Goal: Task Accomplishment & Management: Complete application form

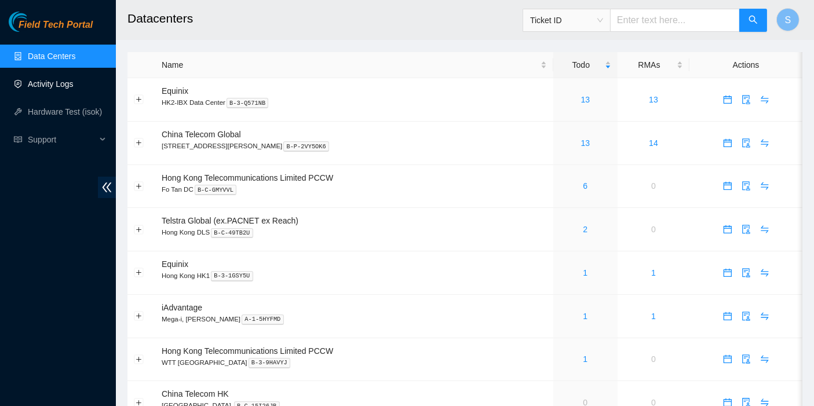
click at [65, 89] on link "Activity Logs" at bounding box center [51, 83] width 46 height 9
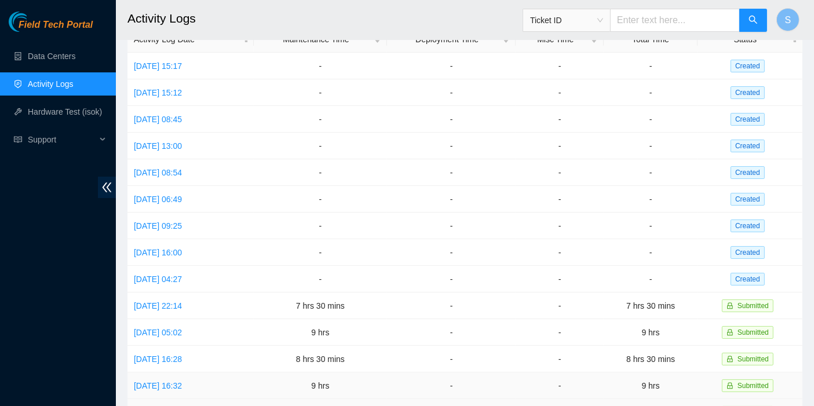
scroll to position [60, 0]
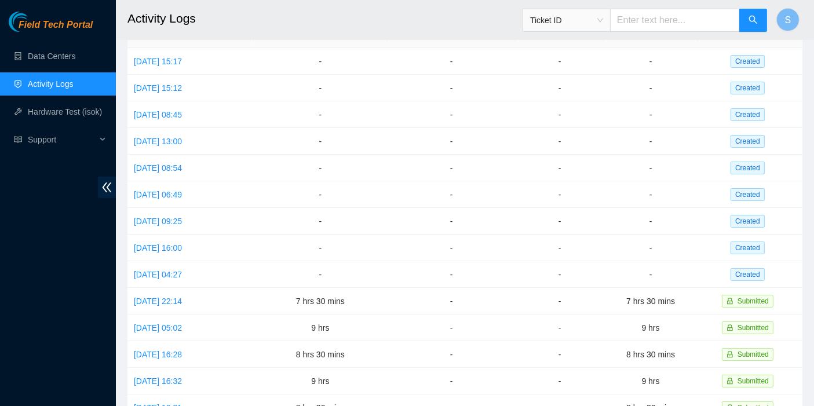
drag, startPoint x: 35, startPoint y: 356, endPoint x: 36, endPoint y: 350, distance: 6.6
click at [36, 352] on div "Field Tech Portal Data Centers Activity Logs Hardware Test (isok) Support" at bounding box center [58, 209] width 116 height 394
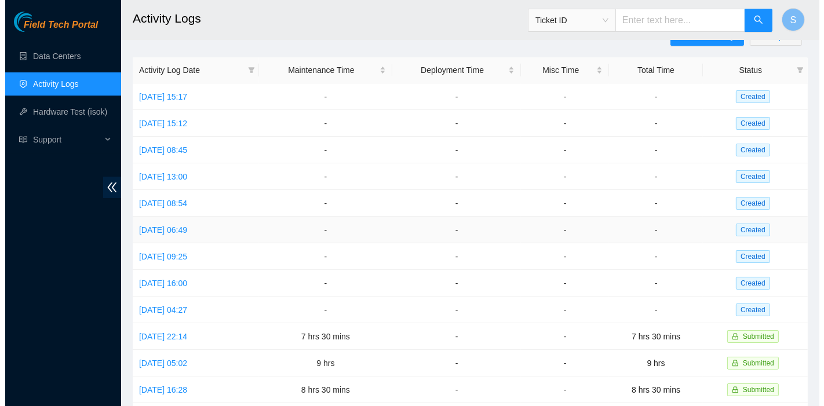
scroll to position [0, 0]
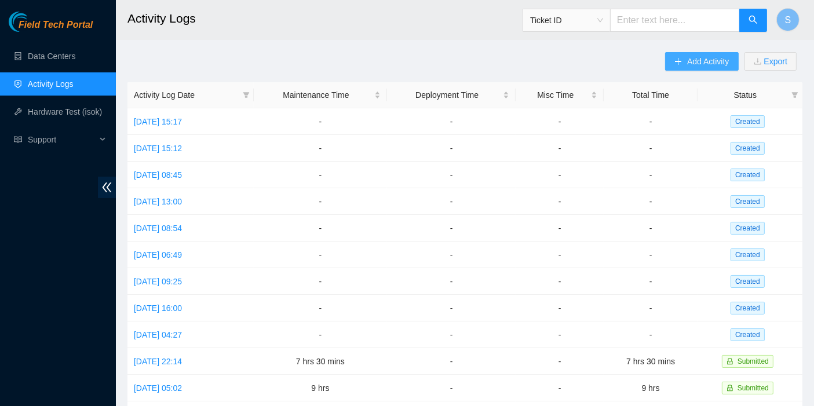
click at [710, 64] on span "Add Activity" at bounding box center [708, 61] width 42 height 13
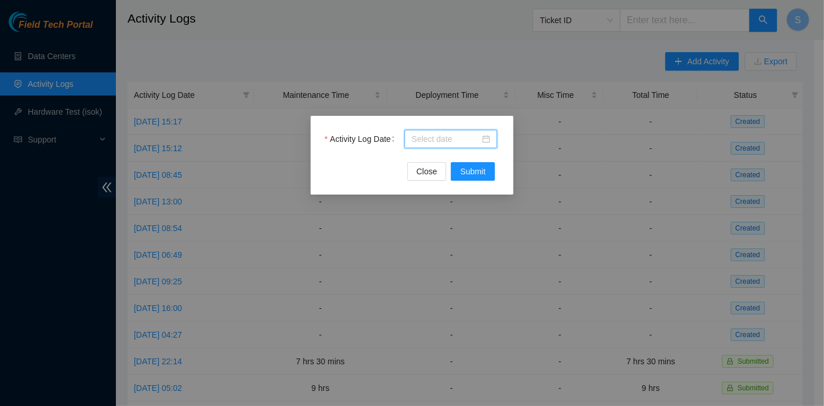
click at [443, 142] on input "Activity Log Date" at bounding box center [445, 139] width 68 height 13
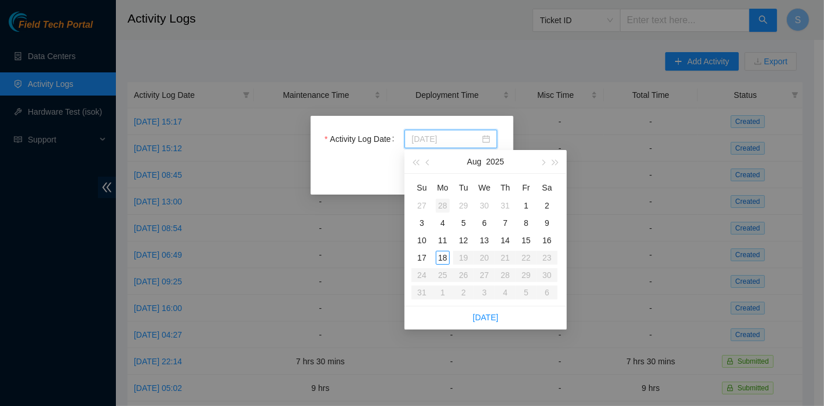
type input "[DATE]"
click at [443, 207] on div "28" at bounding box center [443, 206] width 14 height 14
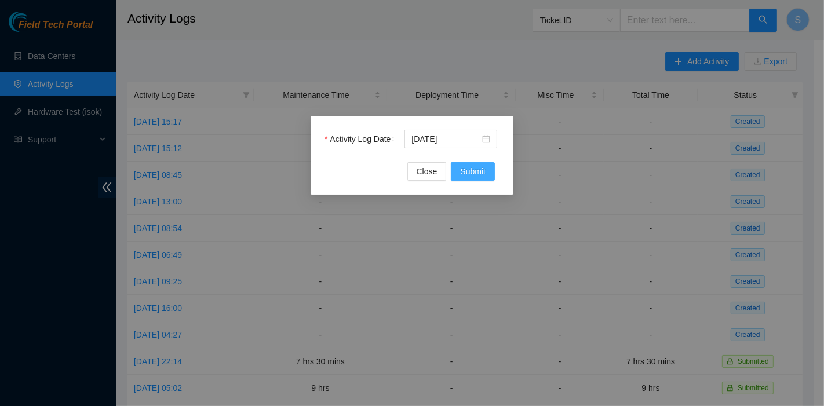
click at [467, 166] on span "Submit" at bounding box center [472, 171] width 25 height 13
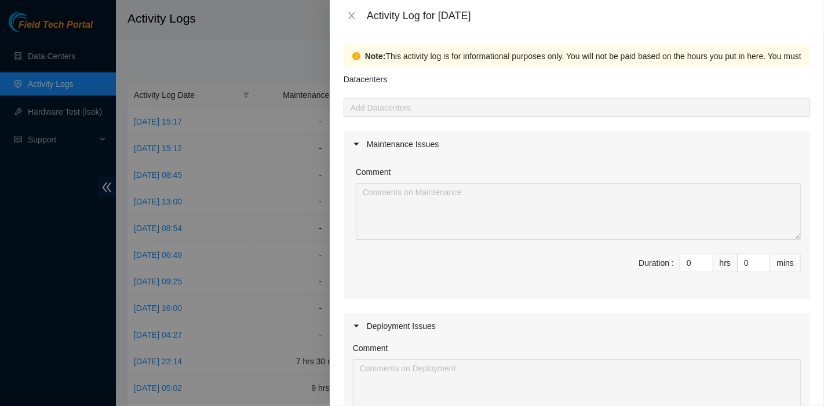
drag, startPoint x: 681, startPoint y: 266, endPoint x: 644, endPoint y: 257, distance: 38.1
click at [644, 257] on span "Duration : 0 hrs 0 mins" at bounding box center [577, 270] width 448 height 32
type input "8"
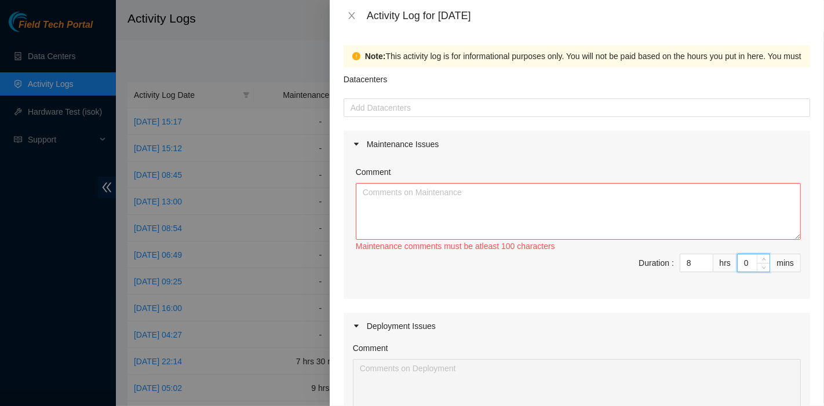
type input "3"
type input "30"
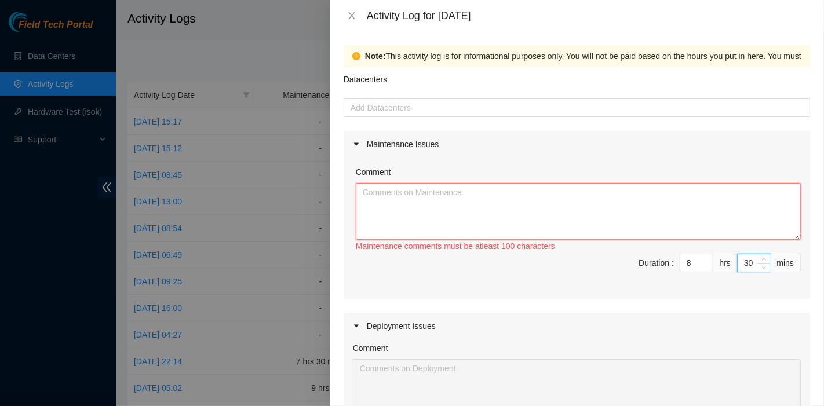
click at [521, 228] on textarea "Comment" at bounding box center [578, 211] width 445 height 57
paste textarea "Comment Comment Comment ……………………………………………………. Arranging and coordinating statio…"
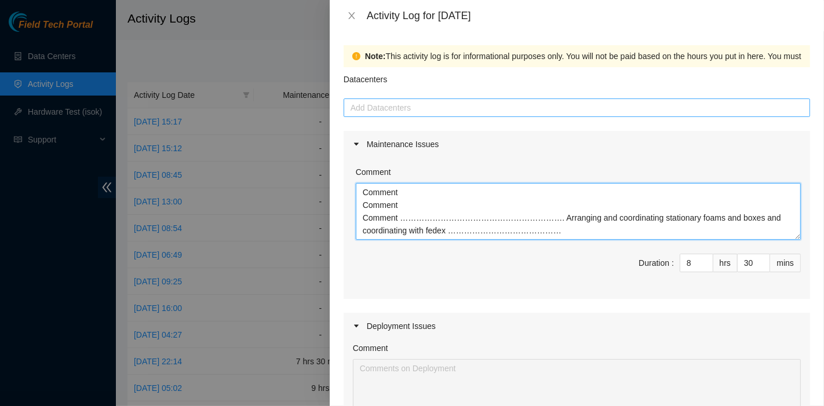
click at [408, 110] on div at bounding box center [576, 108] width 460 height 14
type textarea "Comment Comment Comment ……………………………………………………. Arranging and coordinating statio…"
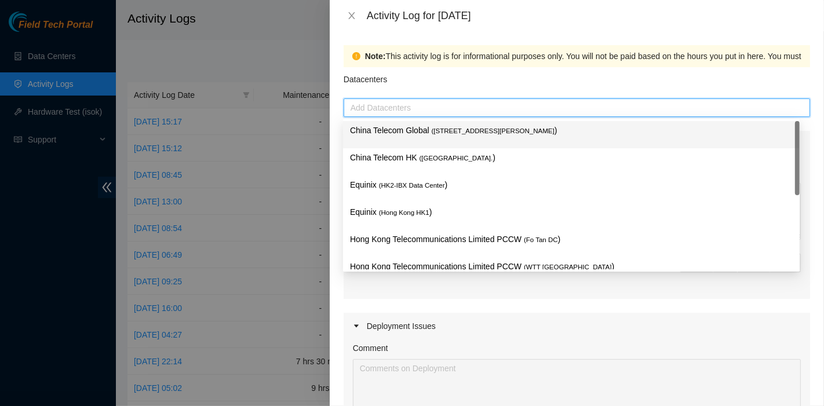
click at [409, 133] on p "China Telecom Global ( [STREET_ADDRESS][PERSON_NAME] )" at bounding box center [571, 130] width 443 height 13
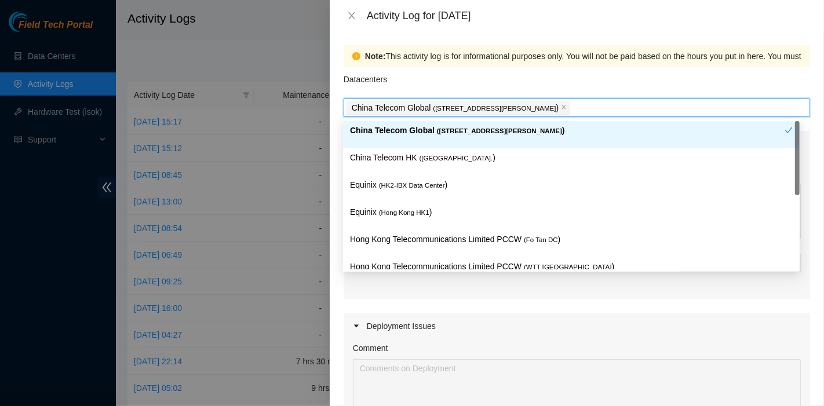
click at [407, 155] on p "China Telecom HK ( [GEOGRAPHIC_DATA] )" at bounding box center [571, 157] width 443 height 13
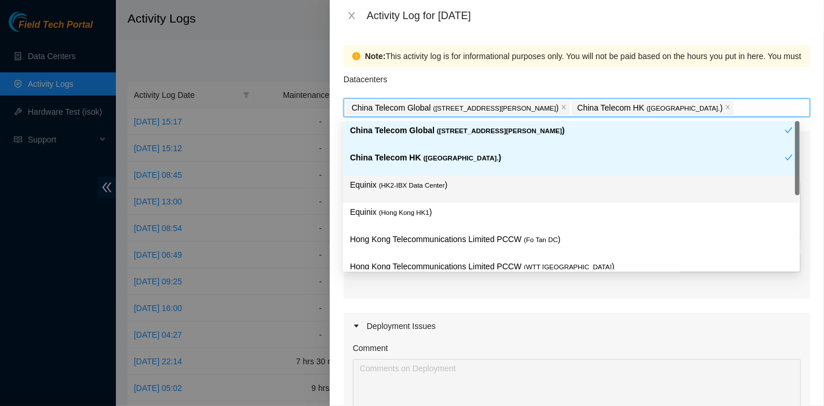
click at [402, 197] on div "Equinix ( HK2-IBX Data Center )" at bounding box center [571, 188] width 443 height 21
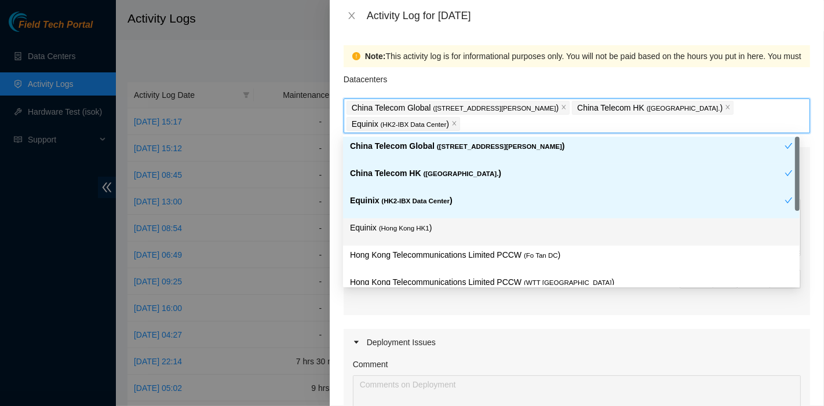
click at [402, 225] on span "( [GEOGRAPHIC_DATA] HK1" at bounding box center [404, 228] width 50 height 7
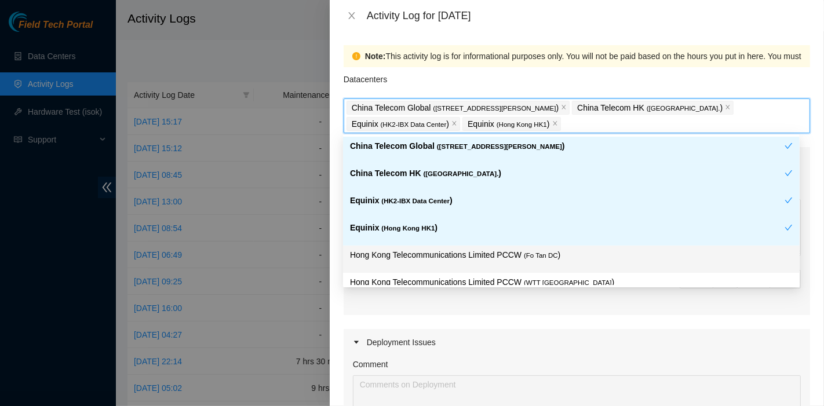
click at [528, 249] on p "Hong Kong Telecommunications Limited PCCW ( Fo Tan DC )" at bounding box center [571, 254] width 443 height 13
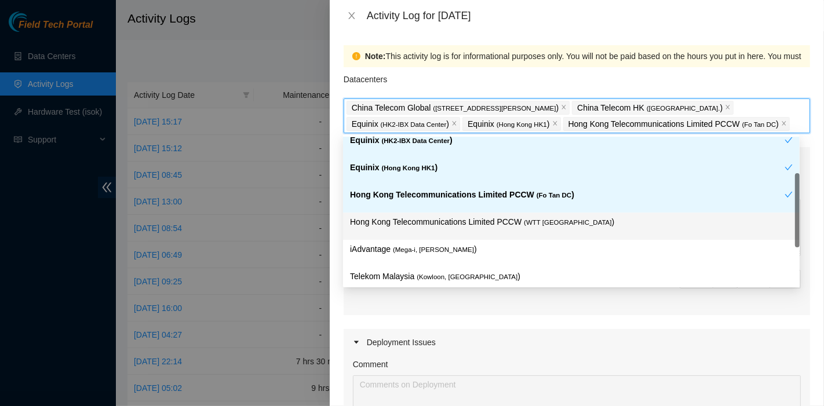
click at [556, 236] on div "Hong Kong Telecommunications Limited PCCW ( WTT [GEOGRAPHIC_DATA] )" at bounding box center [571, 226] width 456 height 27
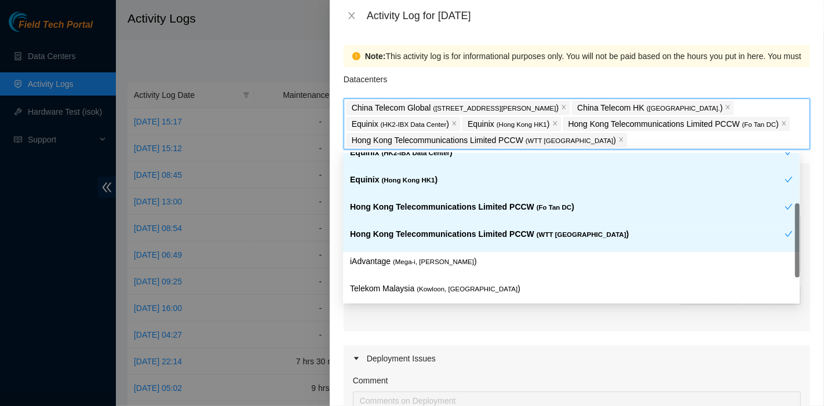
click at [478, 257] on p "iAdvantage ( Mega-i, Chai Wan )" at bounding box center [571, 261] width 443 height 13
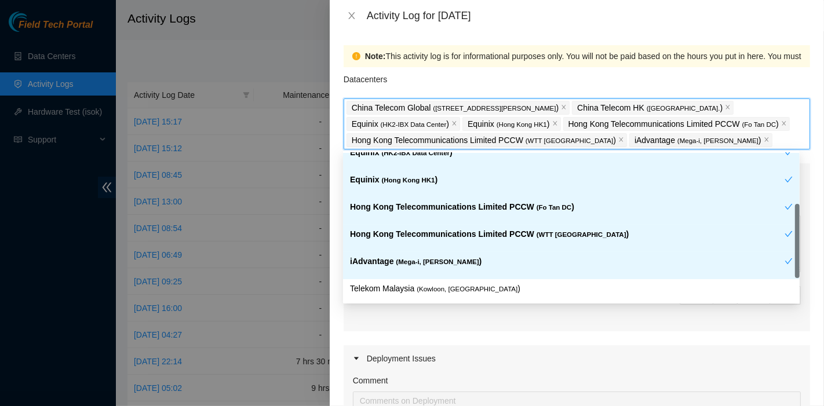
scroll to position [65, 0]
click at [459, 285] on span "( Kowloon, [GEOGRAPHIC_DATA]" at bounding box center [466, 288] width 101 height 7
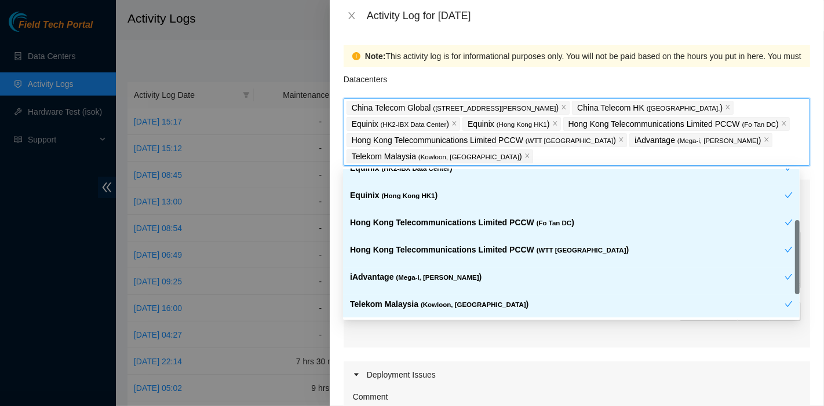
scroll to position [94, 0]
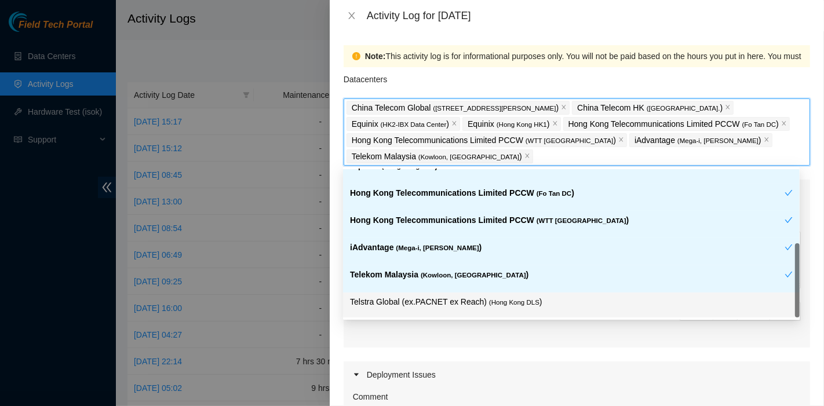
click at [539, 302] on p "Telstra Global (ex.PACNET ex Reach) ( [GEOGRAPHIC_DATA] DLS )" at bounding box center [571, 301] width 443 height 13
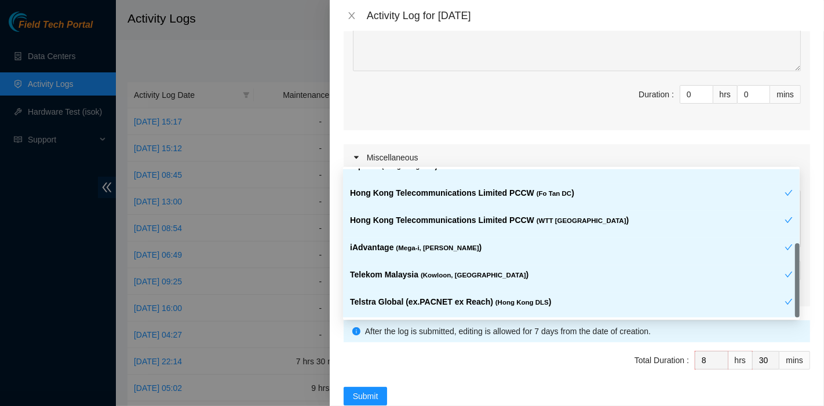
scroll to position [418, 0]
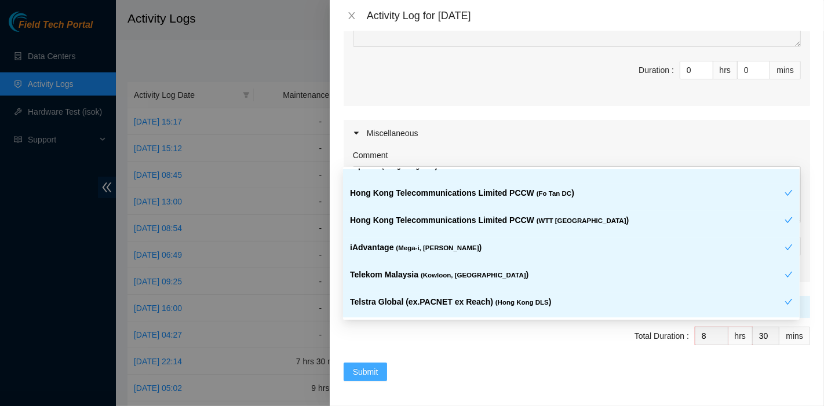
click at [374, 365] on span "Submit" at bounding box center [365, 371] width 25 height 13
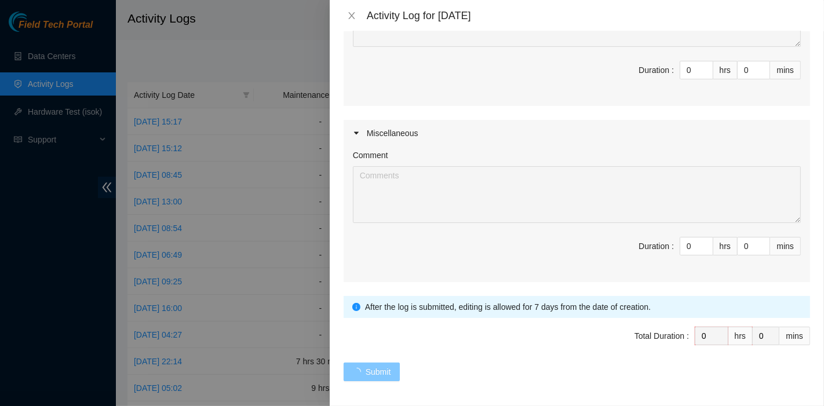
scroll to position [0, 0]
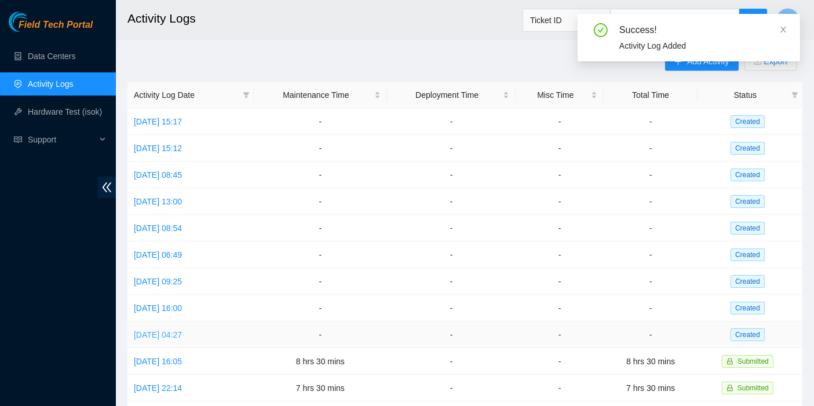
click at [176, 332] on link "[DATE] 04:27" at bounding box center [158, 334] width 48 height 9
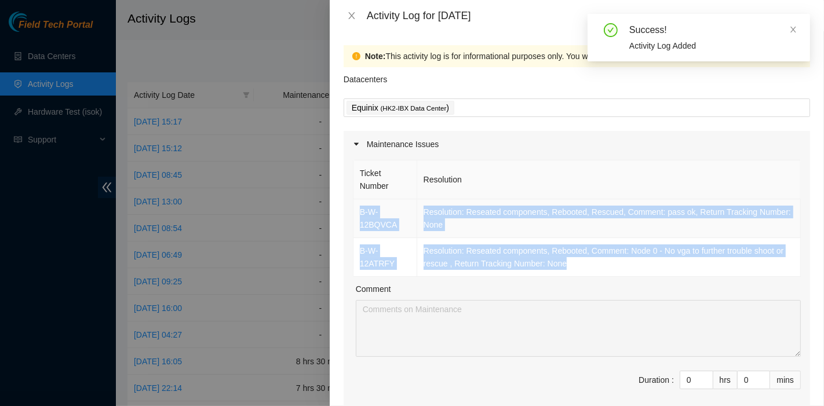
drag, startPoint x: 600, startPoint y: 265, endPoint x: 353, endPoint y: 203, distance: 254.6
click at [353, 203] on tbody "B-W-12BQVCA Resolution: Reseated components, Rebooted, Rescued, Comment: pass o…" at bounding box center [576, 238] width 447 height 78
copy tbody "B-W-12BQVCA Resolution: Reseated components, Rebooted, Rescued, Comment: pass o…"
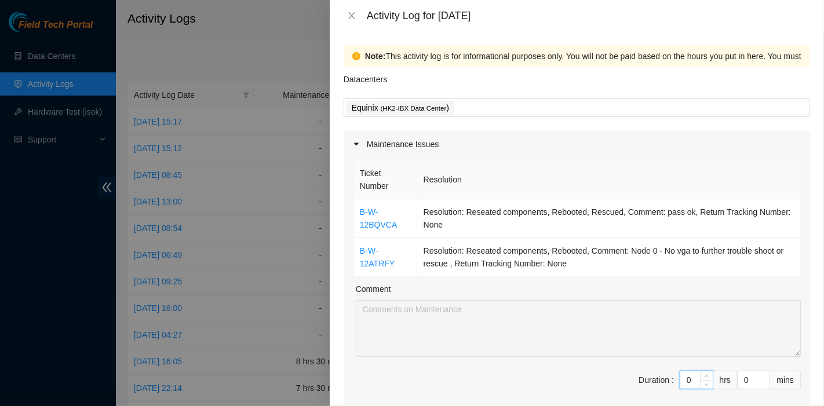
drag, startPoint x: 684, startPoint y: 378, endPoint x: 611, endPoint y: 370, distance: 73.4
click at [611, 371] on span "Duration : 0 hrs 0 mins" at bounding box center [577, 387] width 448 height 32
type input "9"
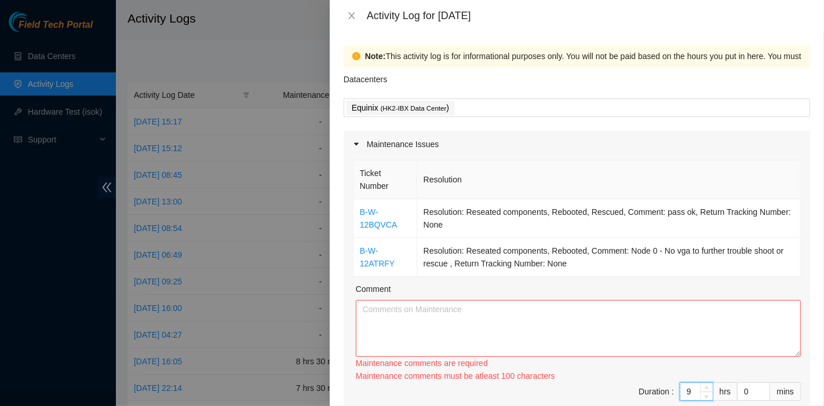
type input "9"
click at [499, 346] on textarea "Comment" at bounding box center [578, 328] width 445 height 57
paste textarea "B-W-12BQVCA Resolution: Reseated components, Rebooted, Rescued, Comment: pass o…"
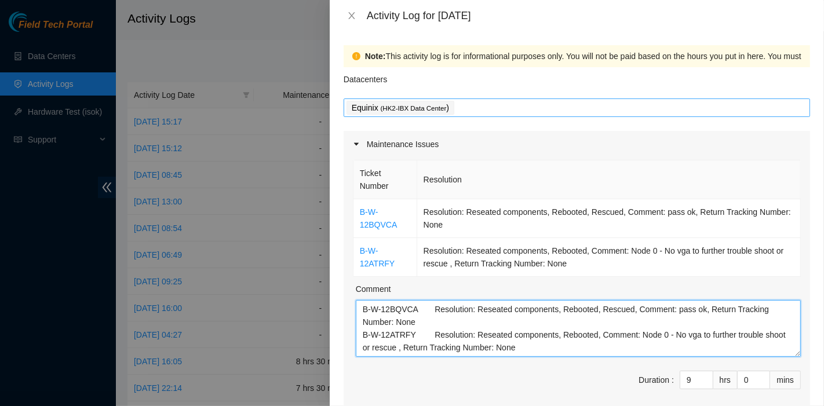
click at [498, 113] on div "Equinix ( HK2-IBX Data Center )" at bounding box center [576, 108] width 460 height 16
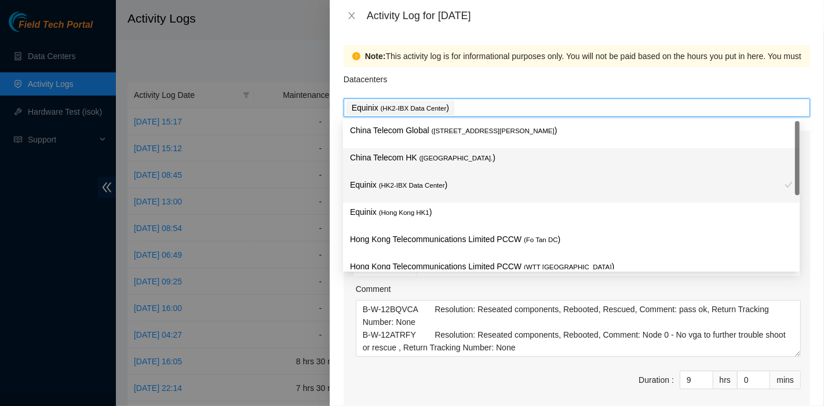
click at [474, 153] on p "China Telecom HK ( [GEOGRAPHIC_DATA] )" at bounding box center [571, 157] width 443 height 13
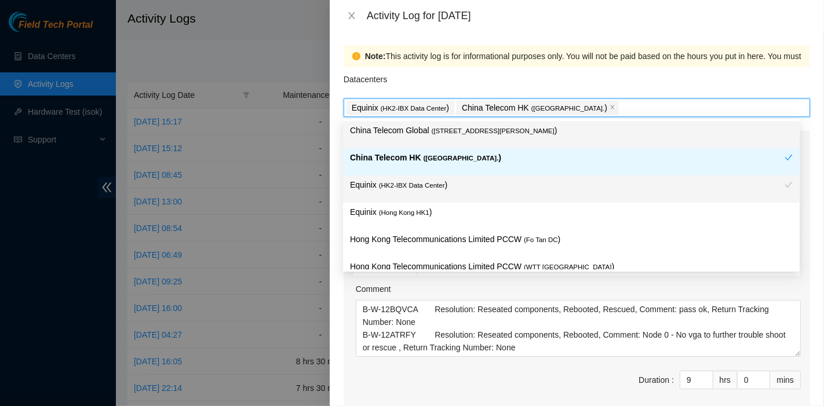
click at [489, 127] on span "( [STREET_ADDRESS][PERSON_NAME]" at bounding box center [493, 130] width 123 height 7
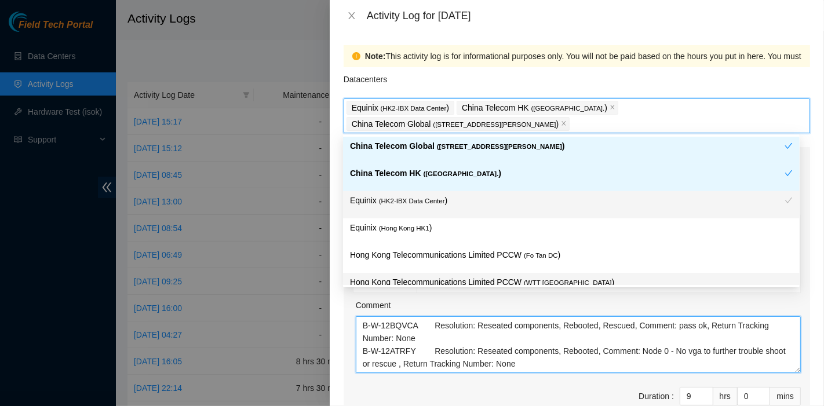
click at [520, 363] on textarea "B-W-12BQVCA Resolution: Reseated components, Rebooted, Rescued, Comment: pass o…" at bounding box center [578, 344] width 445 height 57
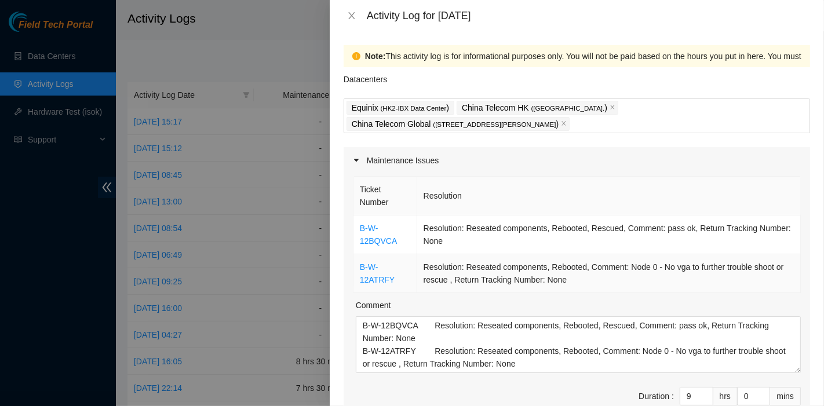
drag, startPoint x: 640, startPoint y: 272, endPoint x: 602, endPoint y: 314, distance: 56.2
click at [640, 272] on td "Resolution: Reseated components, Rebooted, Comment: Node 0 - No vga to further …" at bounding box center [608, 273] width 383 height 39
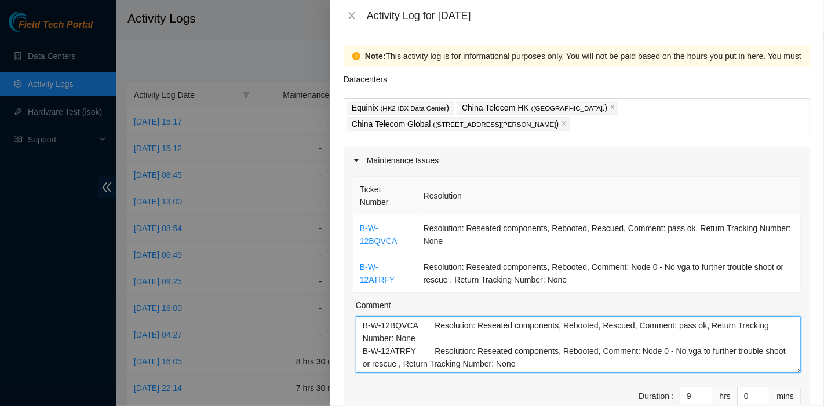
click at [542, 338] on textarea "B-W-12BQVCA Resolution: Reseated components, Rebooted, Rescued, Comment: pass o…" at bounding box center [578, 344] width 445 height 57
click at [540, 363] on textarea "B-W-12BQVCA Resolution: Reseated components, Rebooted, Rescued, Comment: pass o…" at bounding box center [578, 344] width 445 height 57
paste textarea "B-V-5QKI8IQ Resolution: Reseated components, Rebooted, Rescued, Comment: pass o…"
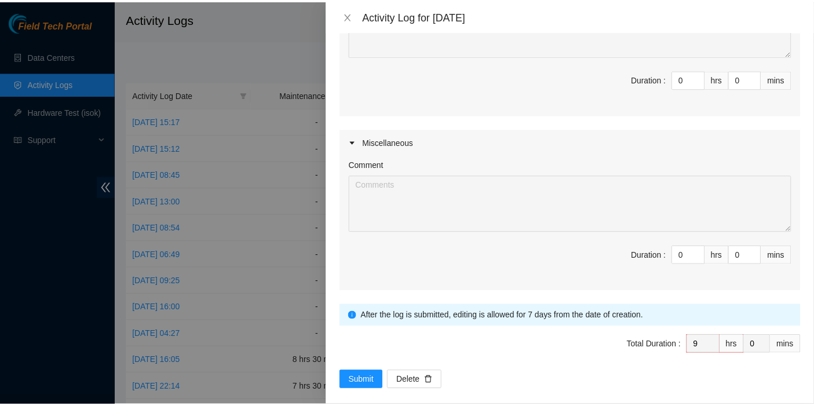
scroll to position [502, 0]
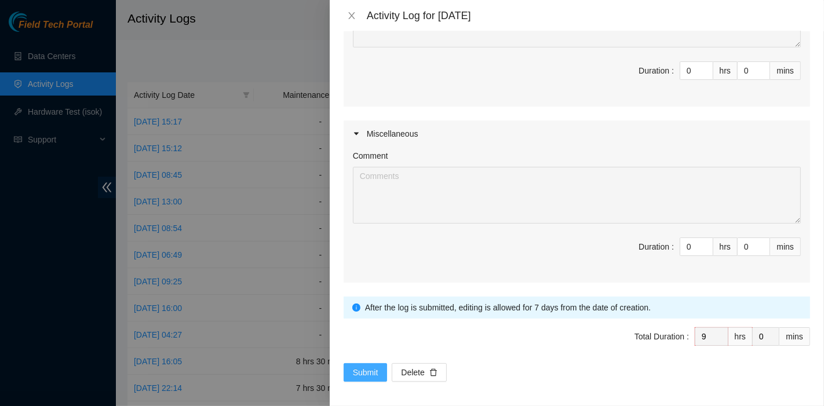
type textarea "B-W-12BQVCA Resolution: Reseated components, Rebooted, Rescued, Comment: pass o…"
click at [374, 373] on span "Submit" at bounding box center [365, 372] width 25 height 13
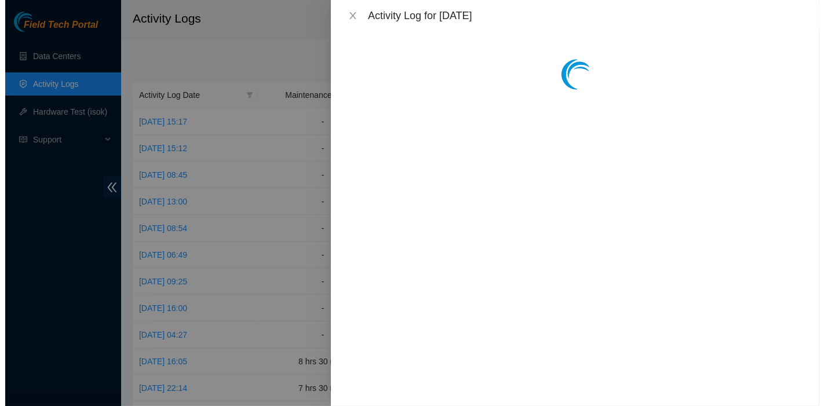
scroll to position [0, 0]
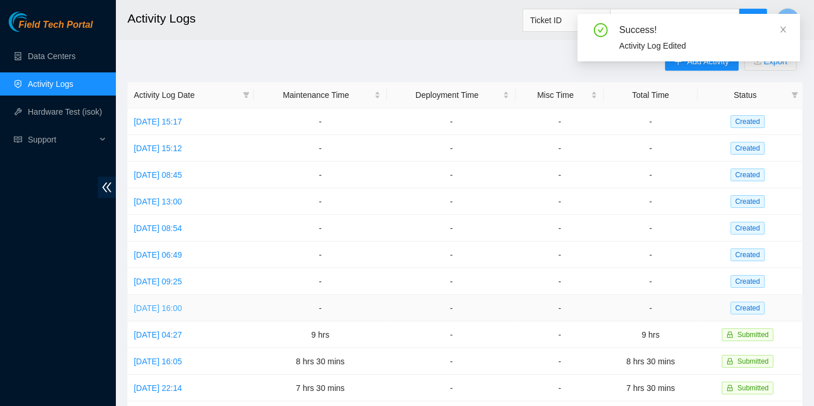
click at [162, 304] on link "[DATE] 16:00" at bounding box center [158, 308] width 48 height 9
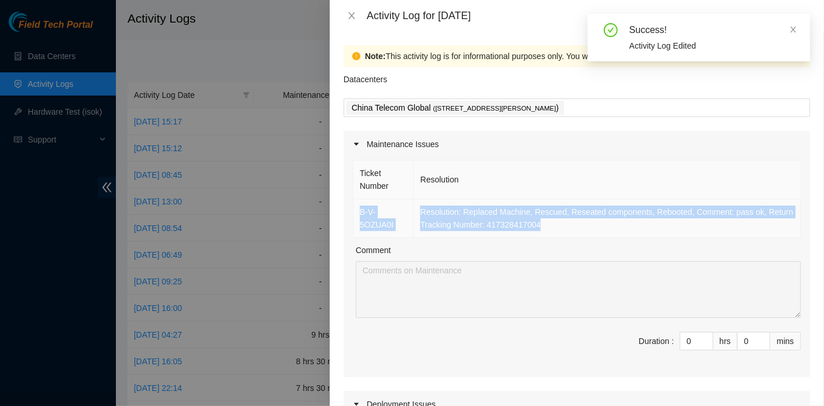
drag, startPoint x: 594, startPoint y: 232, endPoint x: 357, endPoint y: 202, distance: 238.8
click at [357, 202] on tr "B-V-5OZUA0I Resolution: Replaced Machine, Rescued, Reseated components, Reboote…" at bounding box center [576, 218] width 447 height 39
copy tr "B-V-5OZUA0I Resolution: Replaced Machine, Rescued, Reseated components, Reboote…"
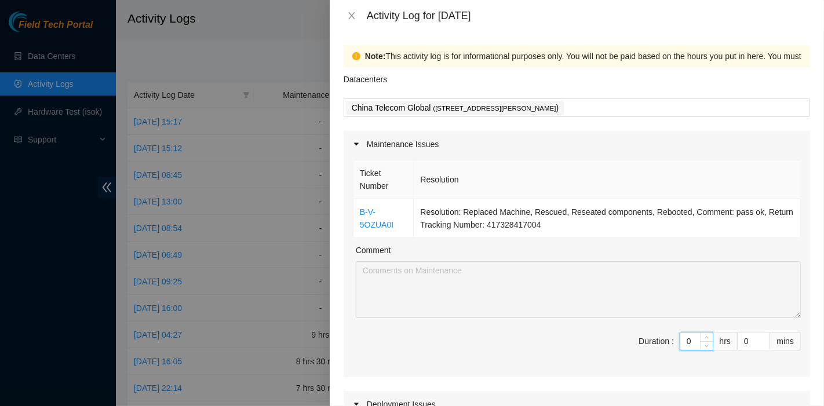
drag, startPoint x: 682, startPoint y: 338, endPoint x: 626, endPoint y: 337, distance: 56.8
click at [626, 337] on span "Duration : 0 hrs 0 mins" at bounding box center [577, 348] width 448 height 32
type input "8"
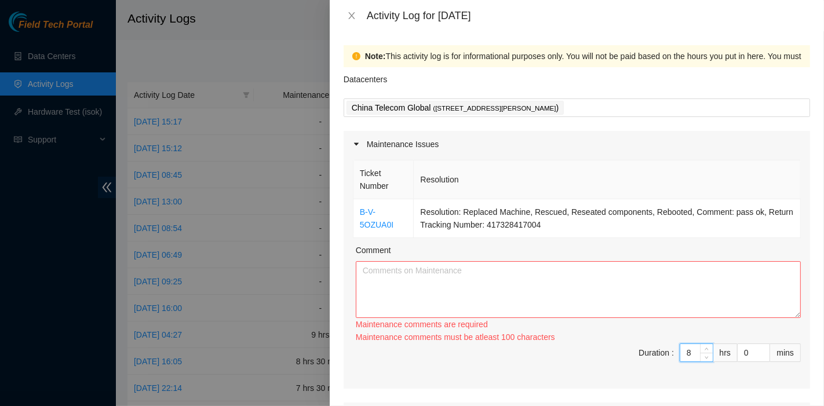
type input "8"
type input "3"
type input "30"
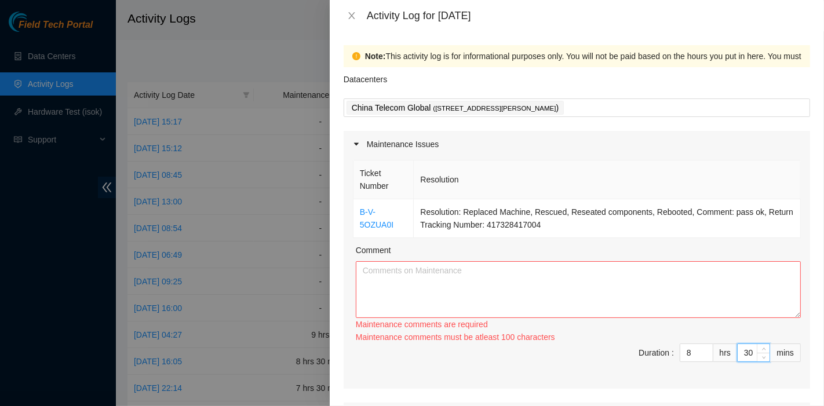
type input "30"
click at [386, 302] on textarea "Comment" at bounding box center [578, 289] width 445 height 57
paste textarea "B-V-5OZUA0I Resolution: Replaced Machine, Rescued, Reseated components, Reboote…"
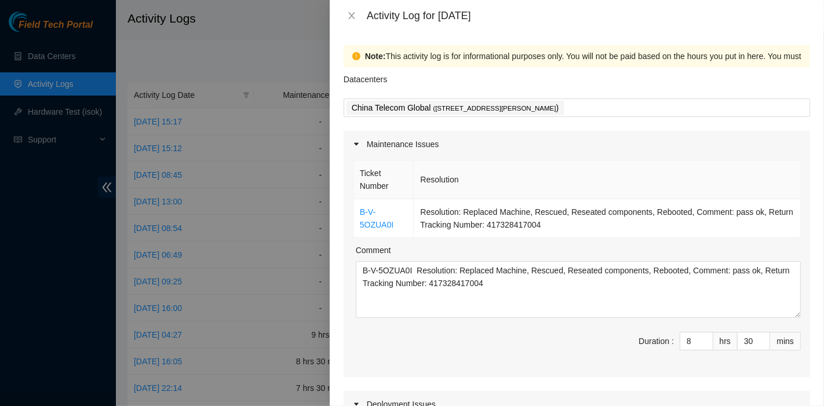
click at [642, 96] on div "Datacenters" at bounding box center [576, 82] width 466 height 31
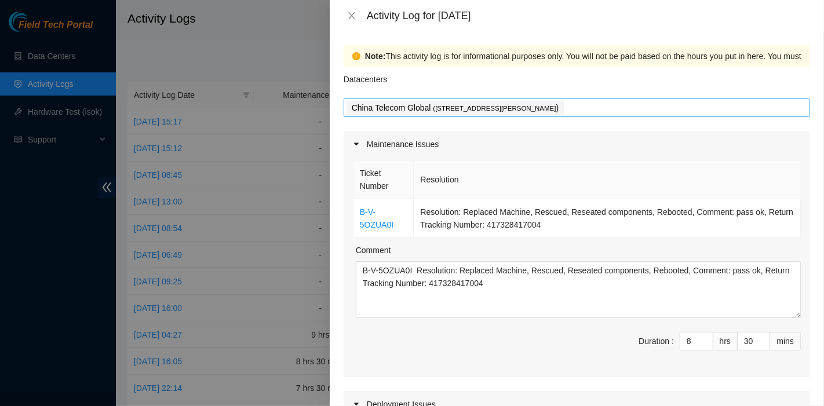
click at [642, 98] on div "China Telecom Global ( [STREET_ADDRESS][PERSON_NAME] )" at bounding box center [576, 107] width 466 height 19
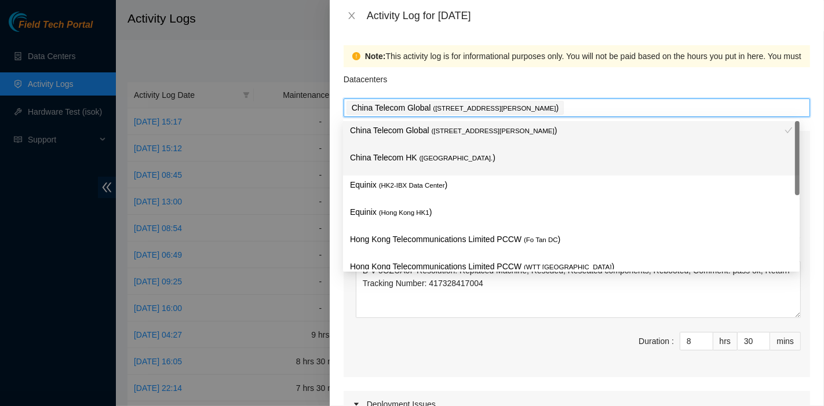
click at [483, 160] on p "China Telecom HK ( [GEOGRAPHIC_DATA] )" at bounding box center [571, 157] width 443 height 13
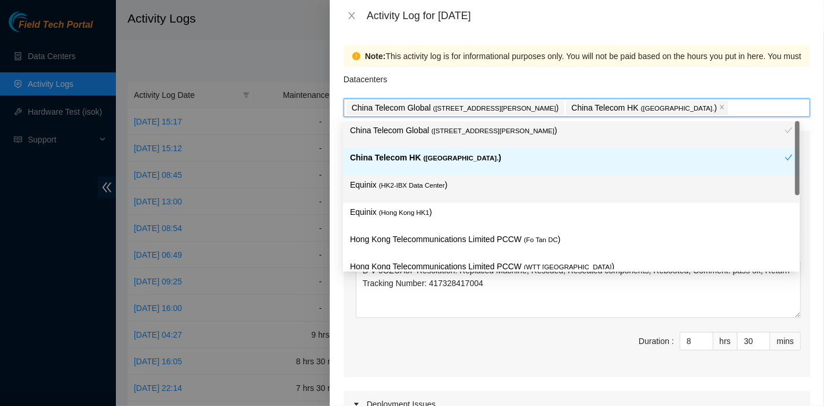
click at [467, 180] on p "Equinix ( HK2-IBX Data Center )" at bounding box center [571, 184] width 443 height 13
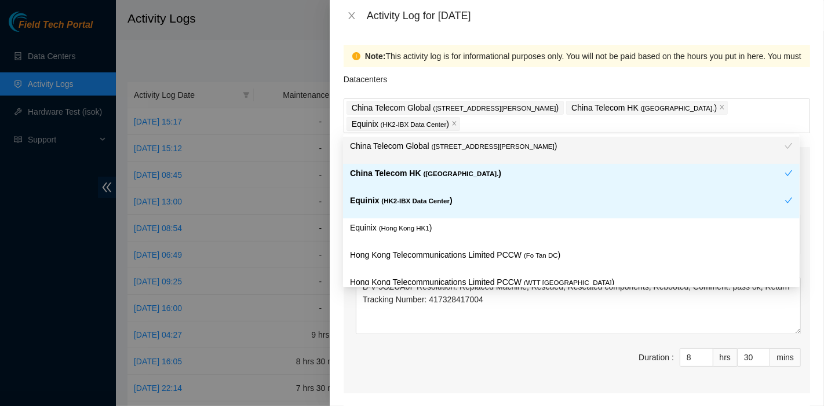
click at [510, 47] on div "Note: This activity log is for informational purposes only. You will not be pai…" at bounding box center [576, 56] width 466 height 22
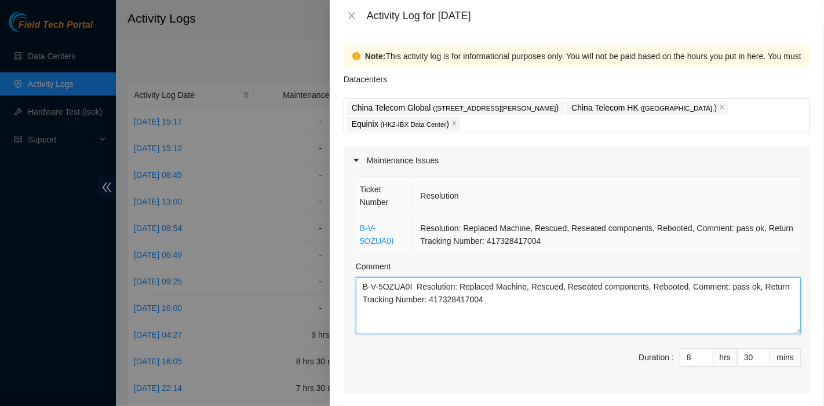
click at [587, 287] on textarea "B-V-5OZUA0I Resolution: Replaced Machine, Rescued, Reseated components, Reboote…" at bounding box center [578, 305] width 445 height 57
click at [517, 299] on textarea "B-V-5OZUA0I Resolution: Replaced Machine, Rescued, Reseated components, Reboote…" at bounding box center [578, 305] width 445 height 57
paste textarea "B-V-5NI1YQT Resolution: Reseated components, Rebooted, Rescued, Comment: pass o…"
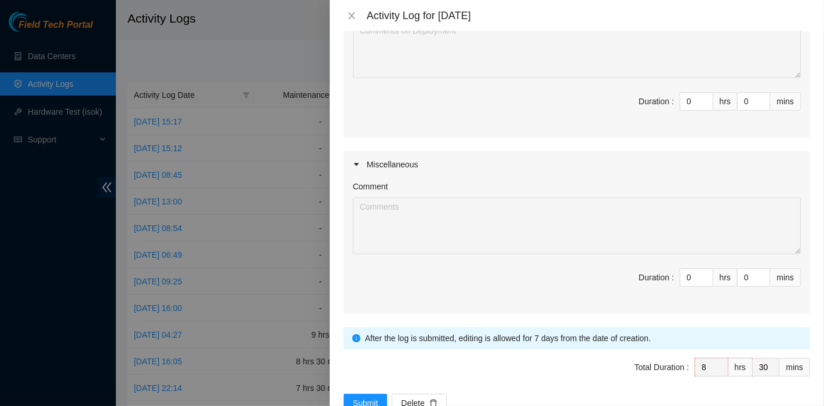
scroll to position [463, 0]
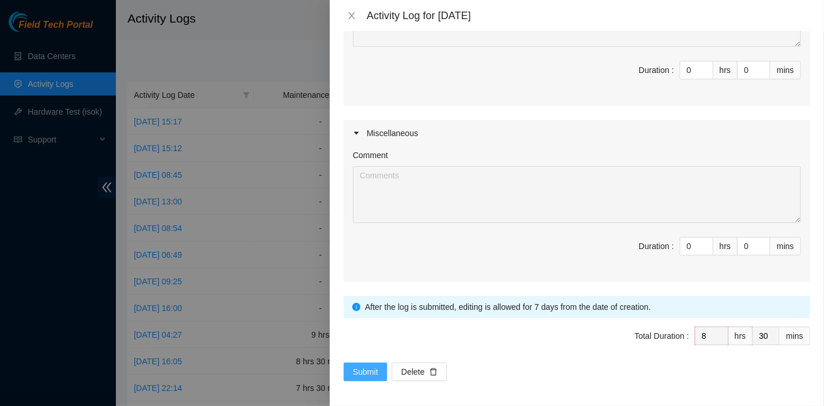
type textarea "B-V-5OZUA0I Resolution: Replaced Machine, Rescued, Reseated components, Reboote…"
click at [369, 365] on span "Submit" at bounding box center [365, 371] width 25 height 13
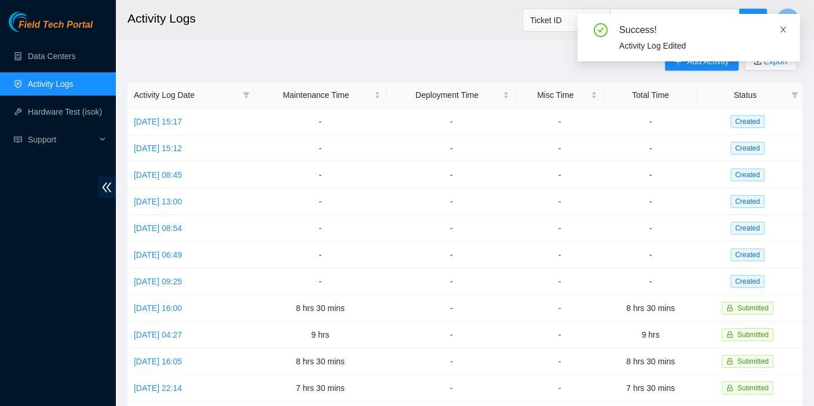
click at [781, 27] on icon "close" at bounding box center [783, 30] width 6 height 6
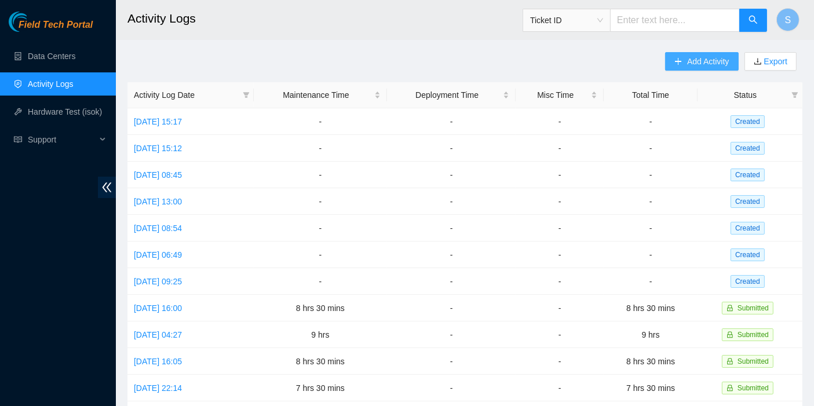
click at [695, 60] on span "Add Activity" at bounding box center [708, 61] width 42 height 13
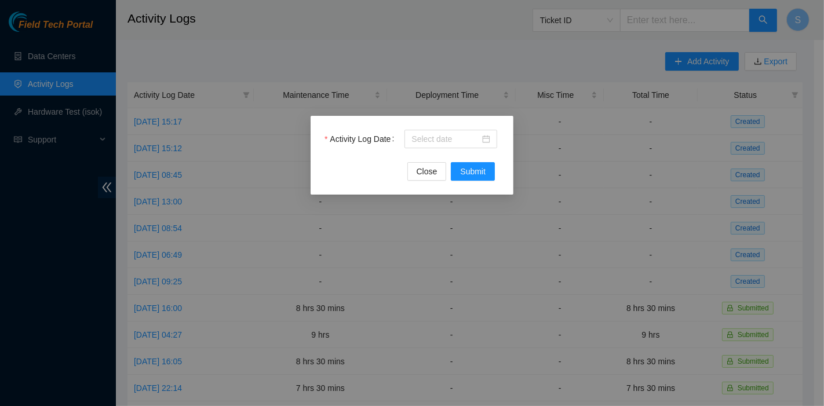
click at [451, 151] on div "Activity Log Date" at bounding box center [411, 146] width 175 height 32
click at [447, 145] on input "Activity Log Date" at bounding box center [445, 139] width 68 height 13
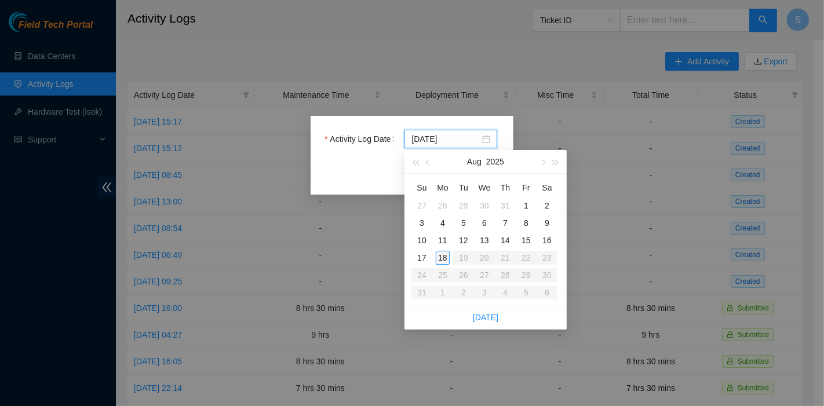
type input "[DATE]"
click at [504, 204] on div "31" at bounding box center [505, 206] width 14 height 14
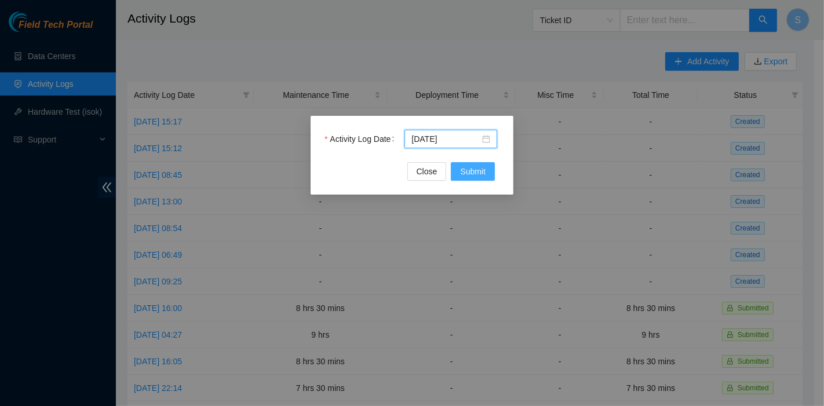
click at [487, 177] on button "Submit" at bounding box center [473, 171] width 44 height 19
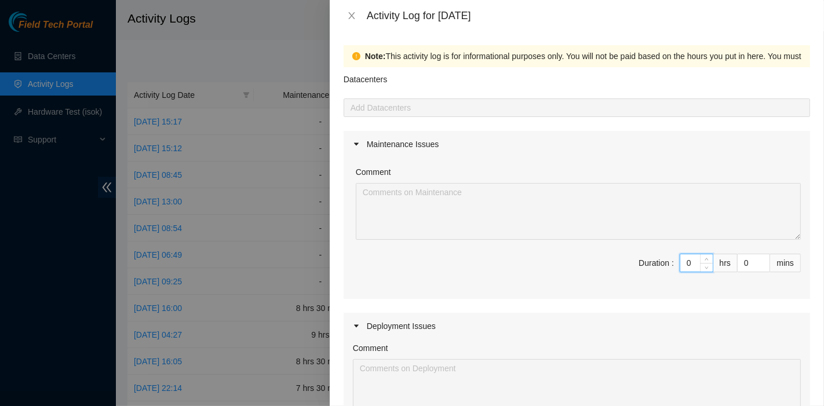
drag, startPoint x: 684, startPoint y: 259, endPoint x: 575, endPoint y: 252, distance: 109.2
click at [575, 252] on div "Comment Duration : 0 hrs 0 mins" at bounding box center [576, 228] width 466 height 141
type input "9"
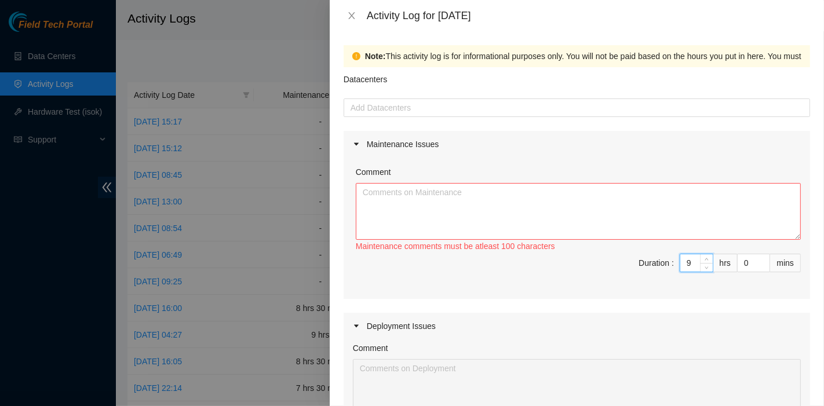
type input "9"
click at [461, 214] on textarea "Comment" at bounding box center [578, 211] width 445 height 57
paste textarea "B-V-5P060EK Resolution: Reseated components, Rebooted, Identified Faulty disk, …"
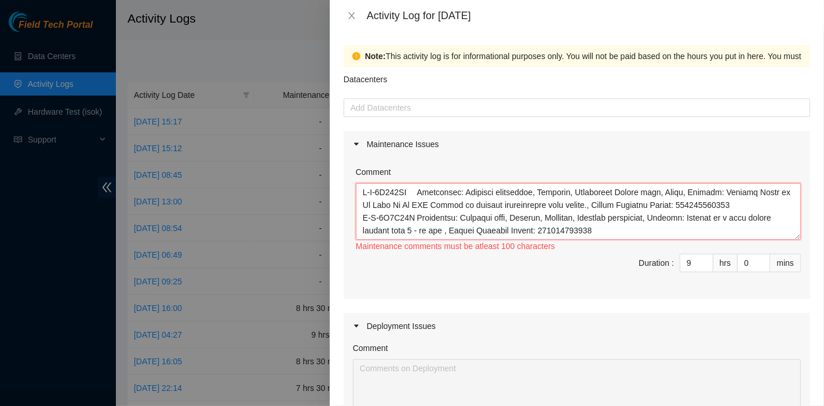
scroll to position [149, 0]
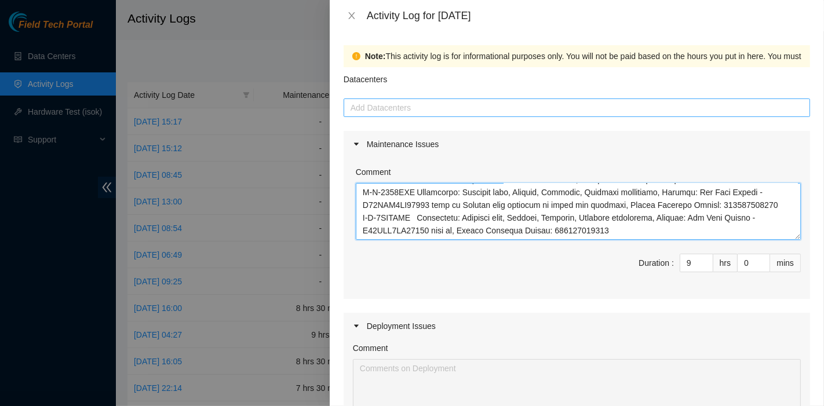
click at [434, 113] on div at bounding box center [576, 108] width 460 height 14
type textarea "B-V-5P060EK Resolution: Reseated components, Rebooted, Identified Faulty disk, …"
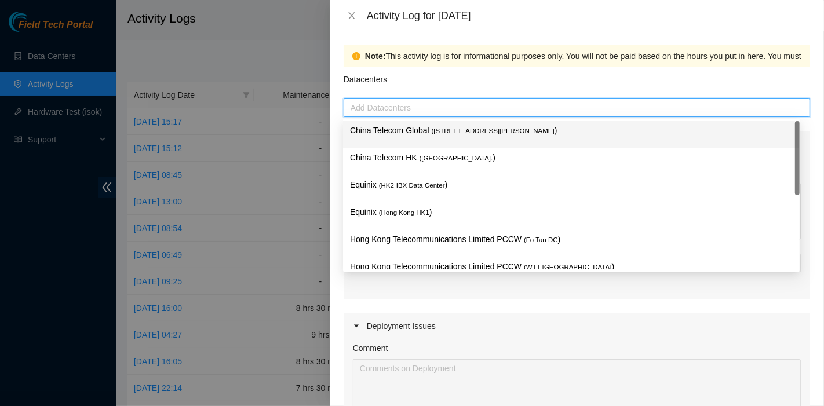
click at [431, 137] on div "China Telecom Global ( [STREET_ADDRESS][PERSON_NAME] )" at bounding box center [571, 134] width 443 height 21
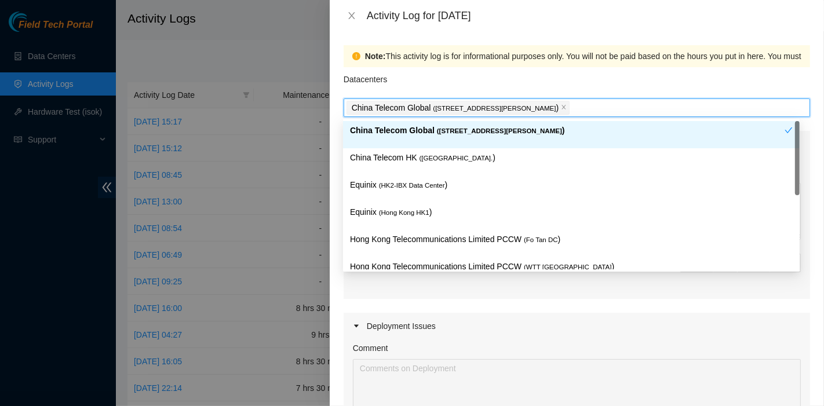
click at [429, 146] on div "China Telecom Global ( [STREET_ADDRESS][PERSON_NAME] )" at bounding box center [571, 134] width 456 height 27
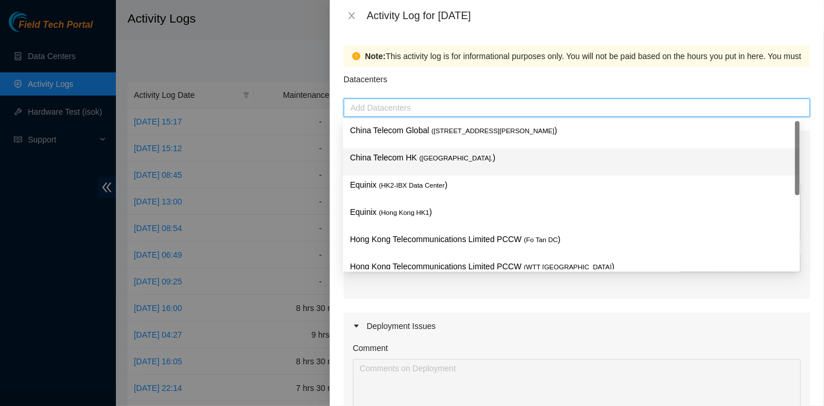
click at [429, 160] on span "( [GEOGRAPHIC_DATA]." at bounding box center [456, 158] width 74 height 7
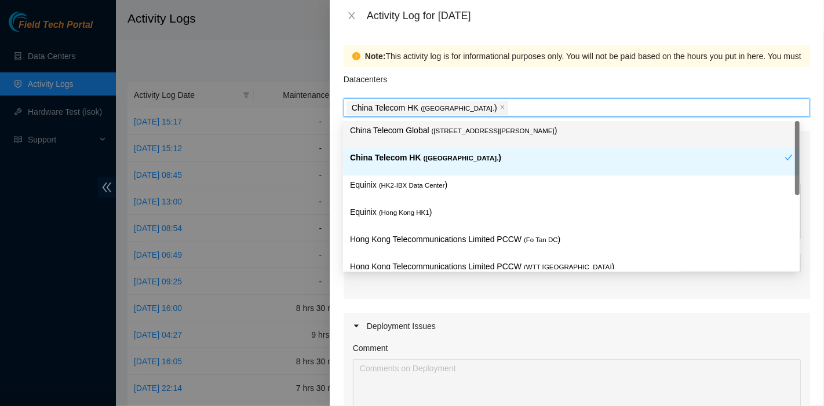
click at [437, 136] on p "China Telecom Global ( [STREET_ADDRESS][PERSON_NAME] )" at bounding box center [571, 130] width 443 height 13
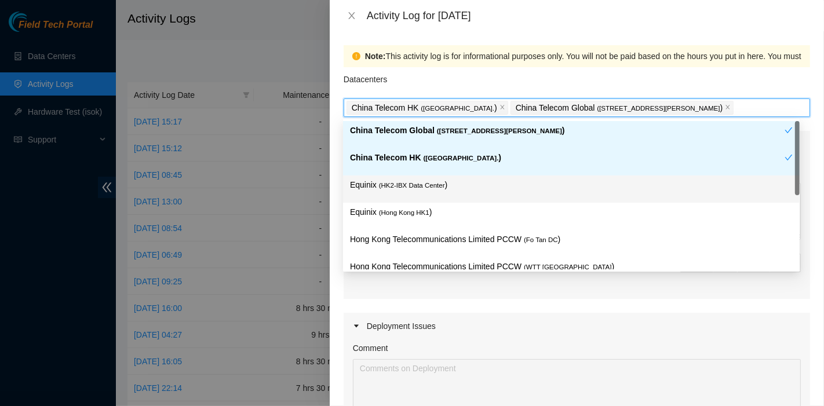
click at [429, 189] on p "Equinix ( HK2-IBX Data Center )" at bounding box center [571, 184] width 443 height 13
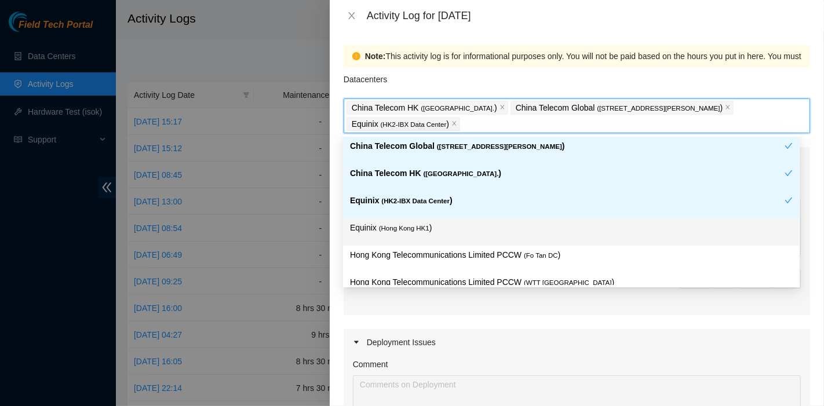
click at [463, 242] on div "Equinix ( [GEOGRAPHIC_DATA] HK1 )" at bounding box center [571, 231] width 456 height 27
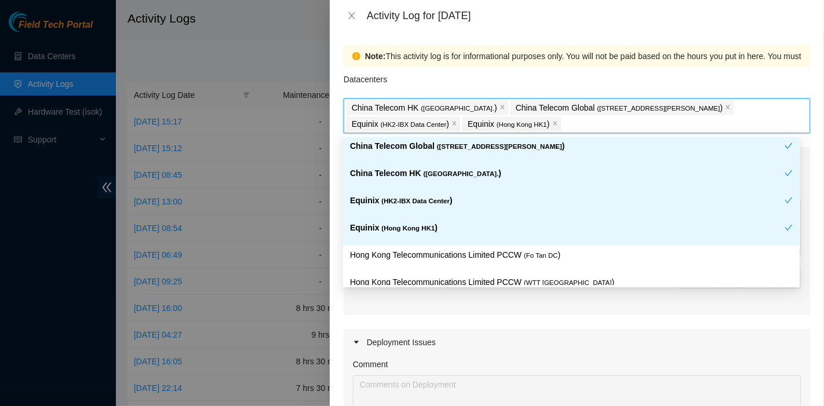
click at [454, 236] on div "Equinix ( [GEOGRAPHIC_DATA] HK1 )" at bounding box center [567, 231] width 434 height 21
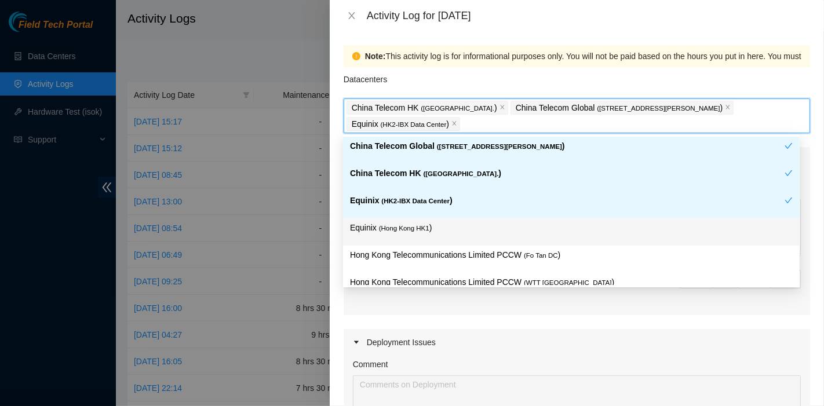
click at [453, 239] on div "Equinix ( [GEOGRAPHIC_DATA] HK1 )" at bounding box center [571, 231] width 443 height 21
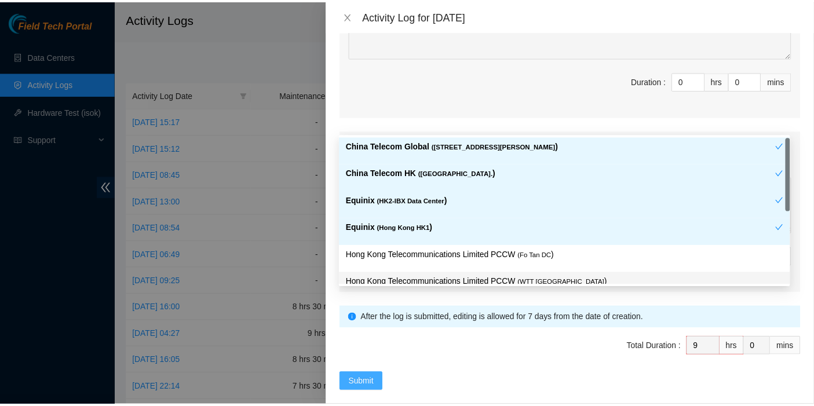
scroll to position [385, 0]
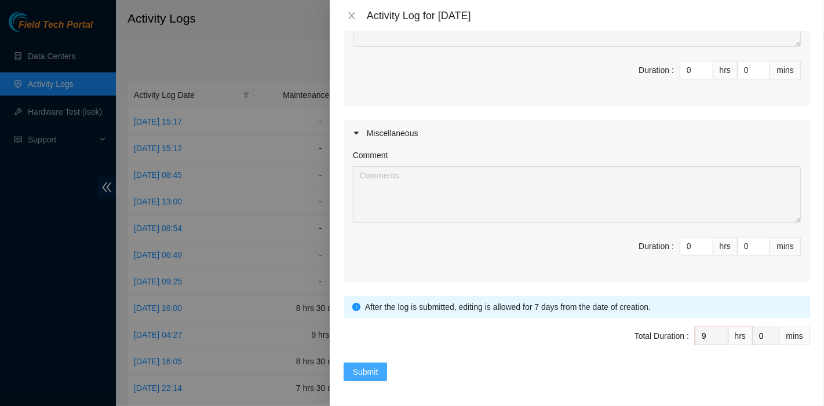
click at [373, 365] on span "Submit" at bounding box center [365, 371] width 25 height 13
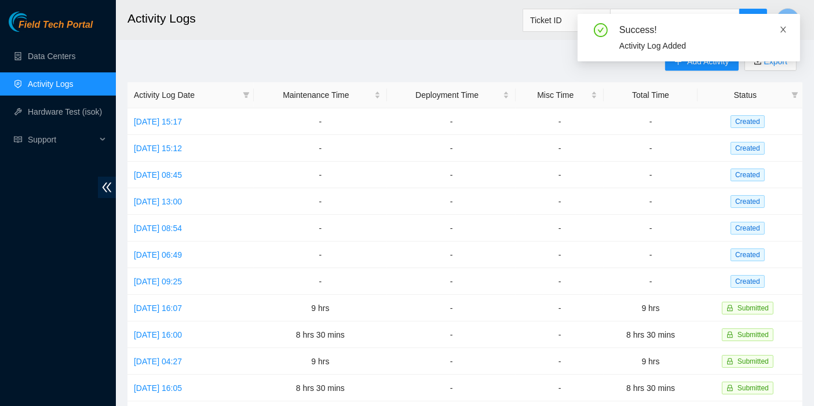
click at [787, 27] on div "Success! Activity Log Added" at bounding box center [689, 37] width 222 height 47
click at [787, 25] on icon "close" at bounding box center [783, 29] width 8 height 8
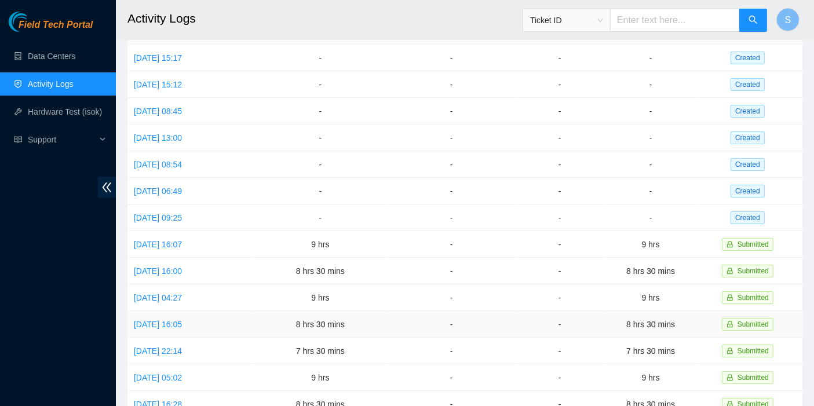
scroll to position [64, 0]
click at [813, 36] on header "Activity Logs Ticket ID S" at bounding box center [523, 20] width 814 height 40
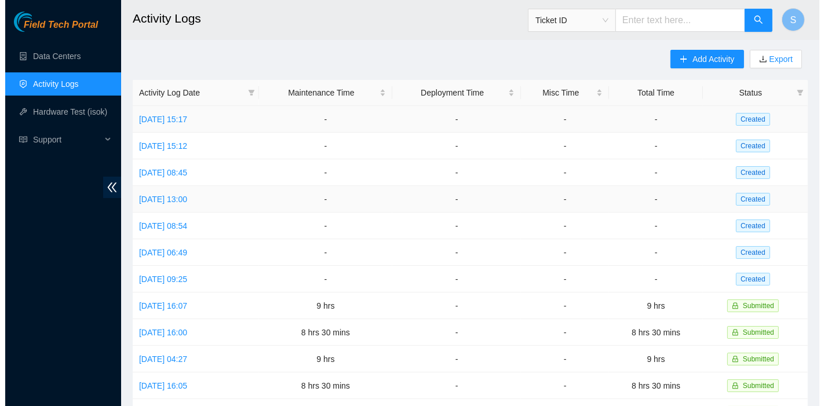
scroll to position [0, 0]
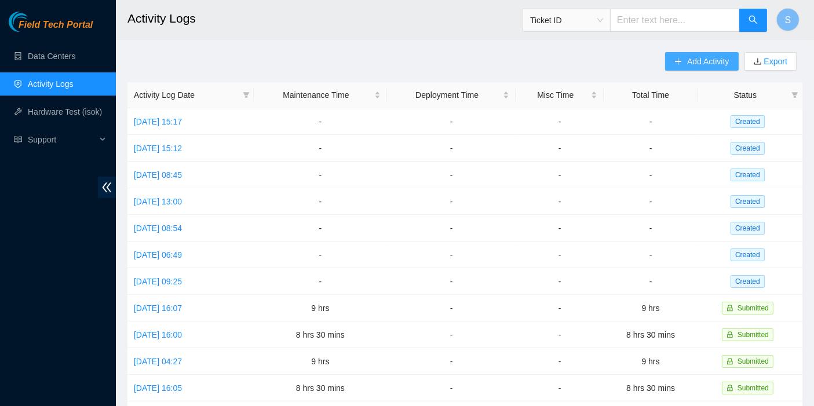
click at [697, 57] on span "Add Activity" at bounding box center [708, 61] width 42 height 13
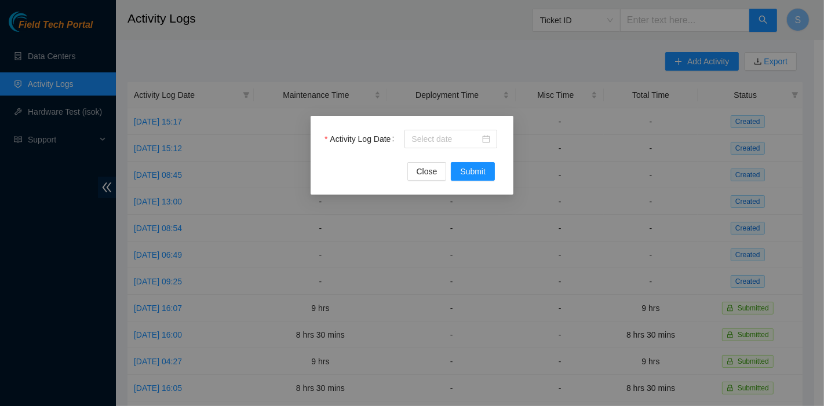
click at [440, 148] on div "Activity Log Date" at bounding box center [411, 146] width 175 height 32
click at [441, 142] on input "Activity Log Date" at bounding box center [445, 139] width 68 height 13
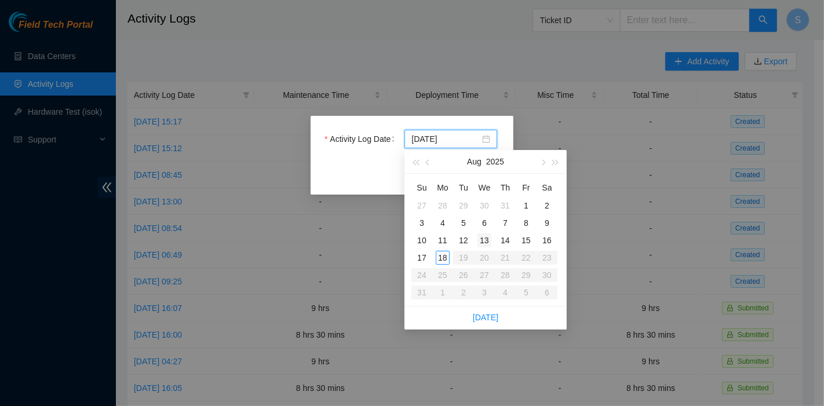
type input "[DATE]"
click at [527, 204] on div "1" at bounding box center [526, 206] width 14 height 14
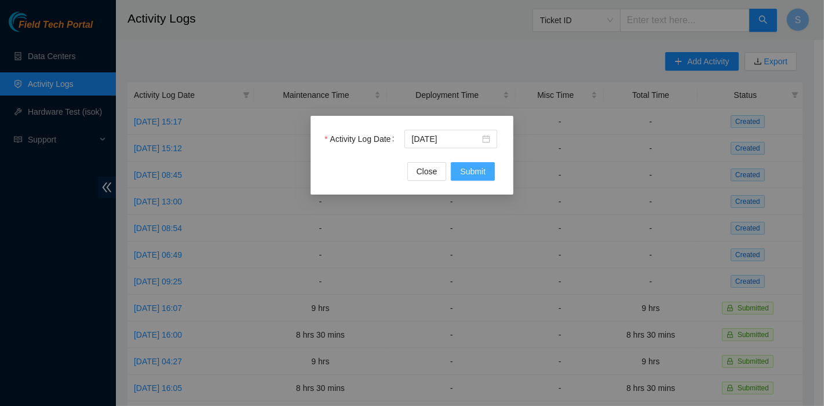
click at [472, 176] on span "Submit" at bounding box center [472, 171] width 25 height 13
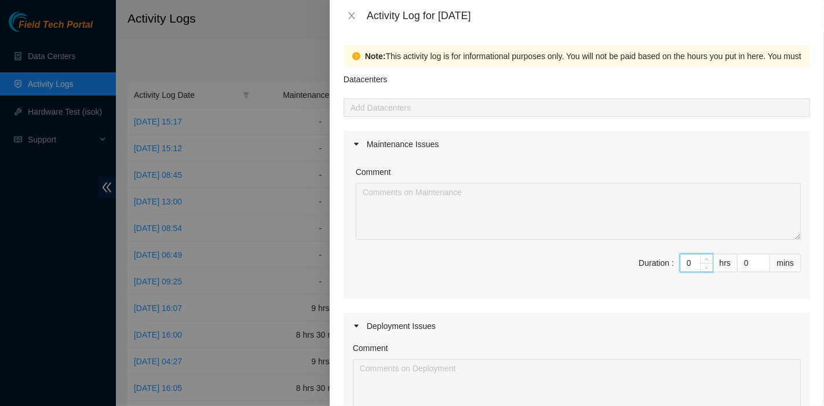
click at [582, 235] on div "Comment Duration : 0 hrs 0 mins" at bounding box center [576, 228] width 466 height 141
type input "9"
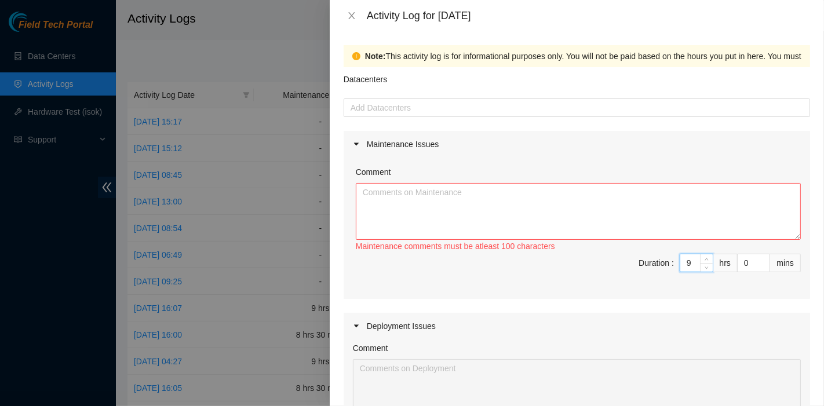
type input "9"
click at [463, 234] on textarea "Comment" at bounding box center [578, 211] width 445 height 57
paste textarea "DP83102 DP83104 DP80469 DP83429 - DP83430 DP81177 DP79032 DP78580 DP81102 DP805…"
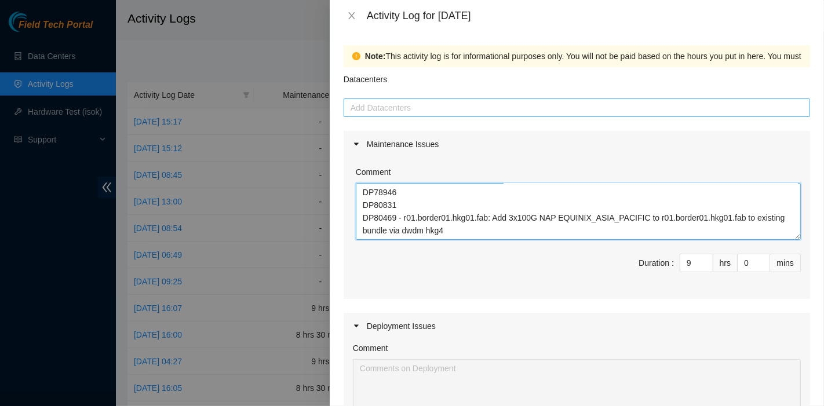
click at [399, 106] on div at bounding box center [576, 108] width 460 height 14
type textarea "DP83102 DP83104 DP80469 DP83429 - DP83430 DP81177 DP79032 DP78580 DP81102 DP805…"
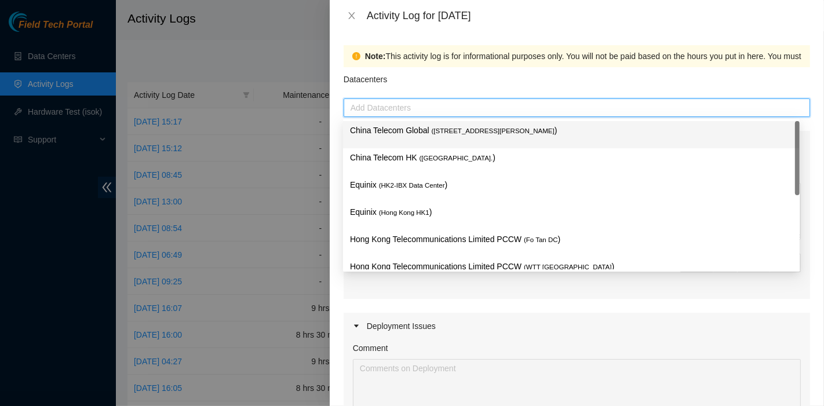
click at [404, 136] on p "China Telecom Global ( [STREET_ADDRESS][PERSON_NAME] )" at bounding box center [571, 130] width 443 height 13
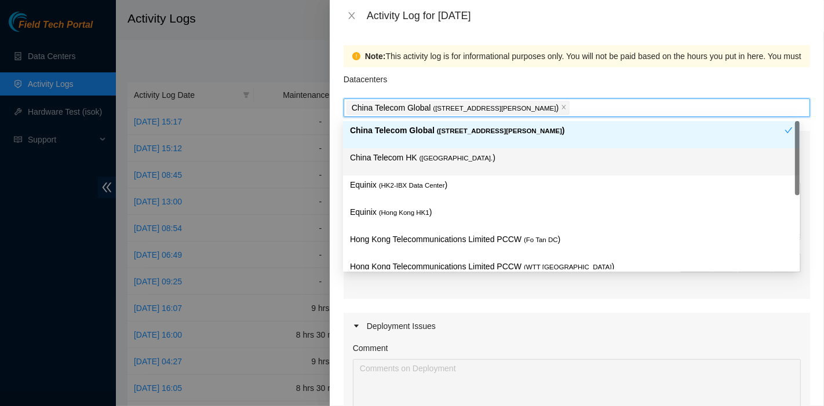
click at [405, 171] on div "China Telecom HK ( [GEOGRAPHIC_DATA] )" at bounding box center [571, 161] width 443 height 21
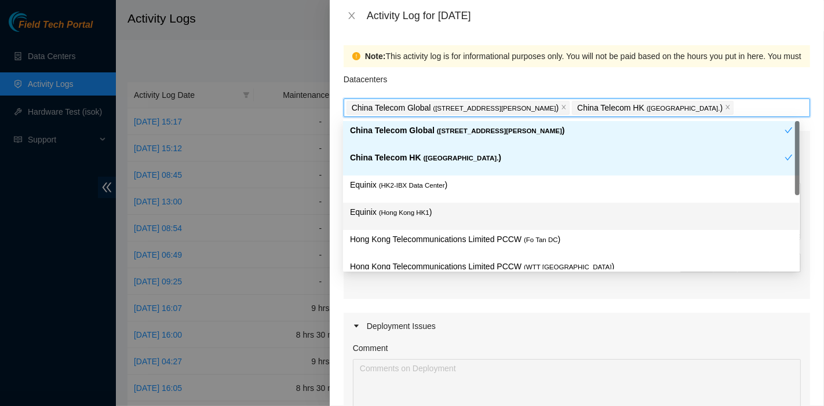
click at [402, 203] on div "Equinix ( [GEOGRAPHIC_DATA] HK1 )" at bounding box center [571, 216] width 456 height 27
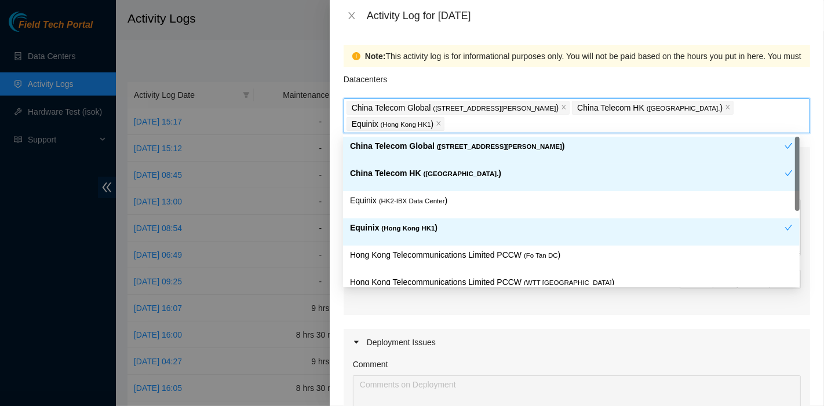
click at [416, 218] on div "Equinix ( [GEOGRAPHIC_DATA] HK1 )" at bounding box center [571, 231] width 456 height 27
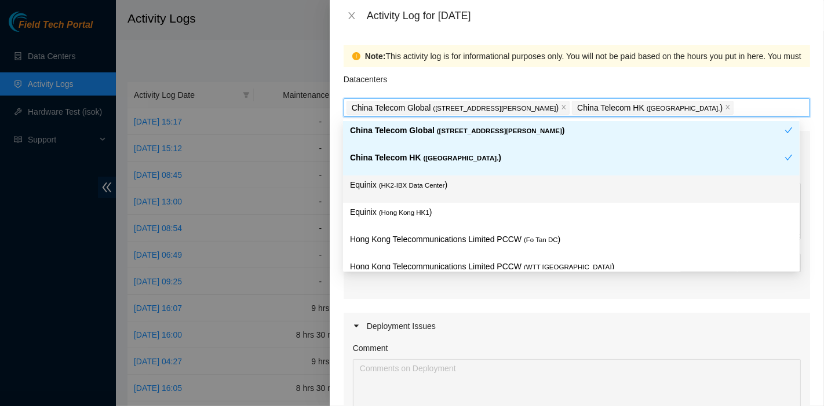
click at [433, 193] on div "Equinix ( HK2-IBX Data Center )" at bounding box center [571, 188] width 443 height 21
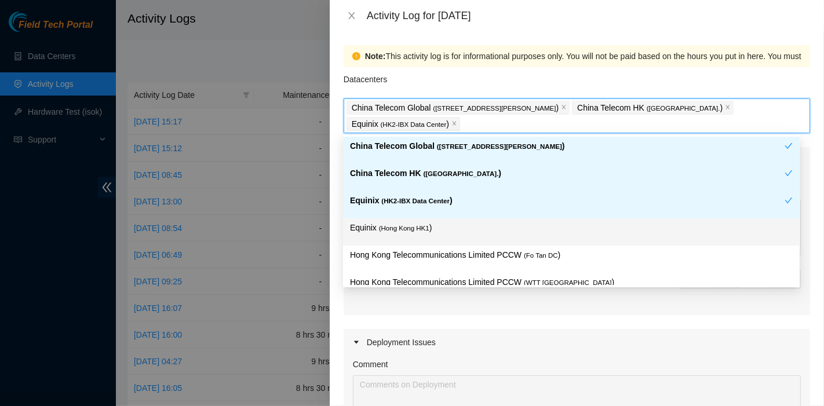
click at [437, 226] on p "Equinix ( [GEOGRAPHIC_DATA] HK1 )" at bounding box center [571, 227] width 443 height 13
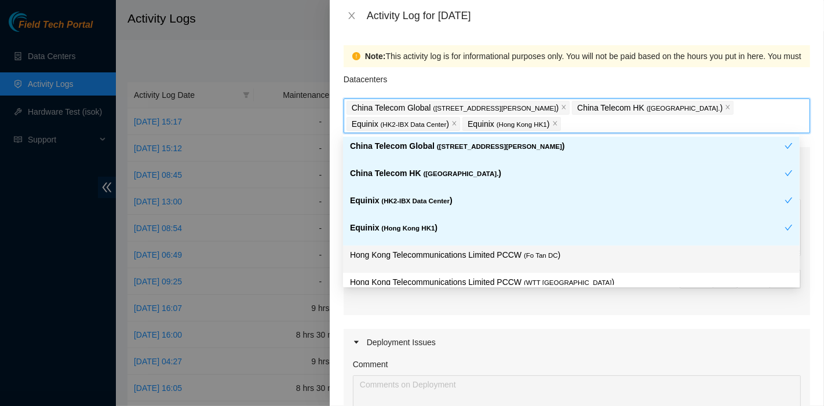
click at [501, 253] on p "Hong Kong Telecommunications Limited PCCW ( Fo Tan DC )" at bounding box center [571, 254] width 443 height 13
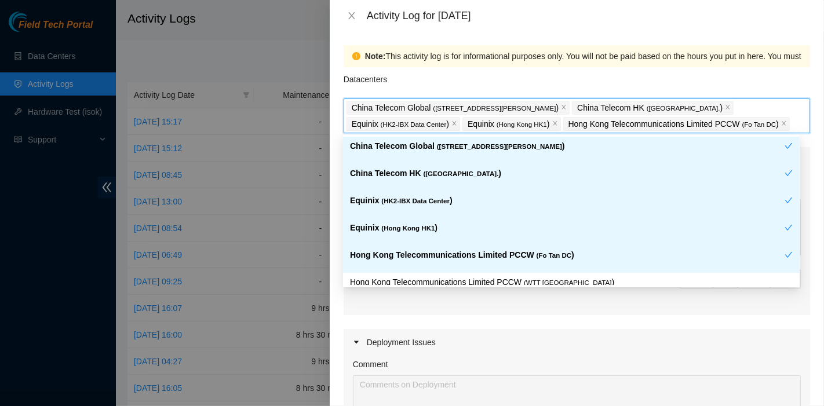
click at [570, 257] on p "Hong Kong Telecommunications Limited PCCW ( Fo Tan DC )" at bounding box center [567, 254] width 434 height 13
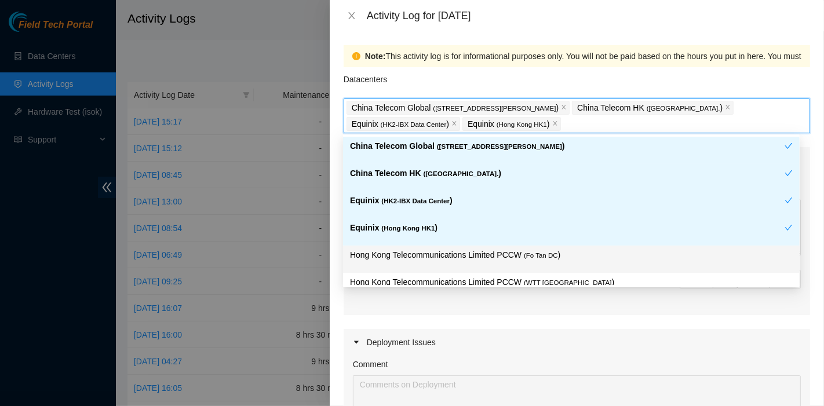
click at [569, 262] on div "Hong Kong Telecommunications Limited PCCW ( Fo Tan DC )" at bounding box center [571, 258] width 443 height 21
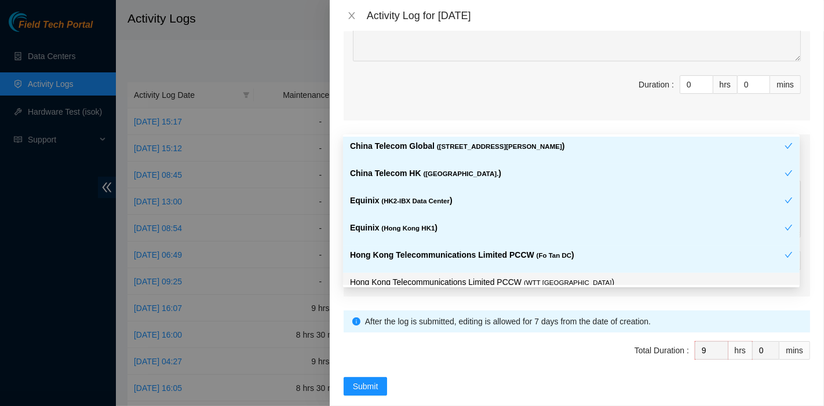
scroll to position [385, 0]
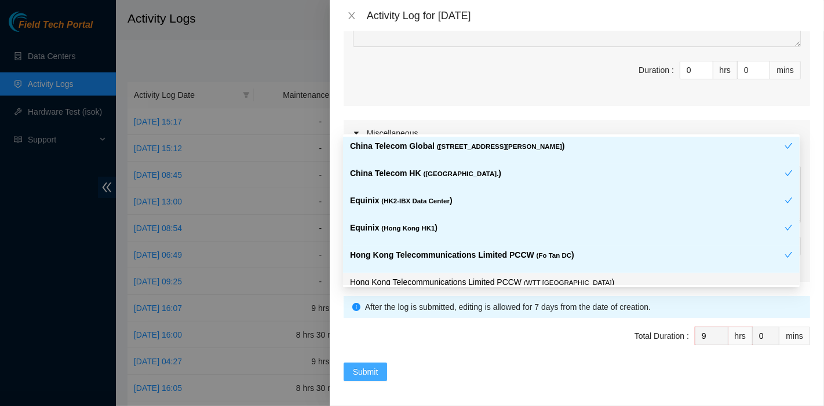
click at [374, 368] on span "Submit" at bounding box center [365, 371] width 25 height 13
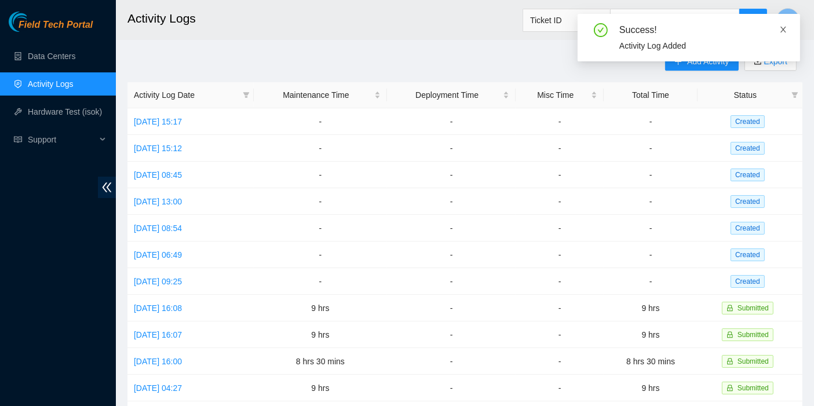
click at [784, 31] on icon "close" at bounding box center [783, 30] width 6 height 6
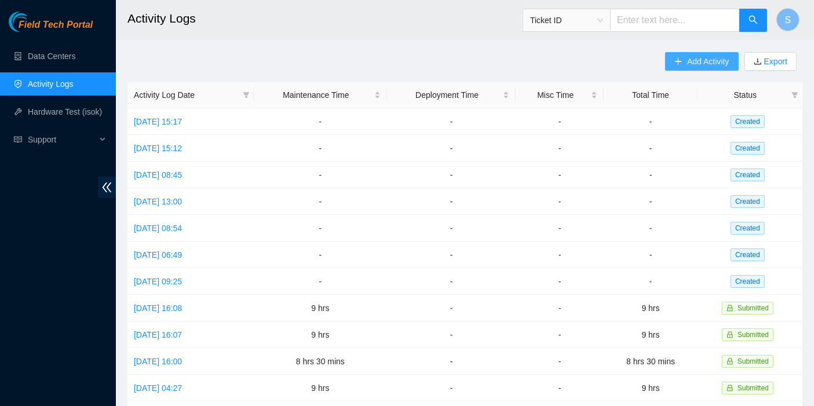
click at [698, 68] on button "Add Activity" at bounding box center [701, 61] width 73 height 19
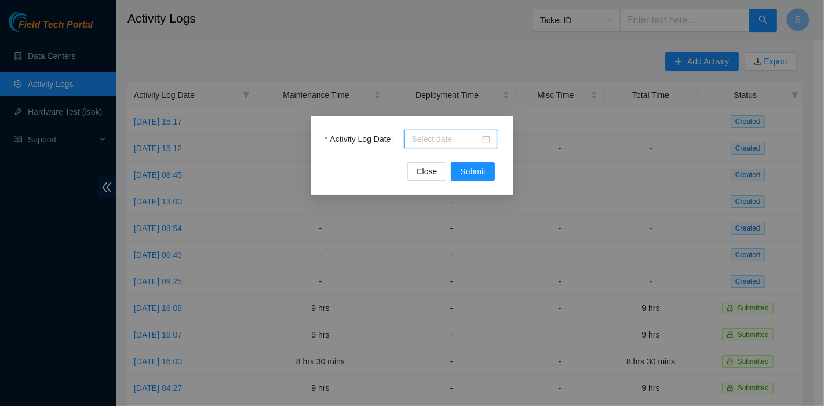
click at [426, 141] on input "Activity Log Date" at bounding box center [445, 139] width 68 height 13
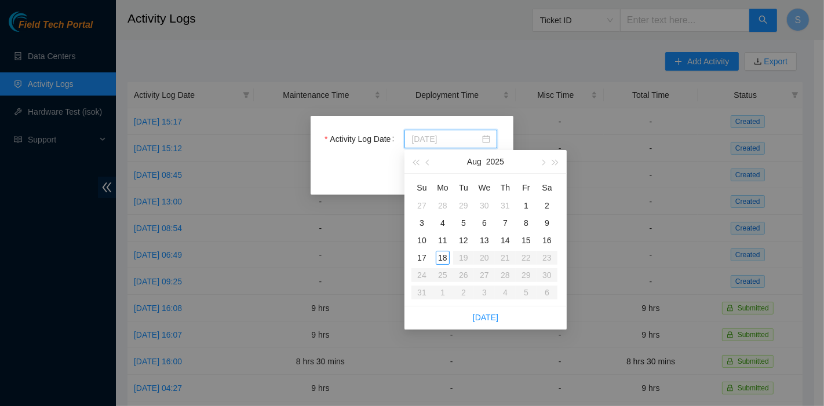
type input "[DATE]"
click at [539, 202] on td "2" at bounding box center [546, 205] width 21 height 17
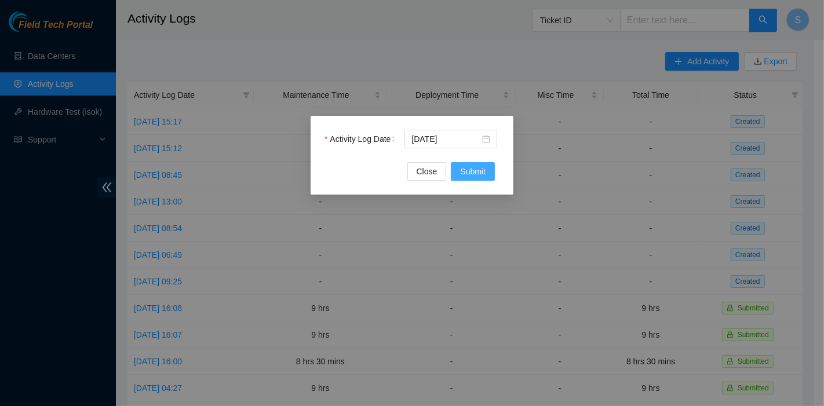
click at [480, 167] on span "Submit" at bounding box center [472, 171] width 25 height 13
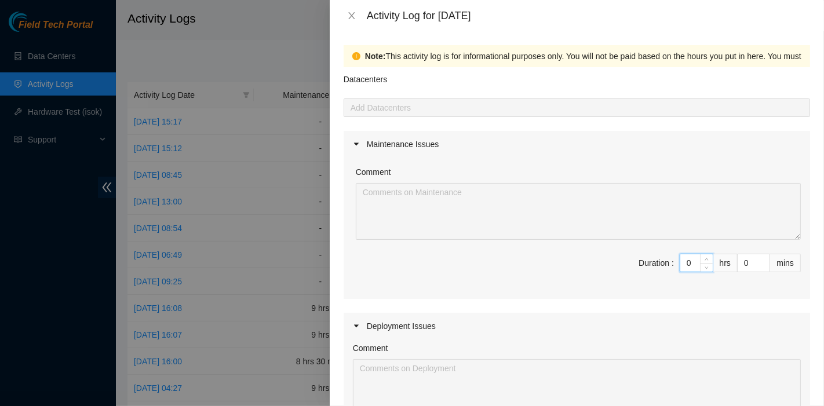
drag, startPoint x: 684, startPoint y: 264, endPoint x: 603, endPoint y: 244, distance: 82.8
click at [601, 249] on div "Comment Duration : 0 hrs 0 mins" at bounding box center [576, 228] width 466 height 141
type input "8"
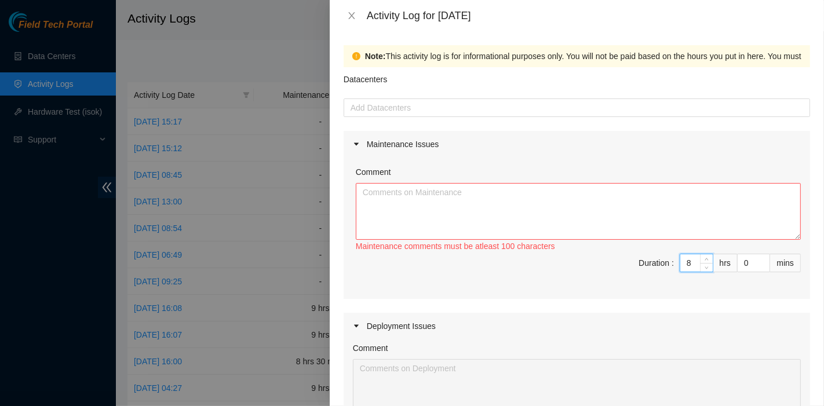
type input "8"
click at [493, 201] on textarea "Comment" at bounding box center [578, 211] width 445 height 57
paste textarea "DP83102 DP83104 DP80469 DP83429 - DP83430 DP81177 DP79032 DP78580 DP81102 DP805…"
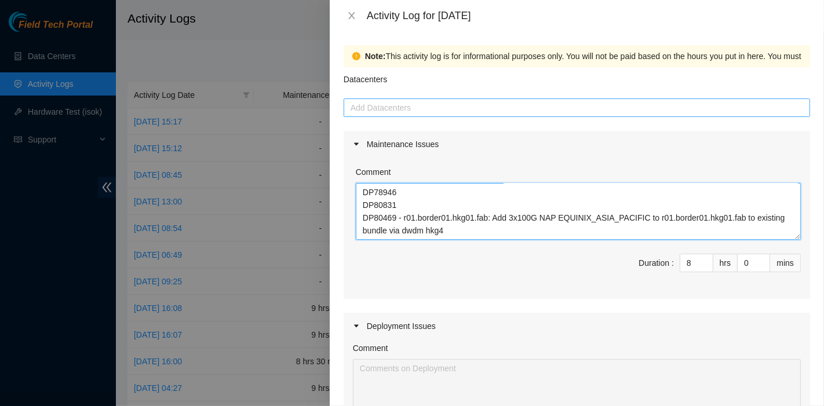
click at [383, 112] on div at bounding box center [576, 108] width 460 height 14
type textarea "DP83102 DP83104 DP80469 DP83429 - DP83430 DP81177 DP79032 DP78580 DP81102 DP805…"
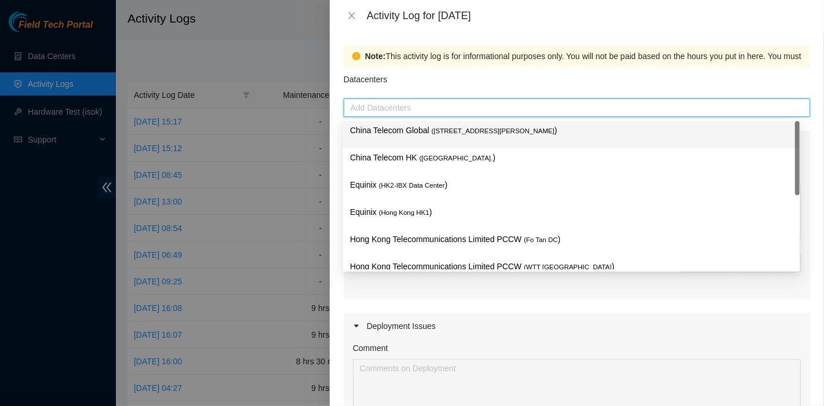
click at [385, 127] on p "China Telecom Global ( [STREET_ADDRESS][PERSON_NAME] )" at bounding box center [571, 130] width 443 height 13
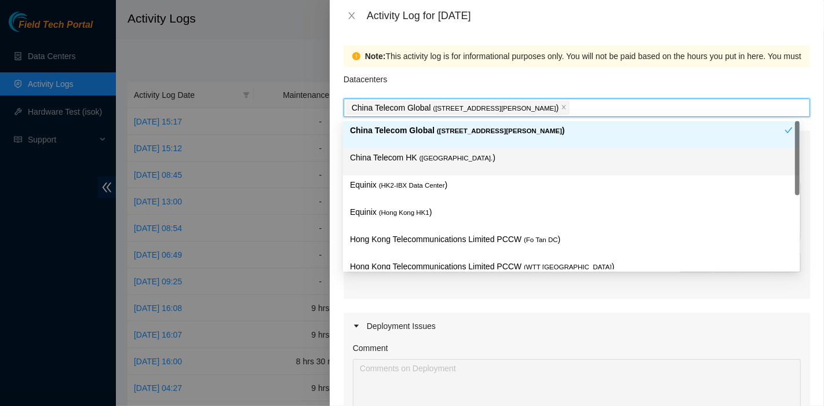
click at [384, 157] on p "China Telecom HK ( [GEOGRAPHIC_DATA] )" at bounding box center [571, 157] width 443 height 13
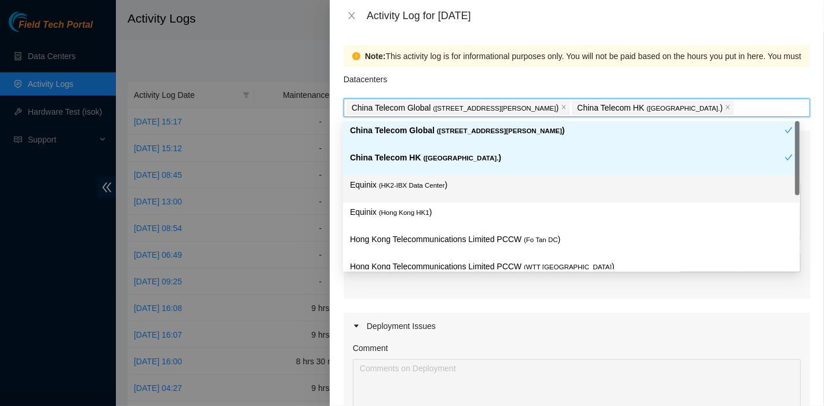
click at [382, 190] on p "Equinix ( HK2-IBX Data Center )" at bounding box center [571, 184] width 443 height 13
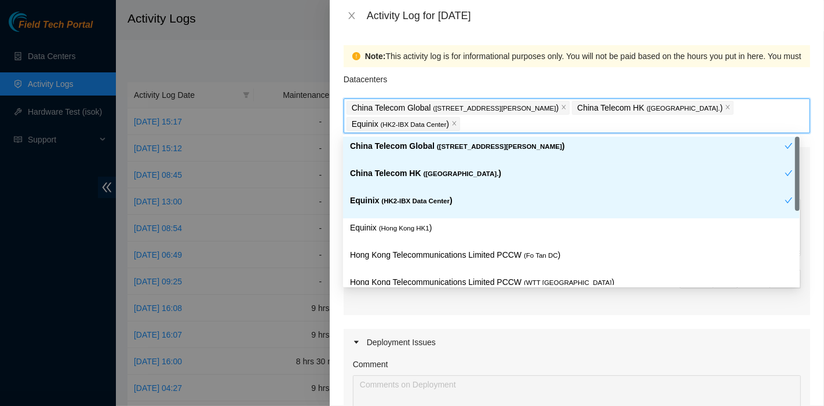
click at [381, 210] on div "Equinix ( HK2-IBX Data Center )" at bounding box center [567, 204] width 434 height 21
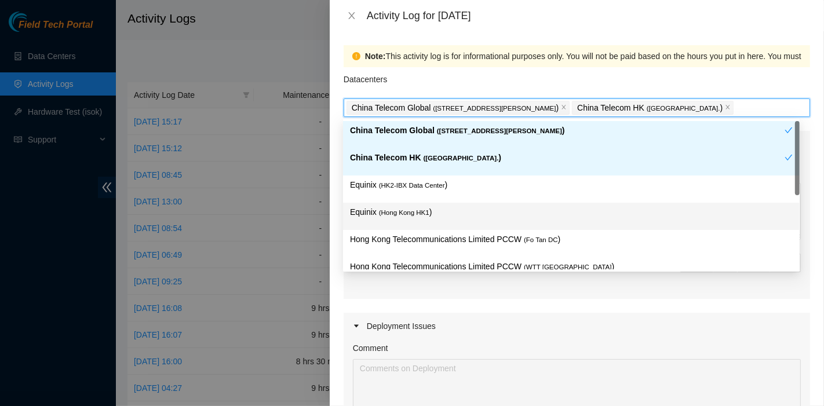
click at [379, 224] on div "Equinix ( [GEOGRAPHIC_DATA] HK1 )" at bounding box center [571, 216] width 443 height 21
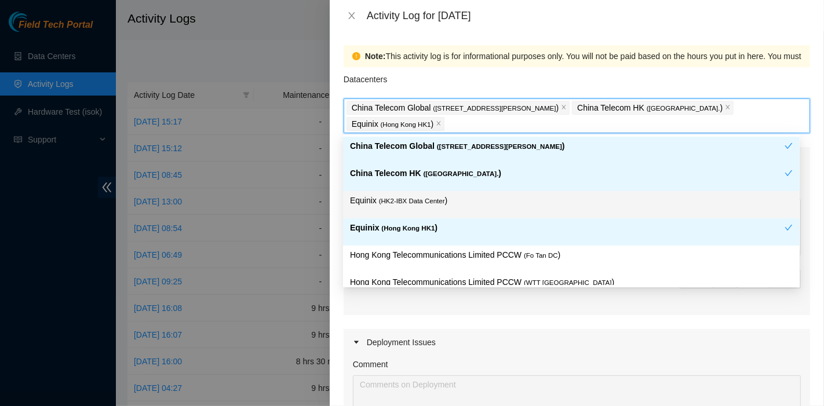
click at [389, 206] on p "Equinix ( HK2-IBX Data Center )" at bounding box center [571, 200] width 443 height 13
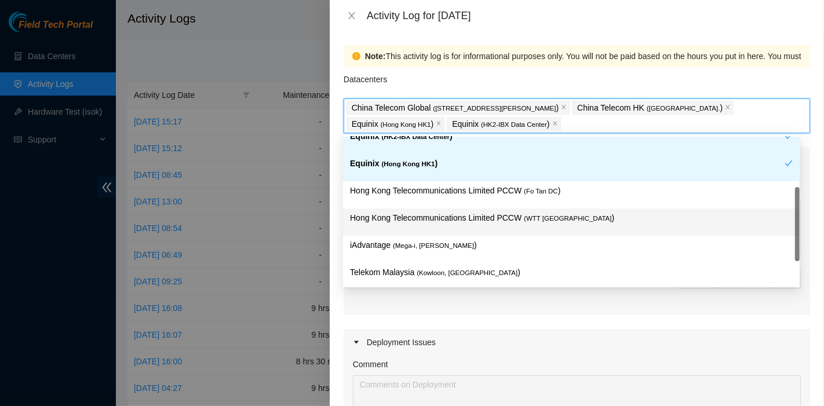
scroll to position [65, 0]
click at [531, 231] on div "Hong Kong Telecommunications Limited PCCW ( WTT [GEOGRAPHIC_DATA] )" at bounding box center [571, 221] width 456 height 27
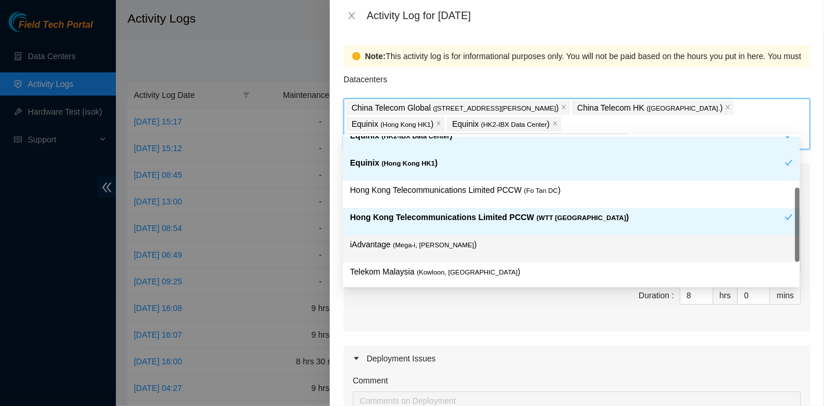
click at [531, 246] on p "iAdvantage ( Mega-i, Chai Wan )" at bounding box center [571, 244] width 443 height 13
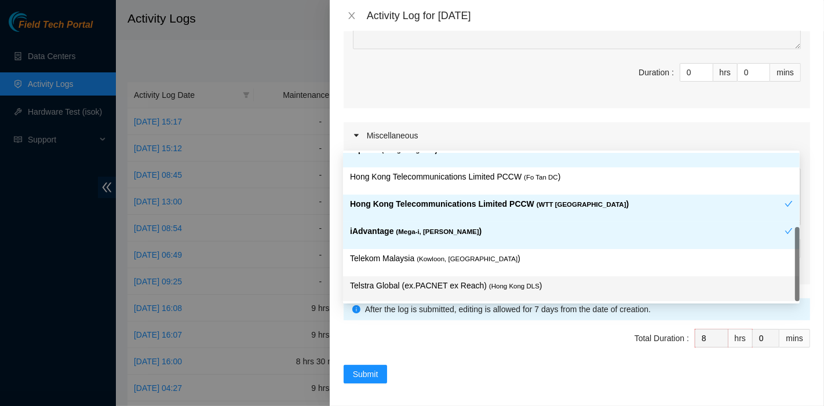
scroll to position [401, 0]
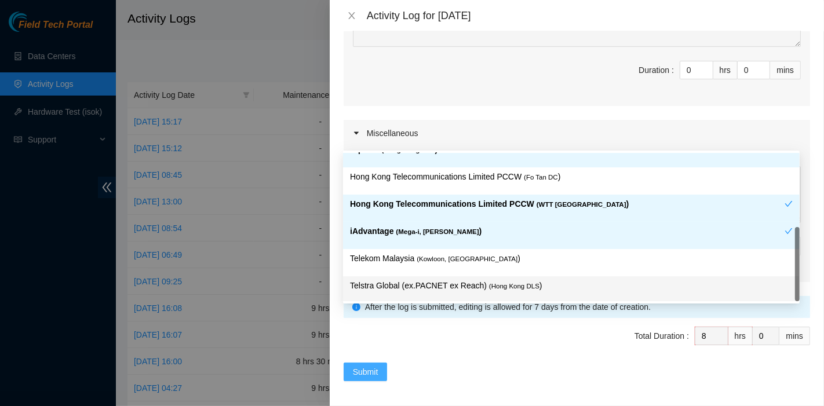
click at [379, 370] on button "Submit" at bounding box center [365, 372] width 44 height 19
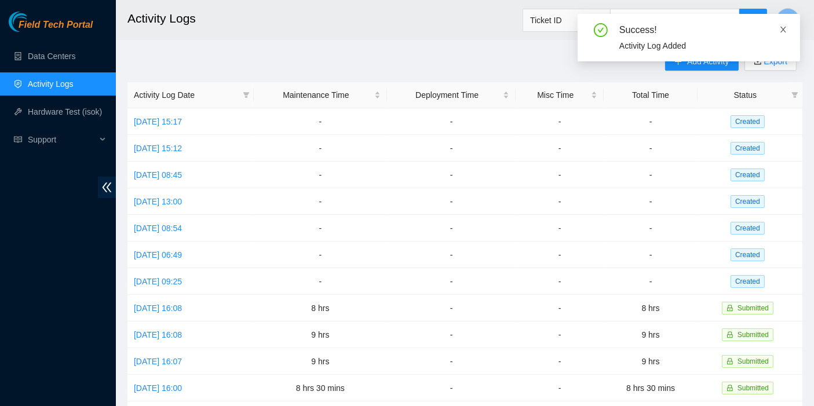
click at [781, 31] on icon "close" at bounding box center [783, 29] width 8 height 8
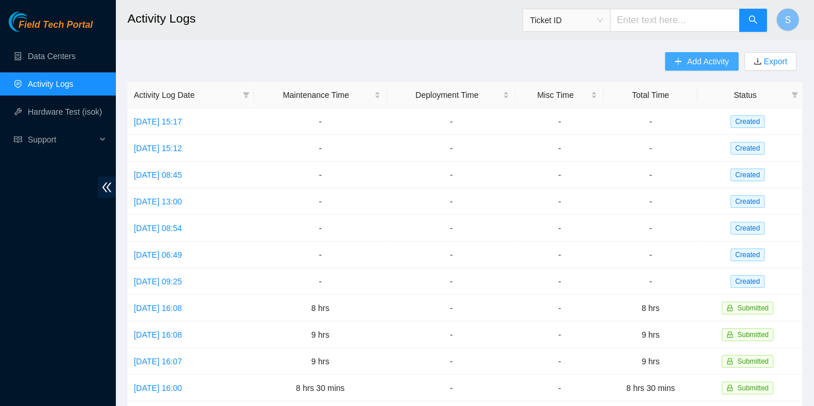
click at [700, 59] on span "Add Activity" at bounding box center [708, 61] width 42 height 13
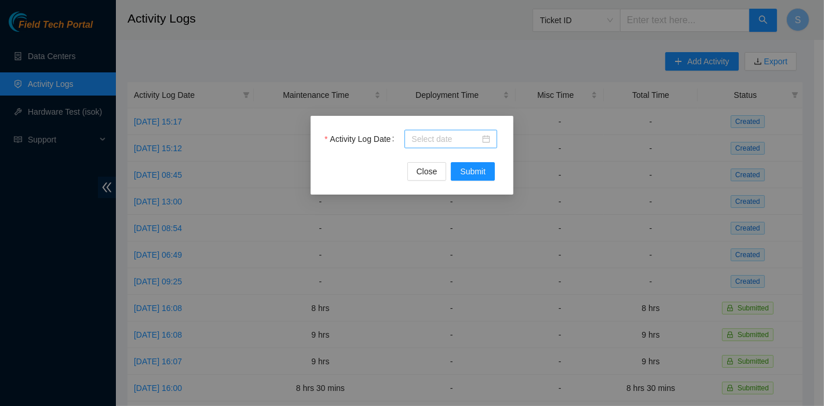
click at [439, 136] on input "Activity Log Date" at bounding box center [445, 139] width 68 height 13
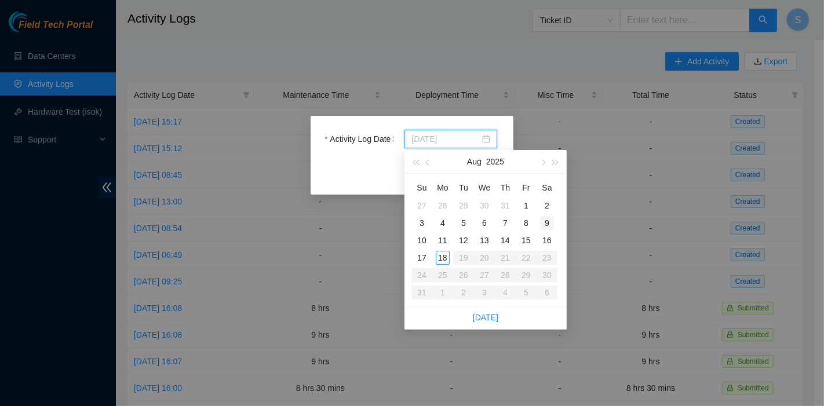
type input "[DATE]"
click at [414, 221] on td "3" at bounding box center [421, 222] width 21 height 17
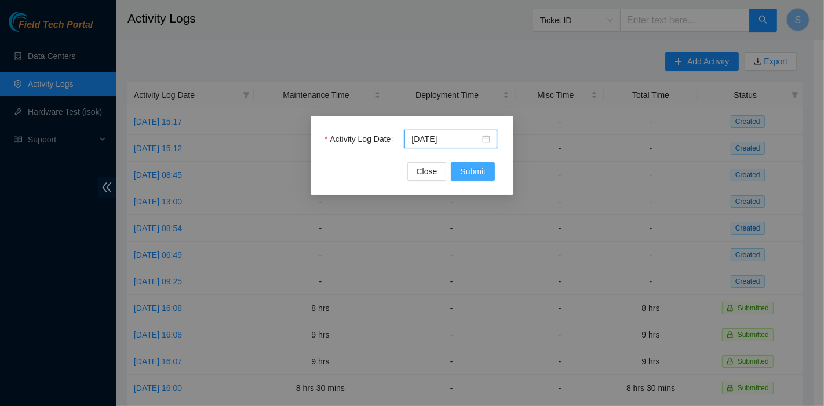
drag, startPoint x: 470, startPoint y: 168, endPoint x: 474, endPoint y: 174, distance: 7.6
click at [472, 168] on span "Submit" at bounding box center [472, 171] width 25 height 13
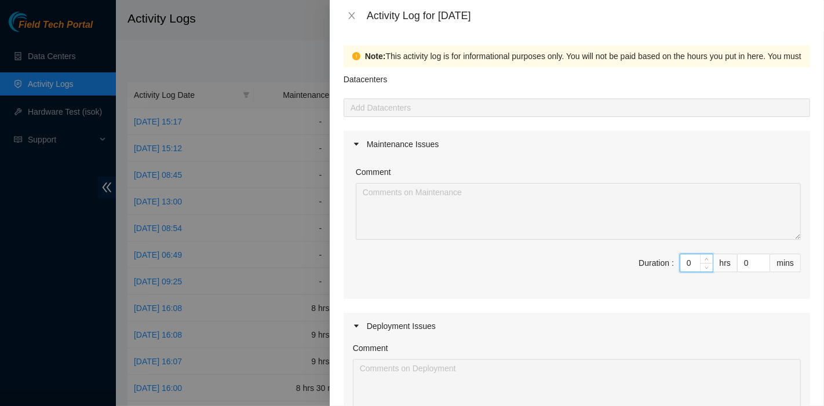
drag, startPoint x: 686, startPoint y: 260, endPoint x: 624, endPoint y: 245, distance: 64.3
click at [614, 260] on span "Duration : 0 hrs 0 mins" at bounding box center [577, 270] width 448 height 32
type input "7"
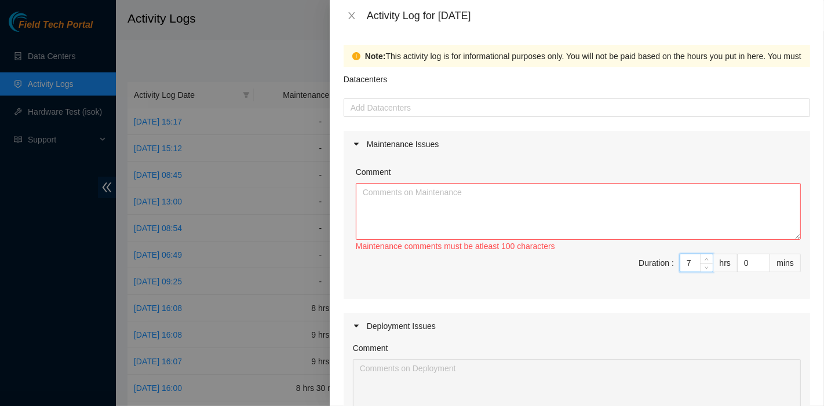
type input "7"
type input "3"
type input "30"
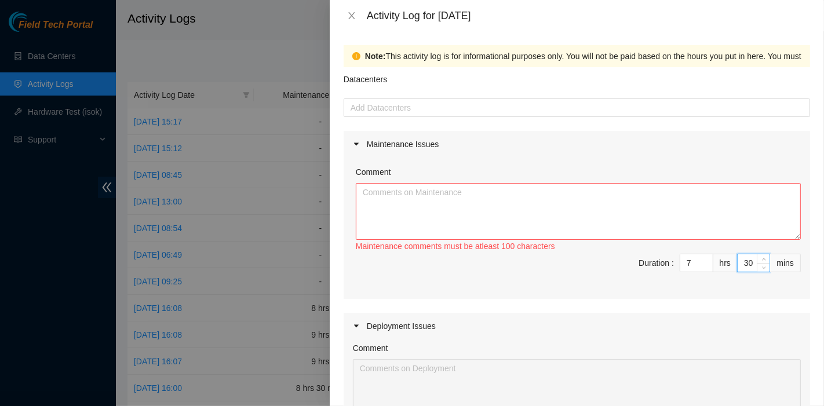
type input "30"
click at [547, 211] on textarea "Comment" at bounding box center [578, 211] width 445 height 57
paste textarea "B-W-120X41Z Resolution: Replaced disk, Rescued, Rebooted, Reseated components, …"
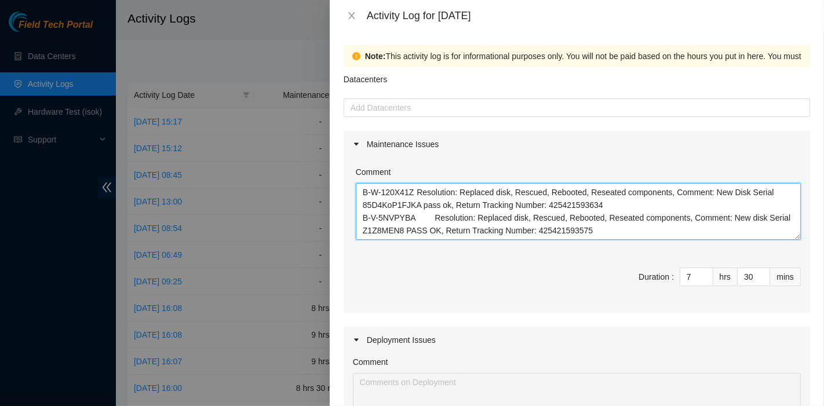
scroll to position [86, 0]
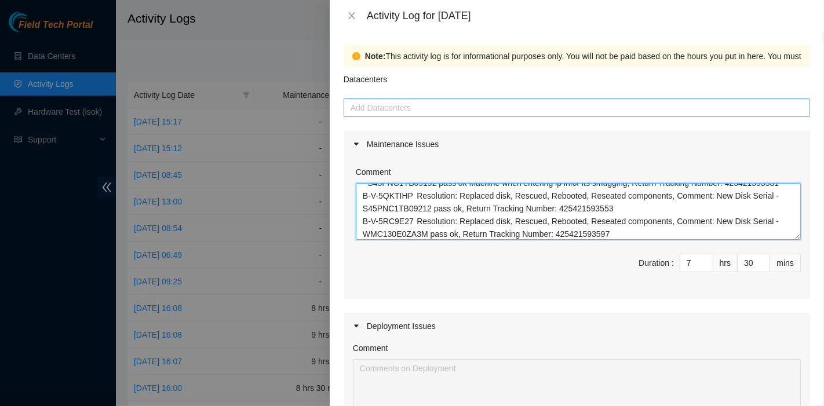
click at [422, 110] on div at bounding box center [576, 108] width 460 height 14
type textarea "B-W-120X41Z Resolution: Replaced disk, Rescued, Rebooted, Reseated components, …"
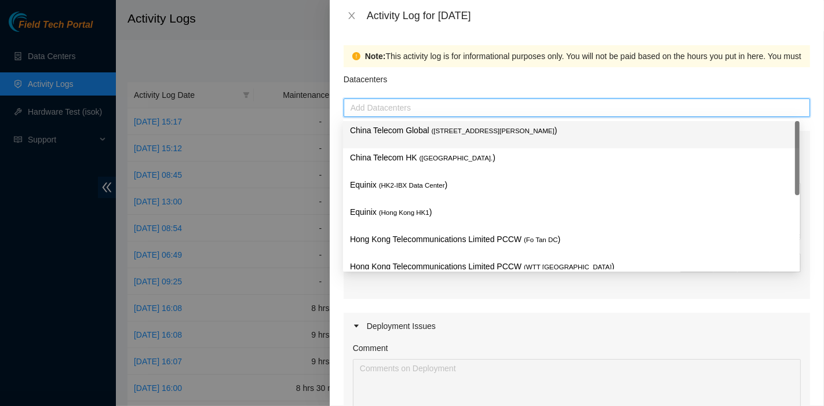
click at [426, 131] on p "China Telecom Global ( [STREET_ADDRESS][PERSON_NAME] )" at bounding box center [571, 130] width 443 height 13
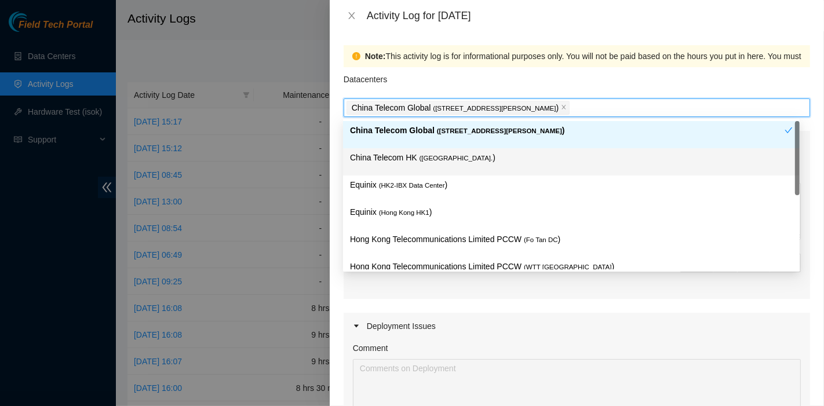
click at [427, 155] on span "( [GEOGRAPHIC_DATA]." at bounding box center [456, 158] width 74 height 7
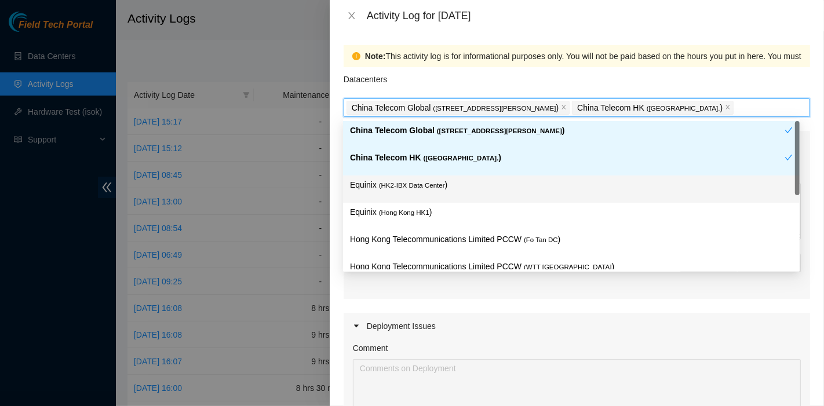
click at [422, 198] on div "Equinix ( HK2-IBX Data Center )" at bounding box center [571, 188] width 443 height 21
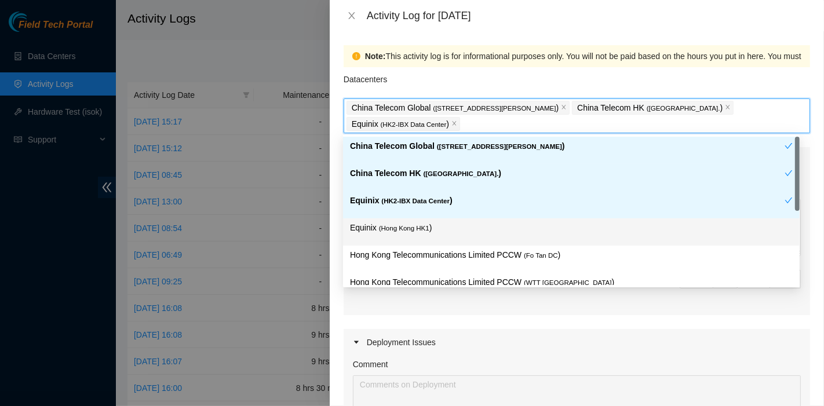
click at [415, 239] on div "Equinix ( [GEOGRAPHIC_DATA] HK1 )" at bounding box center [571, 231] width 443 height 21
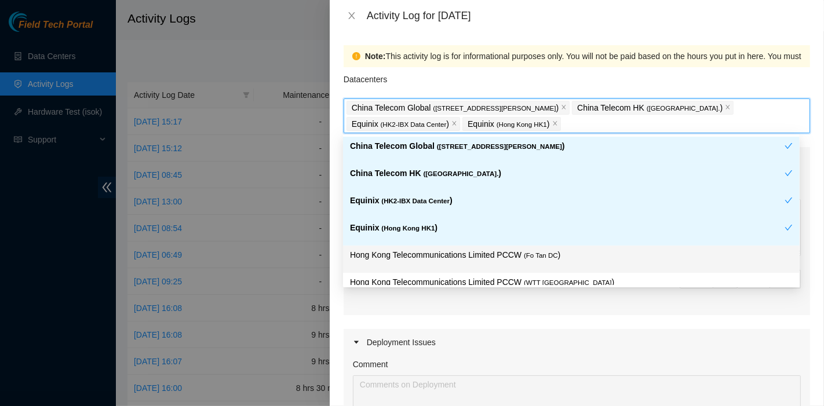
click at [423, 249] on p "Hong Kong Telecommunications Limited PCCW ( Fo Tan DC )" at bounding box center [571, 254] width 443 height 13
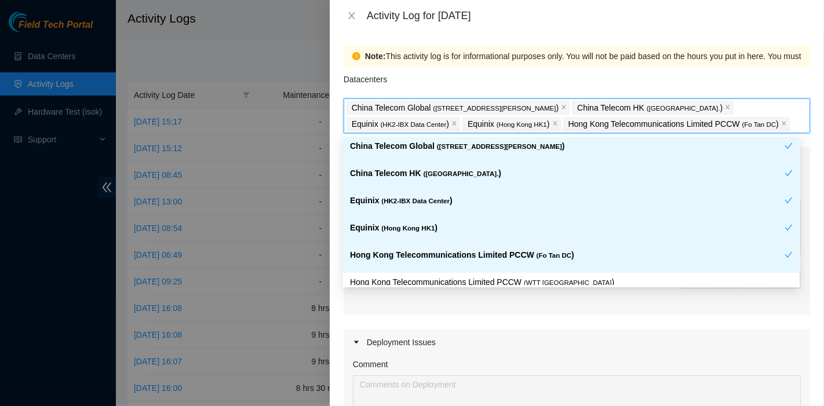
click at [524, 252] on p "Hong Kong Telecommunications Limited PCCW ( Fo Tan DC )" at bounding box center [567, 254] width 434 height 13
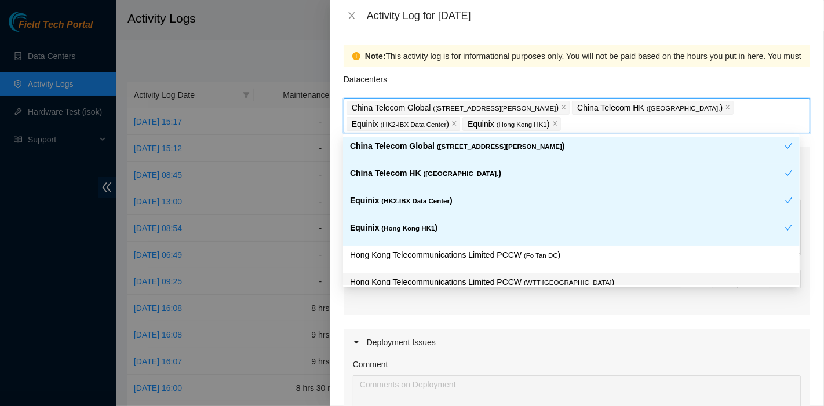
scroll to position [94, 0]
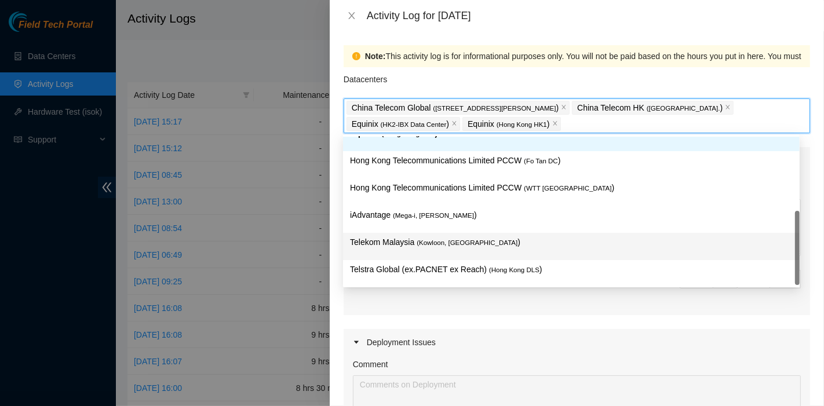
click at [473, 245] on span "( Kowloon, [GEOGRAPHIC_DATA]" at bounding box center [466, 242] width 101 height 7
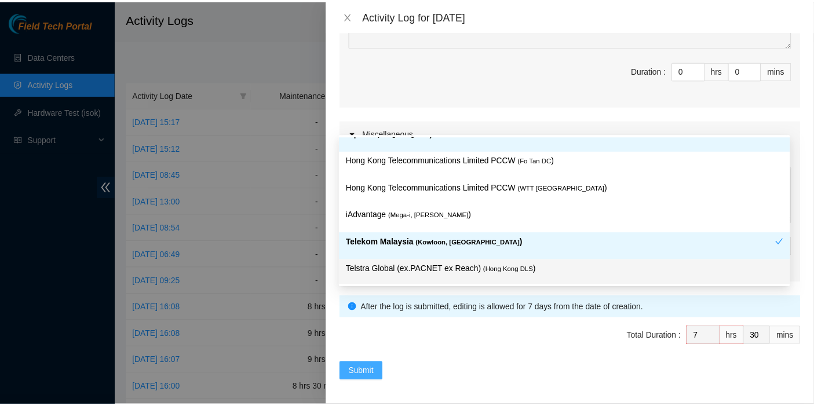
scroll to position [385, 0]
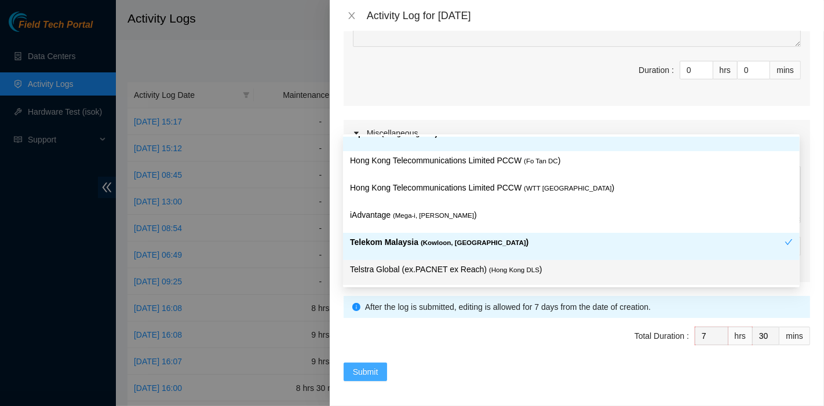
click at [376, 365] on span "Submit" at bounding box center [365, 371] width 25 height 13
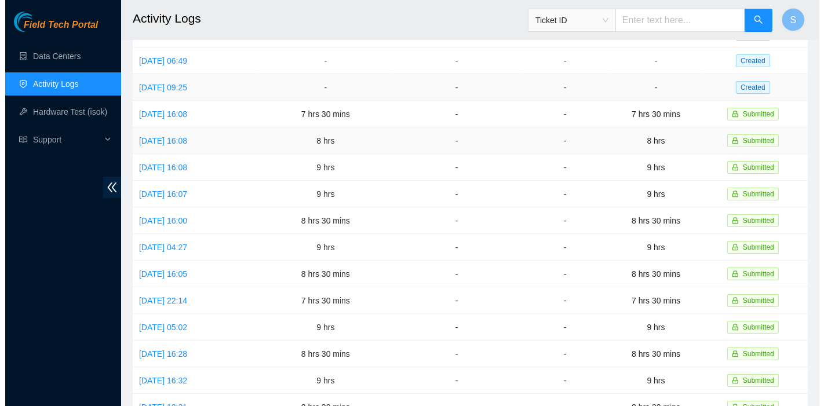
scroll to position [195, 0]
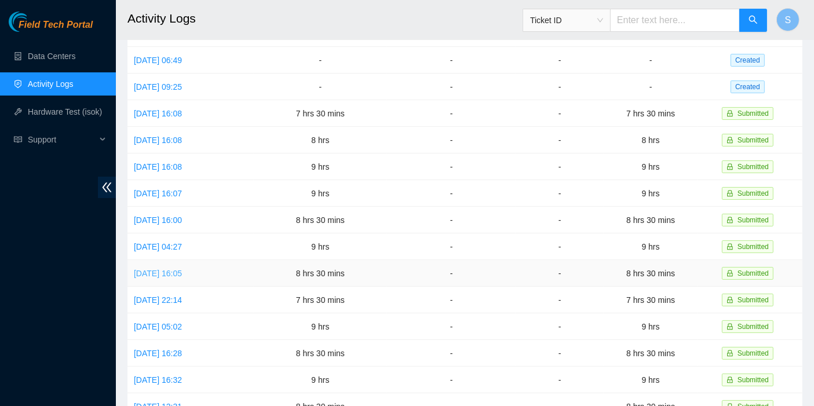
click at [181, 269] on link "[DATE] 16:05" at bounding box center [158, 273] width 48 height 9
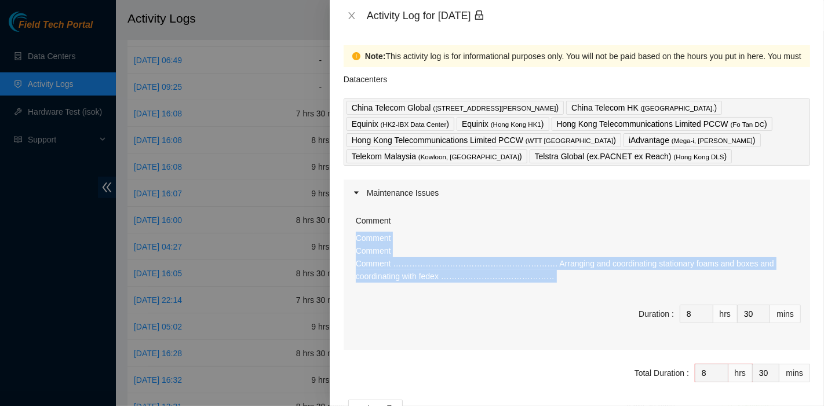
drag, startPoint x: 509, startPoint y: 285, endPoint x: 350, endPoint y: 240, distance: 164.3
click at [350, 240] on div "Comment Comment Comment Comment ……………………………………………………. Arranging and coordinatin…" at bounding box center [576, 278] width 466 height 144
copy p "Comment Comment Comment ……………………………………………………. Arranging and coordinating statio…"
click at [352, 14] on icon "close" at bounding box center [351, 15] width 6 height 7
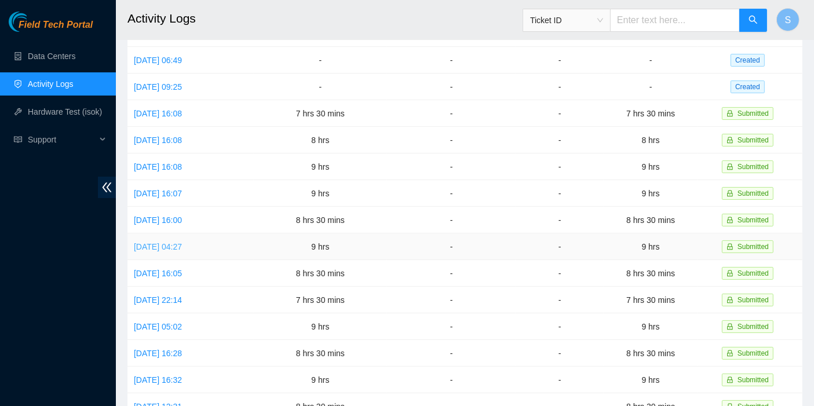
click at [182, 242] on link "[DATE] 04:27" at bounding box center [158, 246] width 48 height 9
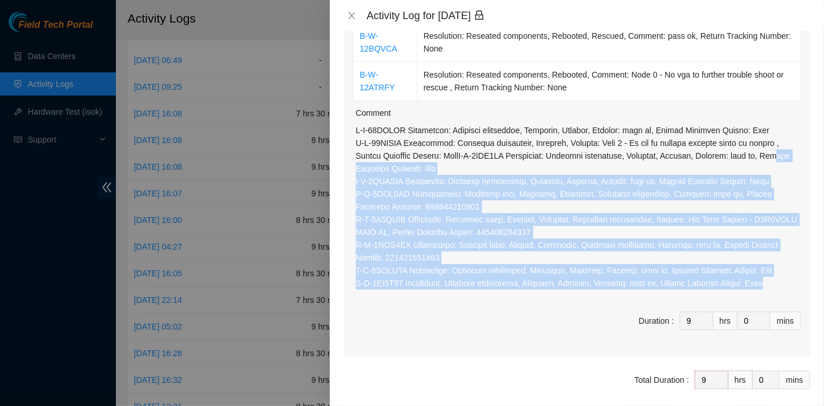
scroll to position [193, 0]
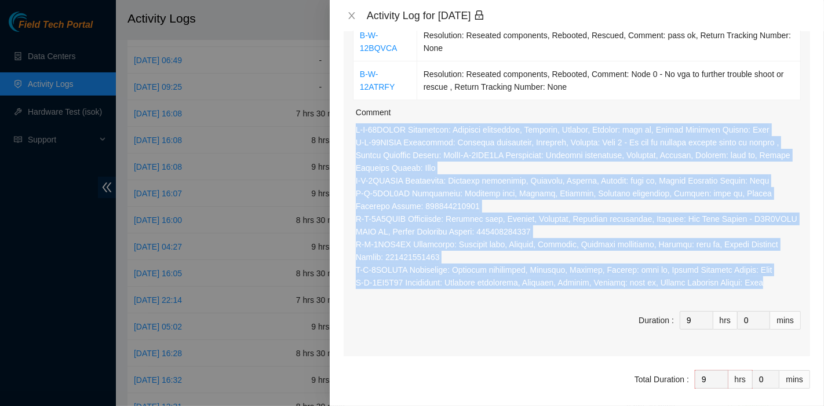
drag, startPoint x: 788, startPoint y: 285, endPoint x: 354, endPoint y: 129, distance: 461.0
click at [354, 129] on div "Ticket Number Resolution B-W-12BQVCA Resolution: Reseated components, Rebooted,…" at bounding box center [576, 168] width 466 height 375
copy p "B-W-12BQVCA Resolution: Reseated components, Rebooted, Rescued, Comment: pass o…"
click at [355, 20] on icon "close" at bounding box center [351, 15] width 9 height 9
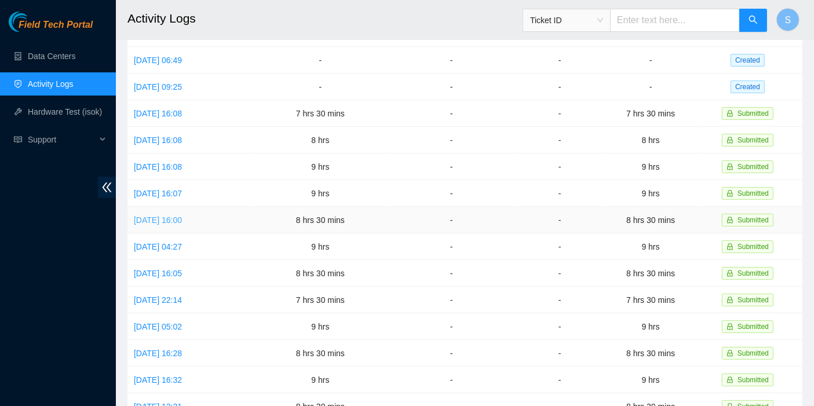
click at [182, 215] on link "[DATE] 16:00" at bounding box center [158, 219] width 48 height 9
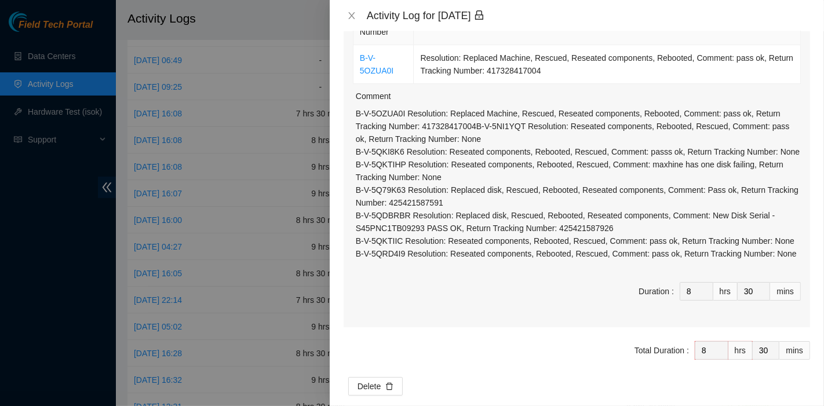
scroll to position [186, 0]
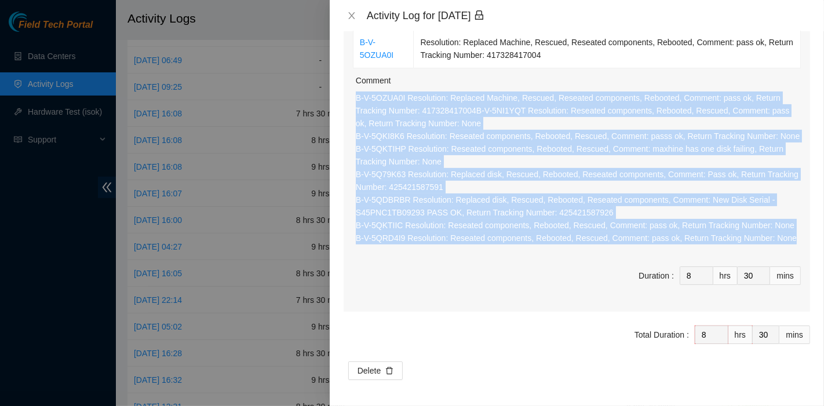
drag, startPoint x: 792, startPoint y: 236, endPoint x: 352, endPoint y: 97, distance: 461.7
click at [352, 97] on div "Ticket Number Resolution B-V-5OZUA0I Resolution: Replaced Machine, Rescued, Res…" at bounding box center [576, 150] width 466 height 324
copy p "B-V-5OZUA0I Resolution: Replaced Machine, Rescued, Reseated components, Reboote…"
drag, startPoint x: 354, startPoint y: 14, endPoint x: 350, endPoint y: 23, distance: 8.8
click at [354, 14] on icon "close" at bounding box center [351, 15] width 9 height 9
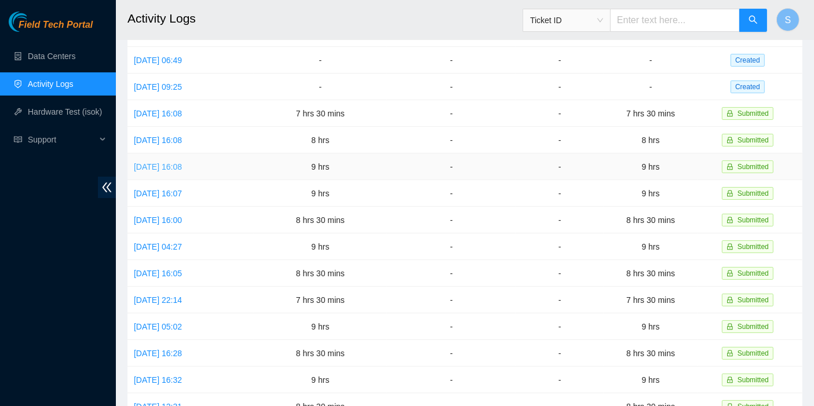
click at [170, 162] on link "[DATE] 16:08" at bounding box center [158, 166] width 48 height 9
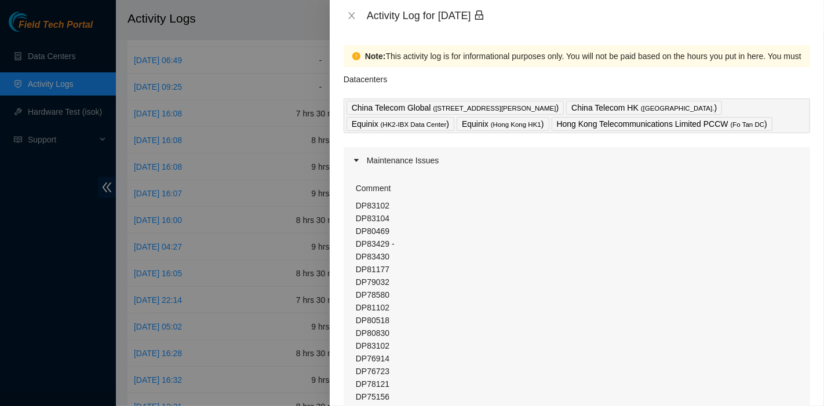
click at [356, 200] on p "DP83102 DP83104 DP80469 DP83429 - DP83430 DP81177 DP79032 DP78580 DP81102 DP805…" at bounding box center [578, 352] width 445 height 306
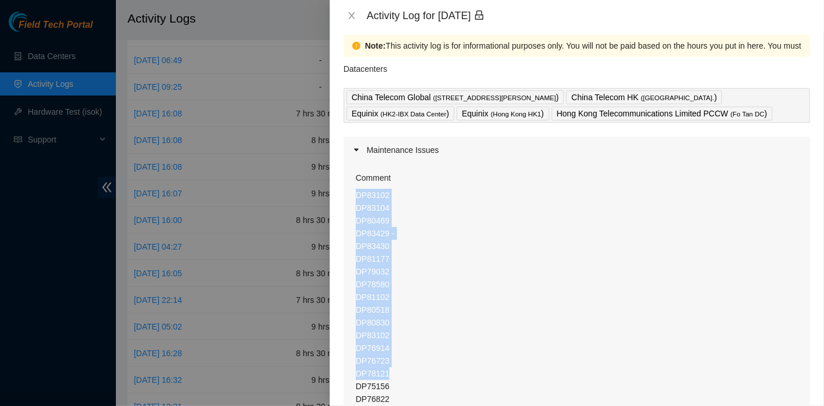
drag, startPoint x: 355, startPoint y: 206, endPoint x: 438, endPoint y: 368, distance: 182.4
click at [438, 368] on p "DP83102 DP83104 DP80469 DP83429 - DP83430 DP81177 DP79032 DP78580 DP81102 DP805…" at bounding box center [578, 342] width 445 height 306
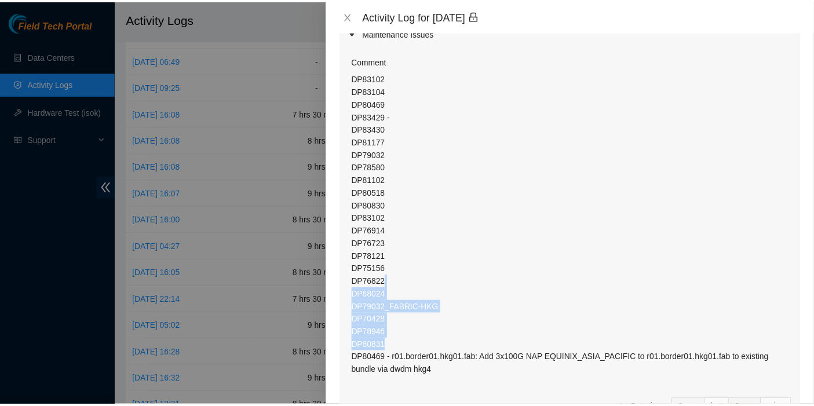
scroll to position [129, 0]
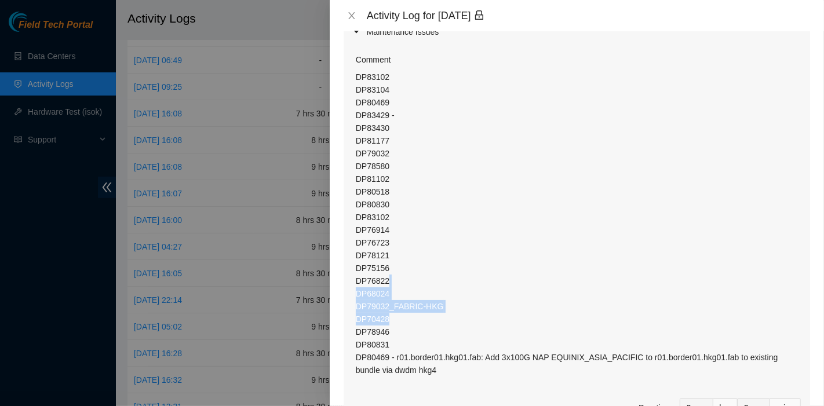
drag, startPoint x: 437, startPoint y: 359, endPoint x: 430, endPoint y: 319, distance: 40.6
click at [430, 319] on p "DP83102 DP83104 DP80469 DP83429 - DP83430 DP81177 DP79032 DP78580 DP81102 DP805…" at bounding box center [578, 224] width 445 height 306
click at [426, 335] on p "DP83102 DP83104 DP80469 DP83429 - DP83430 DP81177 DP79032 DP78580 DP81102 DP805…" at bounding box center [578, 224] width 445 height 306
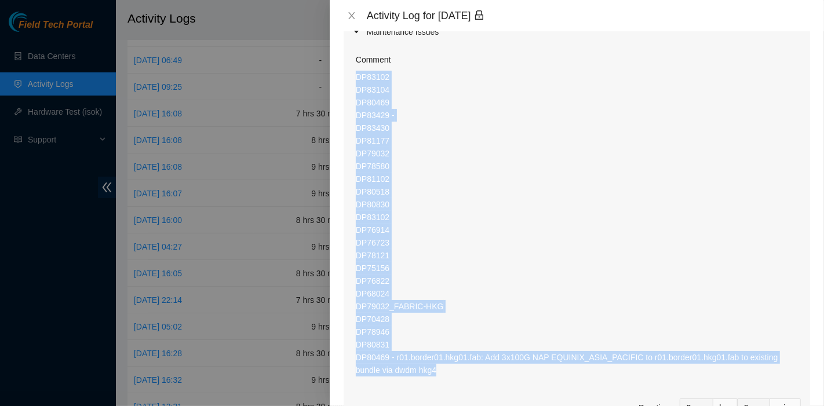
drag, startPoint x: 415, startPoint y: 374, endPoint x: 351, endPoint y: 82, distance: 298.2
click at [351, 82] on div "Comment DP83102 DP83104 DP80469 DP83429 - DP83430 DP81177 DP79032 DP78580 DP811…" at bounding box center [576, 244] width 466 height 399
copy p "DP83102 DP83104 DP80469 DP83429 - DP83430 DP81177 DP79032 DP78580 DP81102 DP805…"
click at [348, 13] on button "Close" at bounding box center [351, 15] width 16 height 11
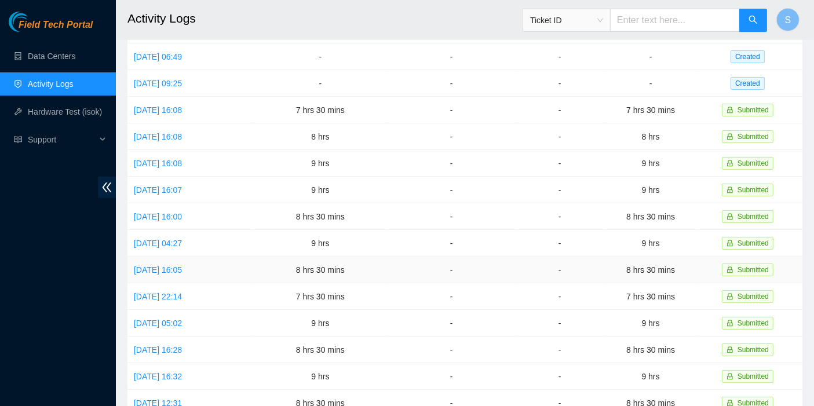
scroll to position [199, 0]
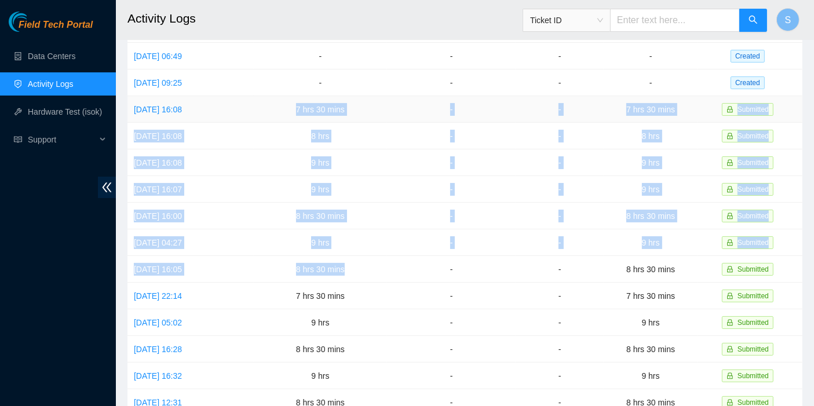
drag, startPoint x: 365, startPoint y: 255, endPoint x: 293, endPoint y: 109, distance: 162.7
click at [293, 109] on tbody "[DATE] 15:17 - - - - Created [DATE] 15:12 - - - - Created [DATE] 08:45 - - - - …" at bounding box center [464, 176] width 675 height 533
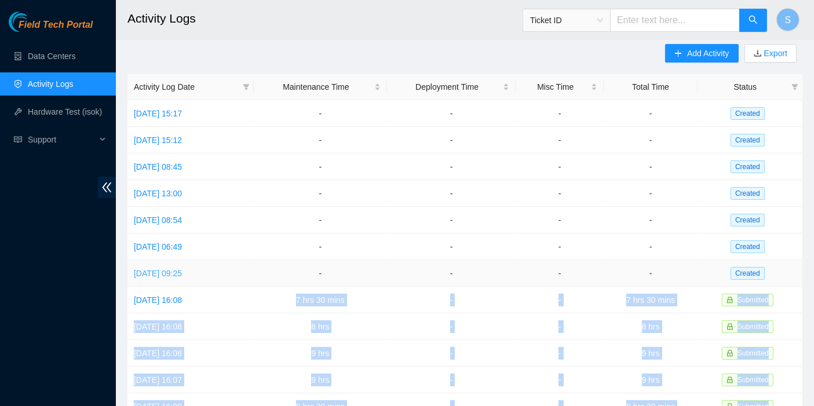
click at [182, 269] on link "[DATE] 09:25" at bounding box center [158, 273] width 48 height 9
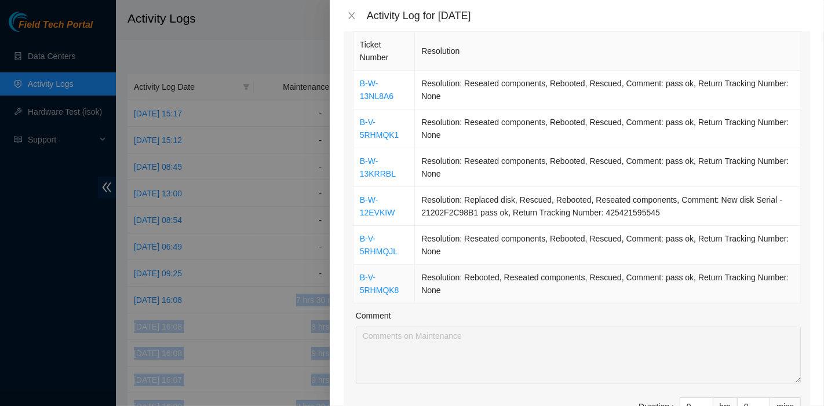
scroll to position [128, 0]
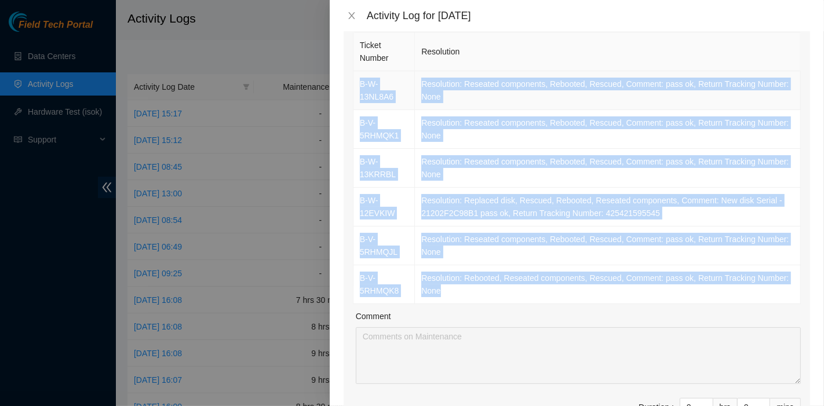
drag, startPoint x: 457, startPoint y: 294, endPoint x: 356, endPoint y: 85, distance: 231.6
click at [356, 85] on tbody "B-W-13NL8A6 Resolution: Reseated components, Rebooted, Rescued, Comment: pass o…" at bounding box center [576, 187] width 447 height 233
copy tbody "B-W-13NL8A6 Resolution: Reseated components, Rebooted, Rescued, Comment: pass o…"
click at [601, 298] on td "Resolution: Rebooted, Reseated components, Rescued, Comment: pass ok, Return Tr…" at bounding box center [608, 284] width 386 height 39
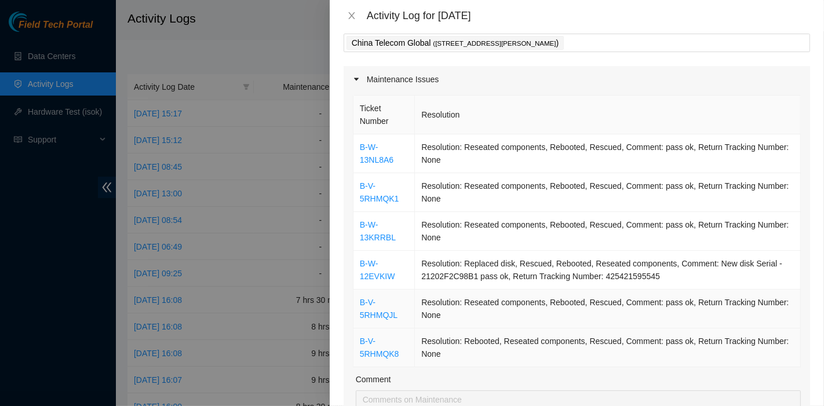
scroll to position [64, 0]
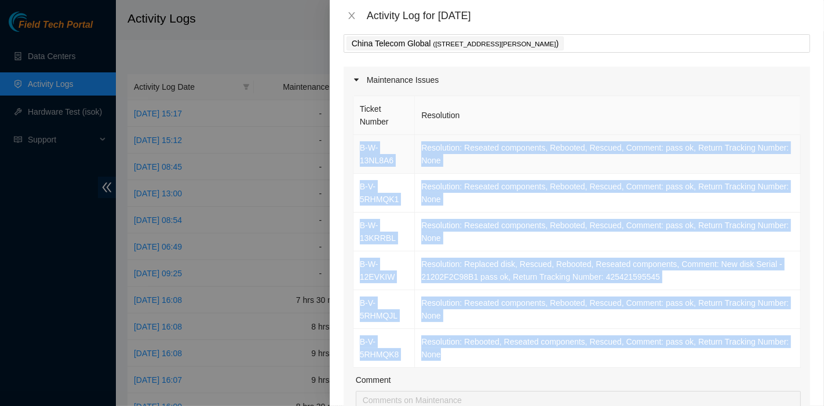
drag, startPoint x: 443, startPoint y: 353, endPoint x: 357, endPoint y: 141, distance: 228.7
click at [357, 141] on tbody "B-W-13NL8A6 Resolution: Reseated components, Rebooted, Rescued, Comment: pass o…" at bounding box center [576, 251] width 447 height 233
copy tbody "B-W-13NL8A6 Resolution: Reseated components, Rebooted, Rescued, Comment: pass o…"
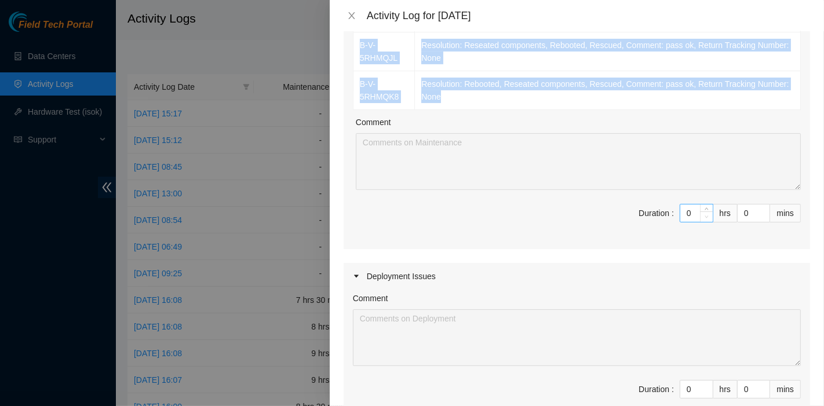
scroll to position [321, 0]
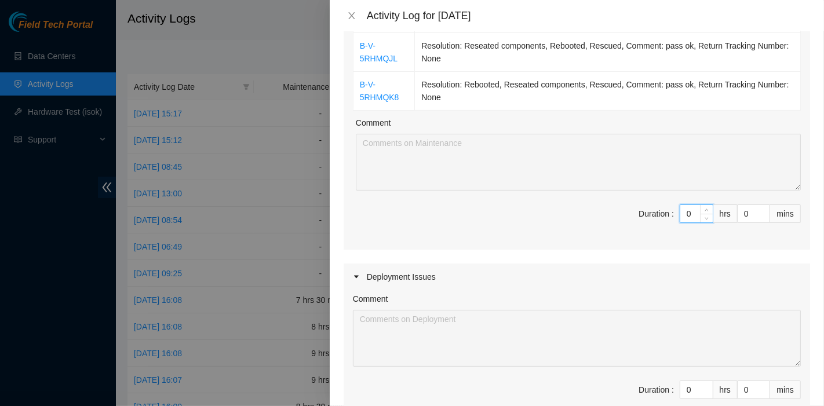
drag, startPoint x: 689, startPoint y: 218, endPoint x: 620, endPoint y: 208, distance: 69.6
click at [620, 208] on span "Duration : 0 hrs 0 mins" at bounding box center [577, 220] width 448 height 32
type input "9"
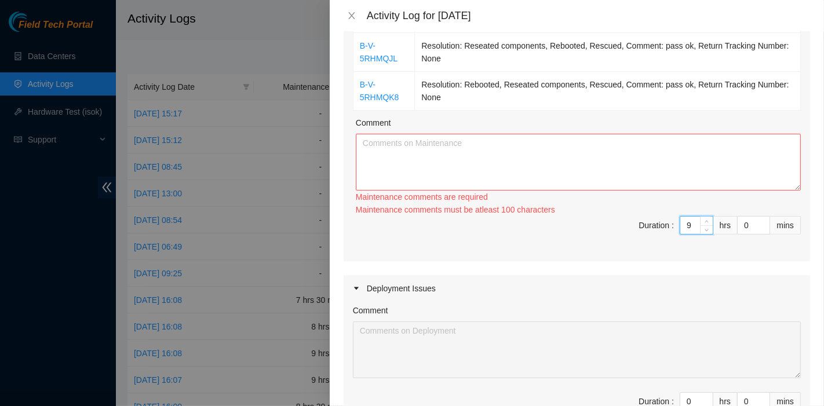
type input "9"
click at [415, 156] on textarea "Comment" at bounding box center [578, 162] width 445 height 57
paste textarea "B-W-13NL8A6 Resolution: Reseated components, Rebooted, Rescued, Comment: pass o…"
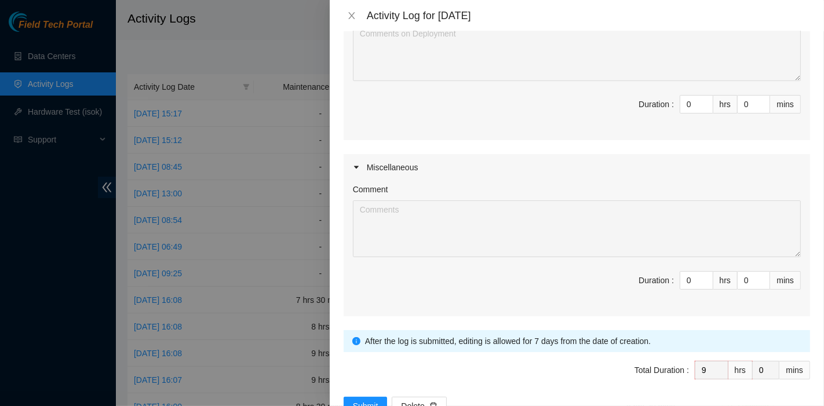
scroll to position [640, 0]
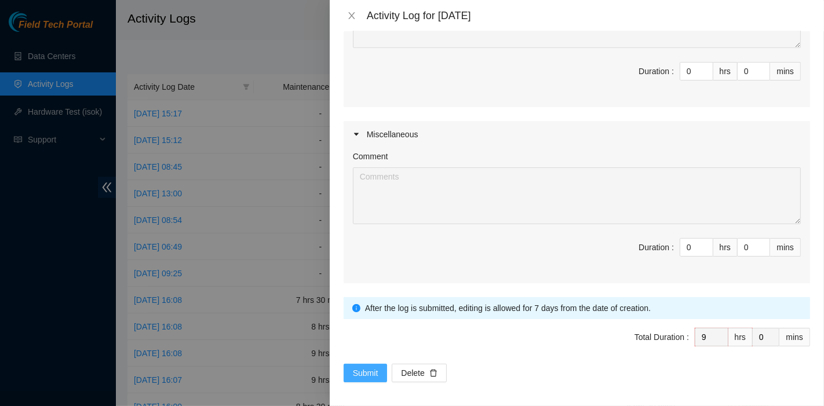
type textarea "B-W-13NL8A6 Resolution: Reseated components, Rebooted, Rescued, Comment: pass o…"
click at [368, 372] on span "Submit" at bounding box center [365, 373] width 25 height 13
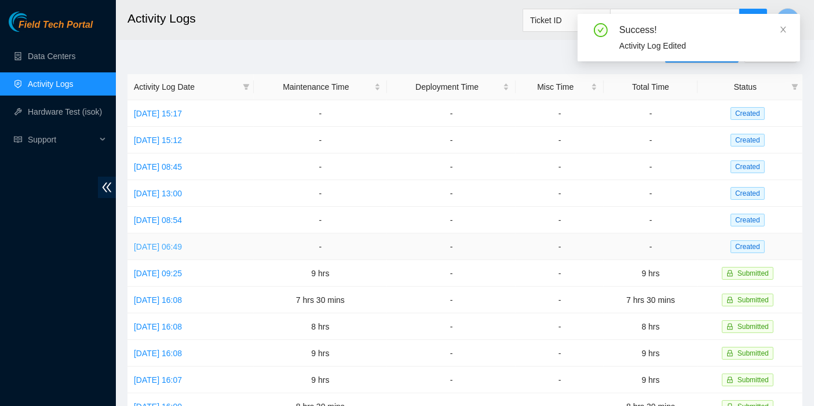
click at [174, 243] on link "[DATE] 06:49" at bounding box center [158, 246] width 48 height 9
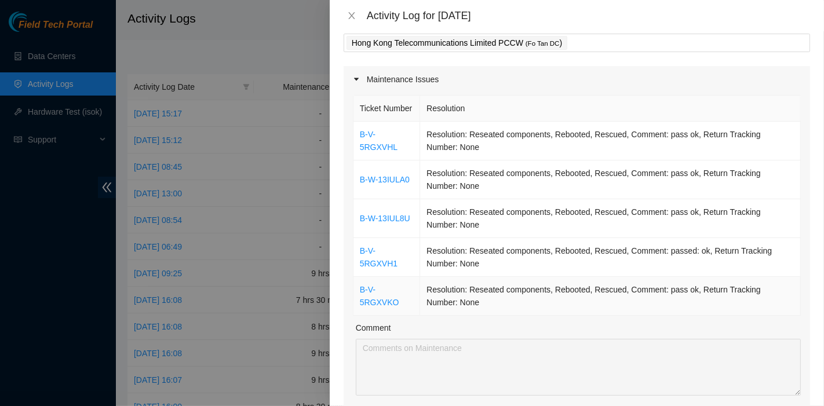
scroll to position [64, 0]
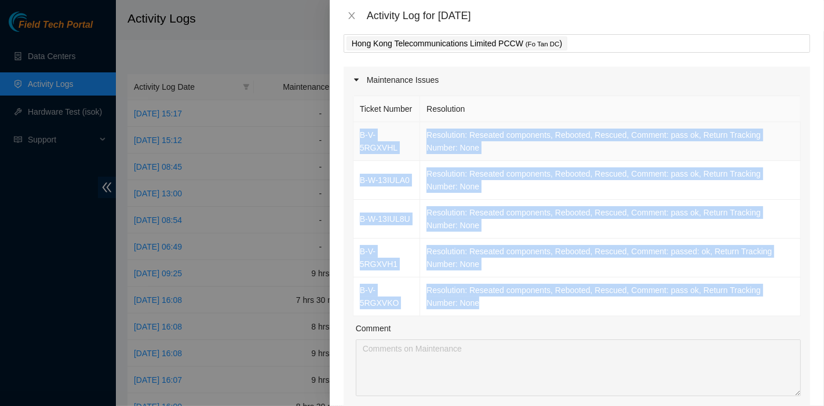
drag, startPoint x: 432, startPoint y: 288, endPoint x: 356, endPoint y: 158, distance: 151.3
click at [356, 158] on tbody "B-V-5RGXVHL Resolution: Reseated components, Rebooted, Rescued, Comment: pass o…" at bounding box center [576, 219] width 447 height 194
copy tbody "B-V-5RGXVHL Resolution: Reseated components, Rebooted, Rescued, Comment: pass o…"
drag, startPoint x: 623, startPoint y: 269, endPoint x: 619, endPoint y: 282, distance: 13.6
click at [623, 269] on td "Resolution: Reseated components, Rebooted, Rescued, Comment: passed: ok, Return…" at bounding box center [610, 258] width 381 height 39
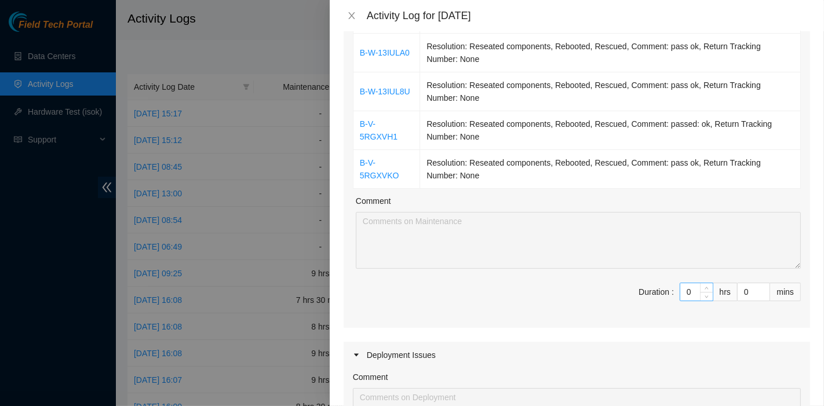
scroll to position [193, 0]
drag, startPoint x: 683, startPoint y: 308, endPoint x: 630, endPoint y: 303, distance: 52.9
click at [630, 303] on span "Duration : 0 hrs 0 mins" at bounding box center [577, 298] width 448 height 32
type input "8"
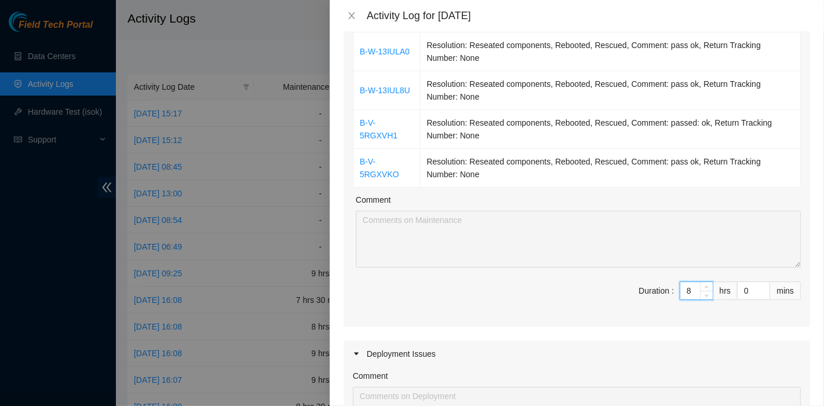
type input "8"
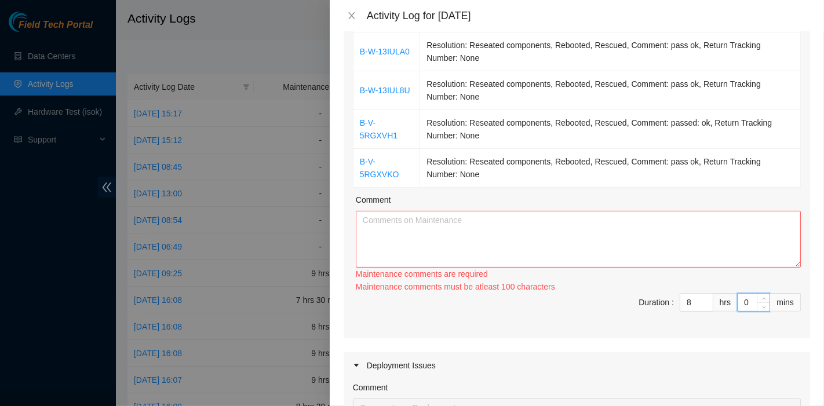
type input "3"
type input "30"
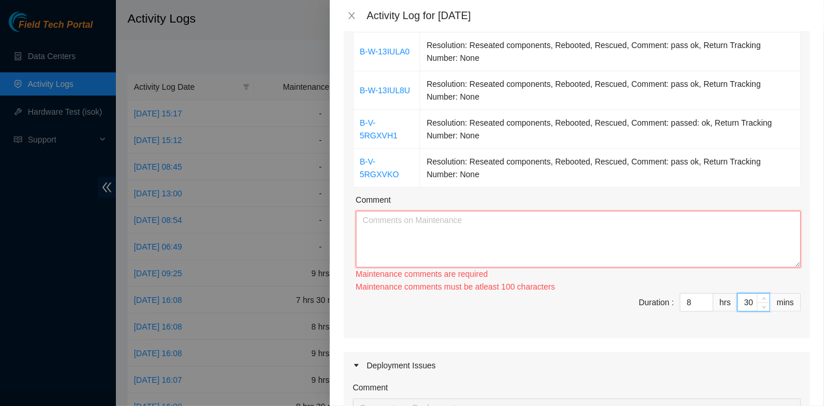
click at [456, 268] on textarea "Comment" at bounding box center [578, 239] width 445 height 57
paste textarea "B-V-5RGXVHL Resolution: Reseated components, Rebooted, Rescued, Comment: pass o…"
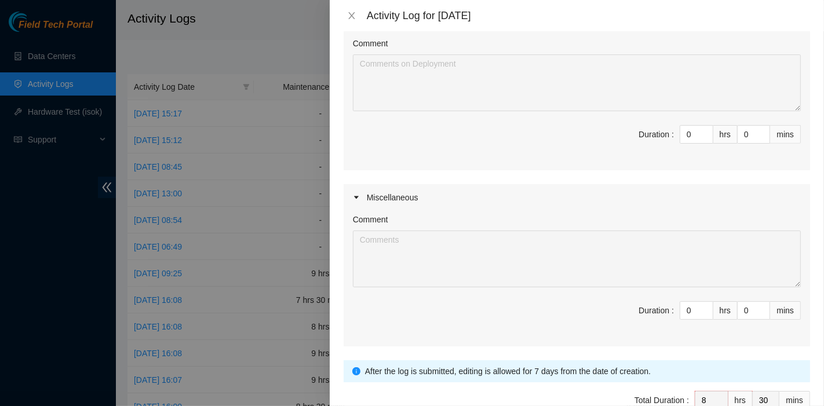
scroll to position [602, 0]
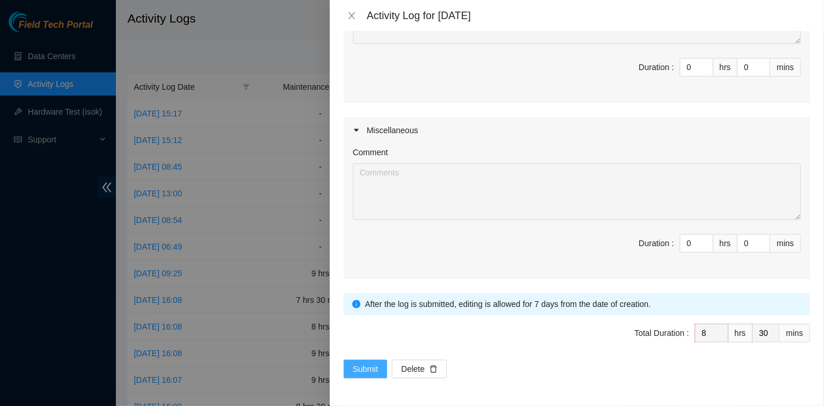
type textarea "B-V-5RGXVHL Resolution: Reseated components, Rebooted, Rescued, Comment: pass o…"
click at [353, 370] on span "Submit" at bounding box center [365, 369] width 25 height 13
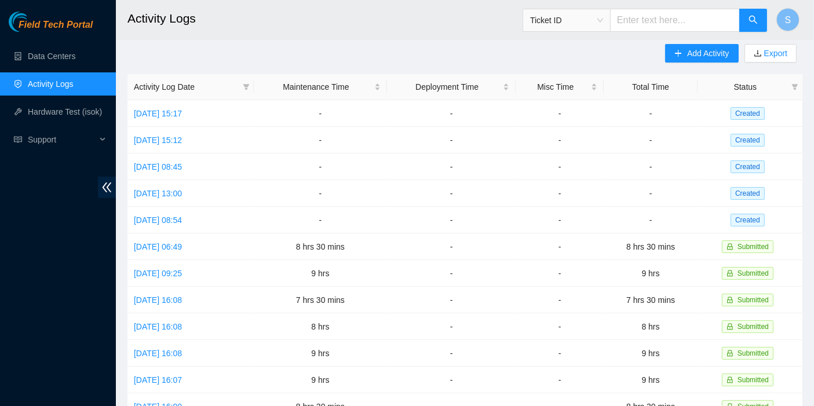
click at [571, 51] on div "Add Activity Export Activity Log Date Maintenance Time Deployment Time Misc Tim…" at bounding box center [464, 357] width 675 height 626
click at [703, 48] on span "Add Activity" at bounding box center [708, 53] width 42 height 13
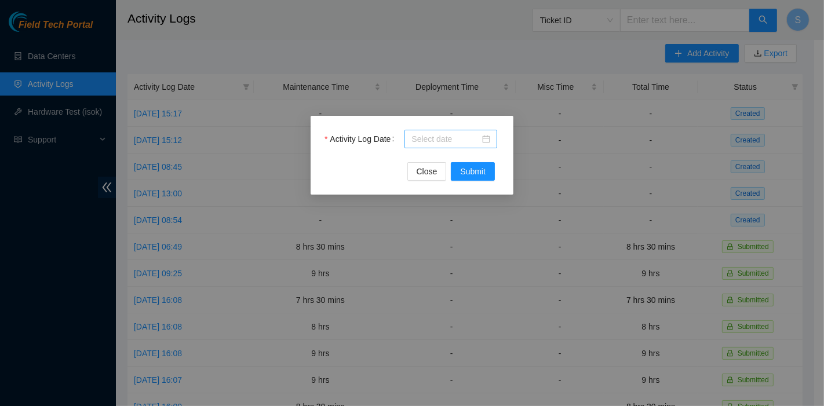
click at [412, 141] on input "Activity Log Date" at bounding box center [445, 139] width 68 height 13
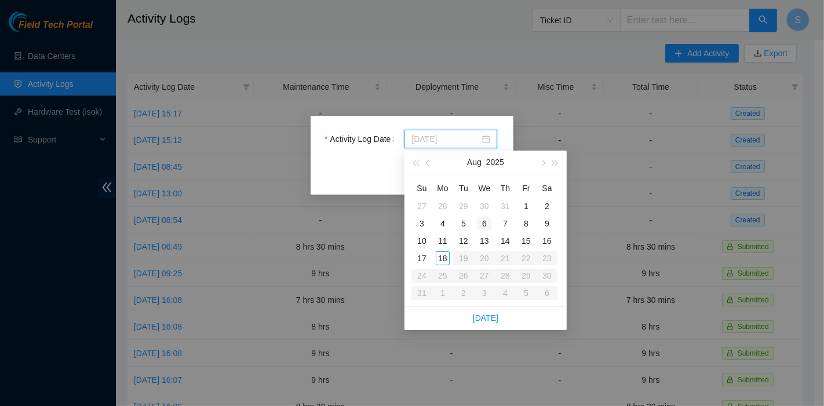
type input "[DATE]"
click at [485, 218] on div "6" at bounding box center [484, 224] width 14 height 14
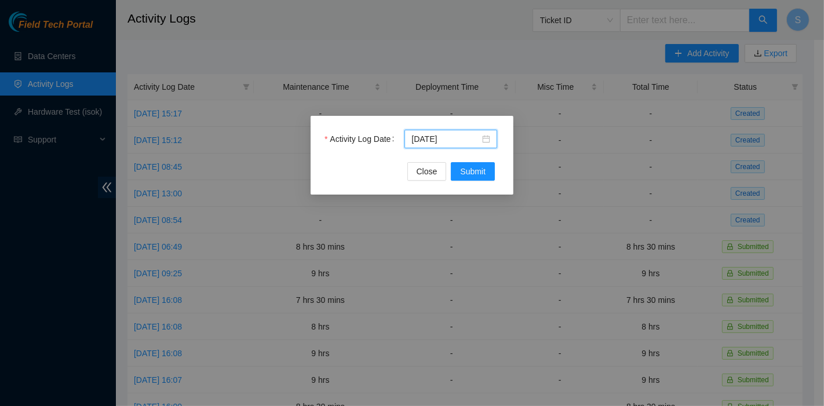
click at [470, 161] on div "Activity Log Date [DATE]" at bounding box center [411, 146] width 175 height 32
click at [473, 169] on span "Submit" at bounding box center [472, 171] width 25 height 13
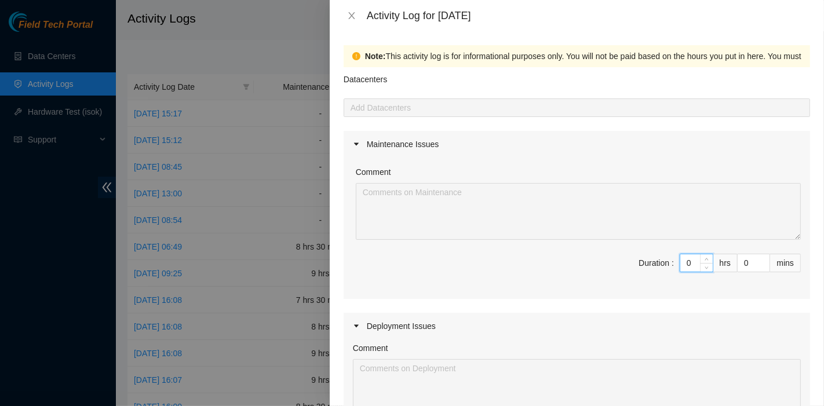
drag, startPoint x: 667, startPoint y: 269, endPoint x: 655, endPoint y: 268, distance: 12.3
click at [655, 268] on span "Duration : 0 hrs 0 mins" at bounding box center [577, 270] width 448 height 32
type input "8"
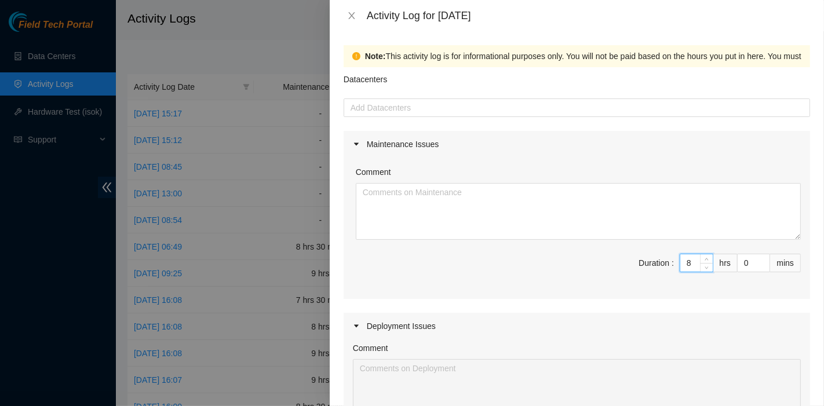
type input "8"
type input "3"
type input "30"
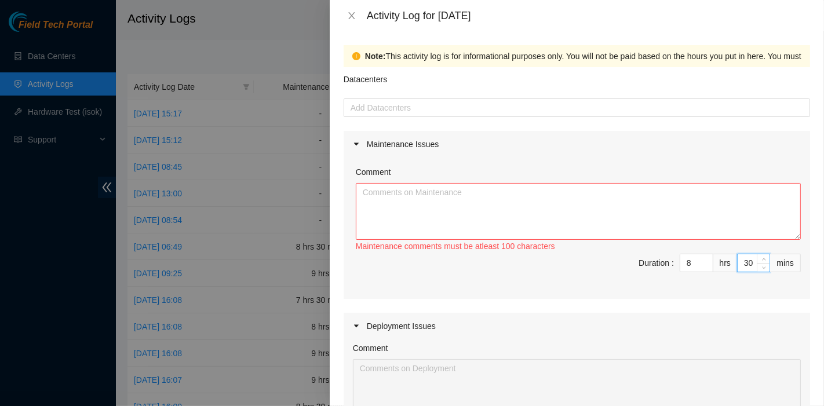
type input "30"
click at [481, 204] on textarea "Comment" at bounding box center [578, 211] width 445 height 57
paste textarea "Comment Comment Comment ……………………………………………………. Arranging and coordinating statio…"
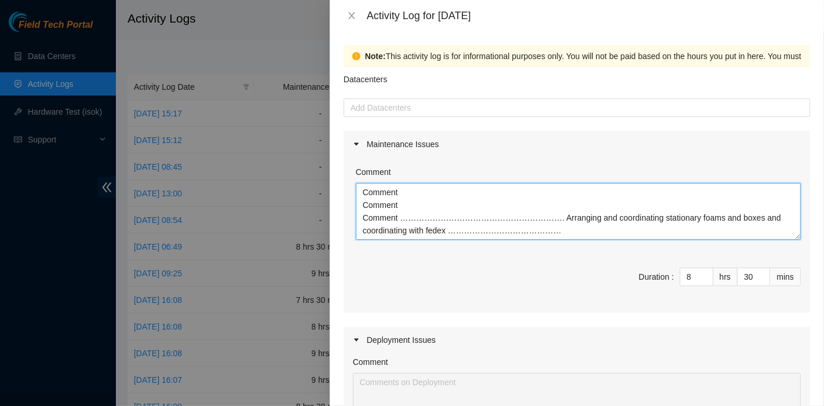
scroll to position [9, 0]
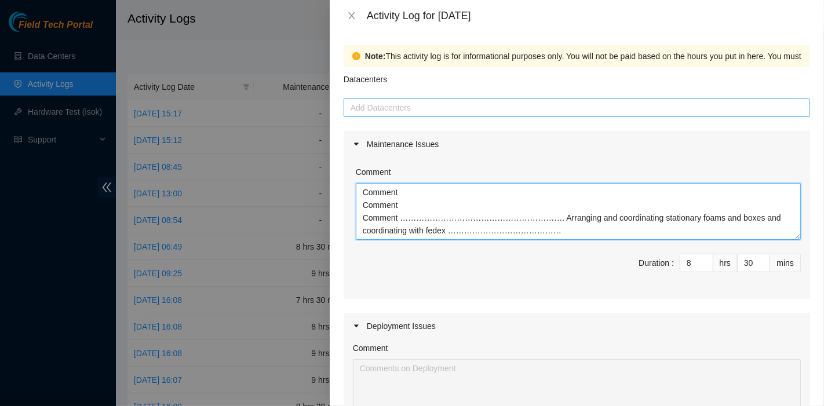
click at [420, 112] on div at bounding box center [576, 108] width 460 height 14
type textarea "Comment Comment Comment ……………………………………………………. Arranging and coordinating statio…"
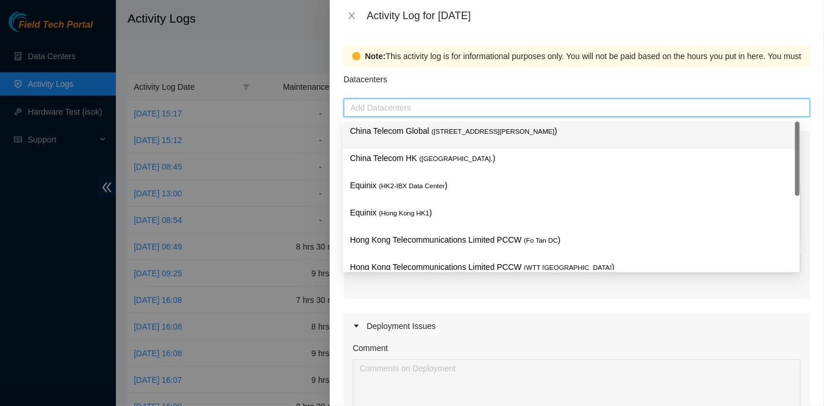
click at [422, 130] on p "China Telecom Global ( [STREET_ADDRESS][PERSON_NAME] )" at bounding box center [571, 131] width 443 height 13
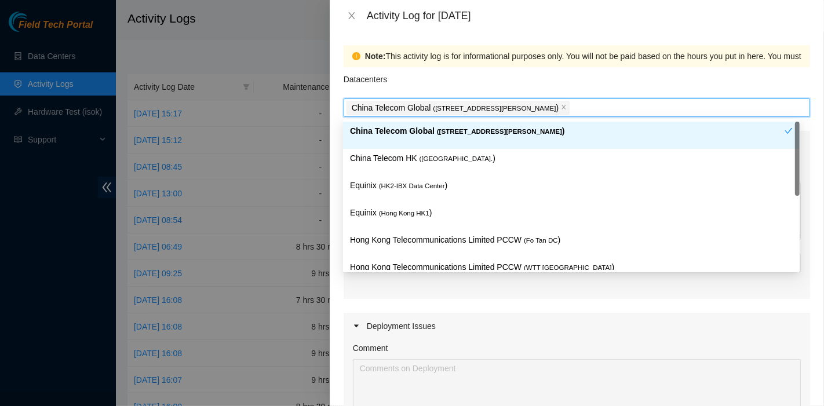
click at [419, 158] on span "( [GEOGRAPHIC_DATA]." at bounding box center [456, 158] width 74 height 7
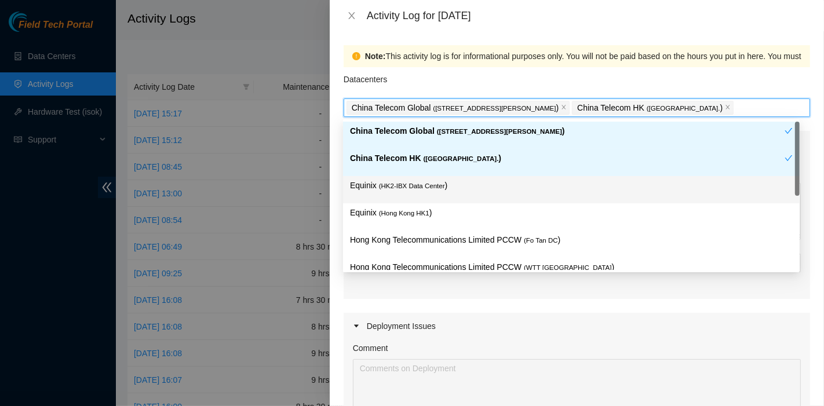
click at [414, 187] on span "( HK2-IBX Data Center" at bounding box center [412, 185] width 66 height 7
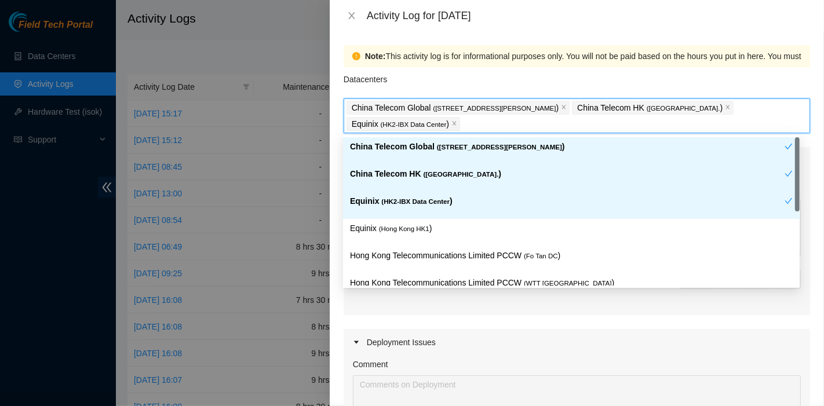
click at [415, 220] on div "Equinix ( [GEOGRAPHIC_DATA] HK1 )" at bounding box center [571, 232] width 456 height 27
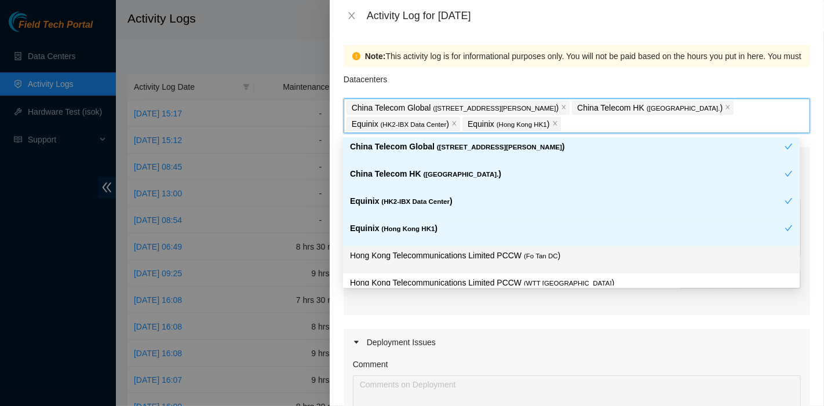
click at [523, 265] on div "Hong Kong Telecommunications Limited PCCW ( Fo Tan DC )" at bounding box center [571, 259] width 443 height 21
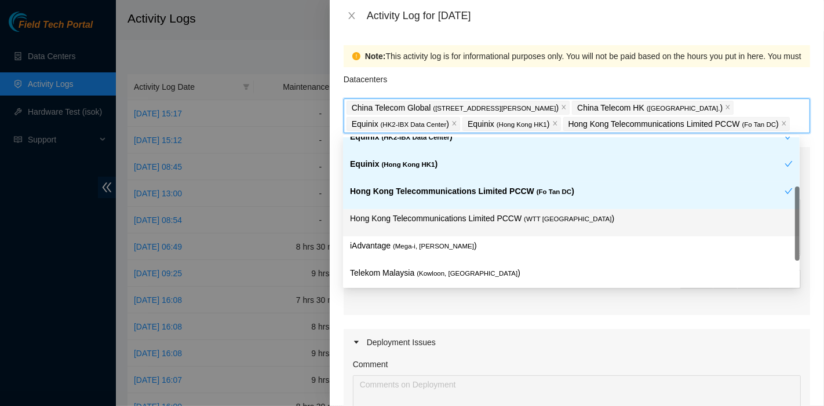
click at [555, 222] on p "Hong Kong Telecommunications Limited PCCW ( WTT [GEOGRAPHIC_DATA] )" at bounding box center [571, 218] width 443 height 13
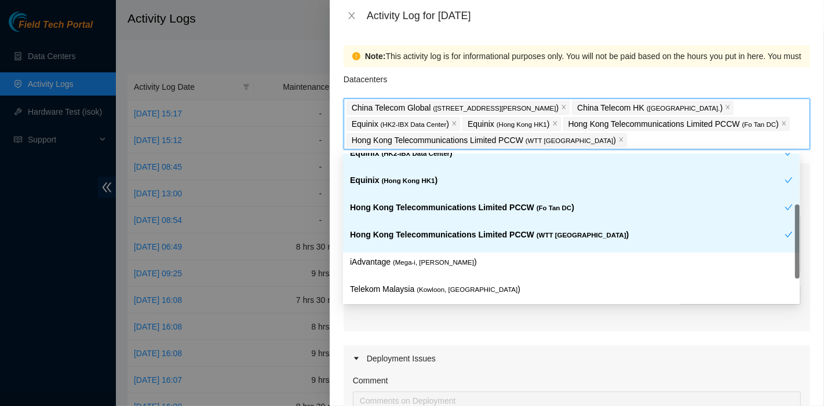
scroll to position [65, 0]
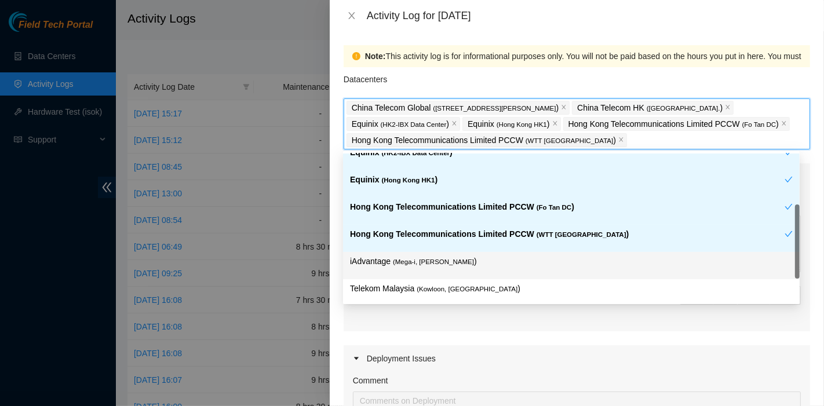
click at [478, 259] on p "iAdvantage ( Mega-i, Chai Wan )" at bounding box center [571, 261] width 443 height 13
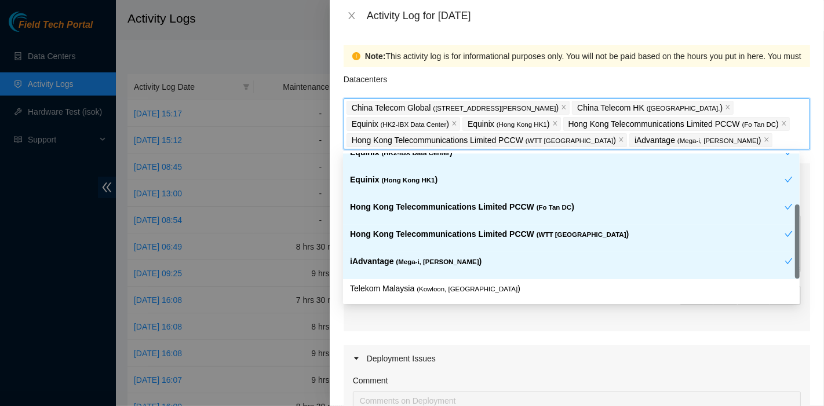
click at [491, 291] on p "Telekom Malaysia ( [GEOGRAPHIC_DATA], [GEOGRAPHIC_DATA] )" at bounding box center [571, 288] width 443 height 13
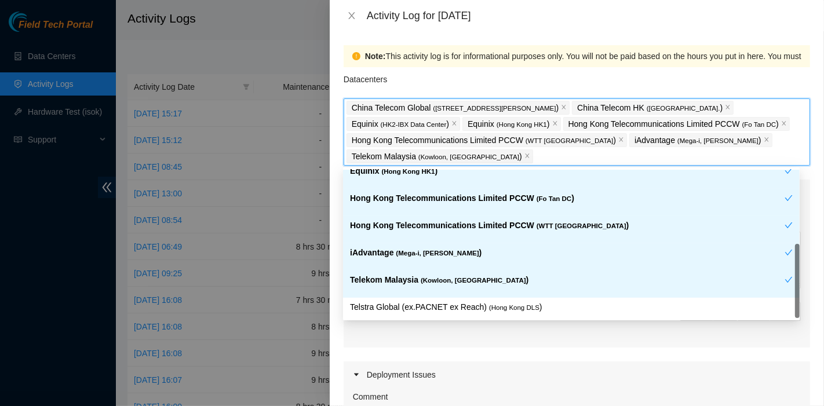
scroll to position [94, 0]
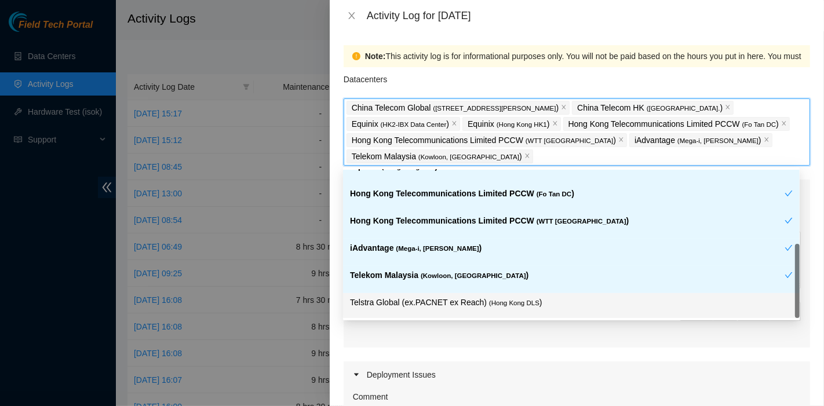
click at [538, 298] on p "Telstra Global (ex.PACNET ex Reach) ( [GEOGRAPHIC_DATA] DLS )" at bounding box center [571, 302] width 443 height 13
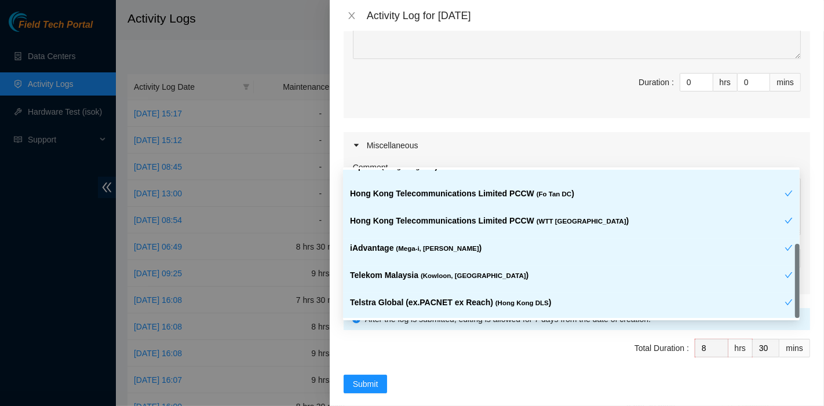
scroll to position [418, 0]
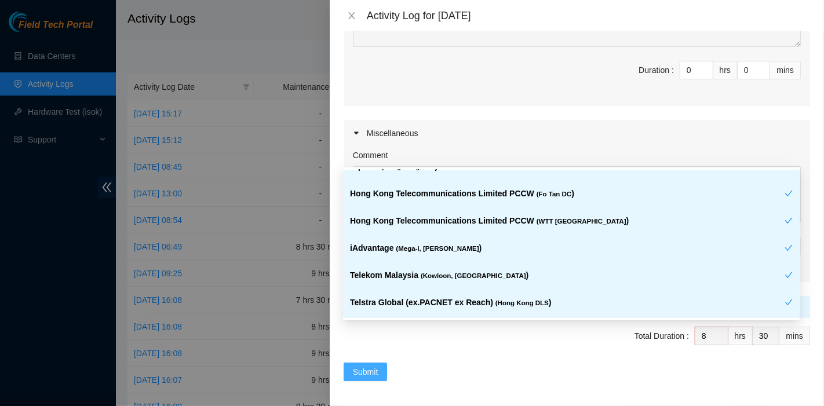
click at [370, 377] on button "Submit" at bounding box center [365, 372] width 44 height 19
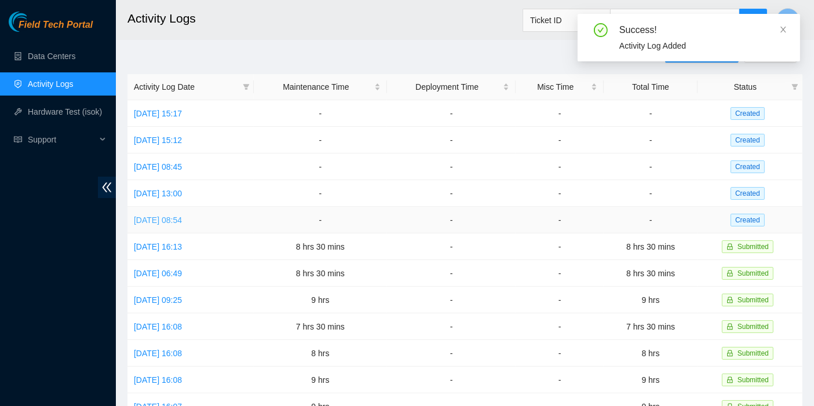
click at [175, 215] on link "[DATE] 08:54" at bounding box center [158, 219] width 48 height 9
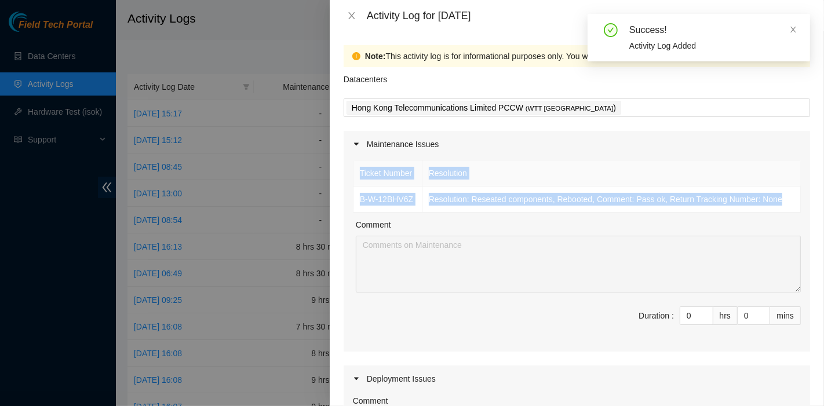
drag, startPoint x: 757, startPoint y: 201, endPoint x: 346, endPoint y: 184, distance: 411.6
click at [346, 184] on div "Ticket Number Resolution B-W-12BHV6Z Resolution: Reseated components, Rebooted,…" at bounding box center [576, 255] width 466 height 194
copy table "Ticket Number Resolution B-W-12BHV6Z Resolution: Reseated components, Rebooted,…"
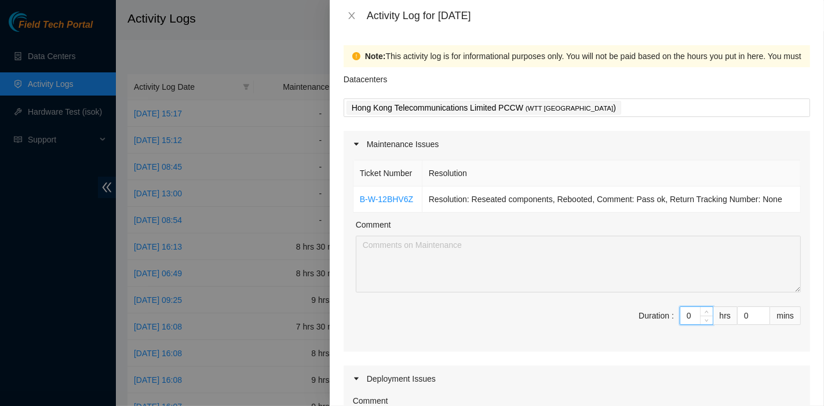
drag, startPoint x: 681, startPoint y: 313, endPoint x: 643, endPoint y: 308, distance: 38.0
click at [643, 308] on span "Duration : 0 hrs 0 mins" at bounding box center [577, 322] width 448 height 32
type input "8"
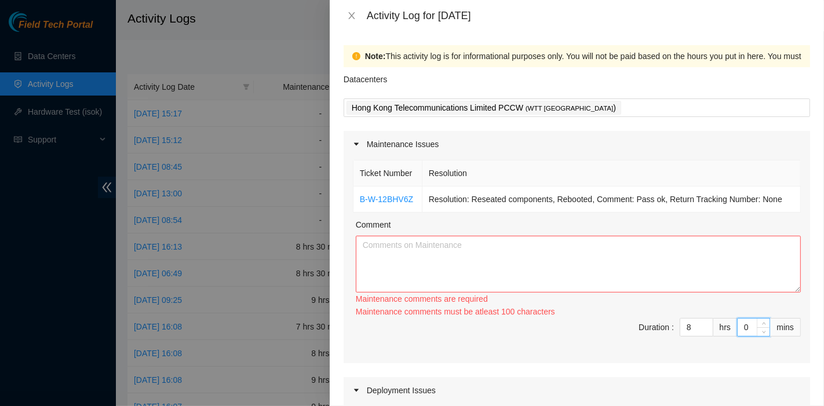
type input "3"
type input "30"
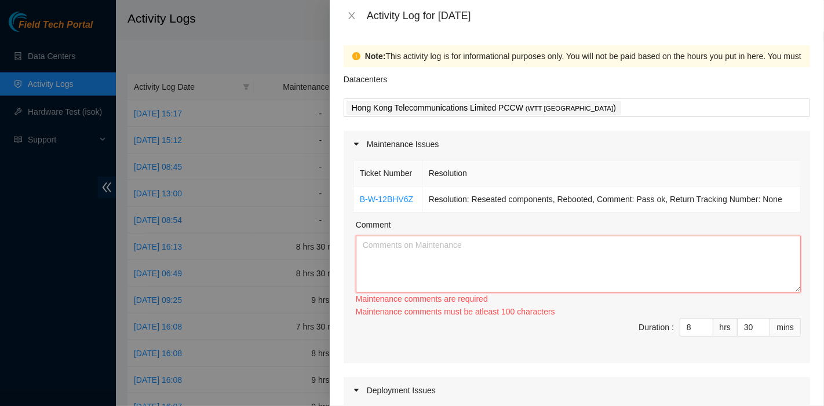
click at [389, 268] on textarea "Comment" at bounding box center [578, 264] width 445 height 57
paste textarea "Ticket Number Resolution B-W-12BHV6Z Resolution: Reseated components, Rebooted,…"
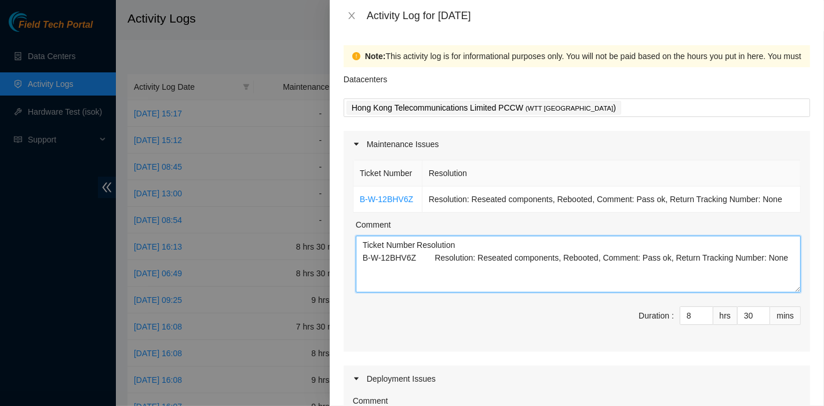
click at [667, 279] on textarea "Ticket Number Resolution B-W-12BHV6Z Resolution: Reseated components, Rebooted,…" at bounding box center [578, 264] width 445 height 57
click at [527, 288] on textarea "Ticket Number Resolution B-W-12BHV6Z Resolution: Reseated components, Rebooted,…" at bounding box center [578, 264] width 445 height 57
click at [783, 266] on textarea "Ticket Number Resolution B-W-12BHV6Z Resolution: Reseated components, Rebooted,…" at bounding box center [578, 264] width 445 height 57
paste textarea "B-V-5QONQXP Resolution: Rebooted, Reseated components, Rescued, Identified Faul…"
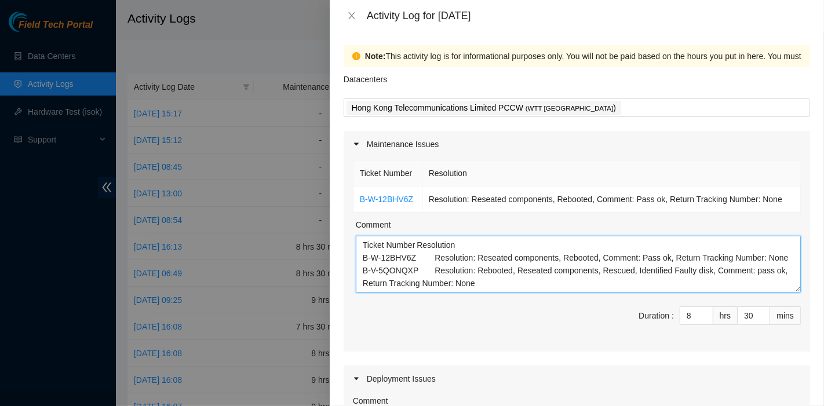
scroll to position [111, 0]
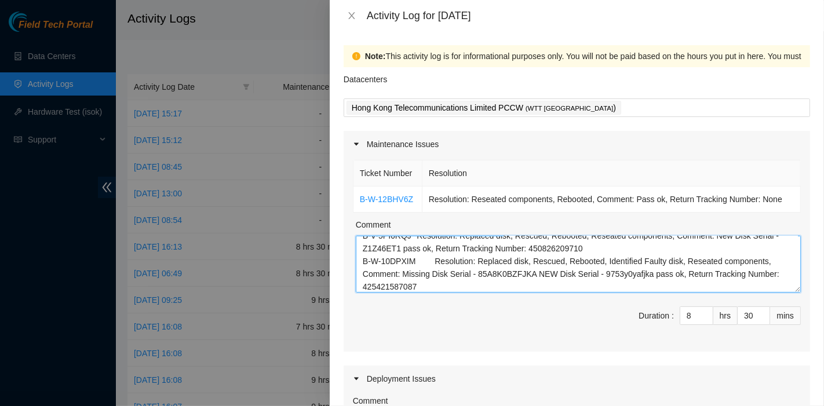
type textarea "Ticket Number Resolution B-W-12BHV6Z Resolution: Reseated components, Rebooted,…"
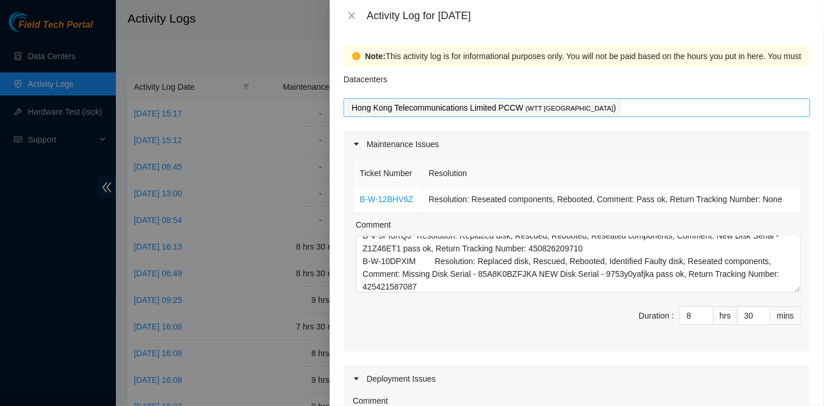
click at [578, 108] on div "Hong Kong Telecommunications Limited PCCW ( WTT [GEOGRAPHIC_DATA] )" at bounding box center [576, 108] width 460 height 16
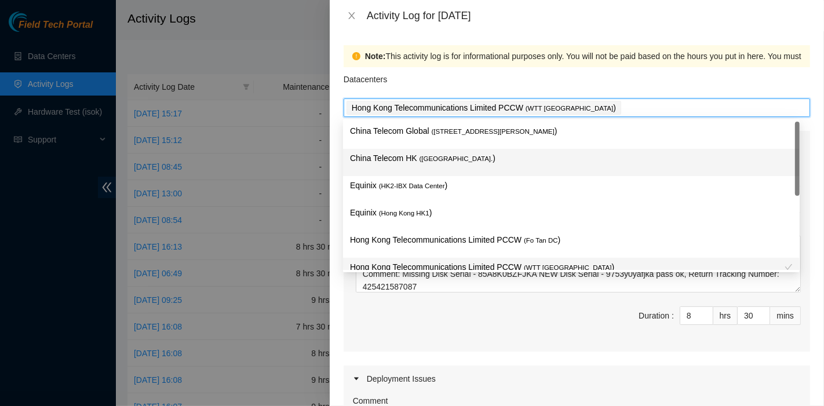
click at [451, 159] on span "( [GEOGRAPHIC_DATA]." at bounding box center [456, 158] width 74 height 7
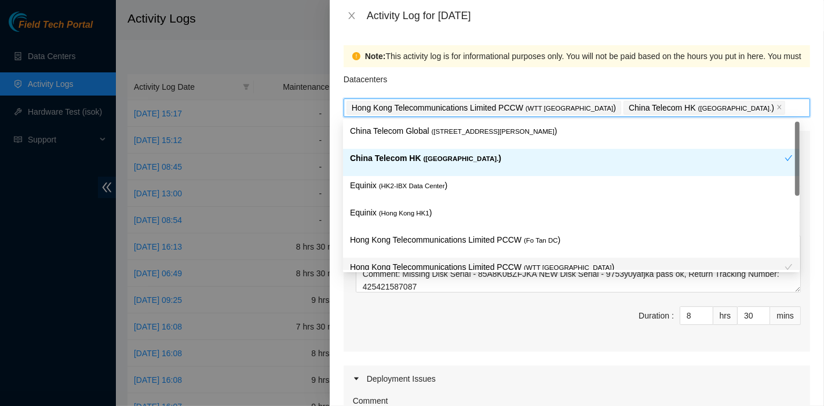
click at [473, 136] on p "China Telecom Global ( [STREET_ADDRESS][PERSON_NAME] )" at bounding box center [571, 131] width 443 height 13
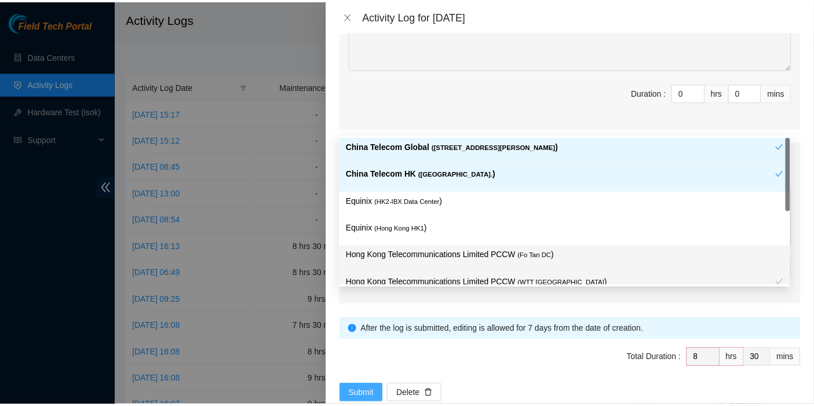
scroll to position [437, 0]
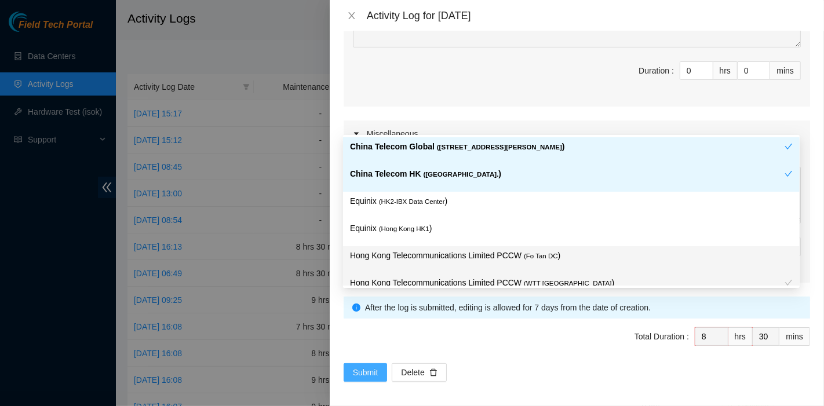
click at [365, 368] on span "Submit" at bounding box center [365, 372] width 25 height 13
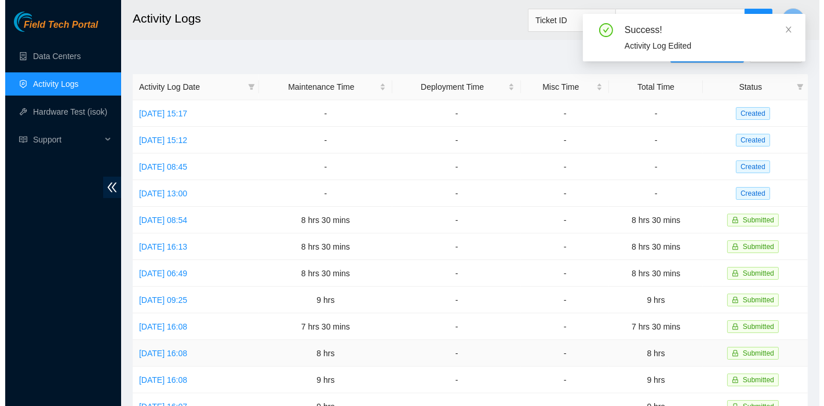
scroll to position [8, 0]
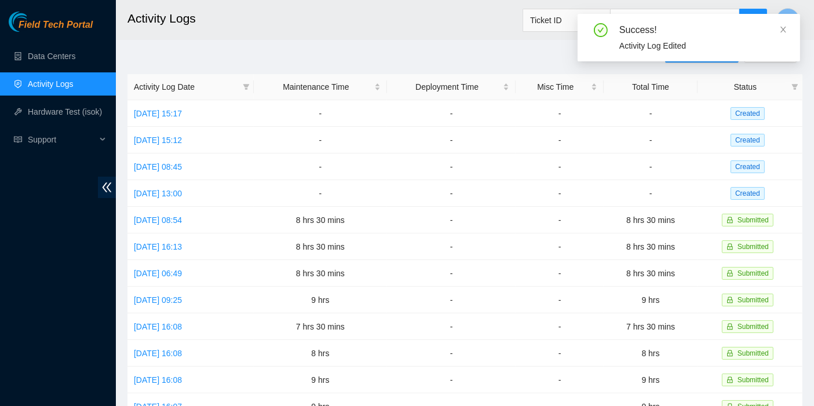
drag, startPoint x: 783, startPoint y: 31, endPoint x: 777, endPoint y: 40, distance: 10.9
click at [783, 31] on icon "close" at bounding box center [783, 29] width 8 height 8
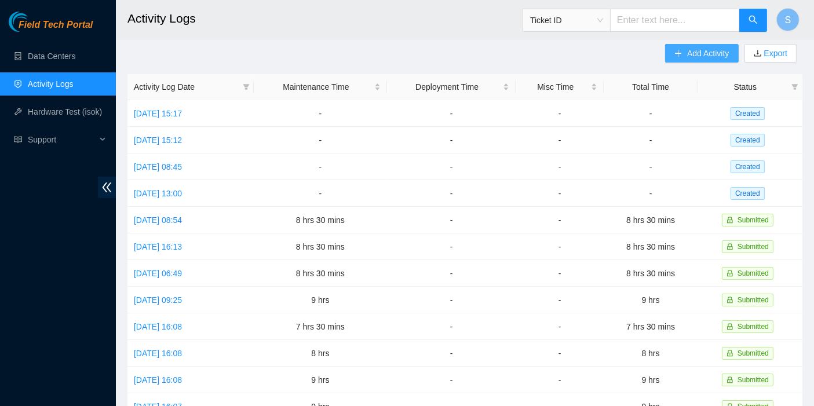
click at [701, 56] on span "Add Activity" at bounding box center [708, 53] width 42 height 13
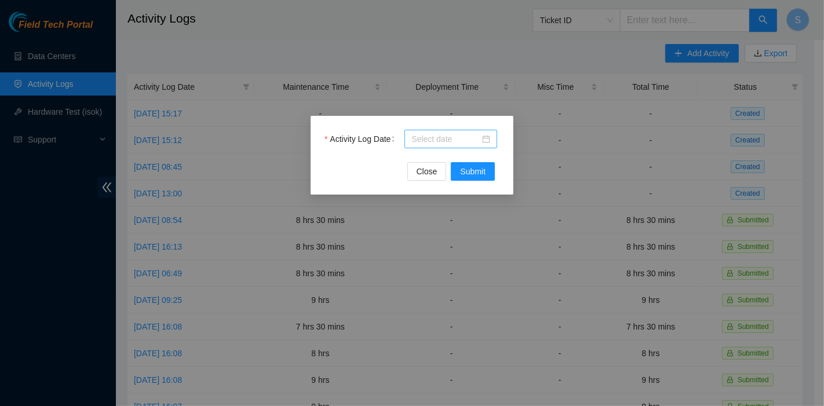
click at [469, 139] on input "Activity Log Date" at bounding box center [445, 139] width 68 height 13
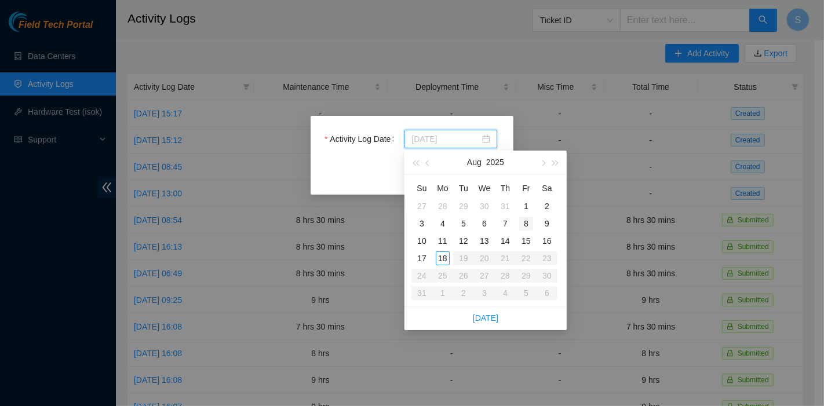
type input "[DATE]"
click at [526, 221] on div "8" at bounding box center [526, 224] width 14 height 14
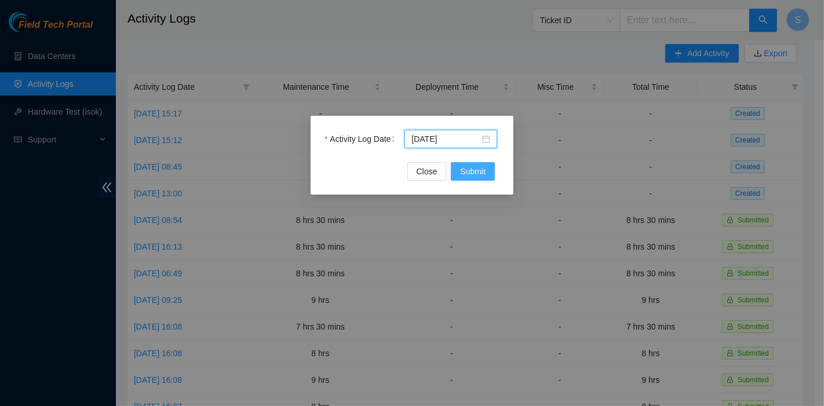
click at [472, 170] on span "Submit" at bounding box center [472, 171] width 25 height 13
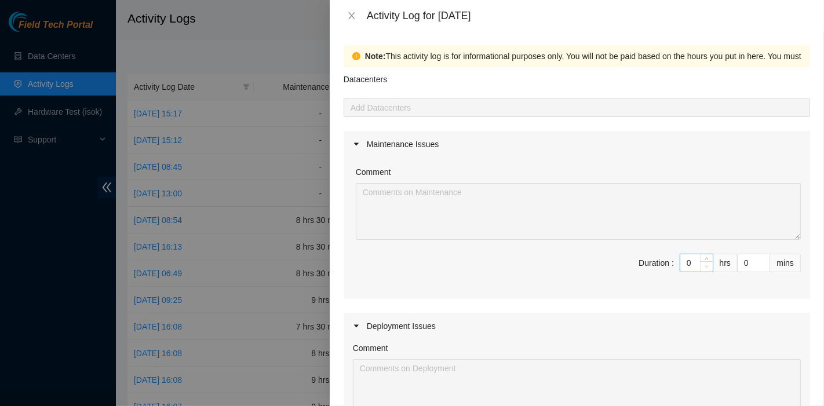
click at [700, 264] on span "Decrease Value" at bounding box center [706, 266] width 13 height 10
drag, startPoint x: 680, startPoint y: 263, endPoint x: 619, endPoint y: 261, distance: 60.9
click at [619, 261] on span "Duration : 0 hrs 0 mins" at bounding box center [577, 270] width 448 height 32
type input "9"
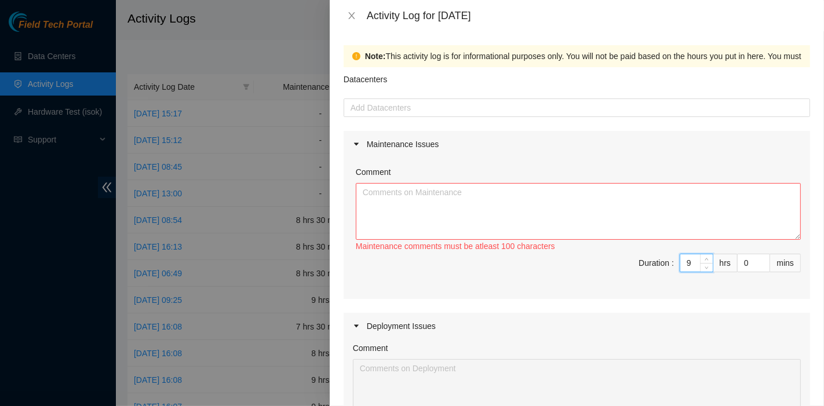
type input "9"
click at [493, 213] on textarea "Comment" at bounding box center [578, 211] width 445 height 57
paste textarea "DP83102 DP83104 DP80469 DP83429 - DP83430 DP81177 DP79032 DP78580 DP81102 DP805…"
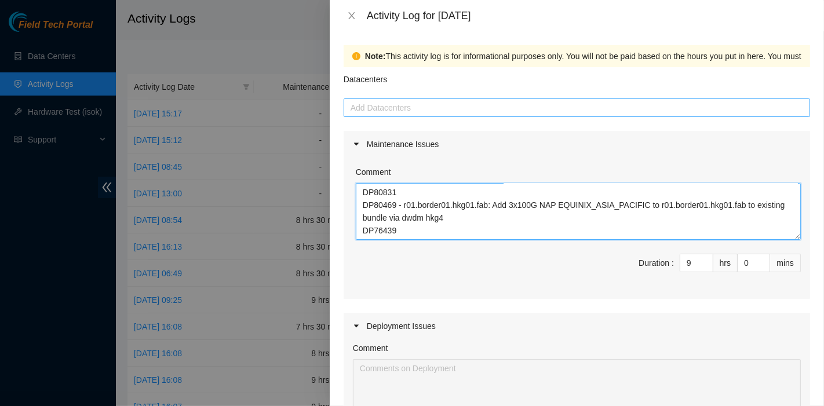
click at [423, 113] on div at bounding box center [576, 108] width 460 height 14
type textarea "DP83102 DP83104 DP80469 DP83429 - DP83430 DP81177 DP79032 DP78580 DP81102 DP805…"
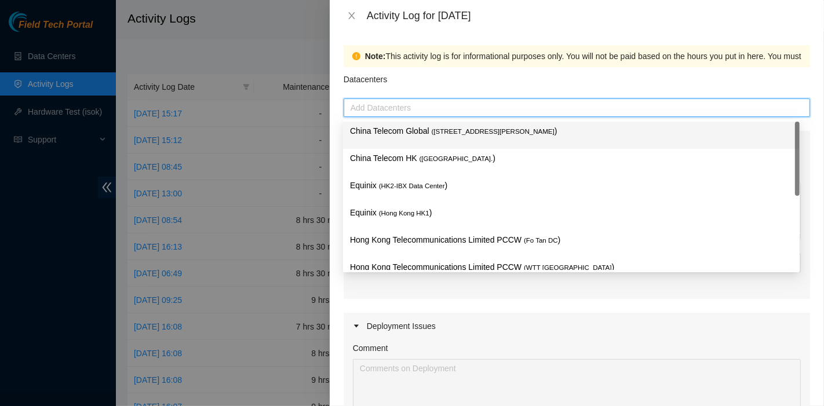
click at [414, 136] on p "China Telecom Global ( [STREET_ADDRESS][PERSON_NAME] )" at bounding box center [571, 131] width 443 height 13
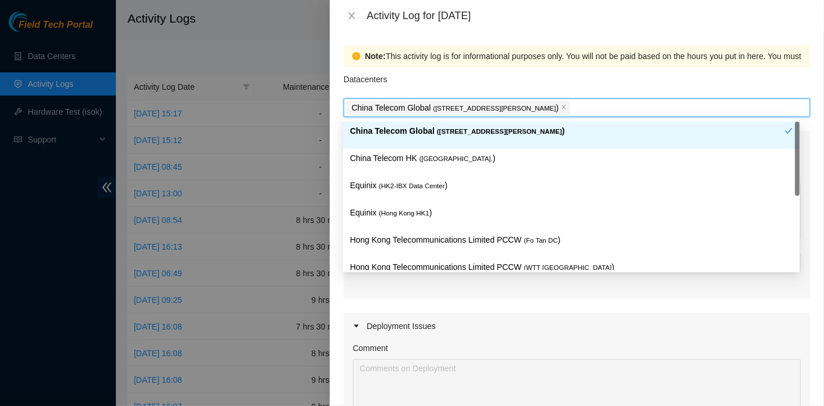
click at [411, 159] on p "China Telecom HK ( [GEOGRAPHIC_DATA] )" at bounding box center [571, 158] width 443 height 13
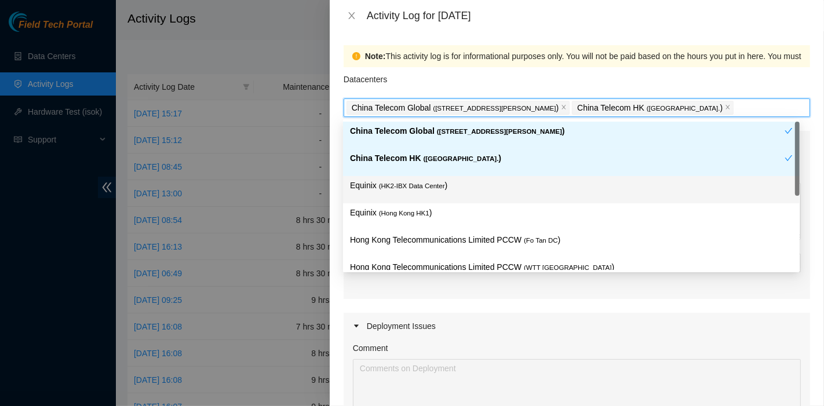
click at [408, 198] on div "Equinix ( HK2-IBX Data Center )" at bounding box center [571, 189] width 443 height 21
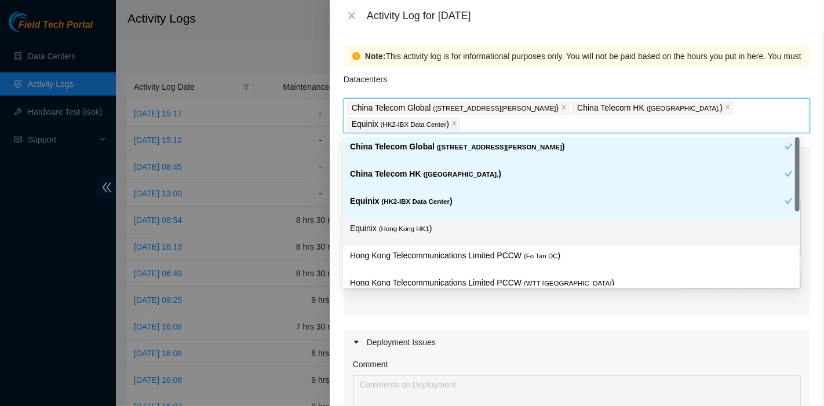
click at [413, 226] on span "( [GEOGRAPHIC_DATA] HK1" at bounding box center [404, 228] width 50 height 7
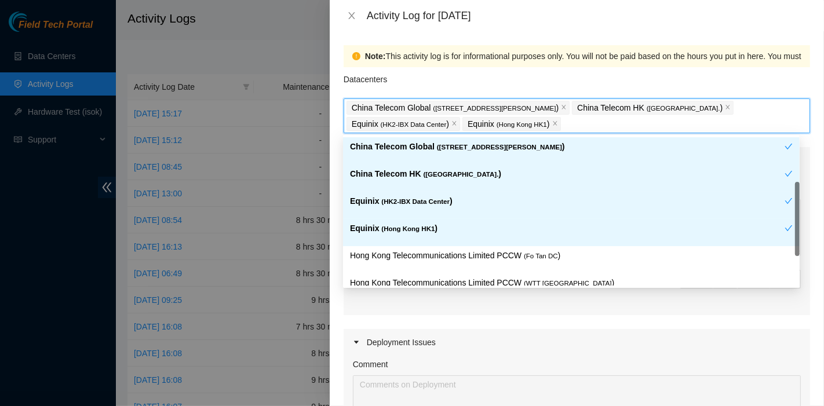
scroll to position [94, 0]
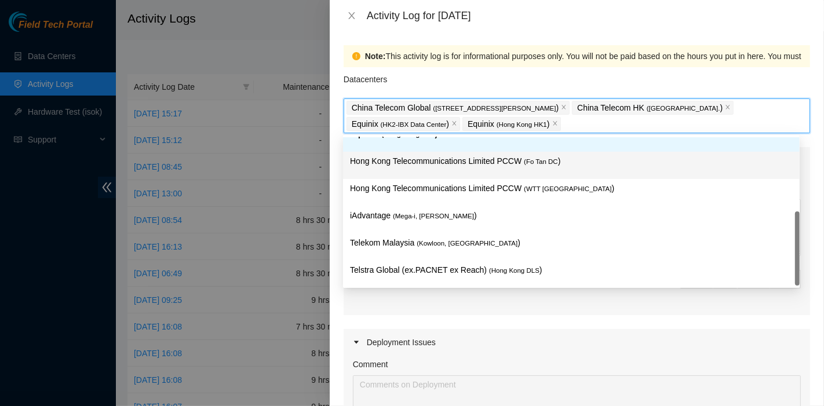
click at [528, 171] on div "Hong Kong Telecommunications Limited PCCW ( Fo Tan DC )" at bounding box center [571, 165] width 443 height 21
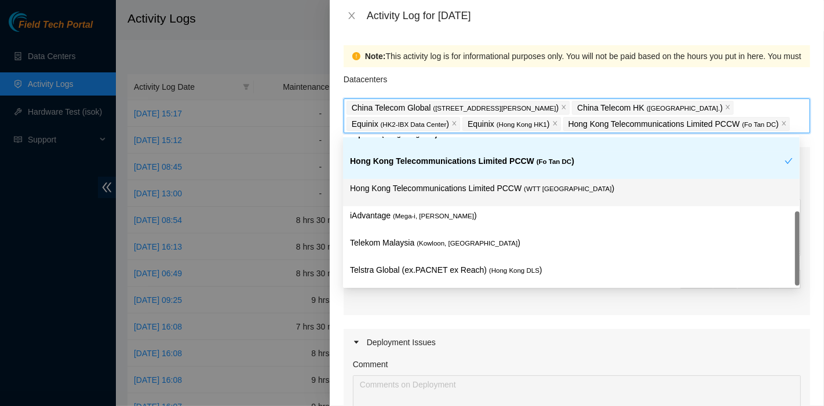
click at [531, 182] on p "Hong Kong Telecommunications Limited PCCW ( WTT [GEOGRAPHIC_DATA] )" at bounding box center [571, 188] width 443 height 13
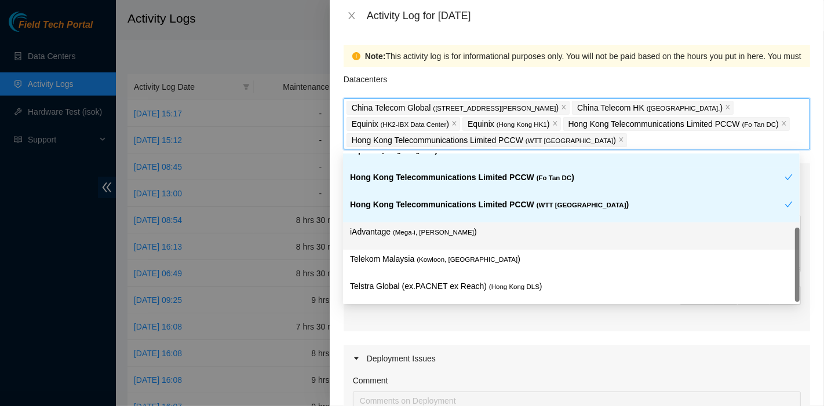
click at [482, 227] on p "iAdvantage ( Mega-i, Chai Wan )" at bounding box center [571, 231] width 443 height 13
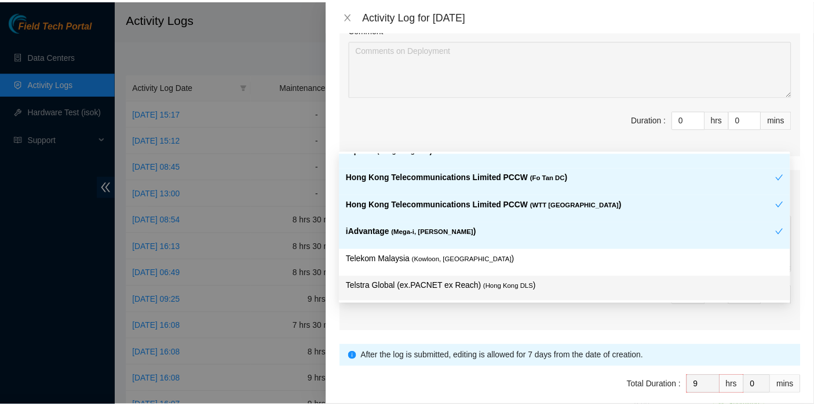
scroll to position [401, 0]
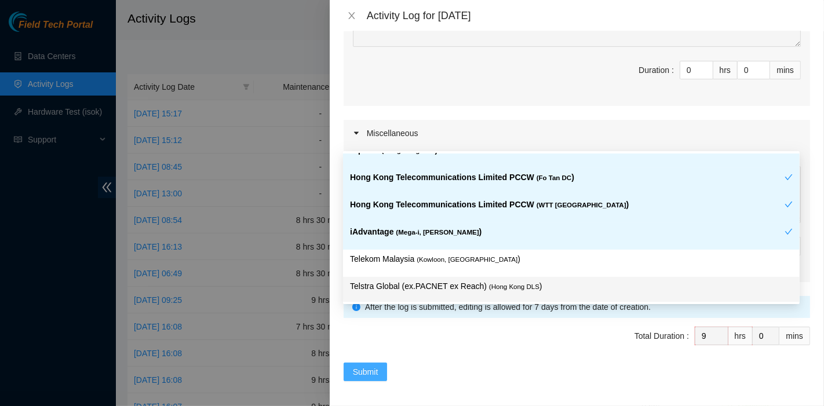
click at [375, 366] on span "Submit" at bounding box center [365, 371] width 25 height 13
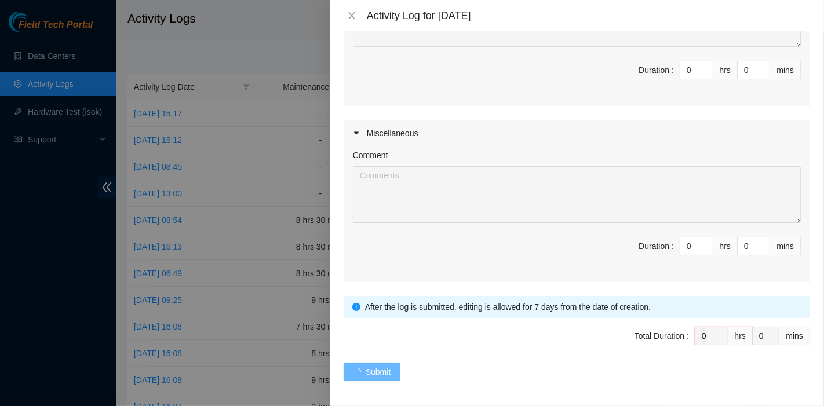
scroll to position [0, 0]
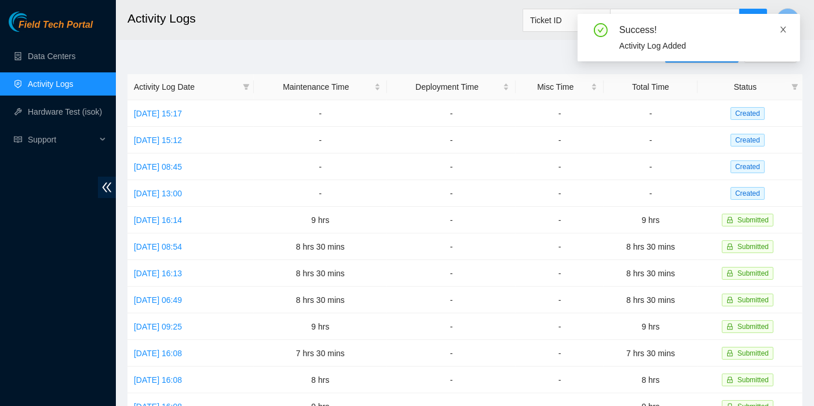
click at [781, 27] on icon "close" at bounding box center [783, 30] width 6 height 6
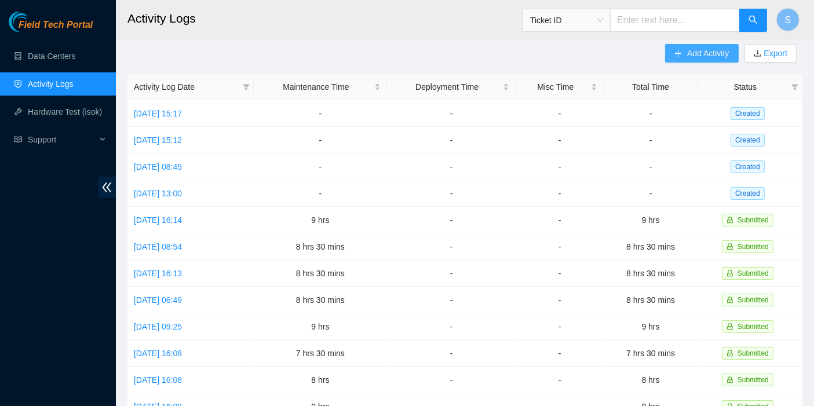
click at [700, 56] on span "Add Activity" at bounding box center [708, 53] width 42 height 13
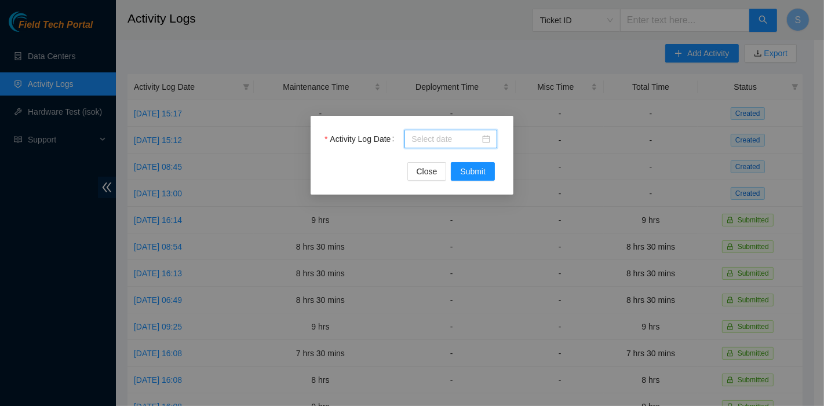
click at [444, 136] on input "Activity Log Date" at bounding box center [445, 139] width 68 height 13
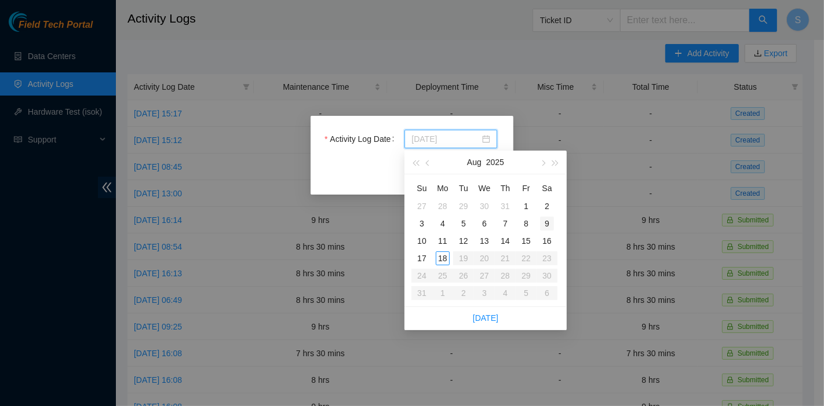
type input "[DATE]"
click at [546, 221] on div "9" at bounding box center [547, 224] width 14 height 14
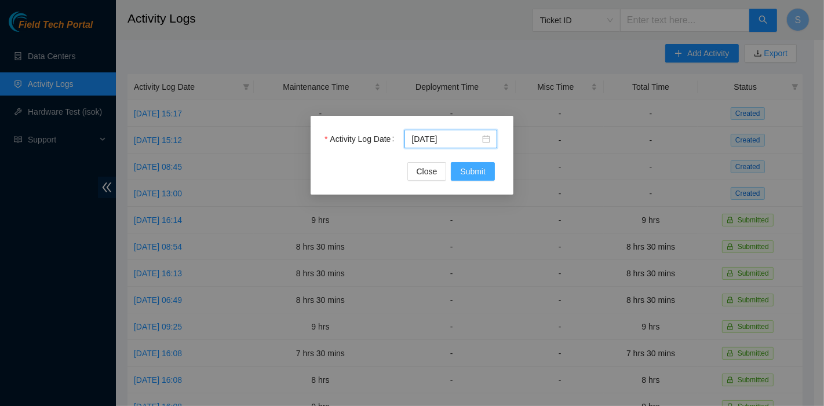
click at [474, 165] on button "Submit" at bounding box center [473, 171] width 44 height 19
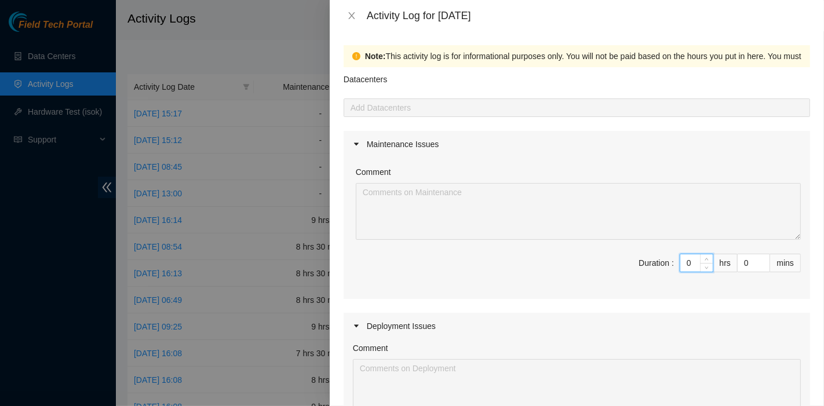
drag, startPoint x: 688, startPoint y: 262, endPoint x: 669, endPoint y: 259, distance: 19.3
click at [679, 259] on div "0" at bounding box center [696, 263] width 34 height 19
type input "8"
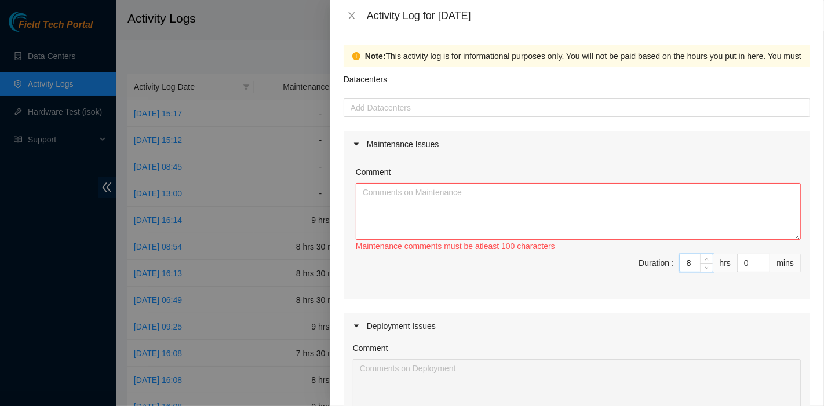
type input "8"
click at [507, 193] on textarea "Comment" at bounding box center [578, 211] width 445 height 57
paste textarea "DP83102 DP83104 DP80469 DP83429 - DP83430 DP81177 DP79032 DP78580 DP81102 DP805…"
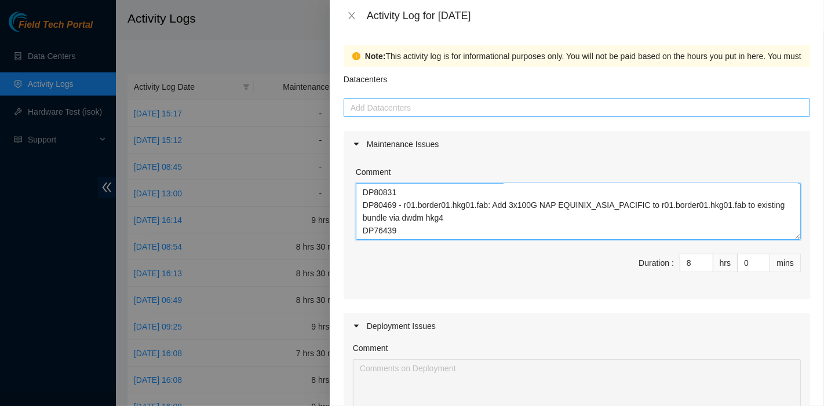
click at [408, 111] on div at bounding box center [576, 108] width 460 height 14
type textarea "DP83102 DP83104 DP80469 DP83429 - DP83430 DP81177 DP79032 DP78580 DP81102 DP805…"
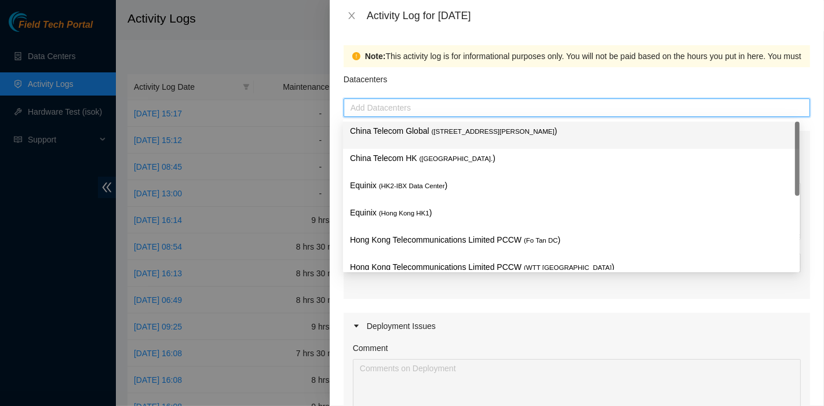
click at [410, 123] on div "China Telecom Global ( [STREET_ADDRESS][PERSON_NAME] )" at bounding box center [571, 135] width 456 height 27
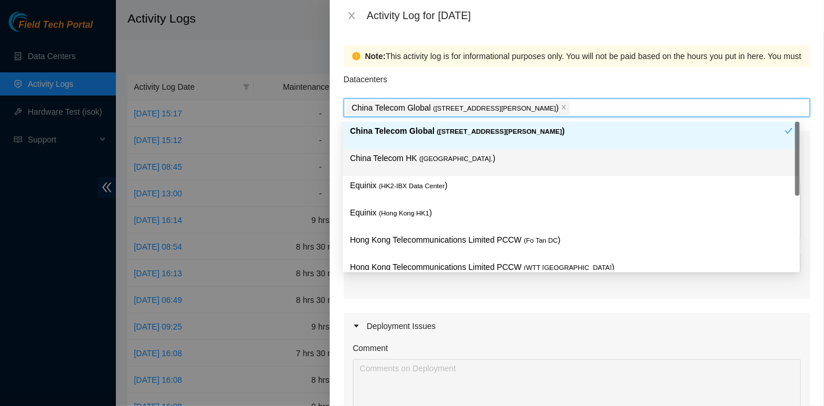
click at [411, 152] on p "China Telecom HK ( [GEOGRAPHIC_DATA] )" at bounding box center [571, 158] width 443 height 13
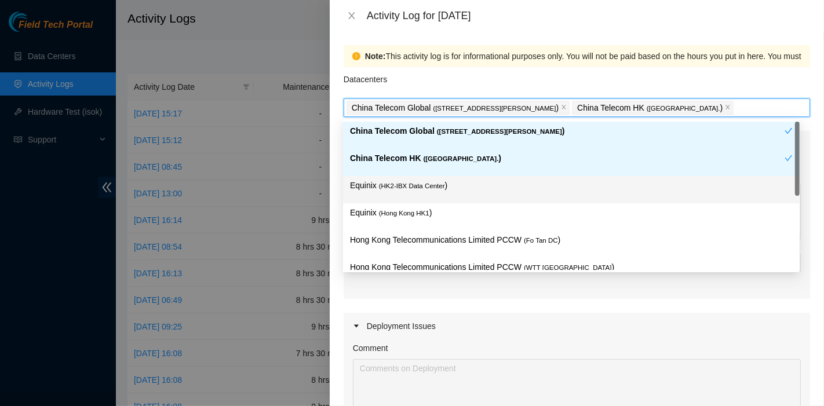
click at [410, 188] on span "( HK2-IBX Data Center" at bounding box center [412, 185] width 66 height 7
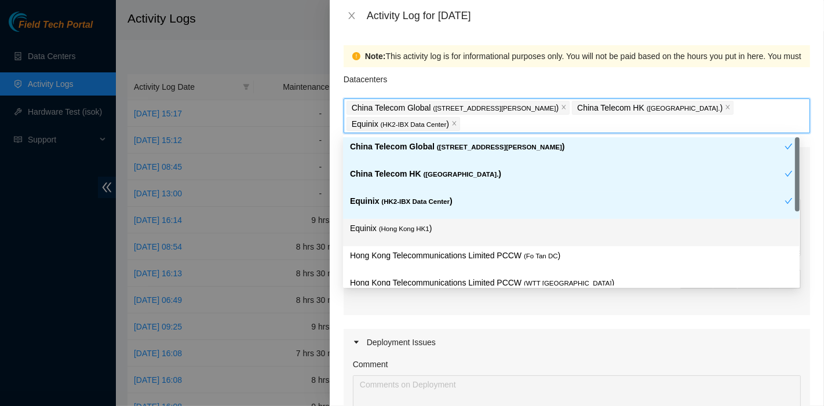
click at [432, 236] on div "Equinix ( [GEOGRAPHIC_DATA] HK1 )" at bounding box center [571, 232] width 443 height 21
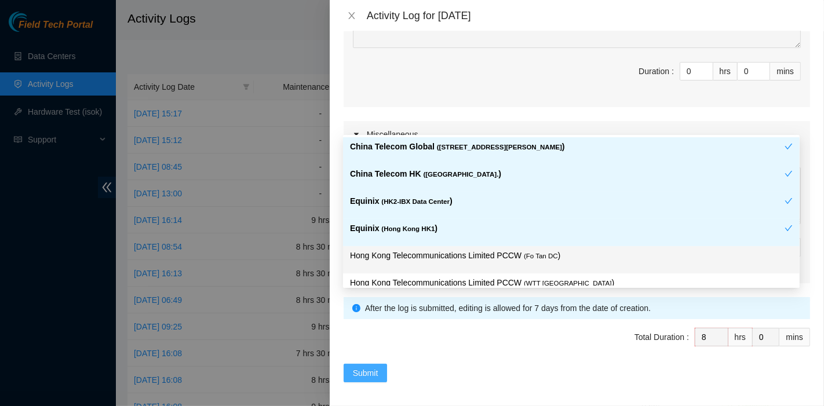
scroll to position [385, 0]
click at [372, 368] on span "Submit" at bounding box center [365, 371] width 25 height 13
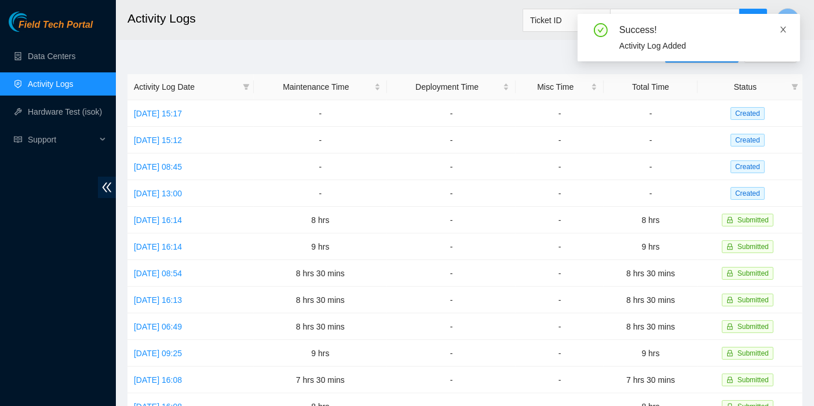
click at [781, 31] on icon "close" at bounding box center [783, 30] width 6 height 6
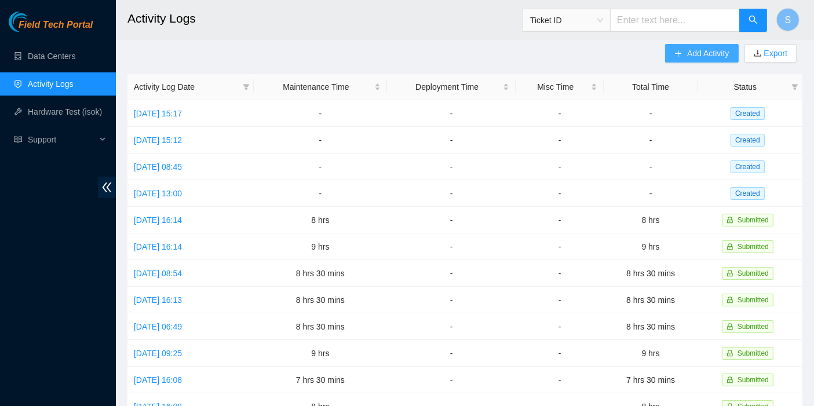
click at [705, 47] on span "Add Activity" at bounding box center [708, 53] width 42 height 13
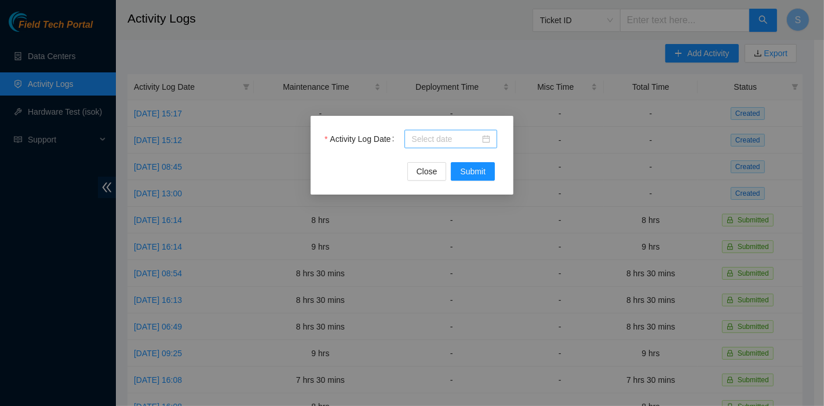
click at [468, 138] on input "Activity Log Date" at bounding box center [445, 139] width 68 height 13
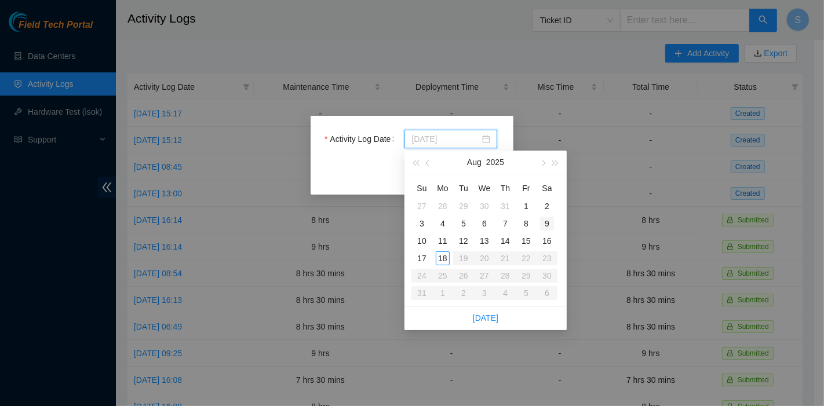
type input "[DATE]"
click at [547, 218] on div "9" at bounding box center [547, 224] width 14 height 14
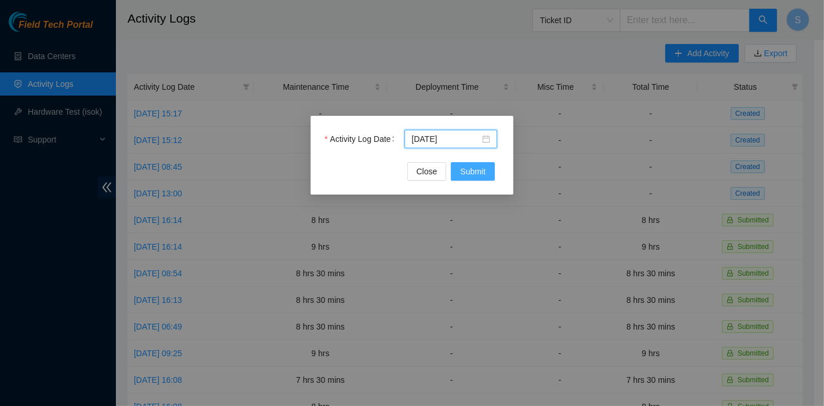
click at [488, 165] on button "Submit" at bounding box center [473, 171] width 44 height 19
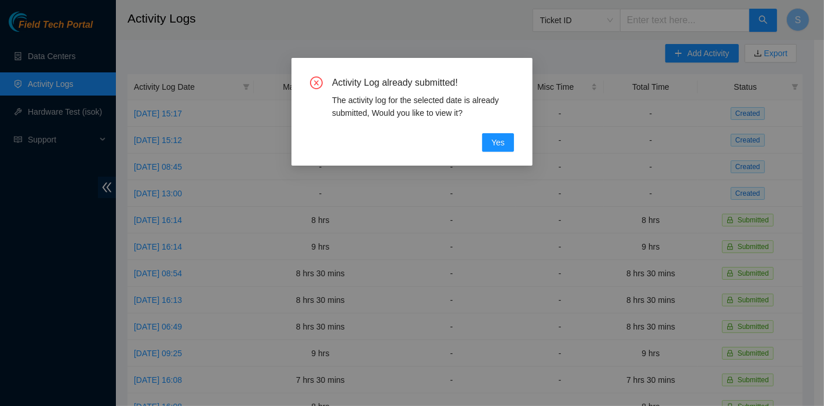
click at [536, 115] on div "Activity Log already submitted! The activity log for the selected date is alrea…" at bounding box center [412, 203] width 824 height 406
click at [498, 134] on button "Yes" at bounding box center [498, 142] width 32 height 19
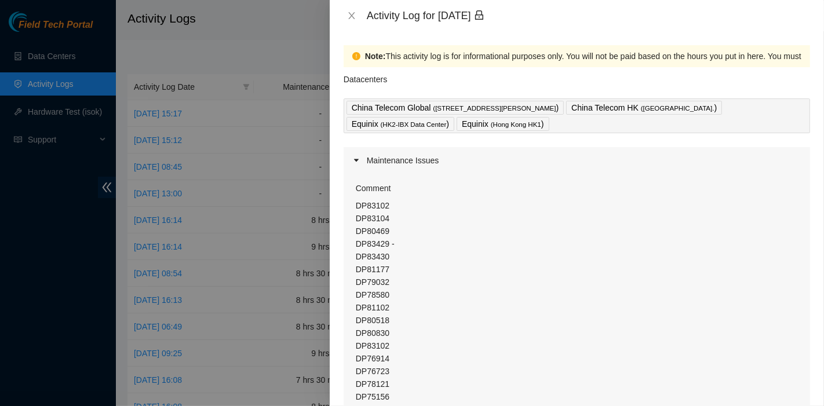
click at [353, 9] on div "Activity Log for [DATE]" at bounding box center [576, 15] width 466 height 13
click at [353, 13] on icon "close" at bounding box center [351, 15] width 6 height 7
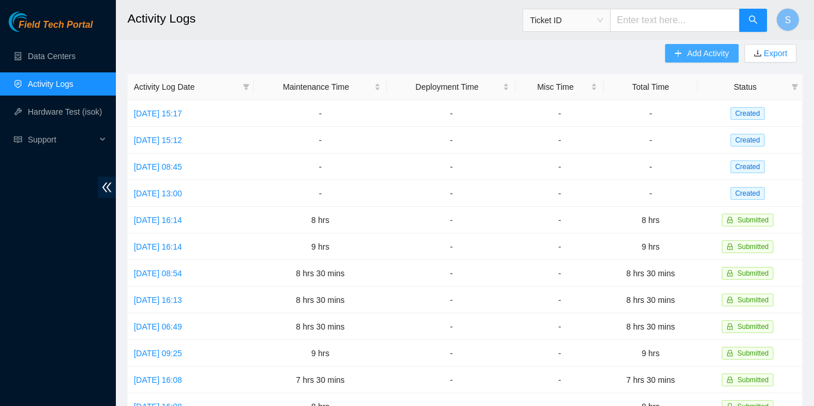
click at [715, 49] on span "Add Activity" at bounding box center [708, 53] width 42 height 13
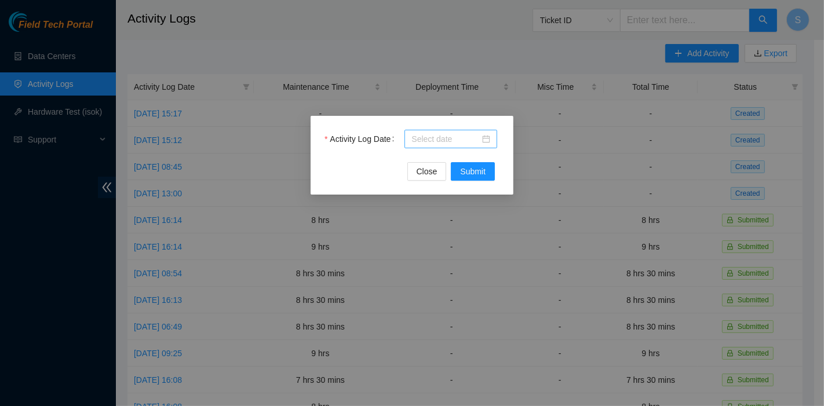
click at [456, 136] on input "Activity Log Date" at bounding box center [445, 139] width 68 height 13
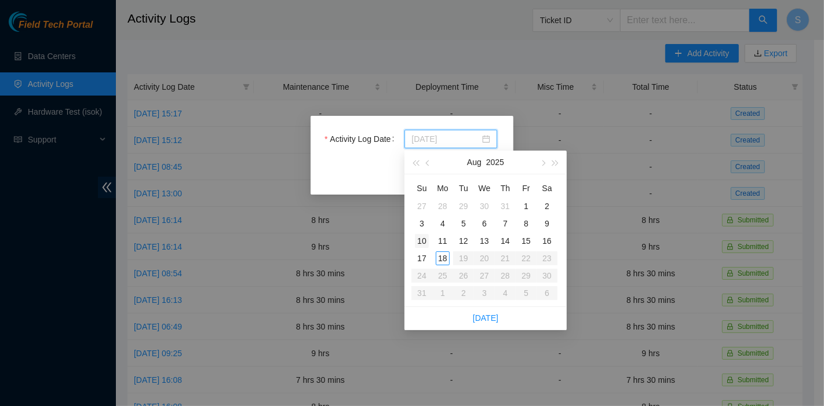
type input "[DATE]"
click at [426, 239] on div "10" at bounding box center [422, 241] width 14 height 14
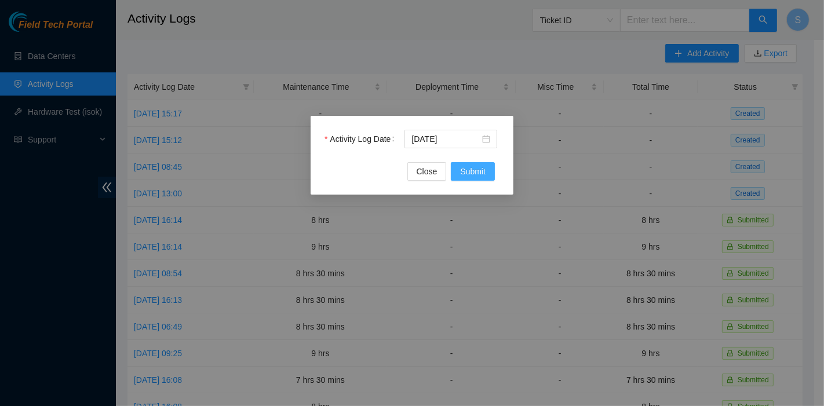
click at [473, 169] on span "Submit" at bounding box center [472, 171] width 25 height 13
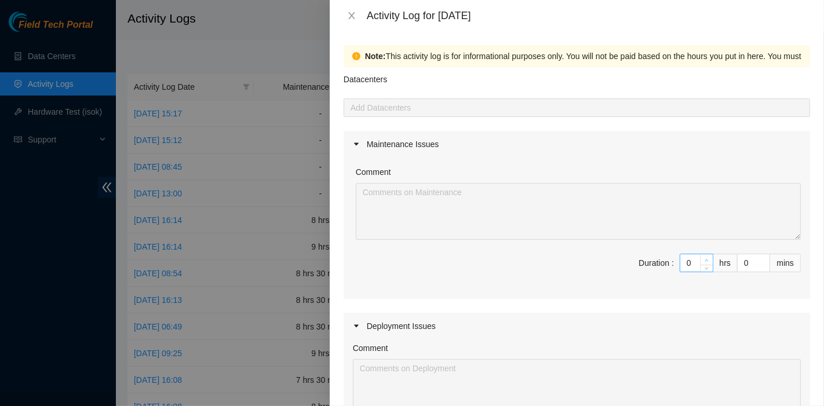
click at [700, 258] on span "Increase Value" at bounding box center [706, 259] width 13 height 10
type input "1"
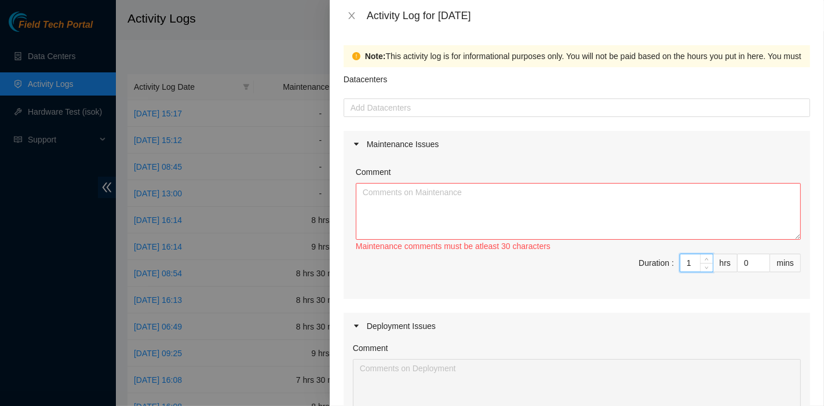
drag, startPoint x: 684, startPoint y: 262, endPoint x: 659, endPoint y: 261, distance: 24.9
click at [659, 261] on span "Duration : 1 hrs 0 mins" at bounding box center [577, 270] width 448 height 32
type input "7"
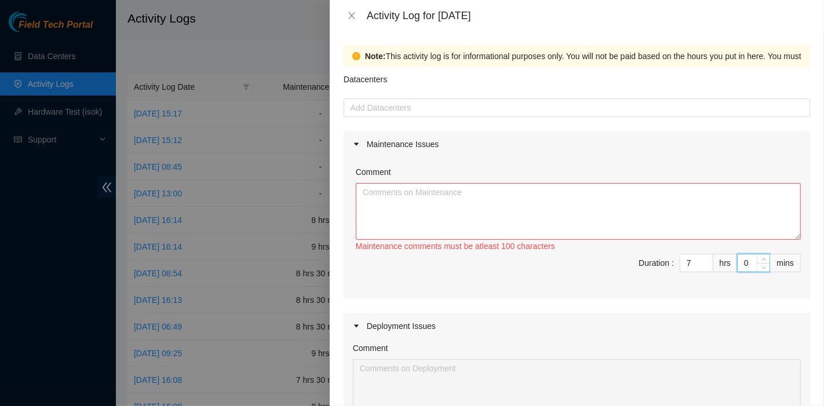
type input "3"
type input "30"
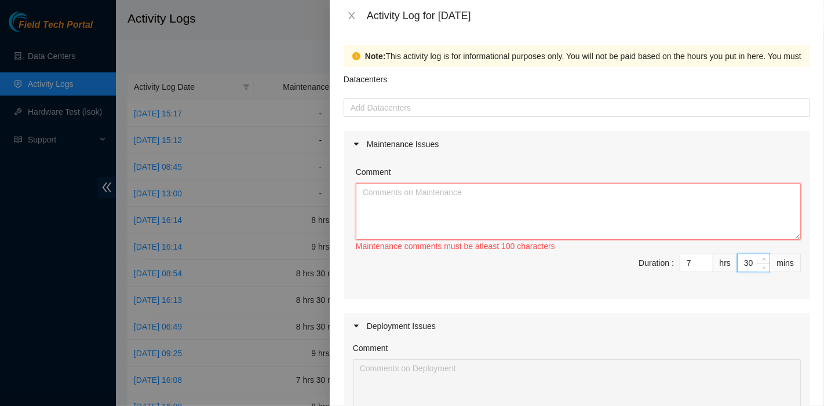
click at [498, 223] on textarea "Comment" at bounding box center [578, 211] width 445 height 57
paste textarea "Nie-fieldtechs]February 2025H&E Guide updatesWalkosz, [GEOGRAPHIC_DATA] <[EMAIL…"
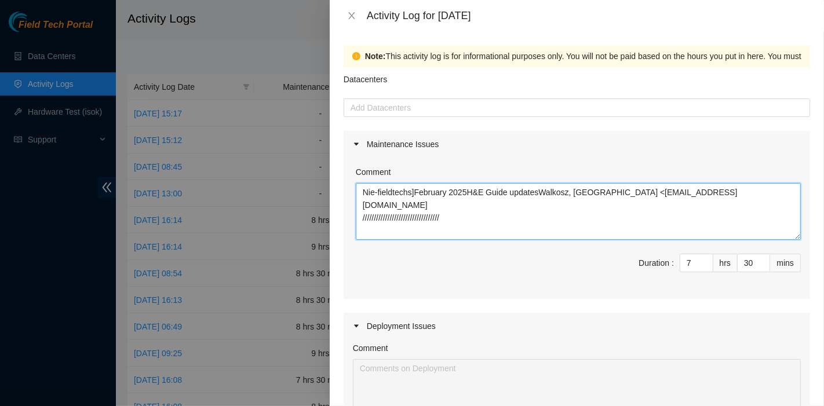
click at [572, 194] on textarea "Nie-fieldtechs]February 2025H&E Guide updatesWalkosz, [GEOGRAPHIC_DATA] <[EMAIL…" at bounding box center [578, 211] width 445 height 57
paste textarea "[Nie-fieldtechs] December H&E Guide updates [PERSON_NAME] <[EMAIL_ADDRESS][DOMA…"
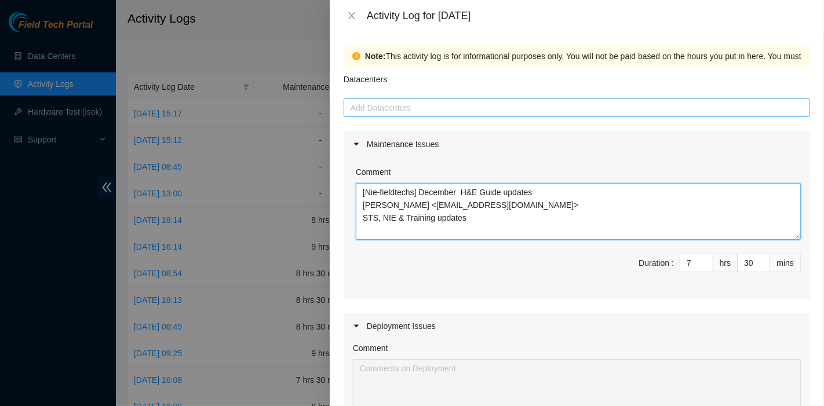
click at [449, 108] on div at bounding box center [576, 108] width 460 height 14
type textarea "[Nie-fieldtechs] December H&E Guide updates [PERSON_NAME] <[EMAIL_ADDRESS][DOMA…"
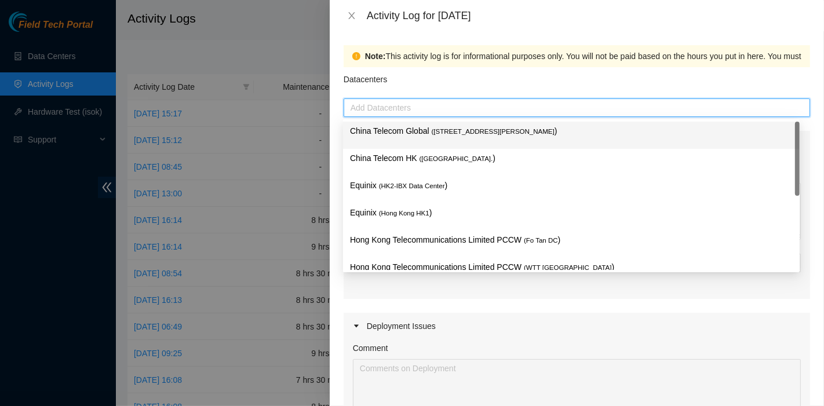
click at [443, 125] on p "China Telecom Global ( [STREET_ADDRESS][PERSON_NAME] )" at bounding box center [571, 131] width 443 height 13
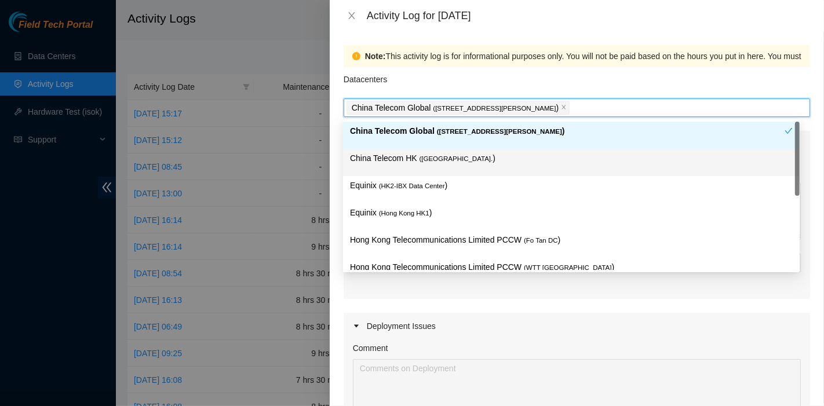
click at [436, 160] on span "( [GEOGRAPHIC_DATA]." at bounding box center [456, 158] width 74 height 7
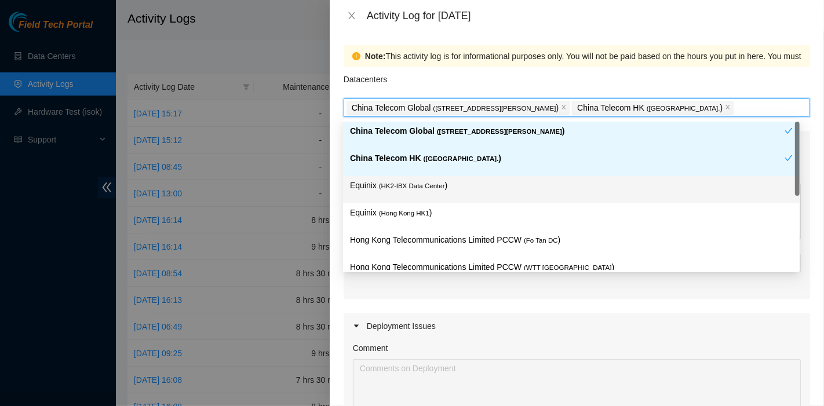
click at [425, 185] on span "( HK2-IBX Data Center" at bounding box center [412, 185] width 66 height 7
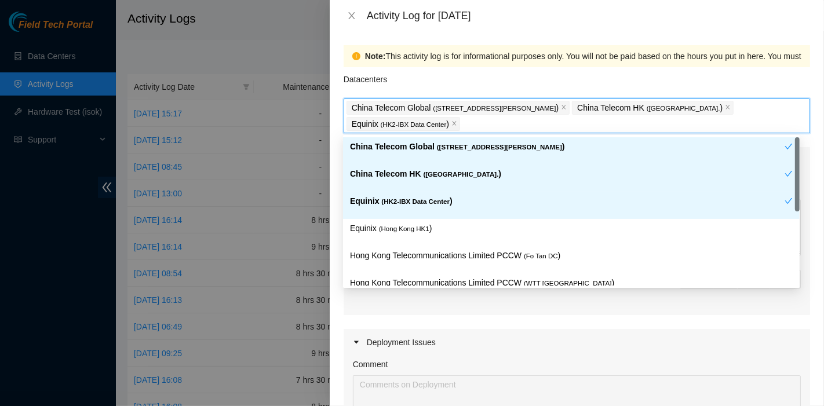
click at [422, 203] on span "( HK2-IBX Data Center" at bounding box center [415, 201] width 68 height 7
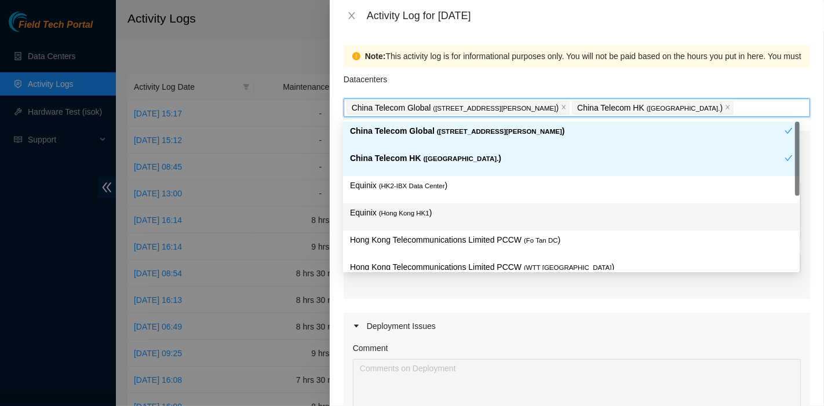
click at [419, 216] on span "( [GEOGRAPHIC_DATA] HK1" at bounding box center [404, 213] width 50 height 7
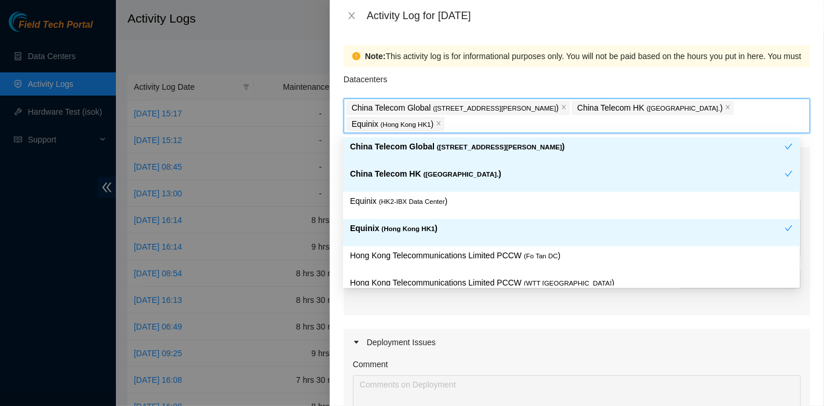
click at [423, 189] on div "China Telecom HK ( [GEOGRAPHIC_DATA] )" at bounding box center [571, 178] width 456 height 27
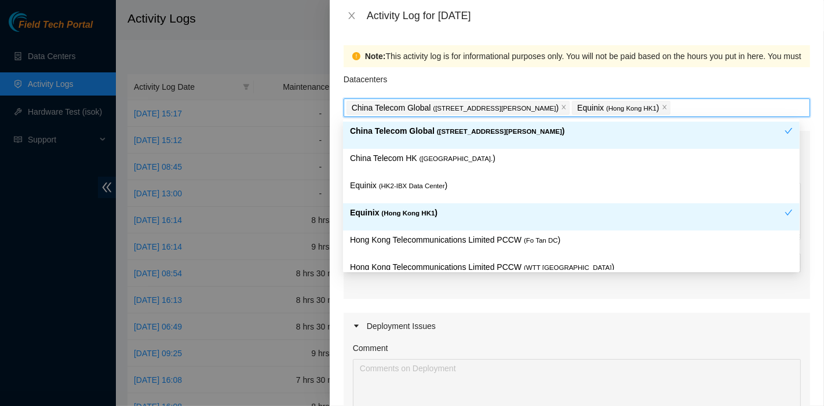
click at [453, 224] on div "Equinix ( [GEOGRAPHIC_DATA] HK1 )" at bounding box center [567, 216] width 434 height 21
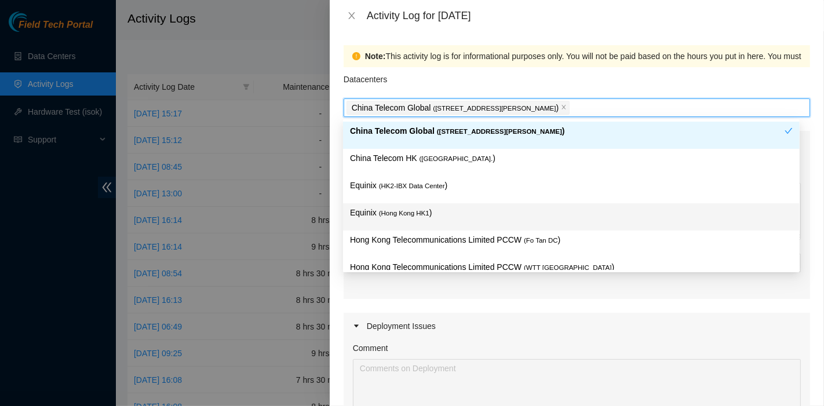
click at [445, 204] on div "Equinix ( [GEOGRAPHIC_DATA] HK1 )" at bounding box center [571, 216] width 456 height 27
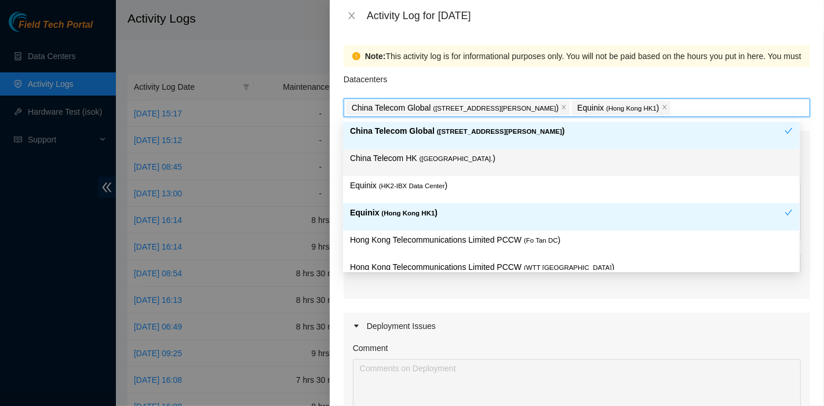
click at [441, 169] on div "China Telecom HK ( [GEOGRAPHIC_DATA] )" at bounding box center [571, 162] width 443 height 21
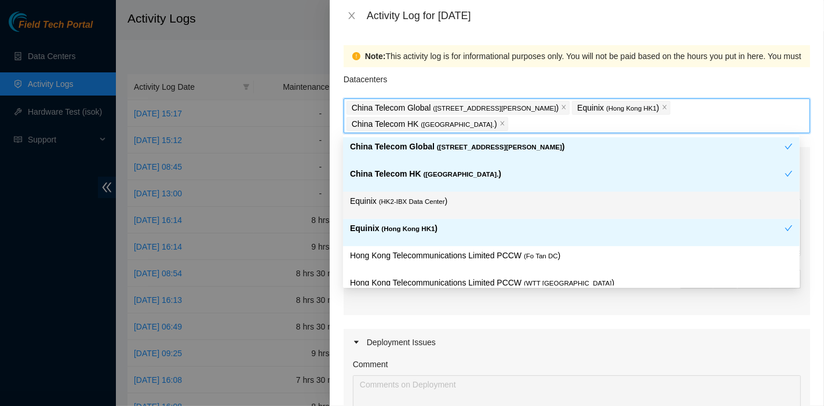
click at [434, 198] on span "( HK2-IBX Data Center" at bounding box center [412, 201] width 66 height 7
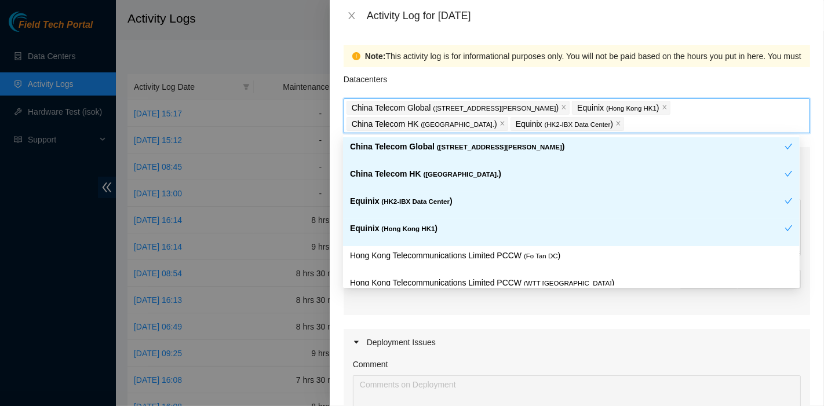
click at [503, 255] on p "Hong Kong Telecommunications Limited PCCW ( Fo Tan DC )" at bounding box center [571, 255] width 443 height 13
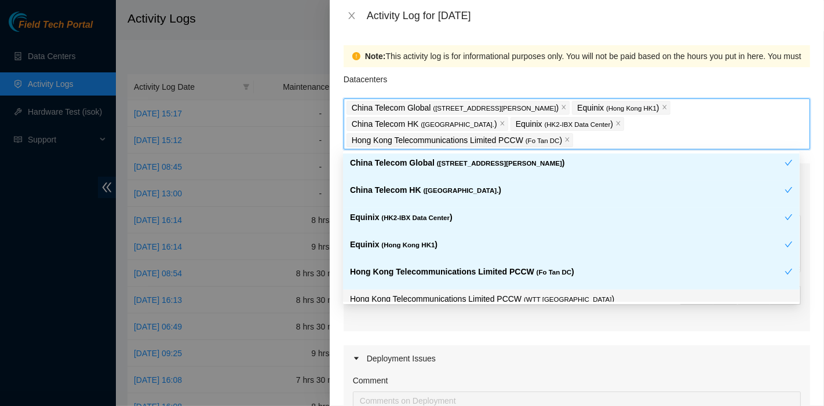
click at [555, 297] on p "Hong Kong Telecommunications Limited PCCW ( WTT [GEOGRAPHIC_DATA] )" at bounding box center [571, 299] width 443 height 13
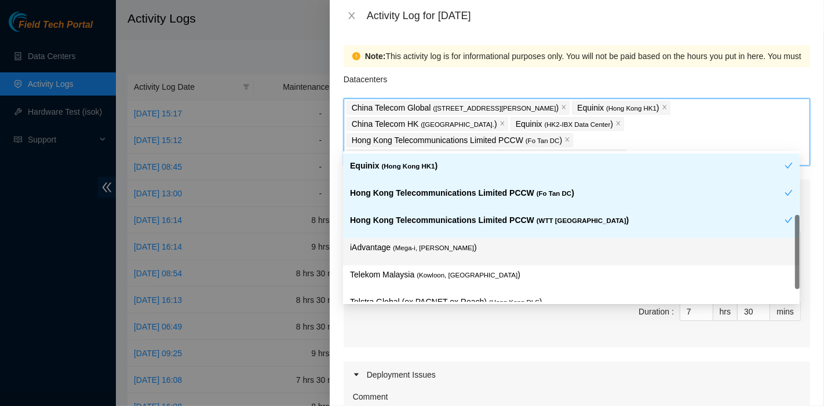
scroll to position [94, 0]
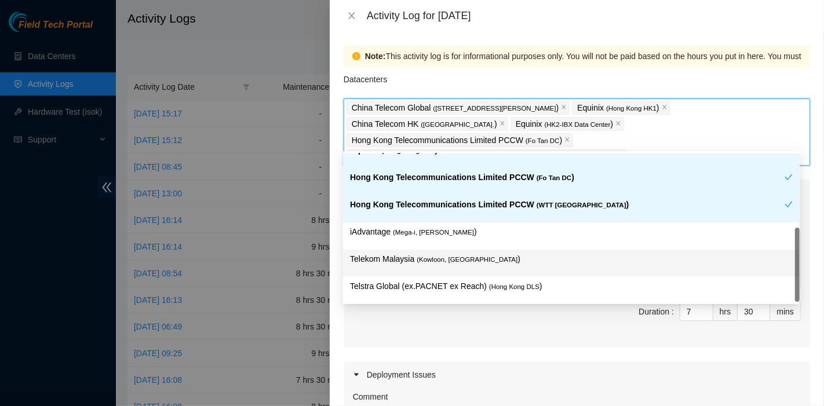
click at [512, 226] on p "iAdvantage ( Mega-i, Chai Wan )" at bounding box center [571, 231] width 443 height 13
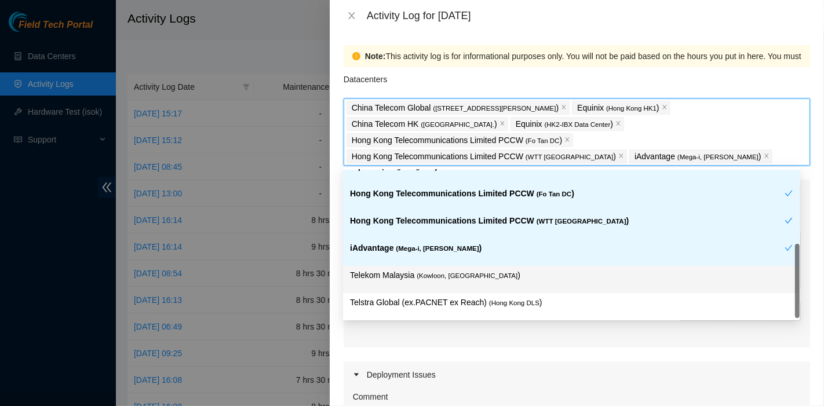
click at [495, 282] on div "Telekom Malaysia ( [GEOGRAPHIC_DATA], [GEOGRAPHIC_DATA] )" at bounding box center [571, 279] width 443 height 21
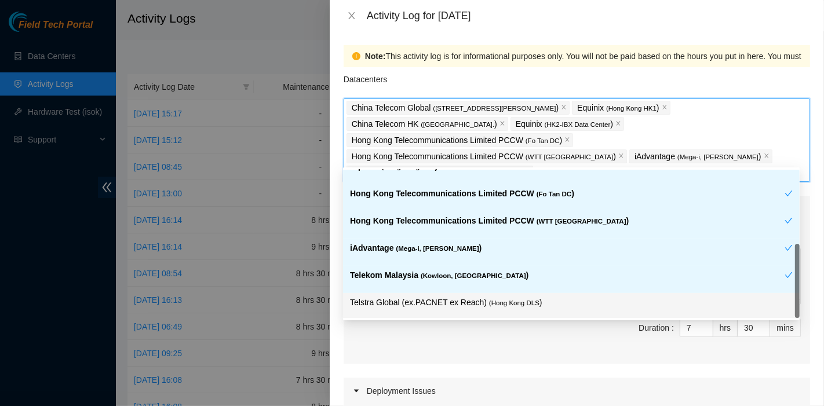
click at [500, 299] on span "( Hong Kong DLS" at bounding box center [514, 302] width 50 height 7
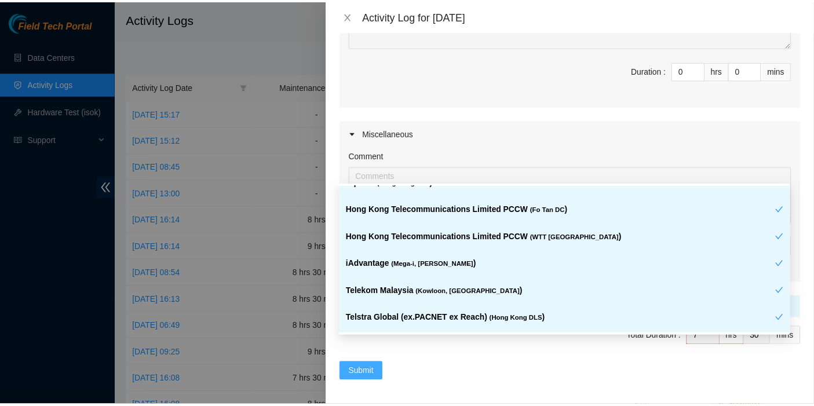
scroll to position [434, 0]
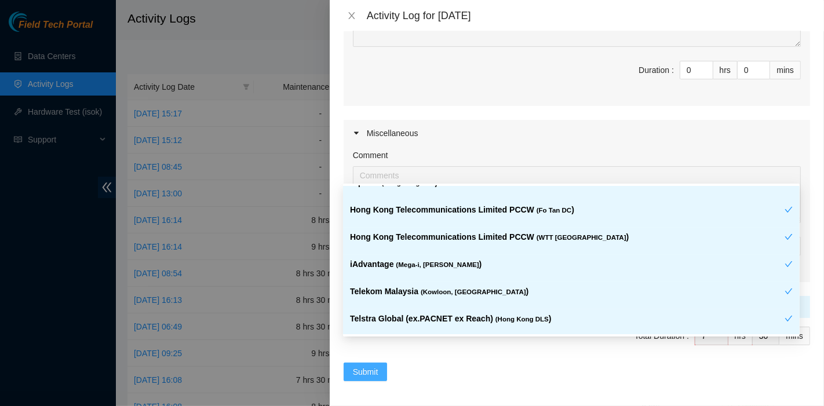
click at [371, 365] on span "Submit" at bounding box center [365, 371] width 25 height 13
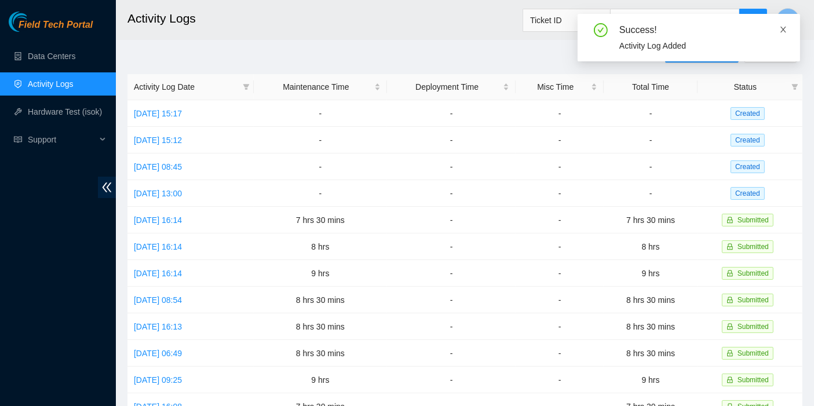
click at [784, 30] on icon "close" at bounding box center [783, 30] width 6 height 6
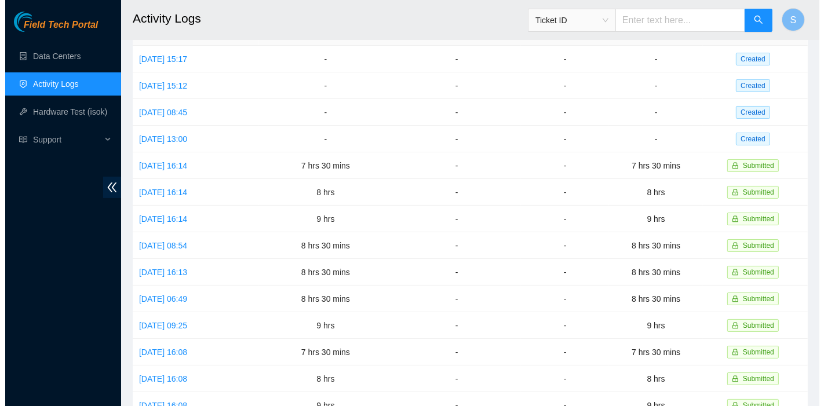
scroll to position [63, 0]
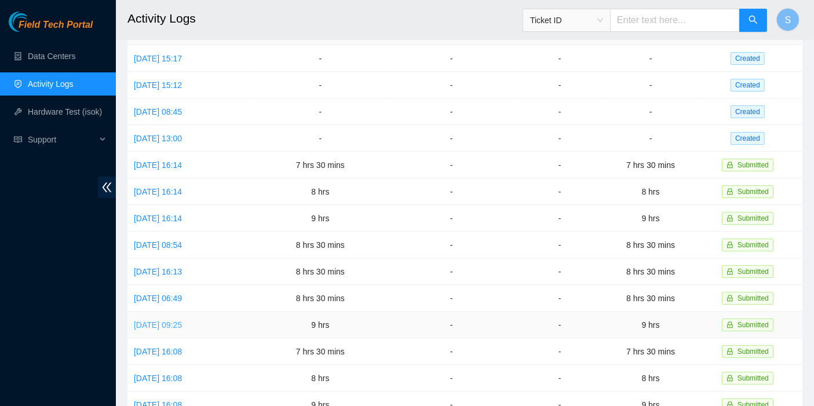
click at [181, 320] on link "[DATE] 09:25" at bounding box center [158, 324] width 48 height 9
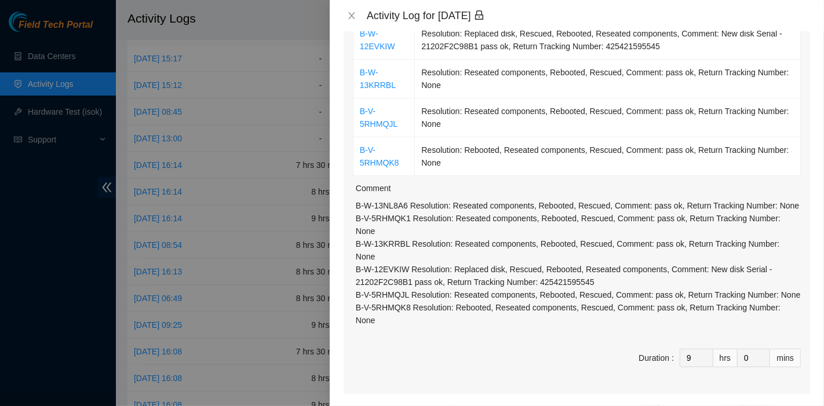
scroll to position [257, 0]
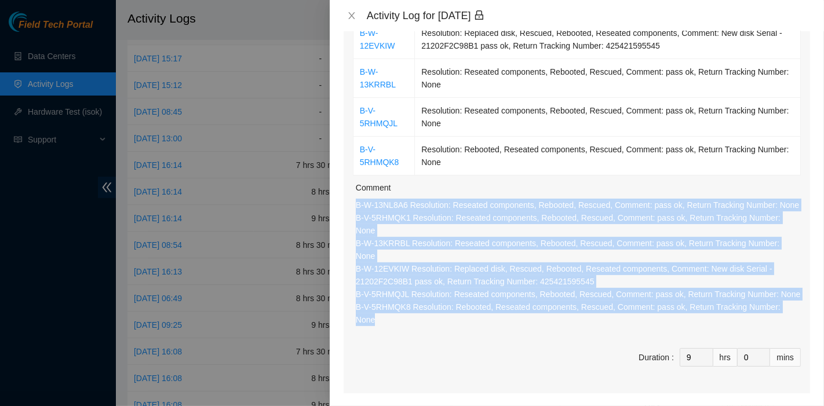
drag, startPoint x: 796, startPoint y: 280, endPoint x: 354, endPoint y: 202, distance: 448.3
click at [354, 202] on div "Note: This activity log is for informational purposes only. You will not be pai…" at bounding box center [577, 218] width 494 height 375
click at [354, 12] on icon "close" at bounding box center [351, 15] width 9 height 9
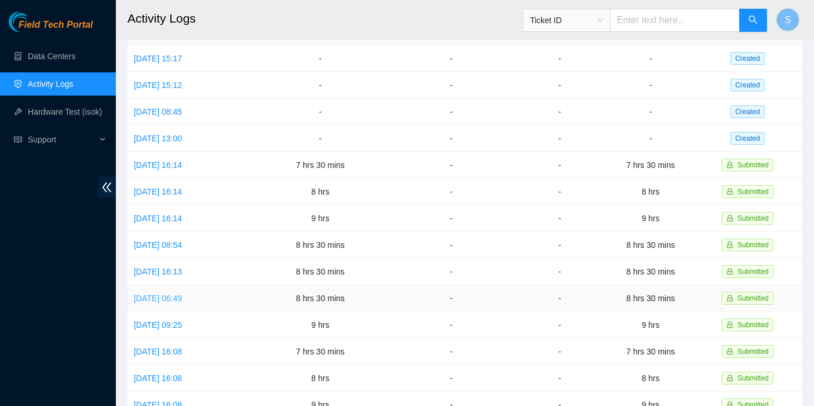
click at [182, 294] on link "[DATE] 06:49" at bounding box center [158, 298] width 48 height 9
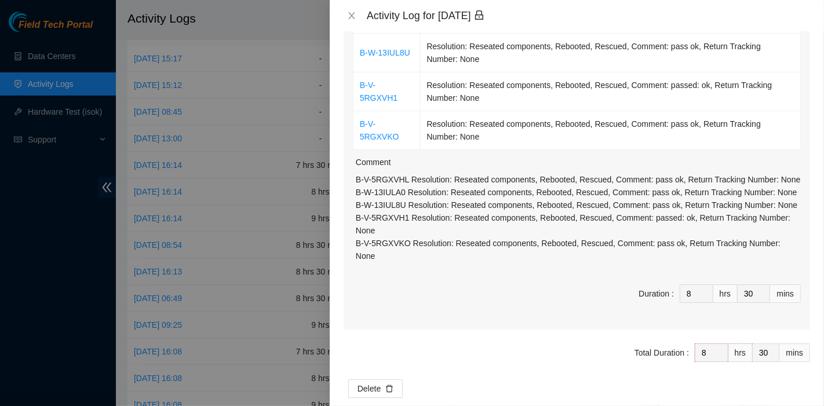
scroll to position [248, 0]
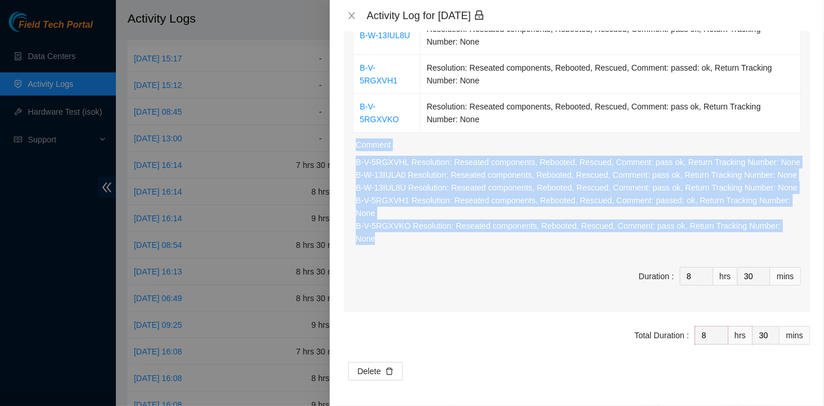
drag, startPoint x: 733, startPoint y: 237, endPoint x: 337, endPoint y: 156, distance: 404.4
click at [337, 156] on div "Note: This activity log is for informational purposes only. You will not be pai…" at bounding box center [577, 218] width 494 height 375
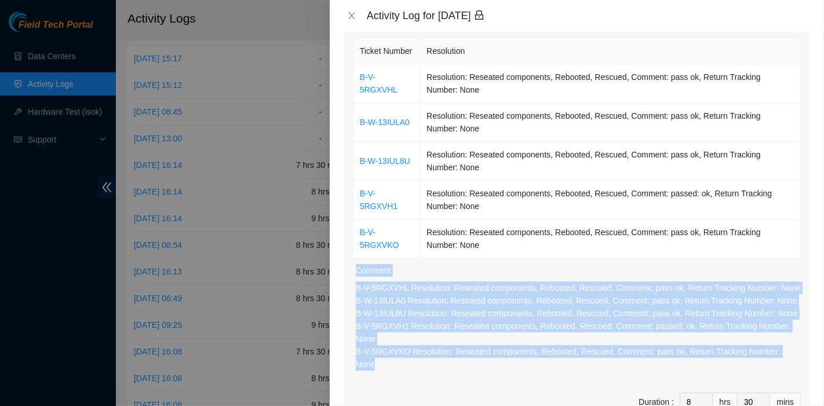
scroll to position [120, 0]
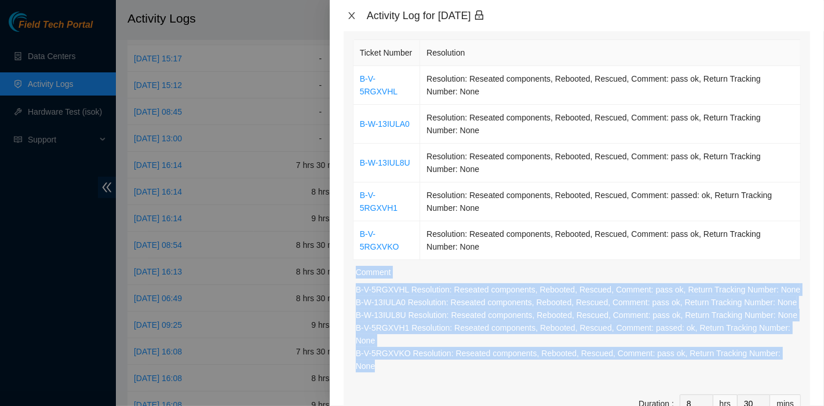
click at [350, 17] on icon "close" at bounding box center [351, 15] width 6 height 7
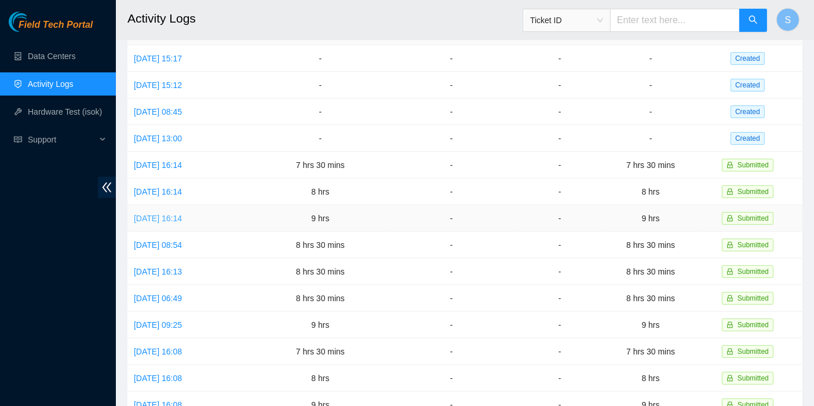
click at [182, 214] on link "[DATE] 16:14" at bounding box center [158, 218] width 48 height 9
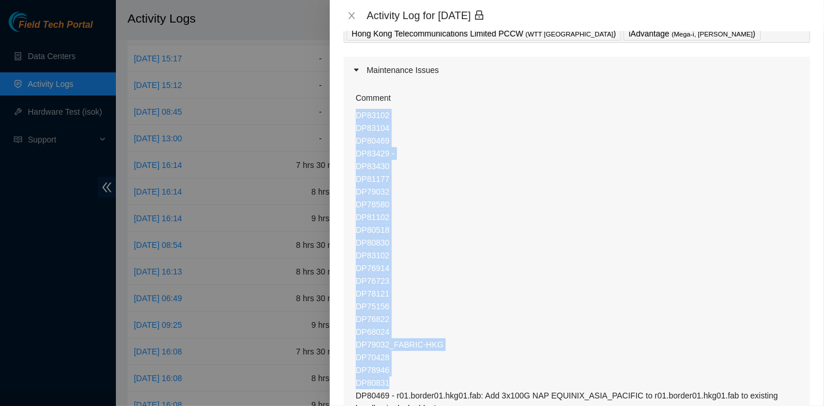
scroll to position [109, 0]
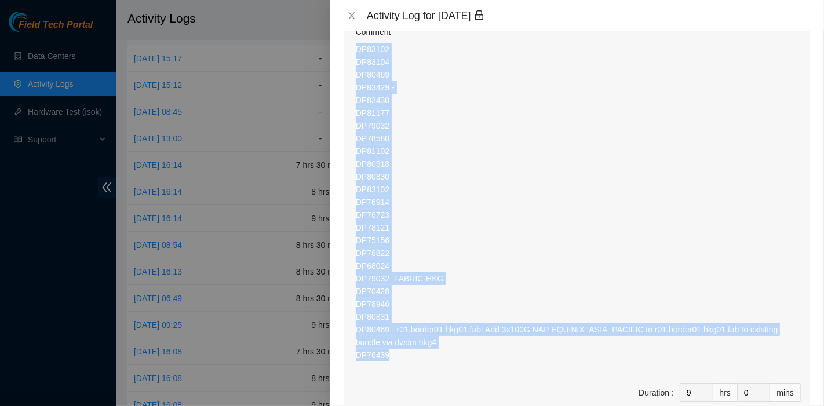
drag, startPoint x: 358, startPoint y: 221, endPoint x: 467, endPoint y: 352, distance: 170.3
click at [465, 353] on p "DP83102 DP83104 DP80469 DP83429 - DP83430 DP81177 DP79032 DP78580 DP81102 DP805…" at bounding box center [578, 202] width 445 height 319
click at [350, 18] on icon "close" at bounding box center [351, 15] width 9 height 9
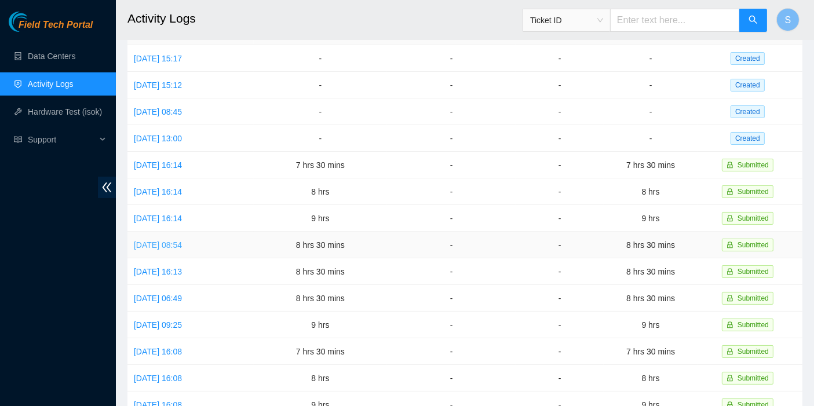
click at [176, 240] on link "[DATE] 08:54" at bounding box center [158, 244] width 48 height 9
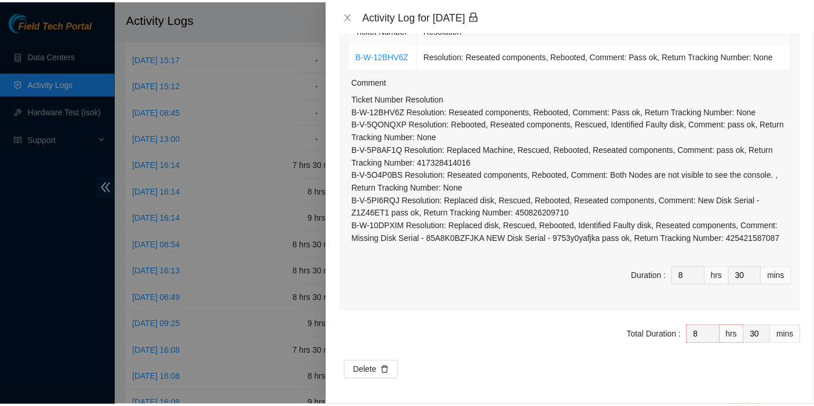
scroll to position [160, 0]
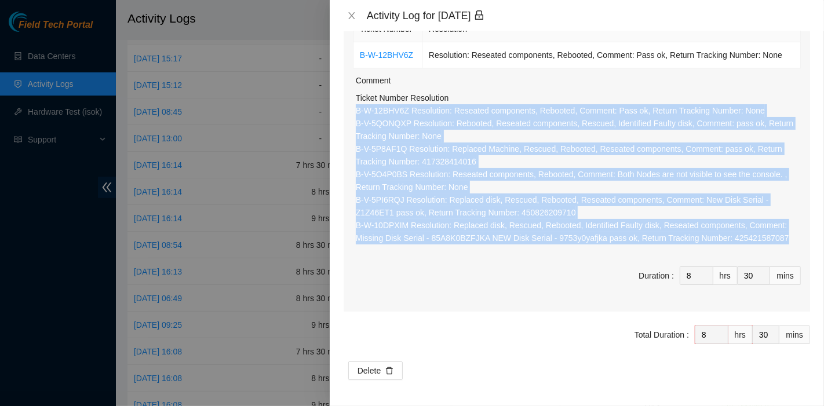
drag, startPoint x: 780, startPoint y: 238, endPoint x: 346, endPoint y: 111, distance: 452.0
click at [346, 111] on div "Ticket Number Resolution B-W-12BHV6Z Resolution: Reseated components, Rebooted,…" at bounding box center [576, 162] width 466 height 298
drag, startPoint x: 356, startPoint y: 12, endPoint x: 357, endPoint y: 1, distance: 11.1
click at [354, 12] on icon "close" at bounding box center [351, 15] width 9 height 9
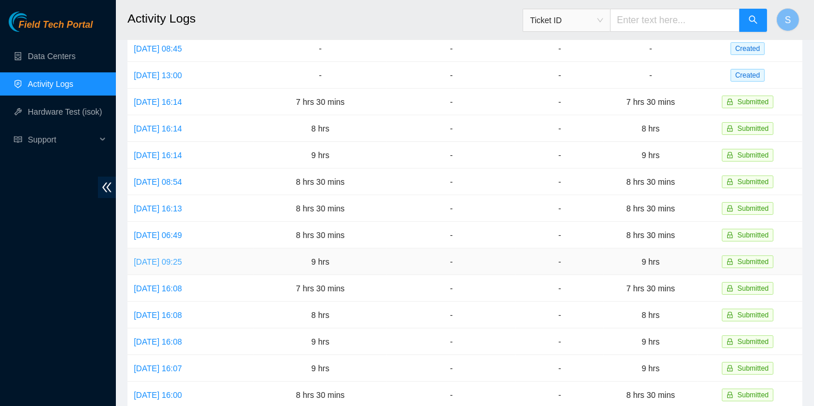
scroll to position [127, 0]
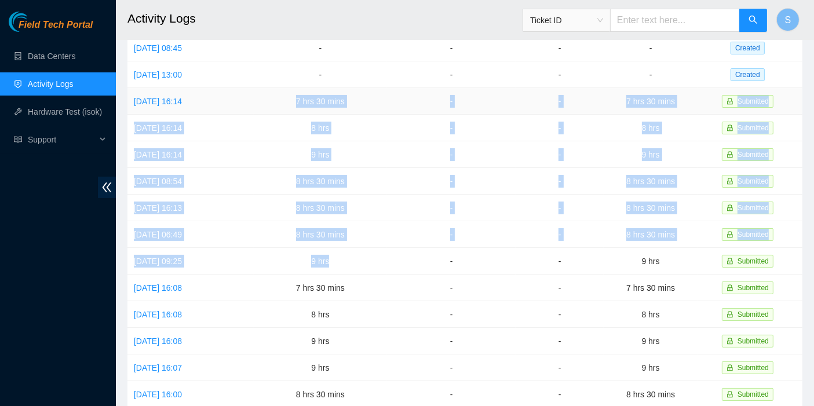
drag, startPoint x: 357, startPoint y: 258, endPoint x: 301, endPoint y: 110, distance: 158.0
click at [301, 110] on tbody "[DATE] 15:17 - - - - Created [DATE] 15:12 - - - - Created [DATE] 08:45 - - - - …" at bounding box center [464, 247] width 675 height 533
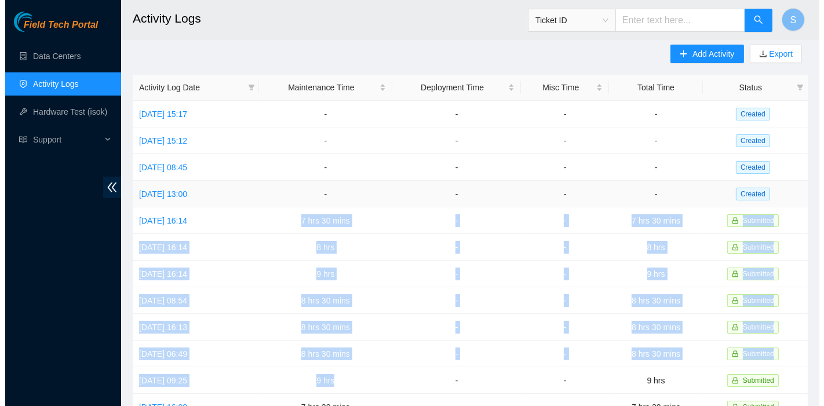
scroll to position [0, 0]
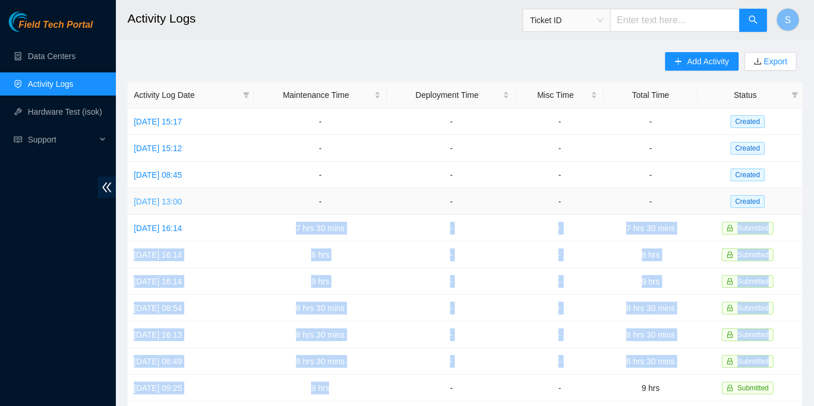
click at [182, 197] on link "[DATE] 13:00" at bounding box center [158, 201] width 48 height 9
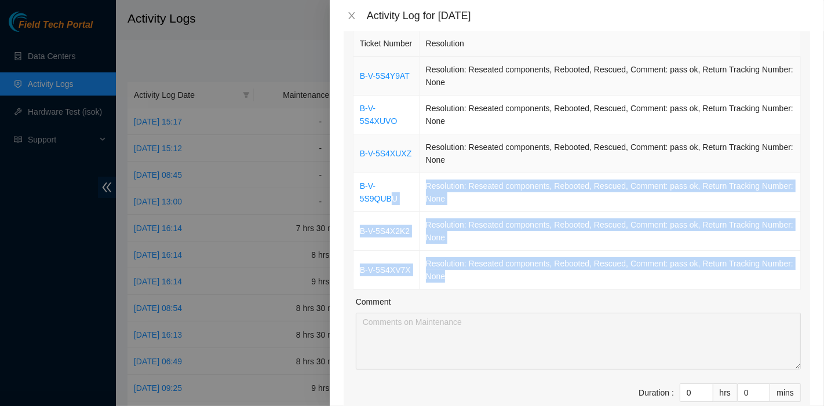
scroll to position [129, 0]
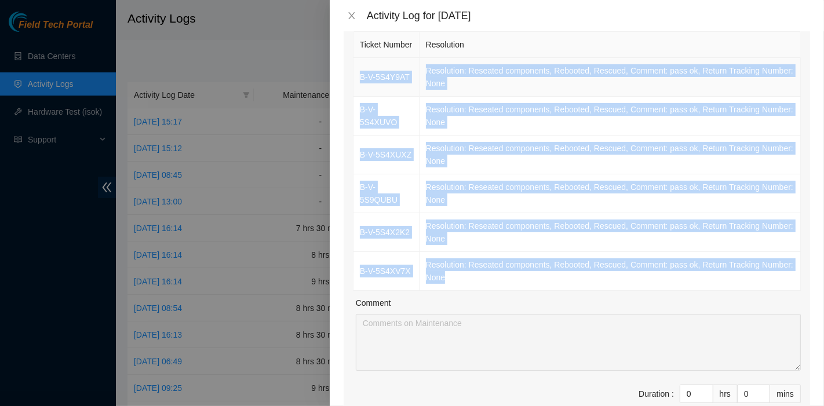
drag, startPoint x: 485, startPoint y: 294, endPoint x: 359, endPoint y: 87, distance: 242.0
click at [359, 87] on tbody "B-V-5S4Y9AT Resolution: Reseated components, Rebooted, Rescued, Comment: pass o…" at bounding box center [576, 174] width 447 height 233
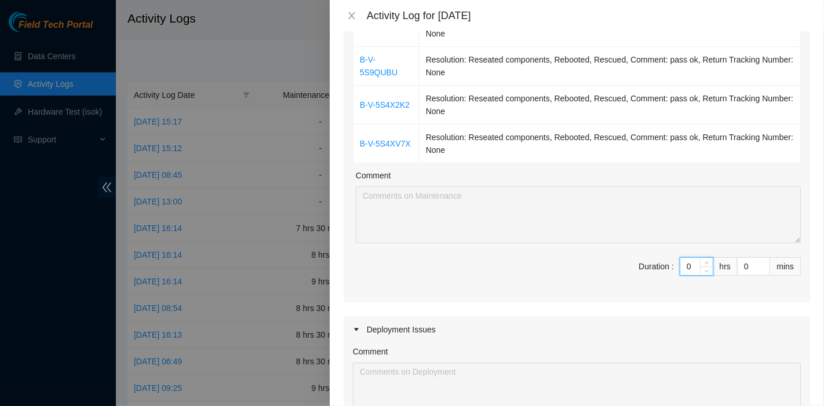
scroll to position [257, 0]
drag, startPoint x: 686, startPoint y: 283, endPoint x: 647, endPoint y: 276, distance: 39.4
click at [647, 276] on span "Duration : 0 hrs 0 mins" at bounding box center [577, 273] width 448 height 32
type input "9"
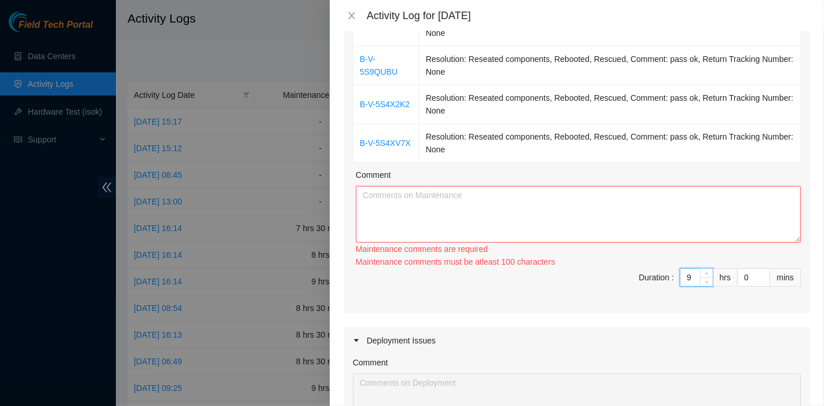
type input "9"
click at [478, 240] on textarea "Comment" at bounding box center [578, 214] width 445 height 57
paste textarea "B-V-5S4Y9AT Resolution: Reseated components, Rebooted, Rescued, Comment: pass o…"
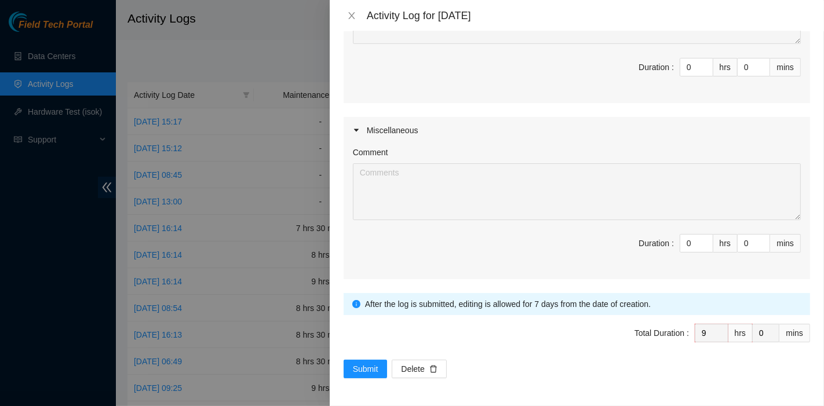
scroll to position [640, 0]
type textarea "B-V-5S4Y9AT Resolution: Reseated components, Rebooted, Rescued, Comment: pass o…"
click at [365, 364] on span "Submit" at bounding box center [365, 369] width 25 height 13
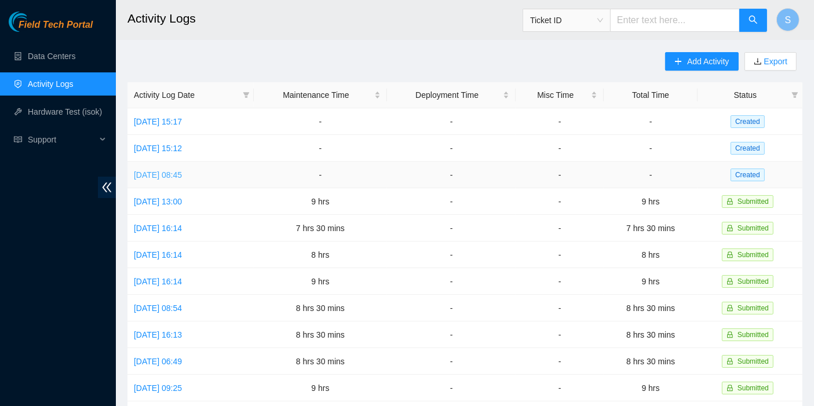
click at [180, 173] on link "[DATE] 08:45" at bounding box center [158, 174] width 48 height 9
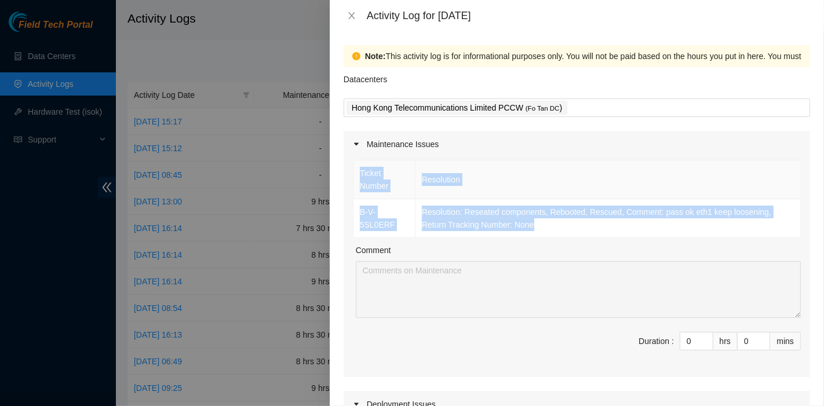
drag, startPoint x: 547, startPoint y: 230, endPoint x: 350, endPoint y: 217, distance: 197.4
click at [350, 217] on div "Ticket Number Resolution B-V-5SL0ERF Resolution: Reseated components, Rebooted,…" at bounding box center [576, 268] width 466 height 220
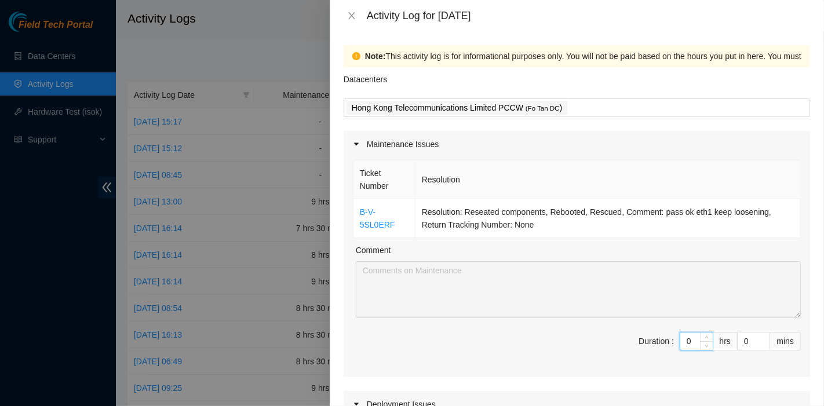
drag, startPoint x: 685, startPoint y: 340, endPoint x: 667, endPoint y: 330, distance: 20.8
click at [659, 340] on span "Duration : 0 hrs 0 mins" at bounding box center [577, 348] width 448 height 32
type input "9"
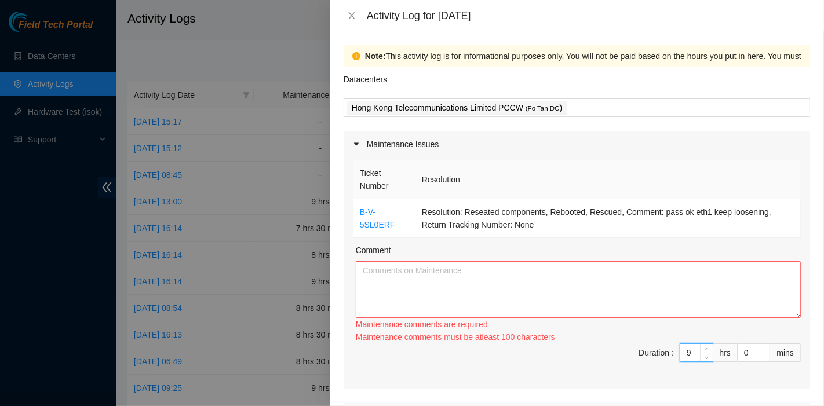
type input "9"
click at [396, 266] on textarea "Comment" at bounding box center [578, 289] width 445 height 57
paste textarea "Ticket Number Resolution B-V-5SL0ERF Resolution: Reseated components, Rebooted,…"
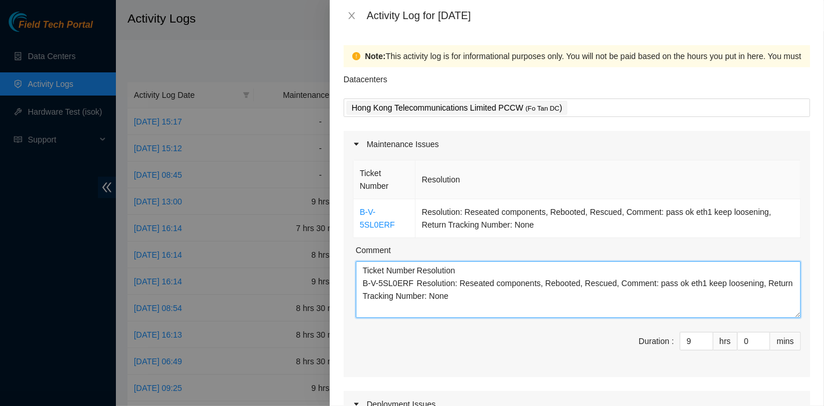
drag, startPoint x: 589, startPoint y: 268, endPoint x: 528, endPoint y: 299, distance: 69.2
click at [589, 268] on textarea "Ticket Number Resolution B-V-5SL0ERF Resolution: Reseated components, Rebooted,…" at bounding box center [578, 289] width 445 height 57
click at [501, 307] on textarea "Ticket Number Resolution B-V-5SL0ERF Resolution: Reseated components, Rebooted,…" at bounding box center [578, 289] width 445 height 57
paste textarea "DP83102 DP83104 DP80469 DP83429 - DP83430 DP81177 DP79032 DP78580 DP81102 DP805…"
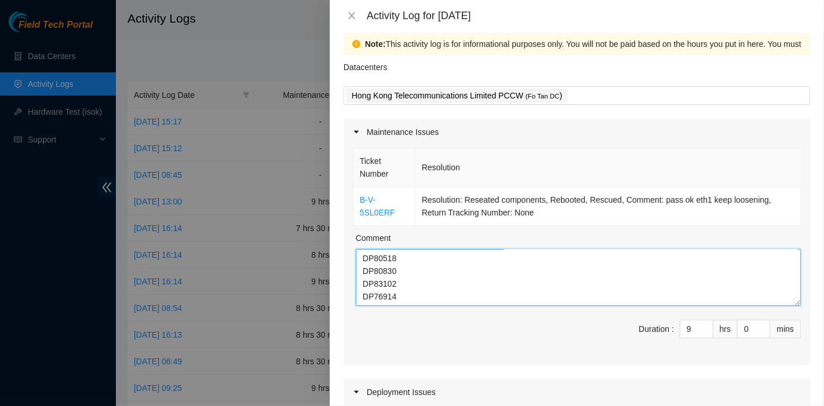
scroll to position [16, 0]
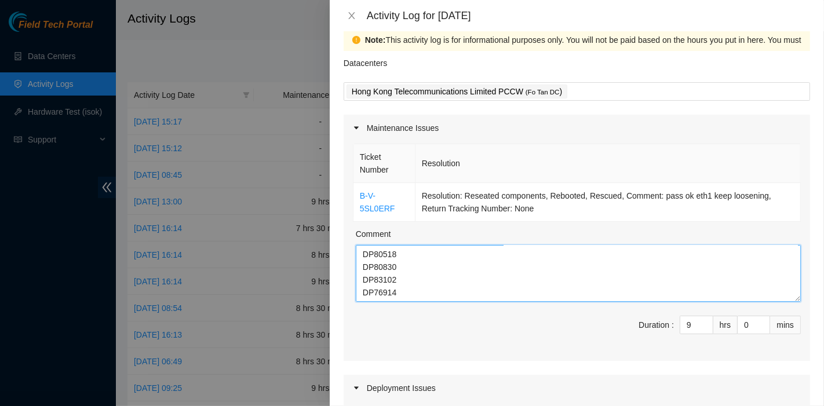
drag, startPoint x: 402, startPoint y: 290, endPoint x: 337, endPoint y: 263, distance: 70.4
click at [337, 263] on div "Note: This activity log is for informational purposes only. You will not be pai…" at bounding box center [577, 218] width 494 height 375
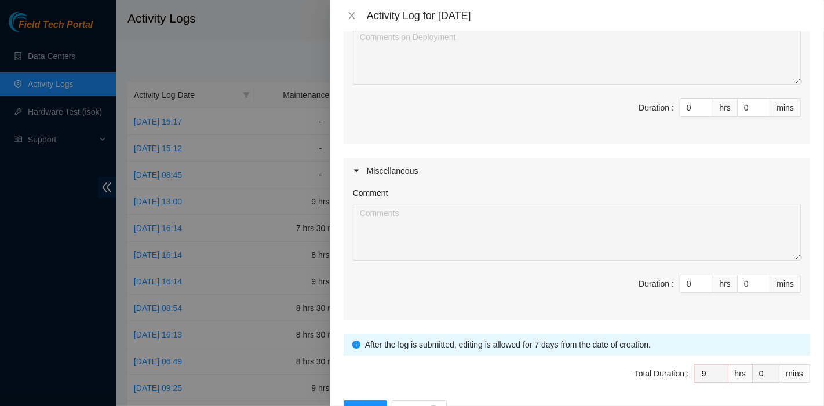
scroll to position [447, 0]
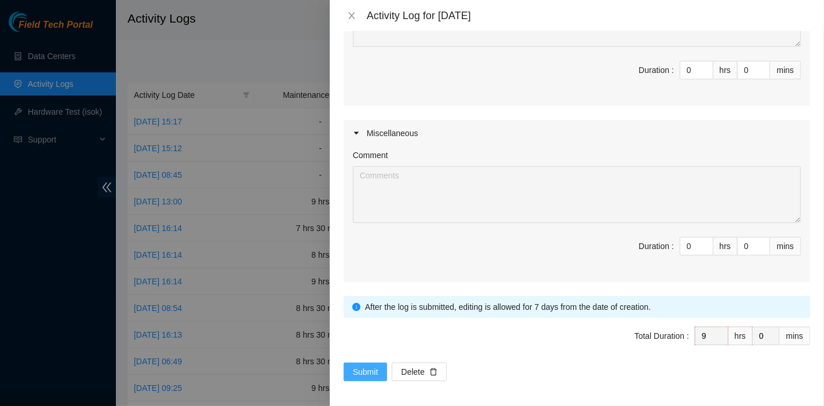
type textarea "Ticket Number Resolution B-V-5SL0ERF Resolution: Reseated components, Rebooted,…"
click at [368, 363] on button "Submit" at bounding box center [365, 372] width 44 height 19
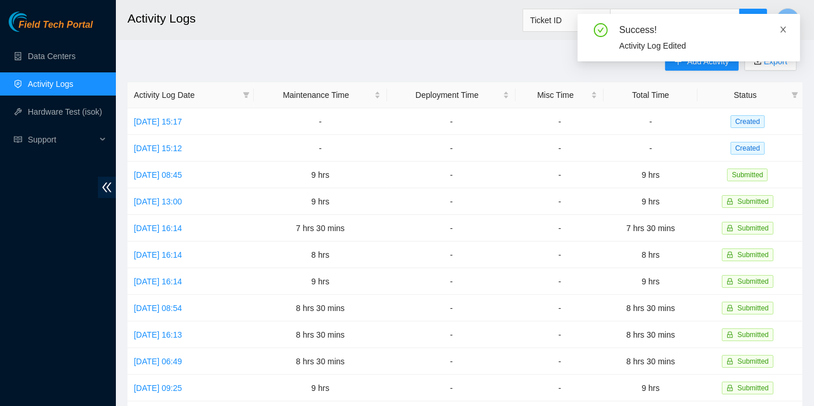
click at [784, 30] on icon "close" at bounding box center [783, 30] width 6 height 6
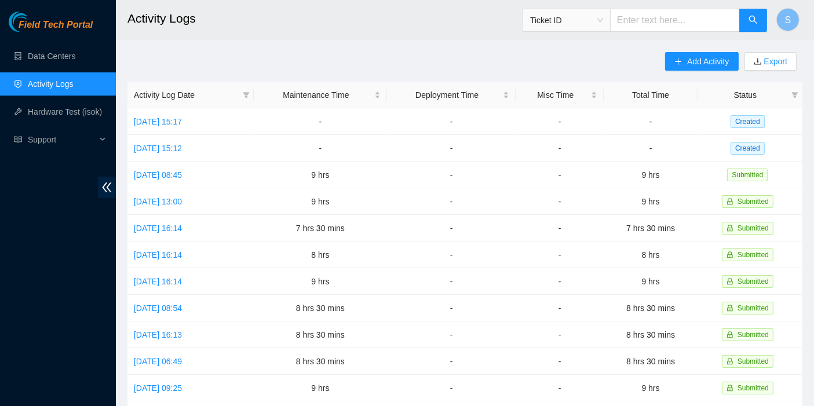
drag, startPoint x: 574, startPoint y: 70, endPoint x: 655, endPoint y: 68, distance: 81.1
click at [574, 70] on div "Add Activity Export Activity Log Date Maintenance Time Deployment Time Misc Tim…" at bounding box center [464, 365] width 675 height 626
click at [701, 61] on span "Add Activity" at bounding box center [708, 61] width 42 height 13
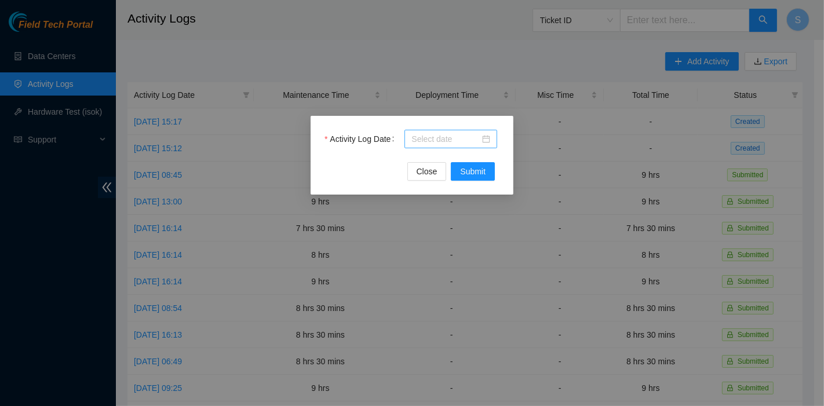
click at [430, 148] on div "Activity Log Date" at bounding box center [411, 146] width 175 height 32
click at [433, 143] on input "Activity Log Date" at bounding box center [445, 139] width 68 height 13
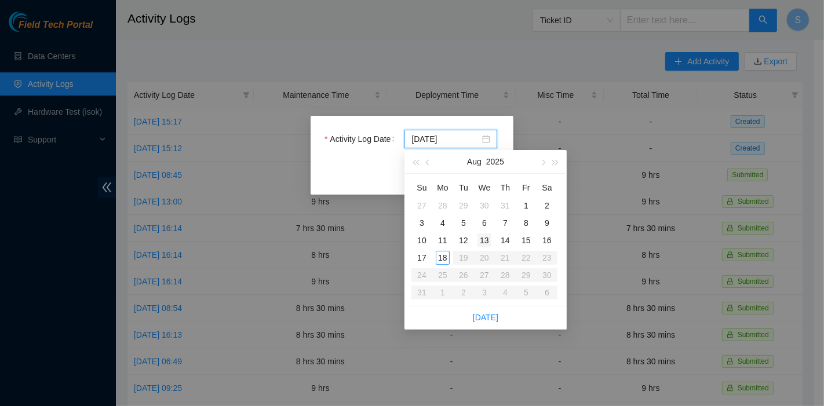
type input "[DATE]"
click at [481, 237] on div "13" at bounding box center [484, 240] width 14 height 14
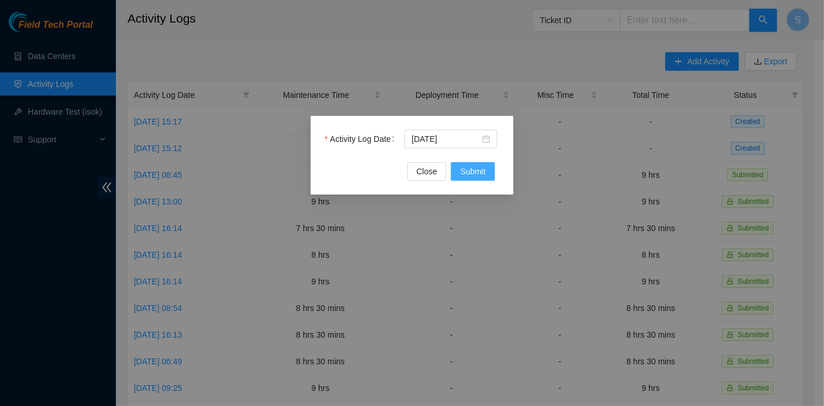
click at [474, 165] on button "Submit" at bounding box center [473, 171] width 44 height 19
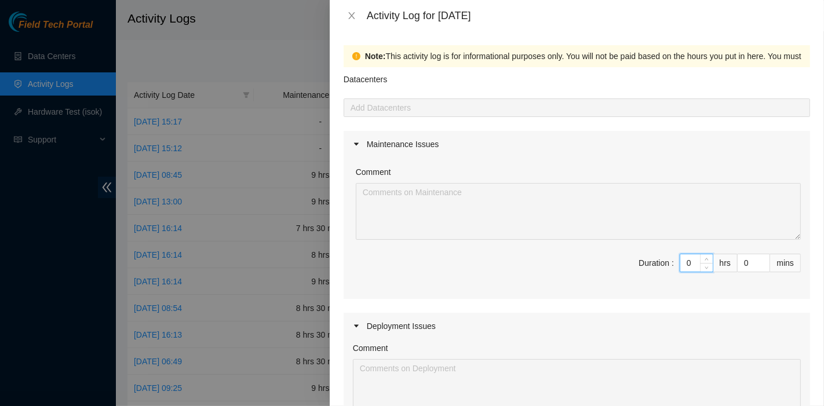
drag, startPoint x: 679, startPoint y: 265, endPoint x: 652, endPoint y: 266, distance: 27.2
click at [652, 266] on span "Duration : 0 hrs 0 mins" at bounding box center [577, 270] width 448 height 32
type input "8"
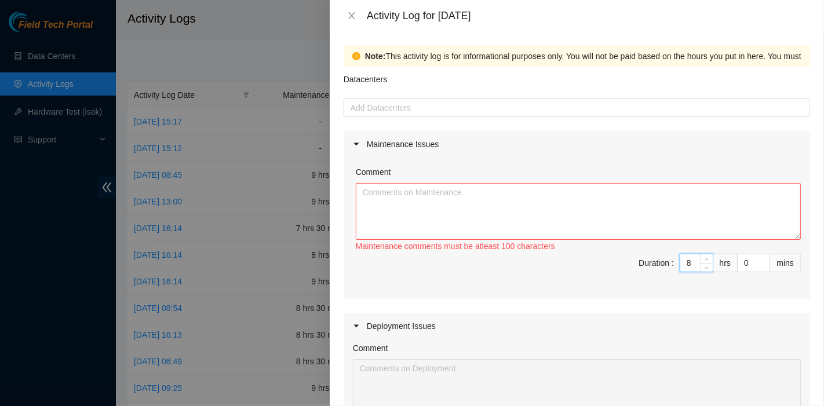
type input "8"
type input "3"
type input "30"
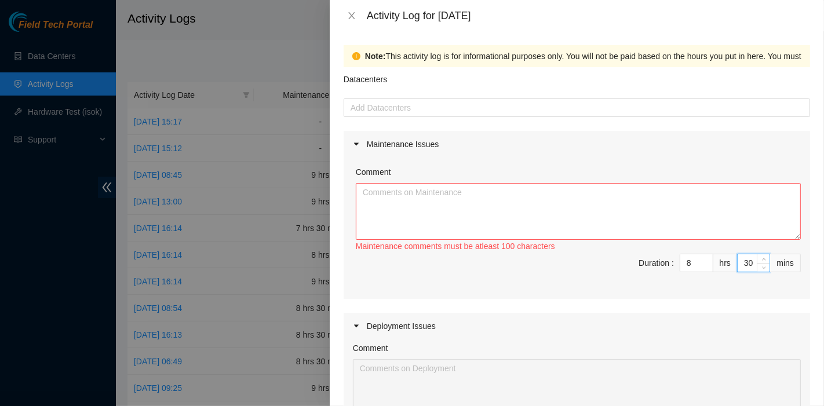
type input "30"
click at [410, 202] on textarea "Comment" at bounding box center [578, 211] width 445 height 57
paste textarea "Comment Comment Comment ……………………………………………………. Arranging and coordinating statio…"
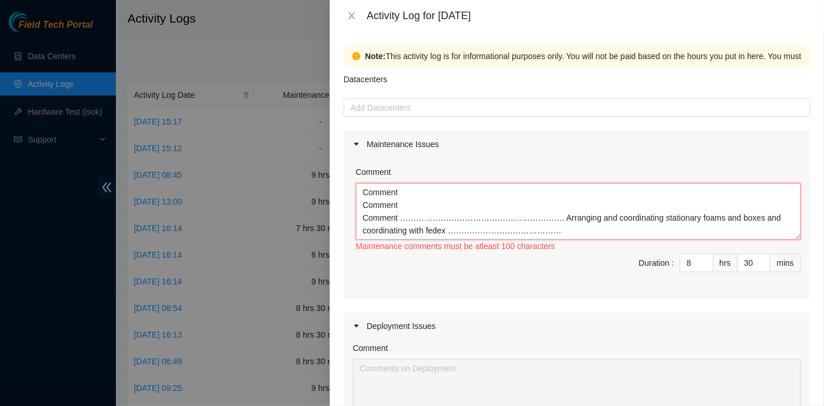
scroll to position [9, 0]
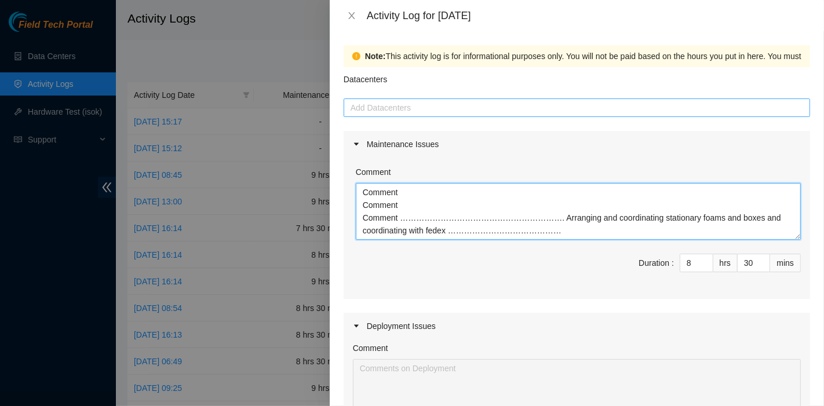
click at [421, 112] on div at bounding box center [576, 108] width 460 height 14
type textarea "Comment Comment Comment ……………………………………………………. Arranging and coordinating statio…"
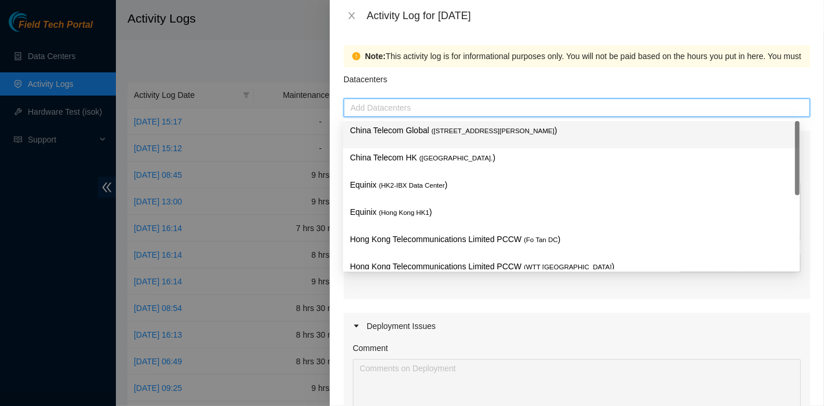
click at [422, 140] on div "China Telecom Global ( [STREET_ADDRESS][PERSON_NAME] )" at bounding box center [571, 134] width 443 height 21
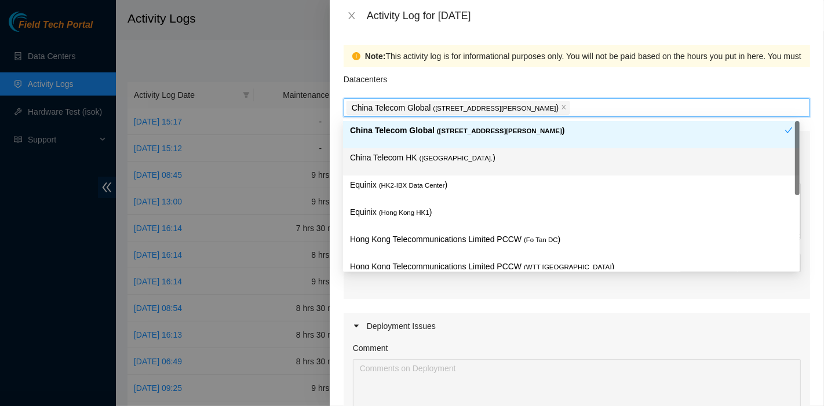
click at [425, 168] on div "China Telecom HK ( [GEOGRAPHIC_DATA] )" at bounding box center [571, 161] width 443 height 21
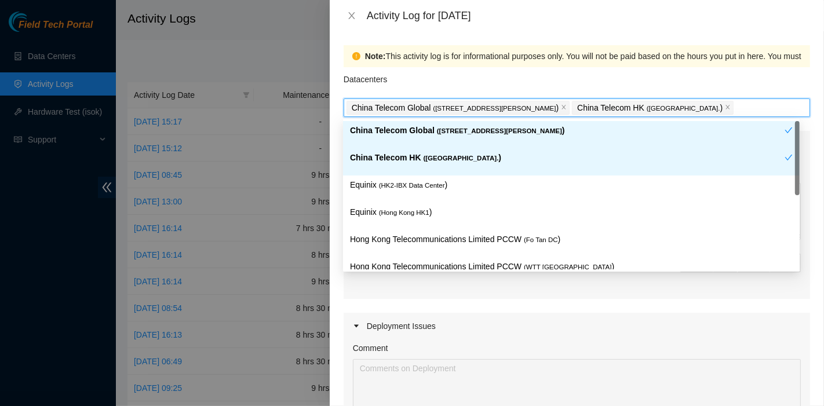
click at [420, 189] on p "Equinix ( HK2-IBX Data Center )" at bounding box center [571, 184] width 443 height 13
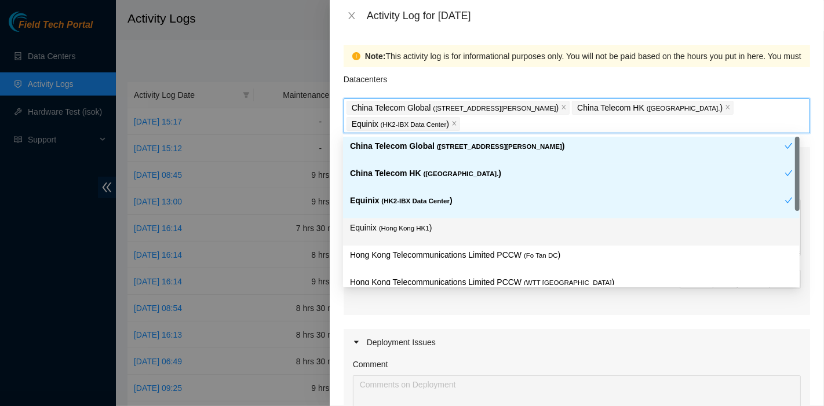
click at [422, 235] on div "Equinix ( [GEOGRAPHIC_DATA] HK1 )" at bounding box center [571, 231] width 443 height 21
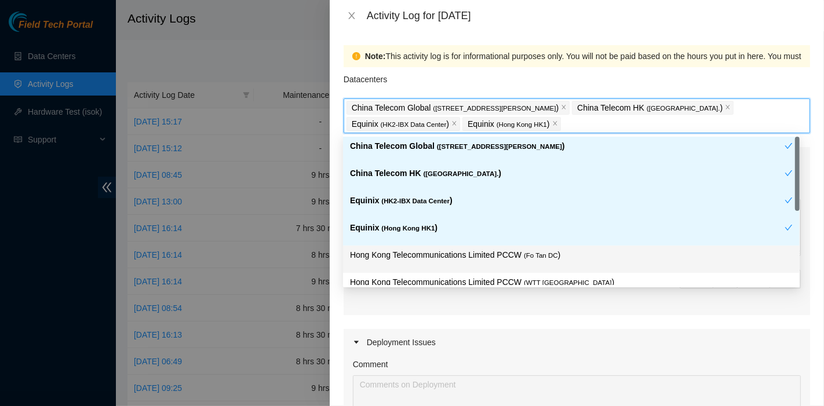
click at [487, 258] on p "Hong Kong Telecommunications Limited PCCW ( Fo Tan DC )" at bounding box center [571, 254] width 443 height 13
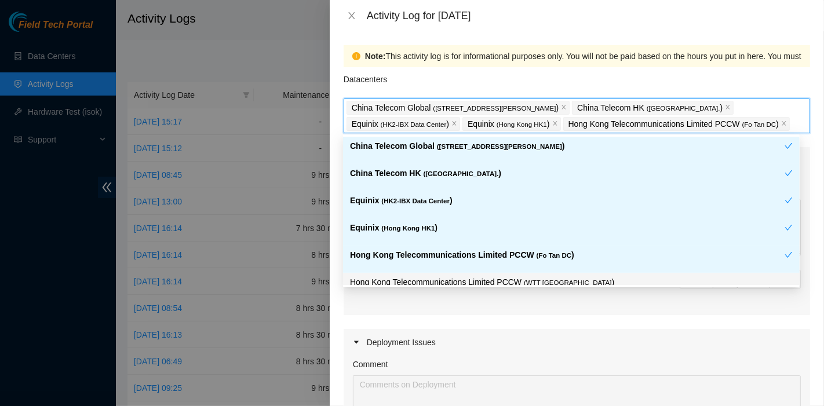
click at [571, 280] on p "Hong Kong Telecommunications Limited PCCW ( WTT [GEOGRAPHIC_DATA] )" at bounding box center [571, 282] width 443 height 13
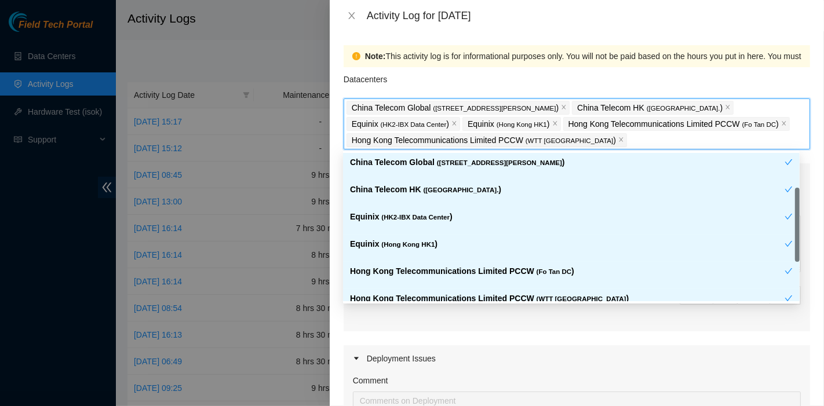
scroll to position [94, 0]
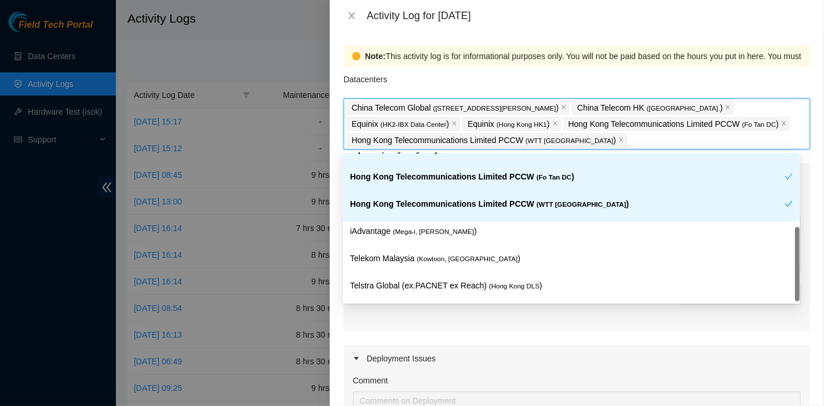
click at [532, 218] on div "Hong Kong Telecommunications Limited PCCW ( WTT [GEOGRAPHIC_DATA] )" at bounding box center [571, 208] width 456 height 27
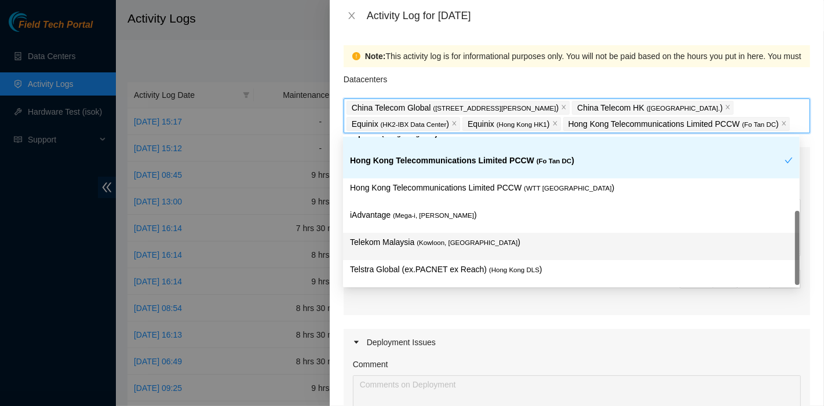
click at [520, 261] on div "Telstra Global (ex.PACNET ex Reach) ( [GEOGRAPHIC_DATA] DLS )" at bounding box center [571, 273] width 456 height 27
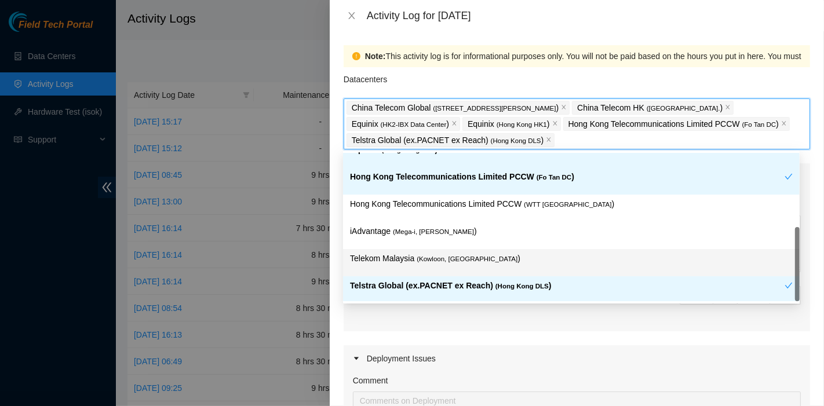
click at [508, 252] on p "Telekom Malaysia ( [GEOGRAPHIC_DATA], [GEOGRAPHIC_DATA] )" at bounding box center [571, 258] width 443 height 13
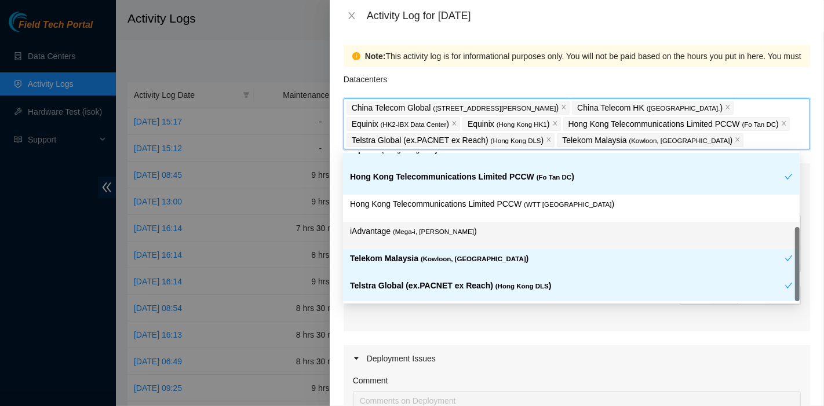
click at [494, 227] on p "iAdvantage ( Mega-i, Chai Wan )" at bounding box center [571, 231] width 443 height 13
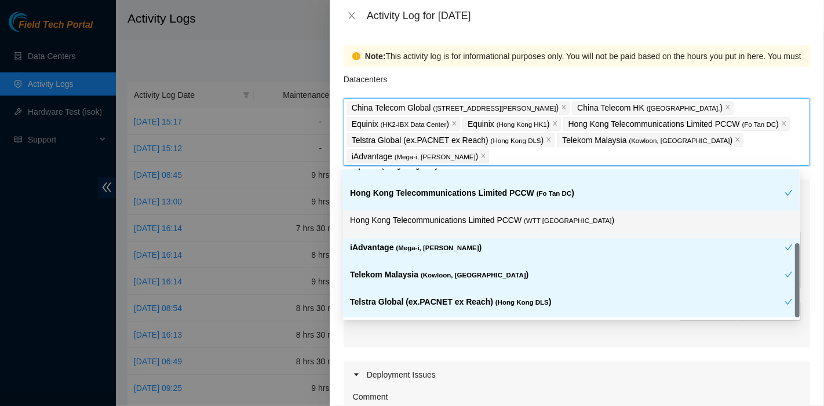
click at [507, 199] on div "Hong Kong Telecommunications Limited PCCW ( Fo Tan DC )" at bounding box center [567, 197] width 434 height 21
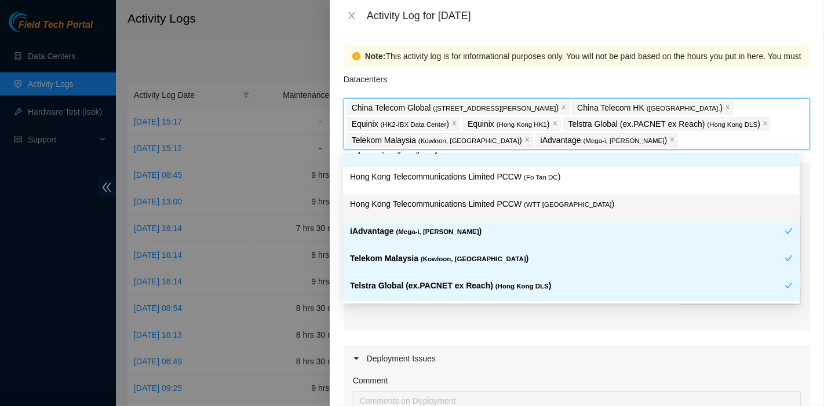
click at [506, 206] on p "Hong Kong Telecommunications Limited PCCW ( WTT [GEOGRAPHIC_DATA] )" at bounding box center [571, 204] width 443 height 13
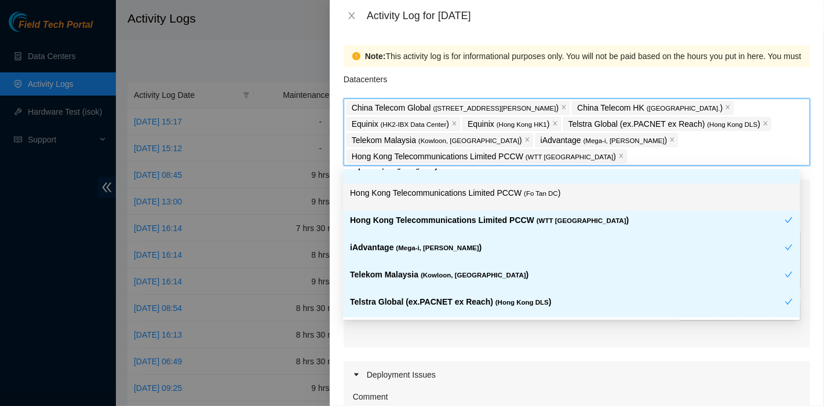
click at [510, 195] on p "Hong Kong Telecommunications Limited PCCW ( Fo Tan DC )" at bounding box center [571, 193] width 443 height 13
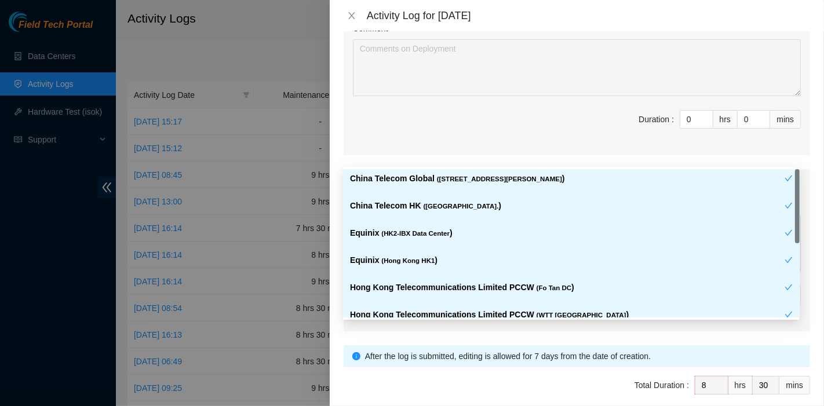
scroll to position [385, 0]
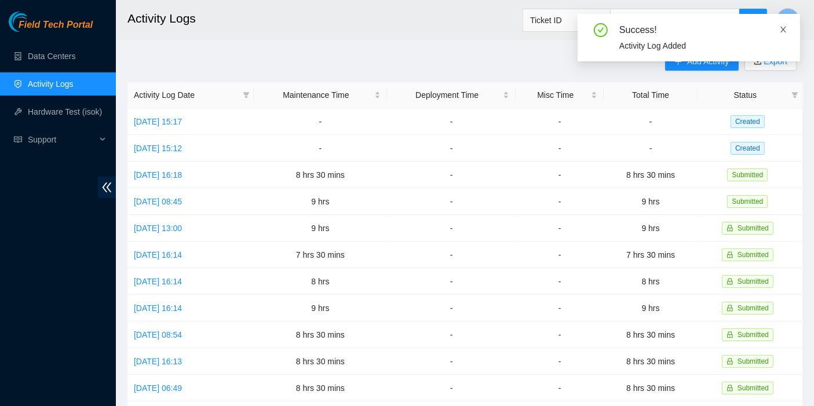
click at [783, 28] on icon "close" at bounding box center [783, 29] width 8 height 8
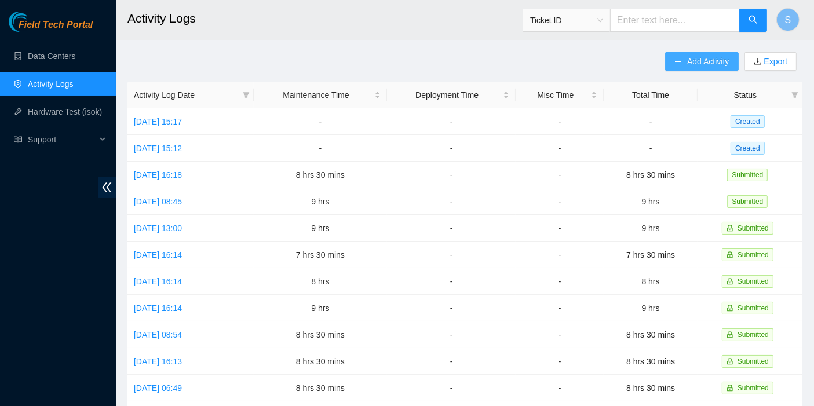
click at [701, 60] on span "Add Activity" at bounding box center [708, 61] width 42 height 13
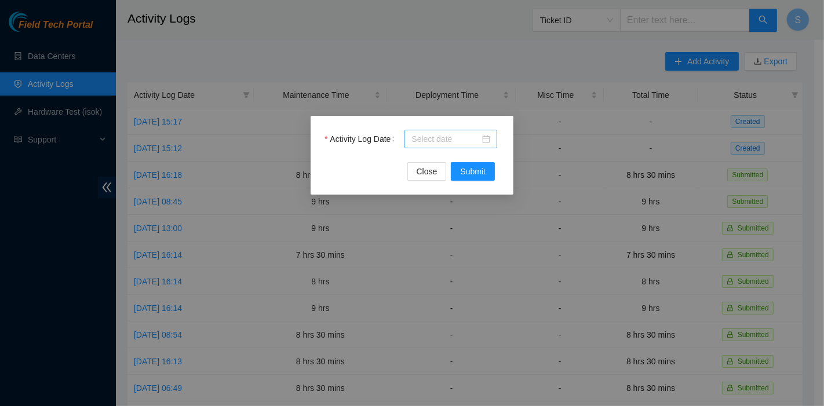
click at [442, 131] on div at bounding box center [450, 139] width 93 height 19
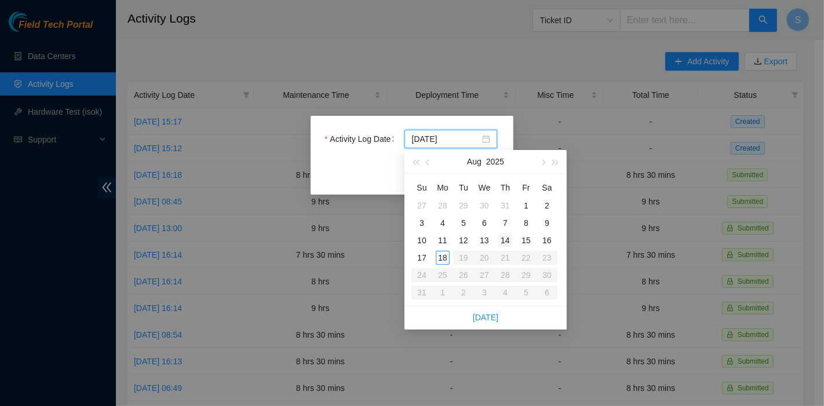
type input "[DATE]"
click at [511, 240] on div "14" at bounding box center [505, 240] width 14 height 14
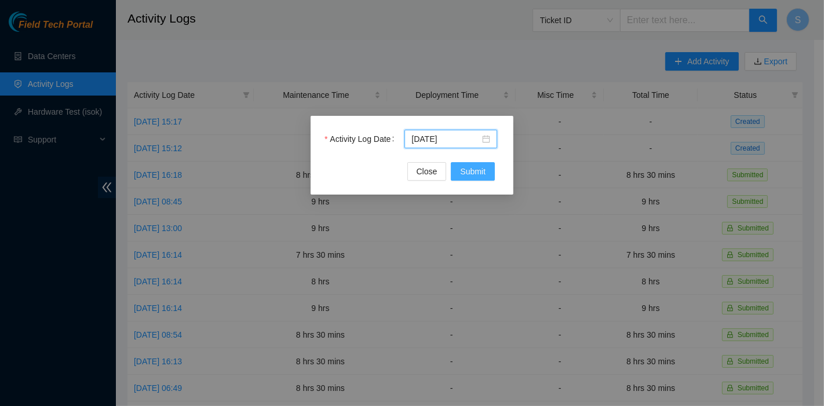
click at [478, 171] on span "Submit" at bounding box center [472, 171] width 25 height 13
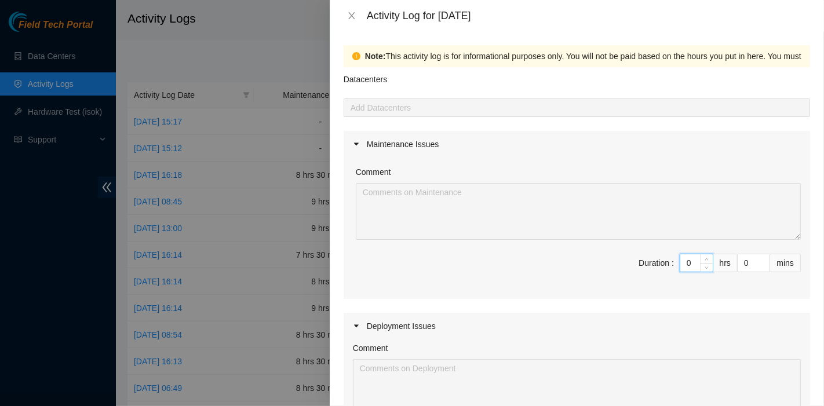
drag, startPoint x: 682, startPoint y: 264, endPoint x: 625, endPoint y: 257, distance: 57.1
click at [621, 262] on span "Duration : 0 hrs 0 mins" at bounding box center [577, 270] width 448 height 32
type input "9"
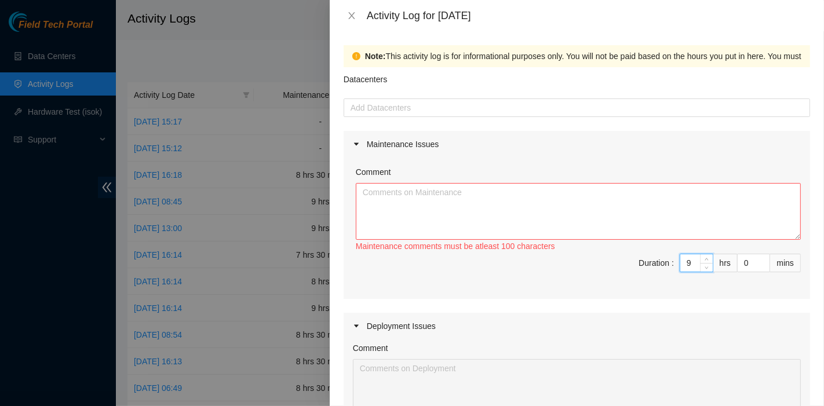
type input "9"
click at [483, 196] on textarea "Comment" at bounding box center [578, 211] width 445 height 57
paste textarea "DP83102 DP83104 DP80469 DP83429 - DP83430 DP81177 DP79032 DP78580 DP81102 DP805…"
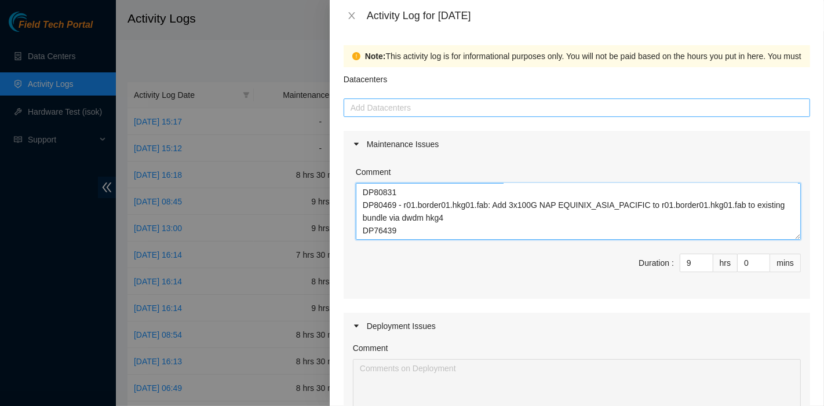
click at [423, 115] on div "Add Datacenters" at bounding box center [576, 107] width 466 height 19
type textarea "DP83102 DP83104 DP80469 DP83429 - DP83430 DP81177 DP79032 DP78580 DP81102 DP805…"
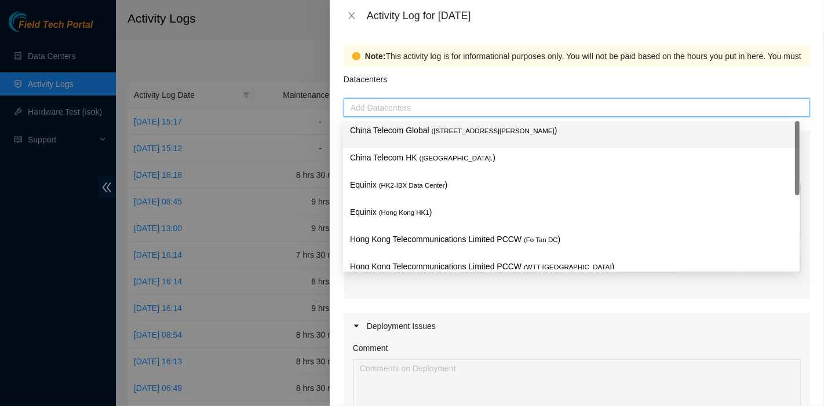
click at [418, 132] on p "China Telecom Global ( [STREET_ADDRESS][PERSON_NAME] )" at bounding box center [571, 130] width 443 height 13
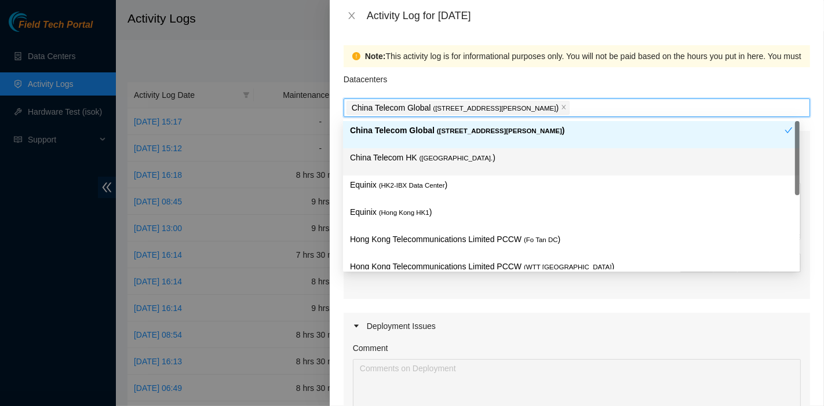
click at [414, 161] on p "China Telecom HK ( [GEOGRAPHIC_DATA] )" at bounding box center [571, 157] width 443 height 13
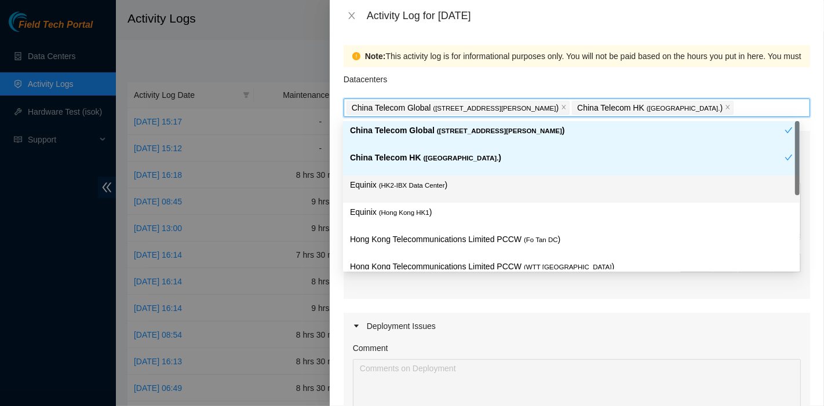
click at [415, 198] on div "Equinix ( HK2-IBX Data Center )" at bounding box center [571, 188] width 443 height 21
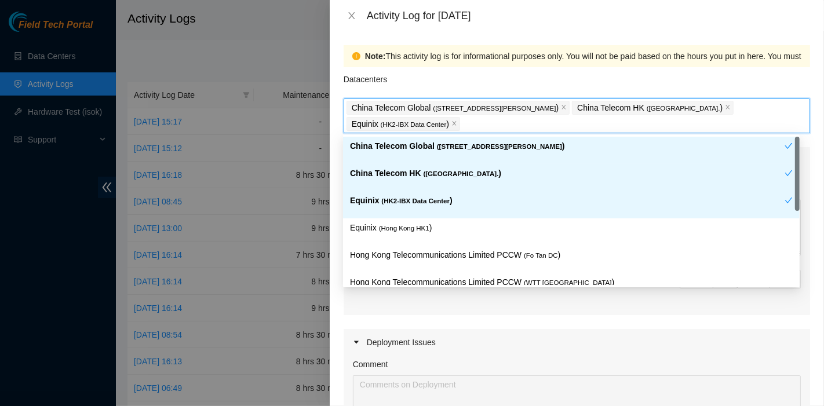
drag, startPoint x: 416, startPoint y: 209, endPoint x: 420, endPoint y: 213, distance: 6.2
click at [416, 209] on div "Equinix ( HK2-IBX Data Center )" at bounding box center [567, 204] width 434 height 21
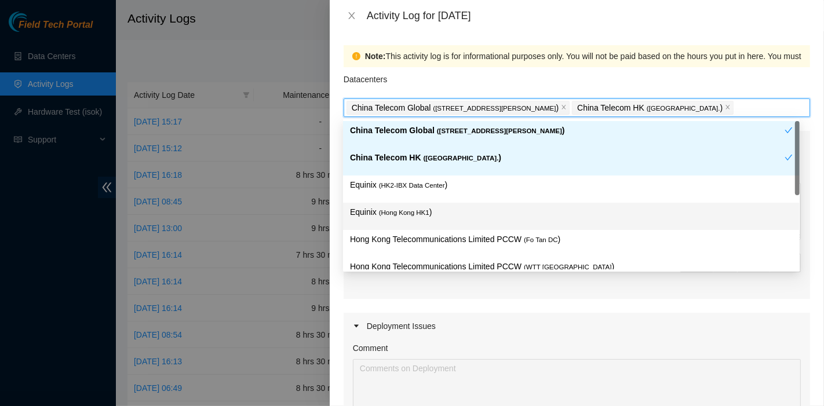
click at [434, 222] on div "Equinix ( [GEOGRAPHIC_DATA] HK1 )" at bounding box center [571, 216] width 443 height 21
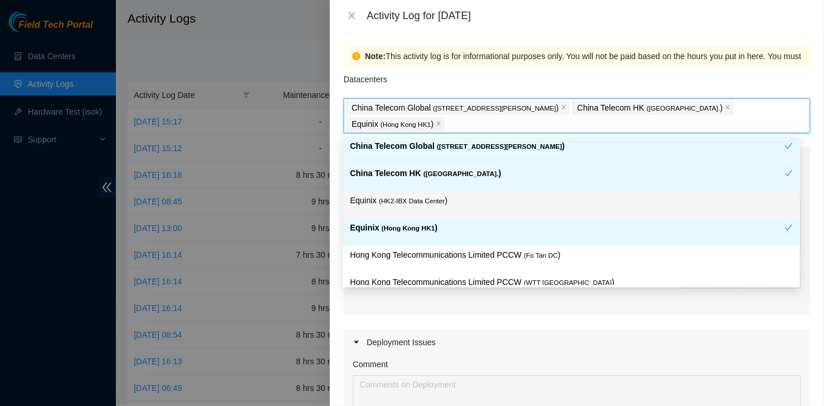
click at [438, 204] on span "( HK2-IBX Data Center" at bounding box center [412, 201] width 66 height 7
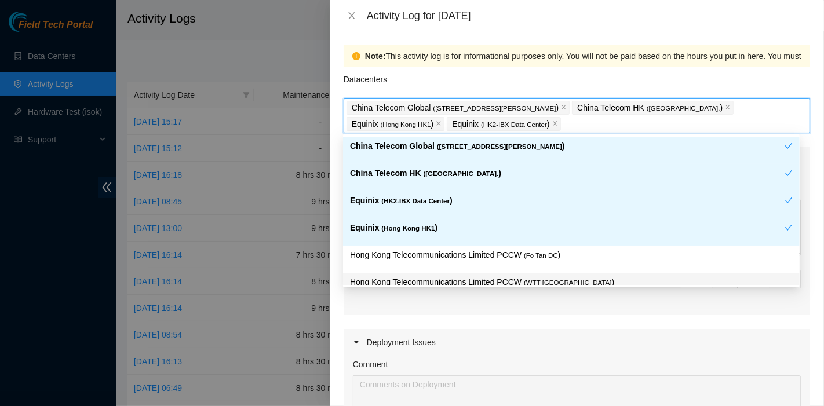
click at [520, 273] on div "Hong Kong Telecommunications Limited PCCW ( WTT [GEOGRAPHIC_DATA] )" at bounding box center [571, 286] width 456 height 27
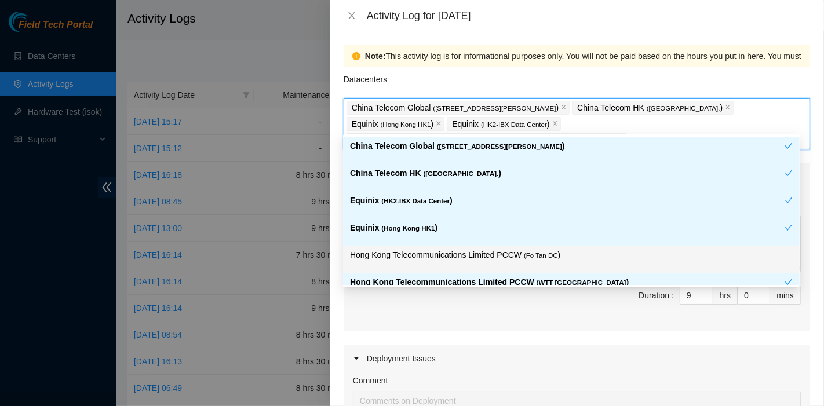
click at [526, 261] on div "Hong Kong Telecommunications Limited PCCW ( Fo Tan DC )" at bounding box center [571, 258] width 443 height 21
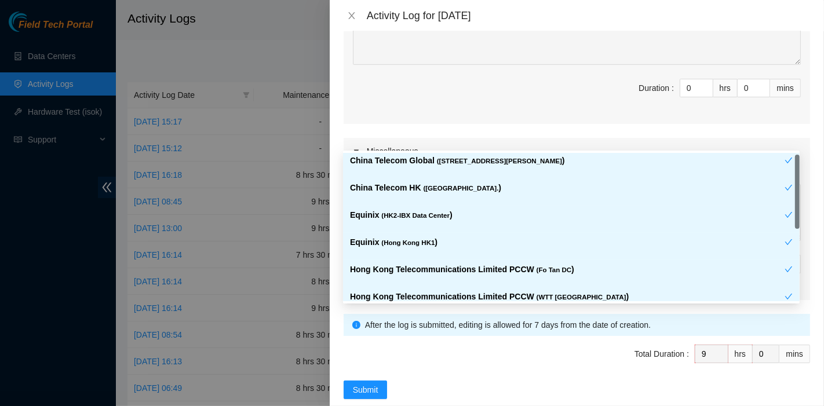
scroll to position [401, 0]
click at [377, 382] on span "Submit" at bounding box center [365, 388] width 25 height 13
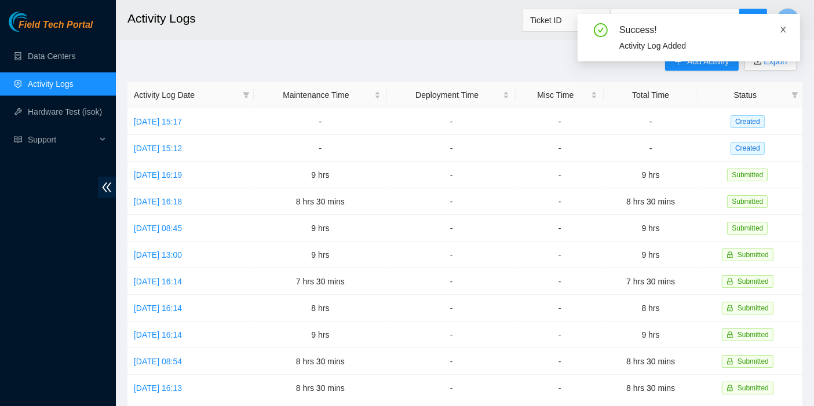
click at [783, 30] on icon "close" at bounding box center [783, 29] width 8 height 8
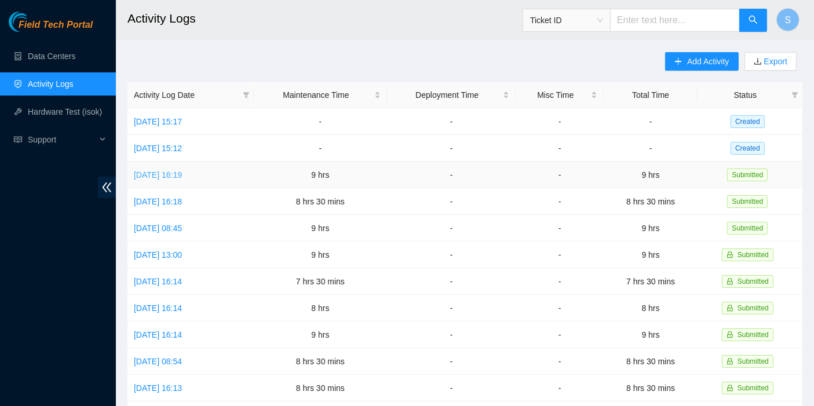
click at [182, 174] on link "[DATE] 16:19" at bounding box center [158, 174] width 48 height 9
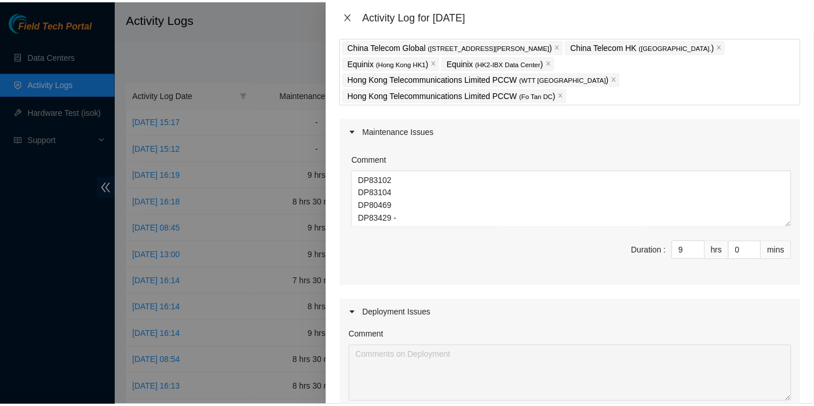
scroll to position [63, 0]
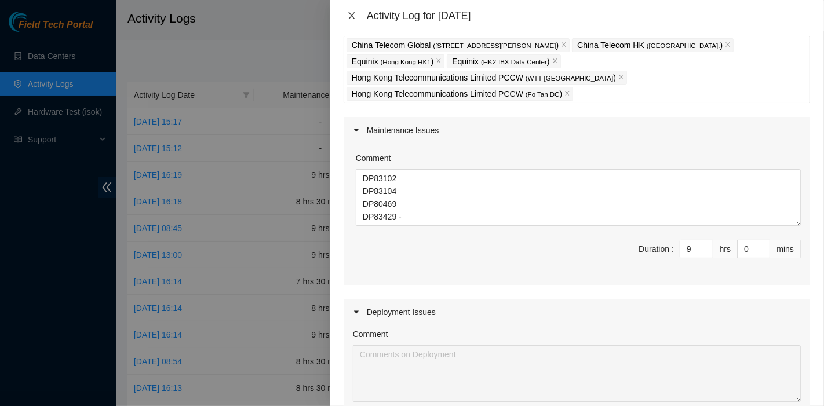
click at [354, 14] on icon "close" at bounding box center [351, 15] width 9 height 9
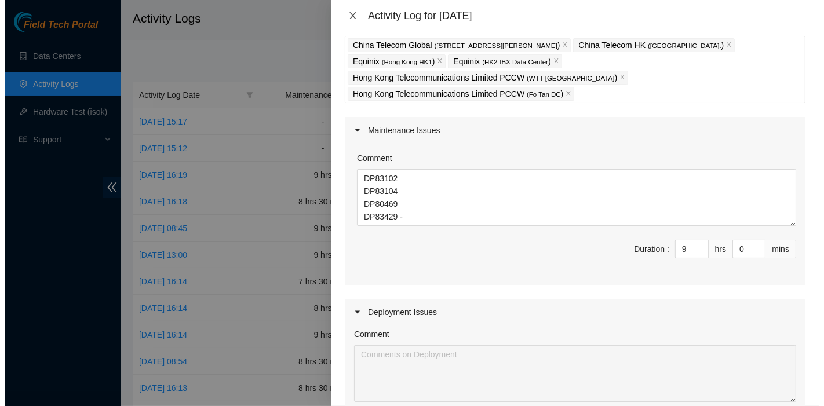
scroll to position [0, 0]
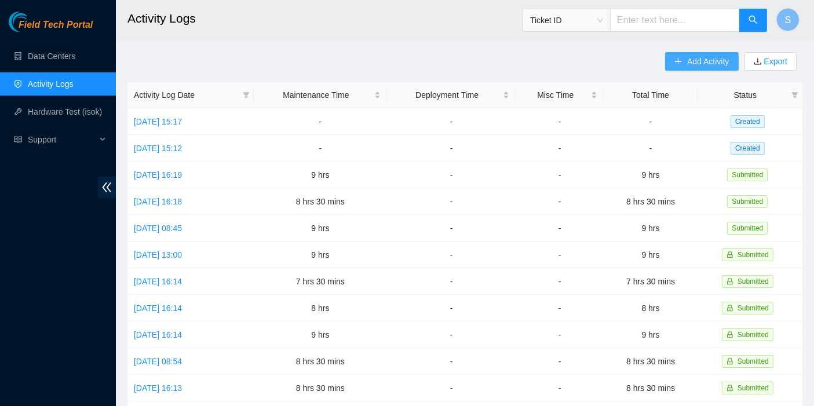
click at [698, 58] on span "Add Activity" at bounding box center [708, 61] width 42 height 13
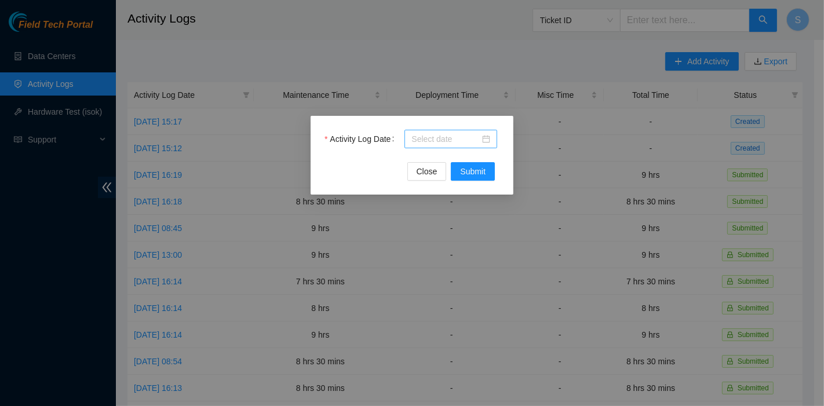
click at [420, 144] on input "Activity Log Date" at bounding box center [445, 139] width 68 height 13
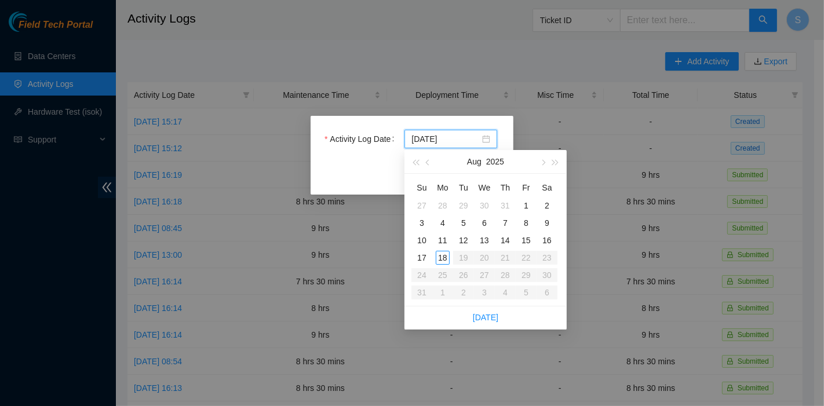
type input "[DATE]"
click at [520, 242] on div "15" at bounding box center [526, 240] width 14 height 14
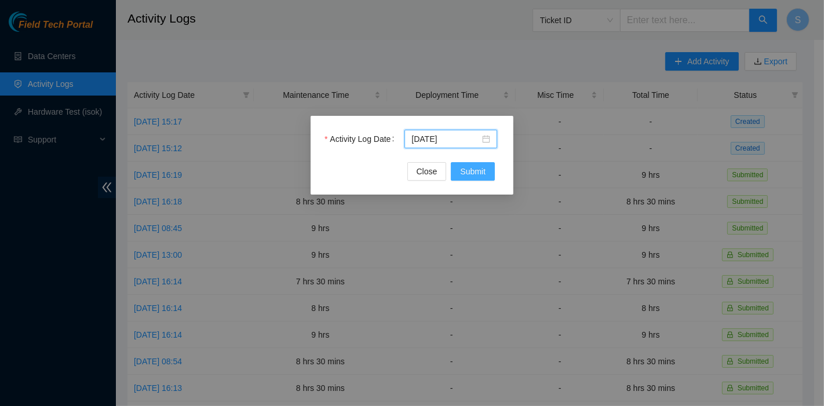
click at [479, 174] on span "Submit" at bounding box center [472, 171] width 25 height 13
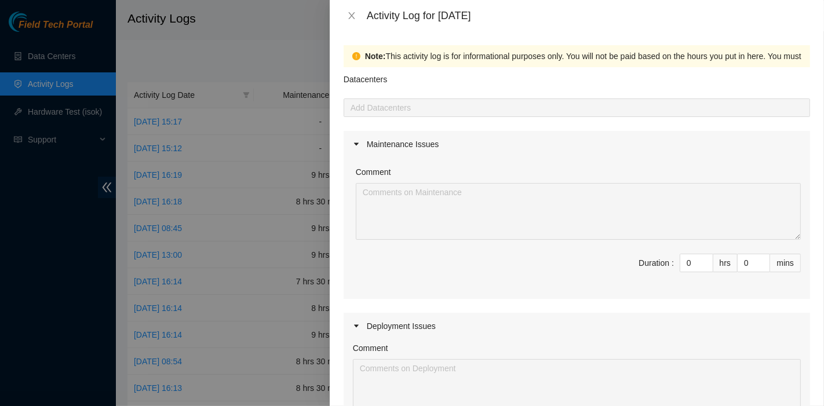
click at [593, 243] on div "Comment Duration : 0 hrs 0 mins" at bounding box center [576, 228] width 466 height 141
drag, startPoint x: 698, startPoint y: 265, endPoint x: 690, endPoint y: 264, distance: 7.6
click at [704, 265] on icon "down" at bounding box center [706, 267] width 4 height 4
drag, startPoint x: 686, startPoint y: 262, endPoint x: 608, endPoint y: 251, distance: 79.5
click at [608, 251] on div "Comment Duration : 0 hrs 0 mins" at bounding box center [576, 228] width 466 height 141
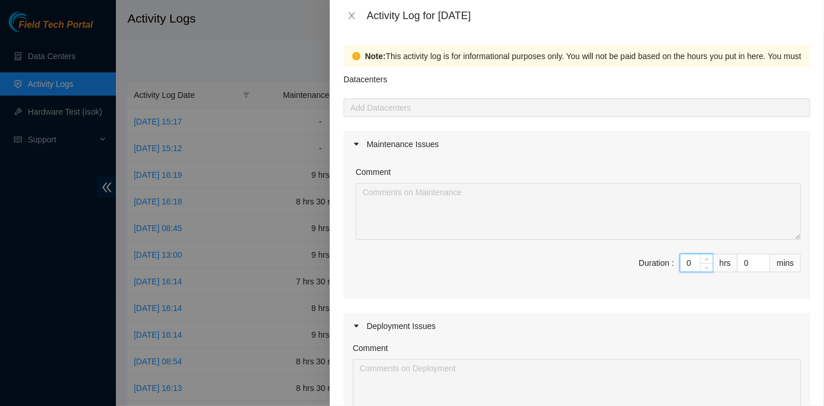
type input "8"
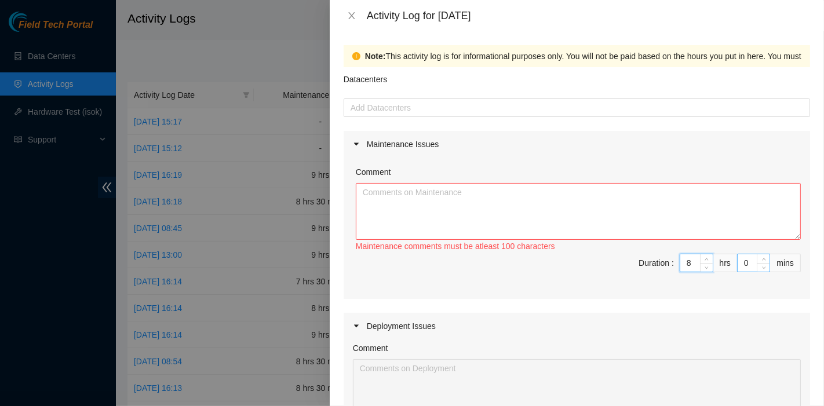
type input "8"
click at [737, 257] on input "0" at bounding box center [753, 262] width 32 height 17
type input "3"
type input "30"
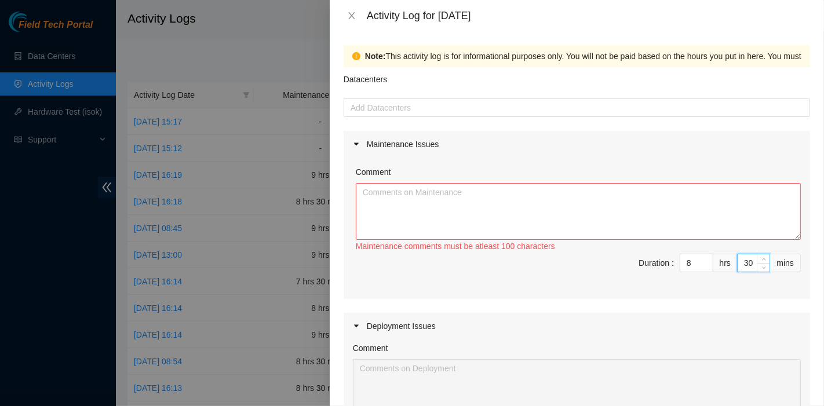
type input "30"
click at [583, 220] on textarea "Comment" at bounding box center [578, 211] width 445 height 57
paste textarea "B-V-5PZYV5T Resolution: Reseated components, Rebooted, Comment: rebooted, Retur…"
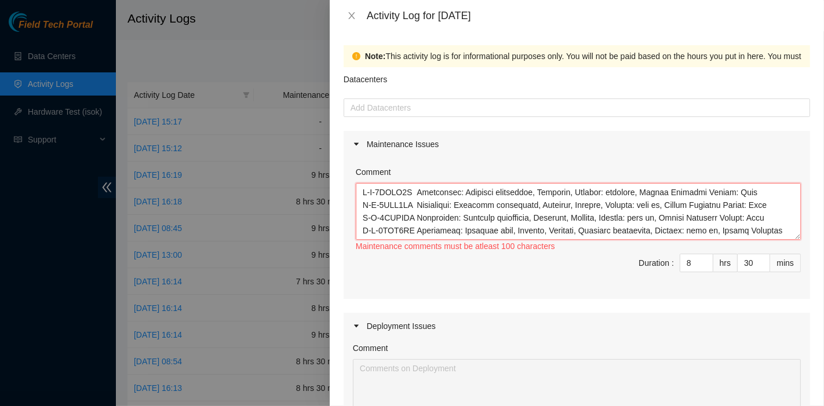
scroll to position [302, 0]
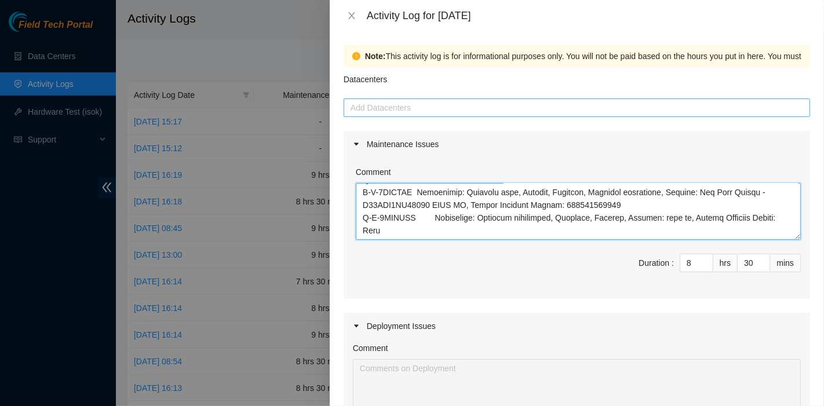
click at [411, 111] on div at bounding box center [576, 108] width 460 height 14
type textarea "B-V-5PZYV5T Resolution: Reseated components, Rebooted, Comment: rebooted, Retur…"
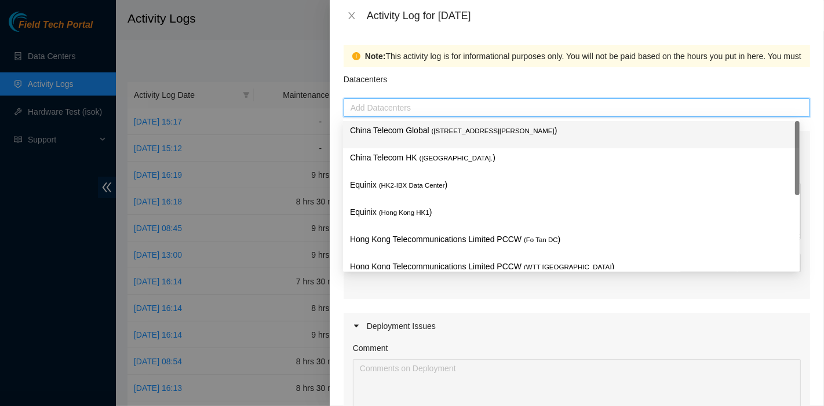
click at [413, 126] on p "China Telecom Global ( [STREET_ADDRESS][PERSON_NAME] )" at bounding box center [571, 130] width 443 height 13
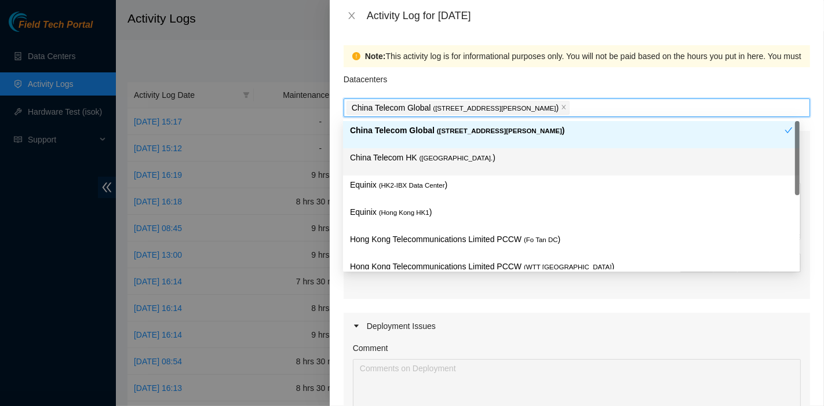
click at [415, 163] on p "China Telecom HK ( [GEOGRAPHIC_DATA] )" at bounding box center [571, 157] width 443 height 13
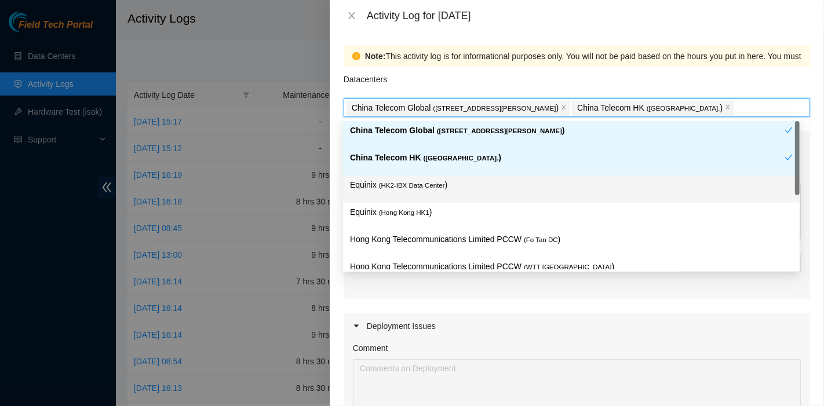
click at [417, 187] on span "( HK2-IBX Data Center" at bounding box center [412, 185] width 66 height 7
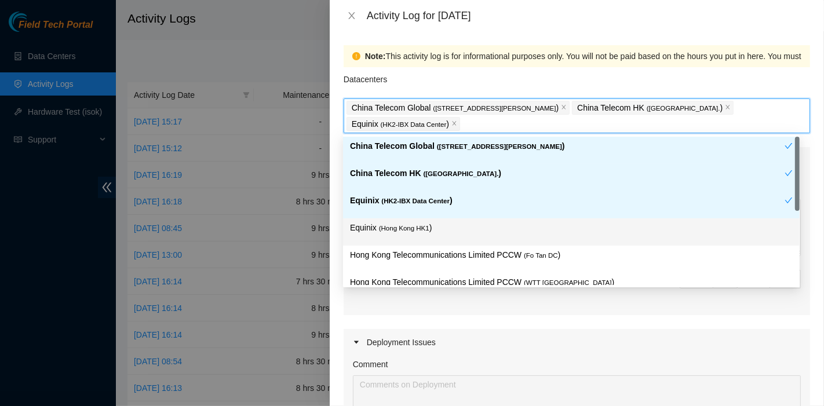
click at [410, 219] on div "Equinix ( [GEOGRAPHIC_DATA] HK1 )" at bounding box center [571, 231] width 456 height 27
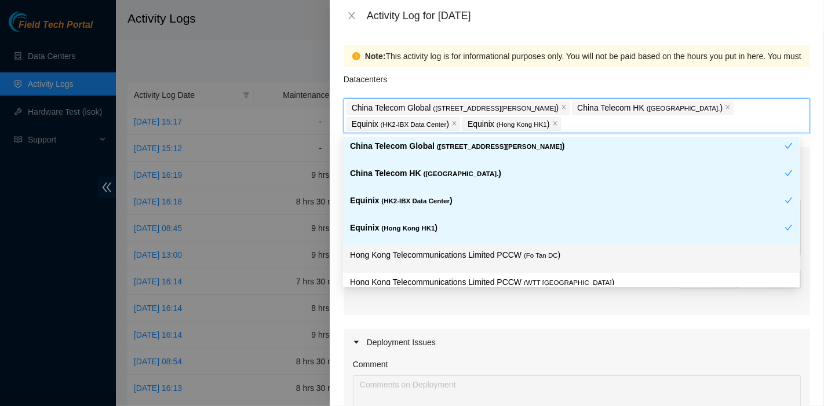
click at [500, 248] on p "Hong Kong Telecommunications Limited PCCW ( Fo Tan DC )" at bounding box center [571, 254] width 443 height 13
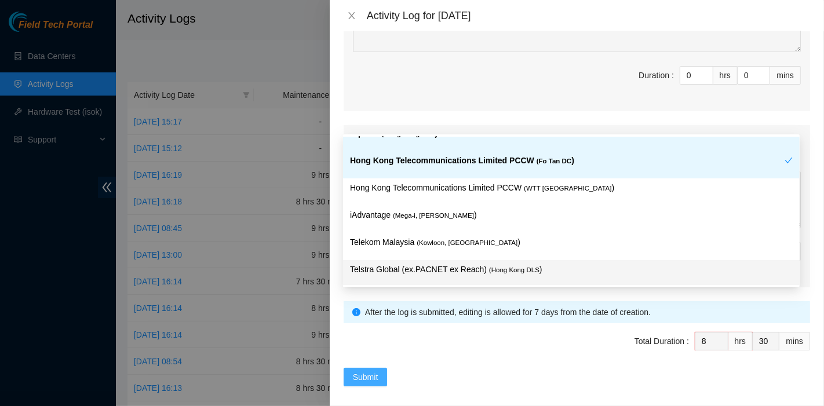
scroll to position [385, 0]
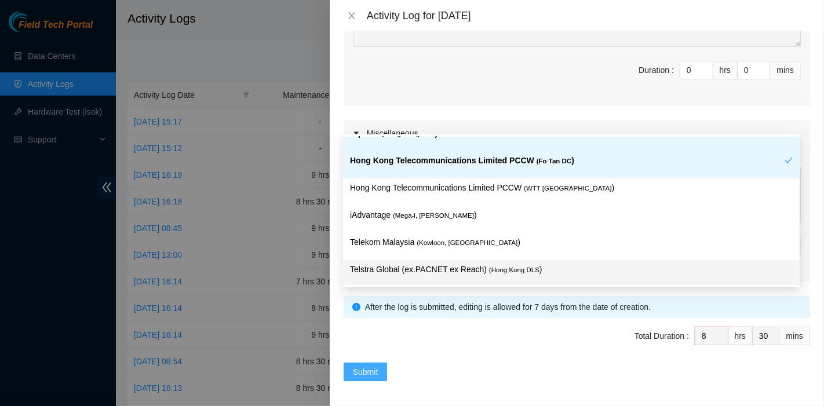
click at [375, 372] on span "Submit" at bounding box center [365, 371] width 25 height 13
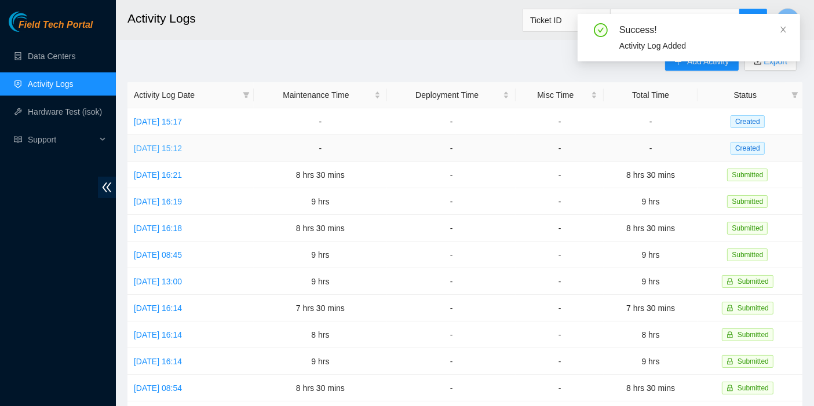
click at [174, 145] on link "[DATE] 15:12" at bounding box center [158, 148] width 48 height 9
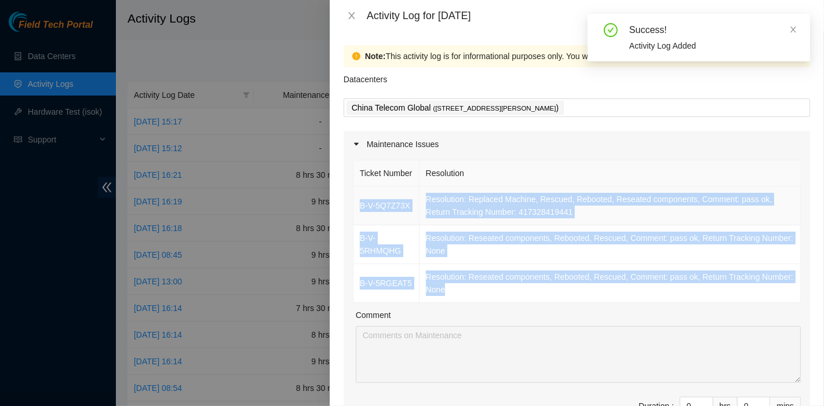
drag, startPoint x: 462, startPoint y: 304, endPoint x: 360, endPoint y: 217, distance: 134.4
click at [360, 217] on tbody "B-V-5Q7Z73X Resolution: Replaced Machine, Rescued, Rebooted, Reseated component…" at bounding box center [576, 245] width 447 height 116
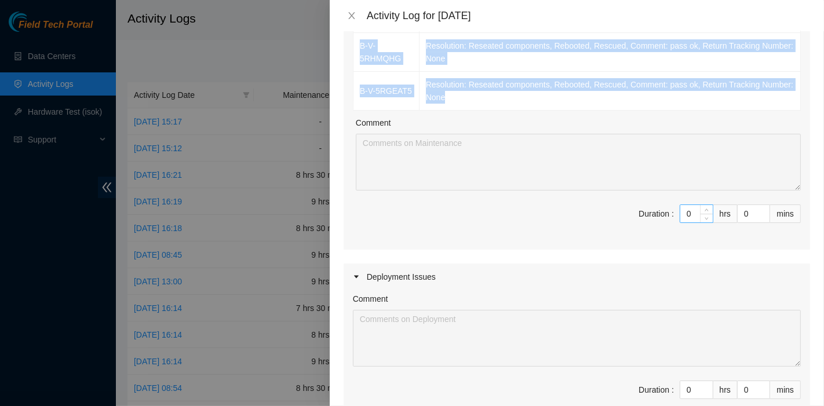
scroll to position [193, 0]
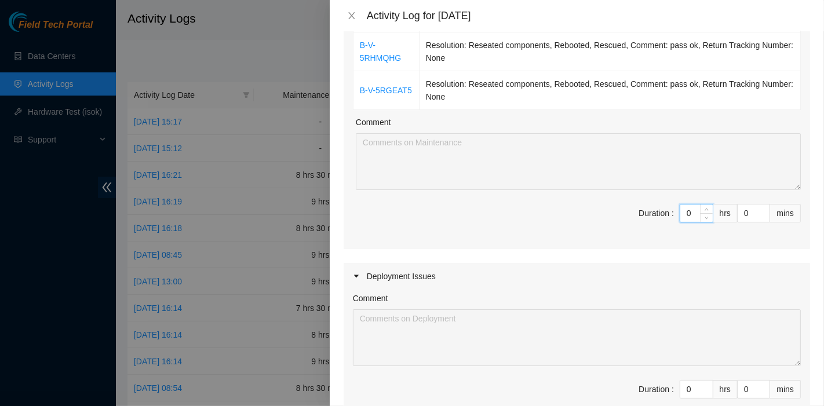
drag, startPoint x: 684, startPoint y: 232, endPoint x: 636, endPoint y: 232, distance: 47.5
click at [636, 232] on span "Duration : 0 hrs 0 mins" at bounding box center [577, 220] width 448 height 32
type input "8"
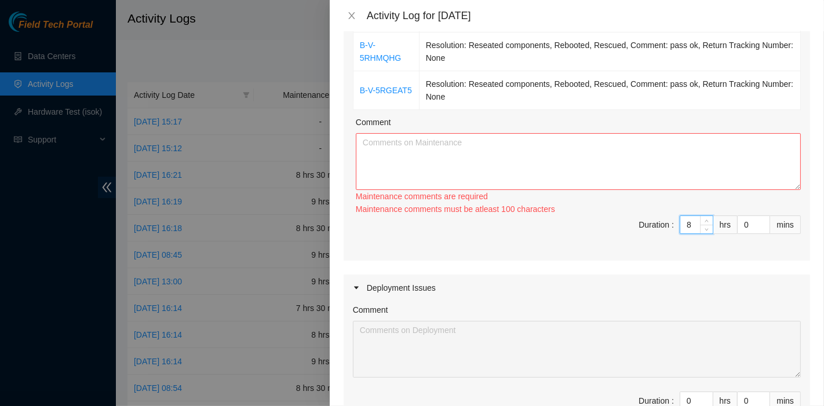
type input "8"
click at [487, 176] on textarea "Comment" at bounding box center [578, 161] width 445 height 57
paste textarea "B-V-5Q7Z73X Resolution: Replaced Machine, Rescued, Rebooted, Reseated component…"
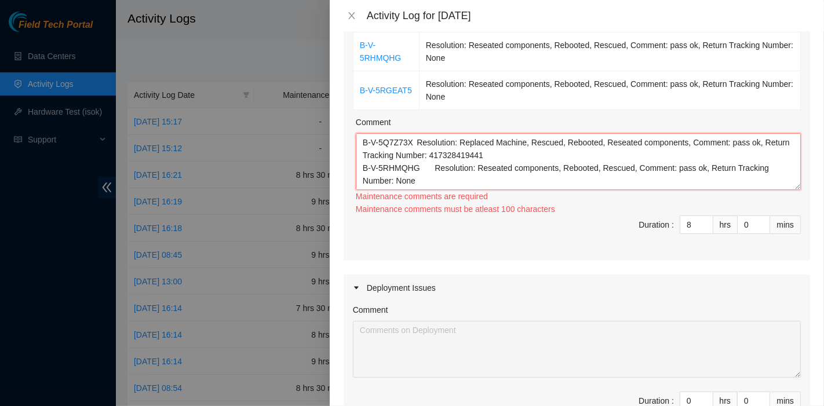
scroll to position [22, 0]
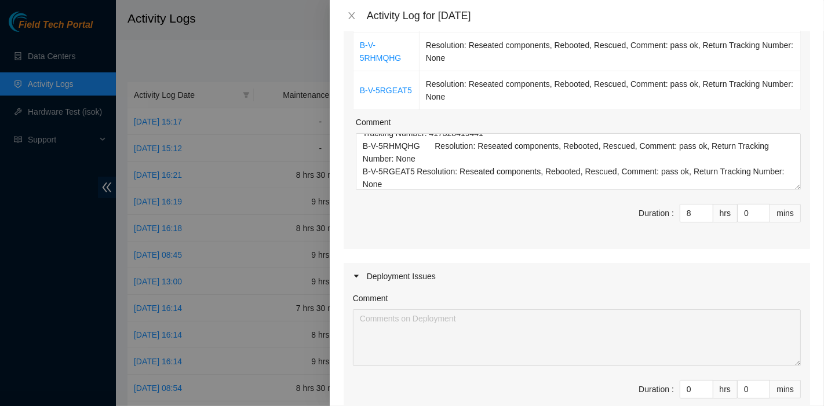
click at [655, 211] on div "Ticket Number Resolution B-V-5Q7Z73X Resolution: Replaced Machine, Rescued, Reb…" at bounding box center [576, 107] width 466 height 284
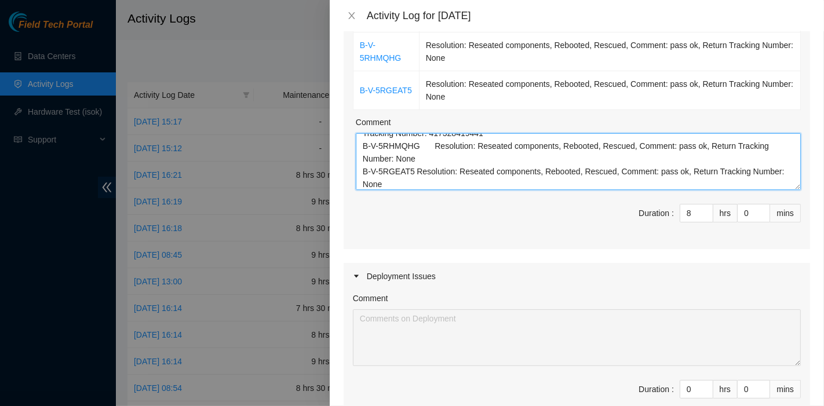
click at [561, 190] on textarea "B-V-5Q7Z73X Resolution: Replaced Machine, Rescued, Rebooted, Reseated component…" at bounding box center [578, 161] width 445 height 57
paste textarea "B-V-5QRD4I9 Resolution: Reseated components, Rebooted, Rescued, Comment: pass o…"
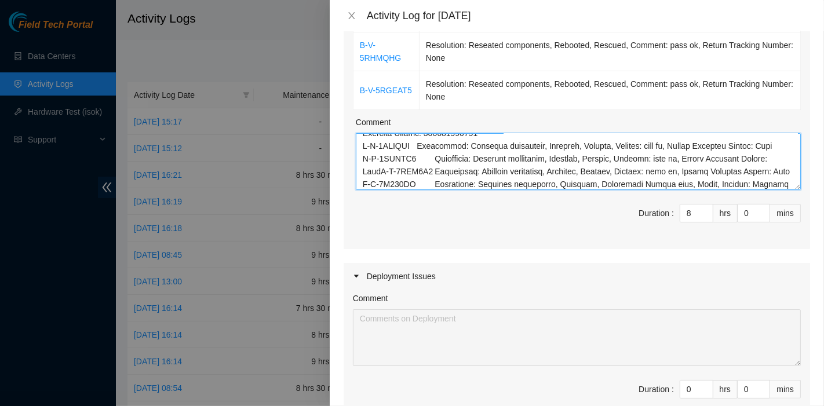
scroll to position [175, 0]
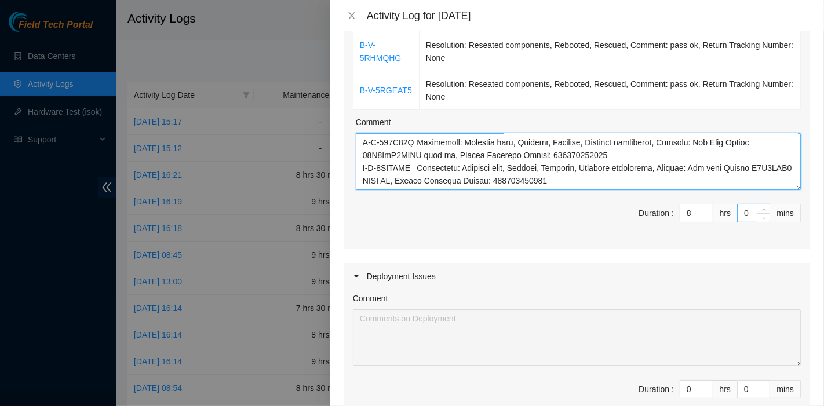
type textarea "B-V-5Q7Z73X Resolution: Replaced Machine, Rescued, Rebooted, Reseated component…"
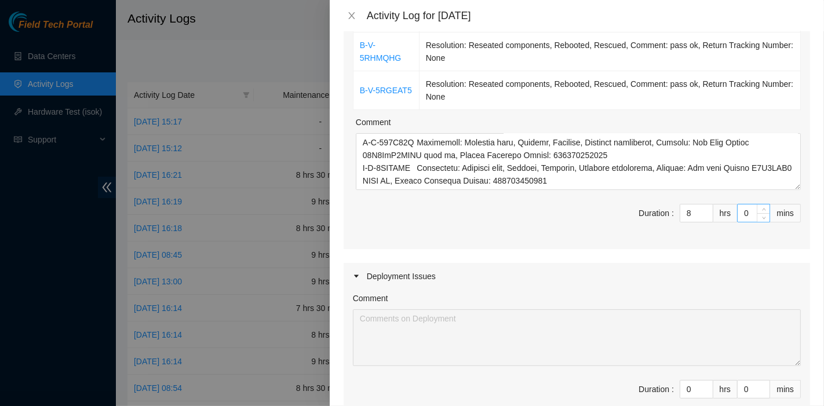
click at [737, 222] on input "0" at bounding box center [753, 212] width 32 height 17
type input "30"
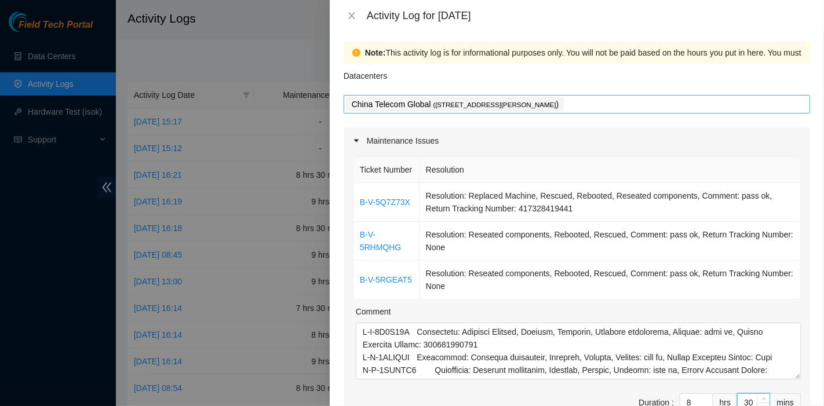
scroll to position [0, 0]
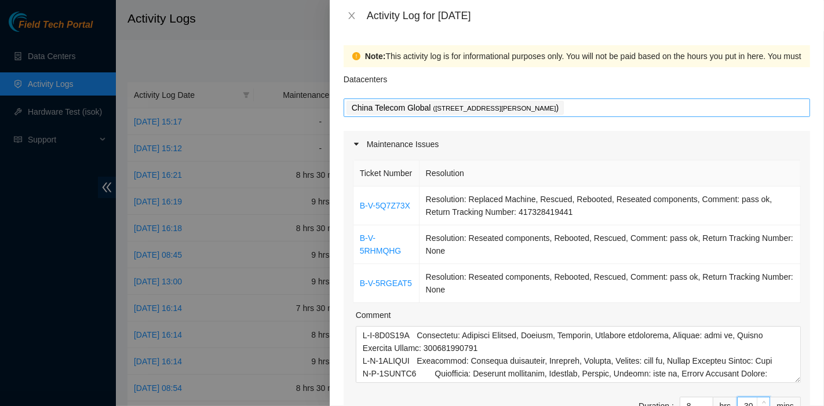
click at [632, 101] on div "China Telecom Global ( [STREET_ADDRESS][PERSON_NAME] )" at bounding box center [576, 108] width 460 height 16
type input "30"
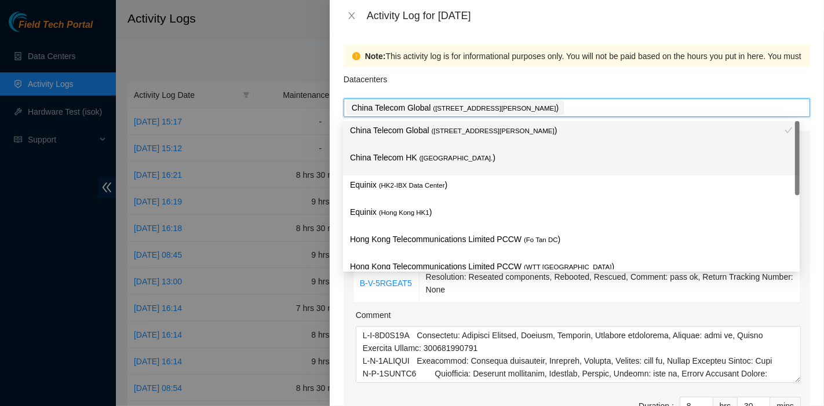
click at [486, 158] on p "China Telecom HK ( [GEOGRAPHIC_DATA] )" at bounding box center [571, 157] width 443 height 13
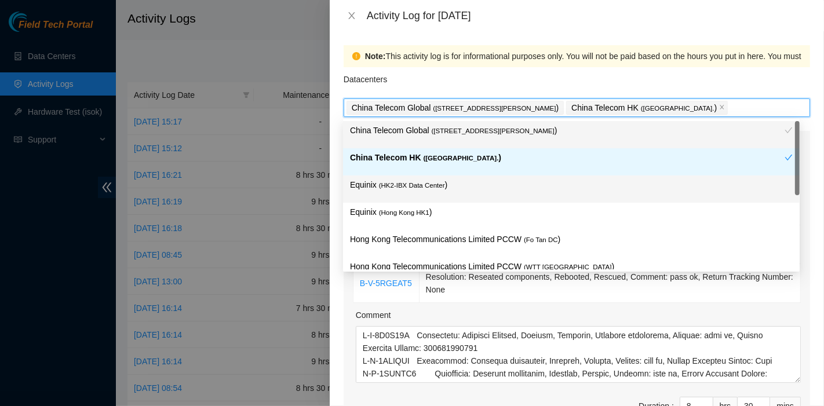
click at [457, 191] on p "Equinix ( HK2-IBX Data Center )" at bounding box center [571, 184] width 443 height 13
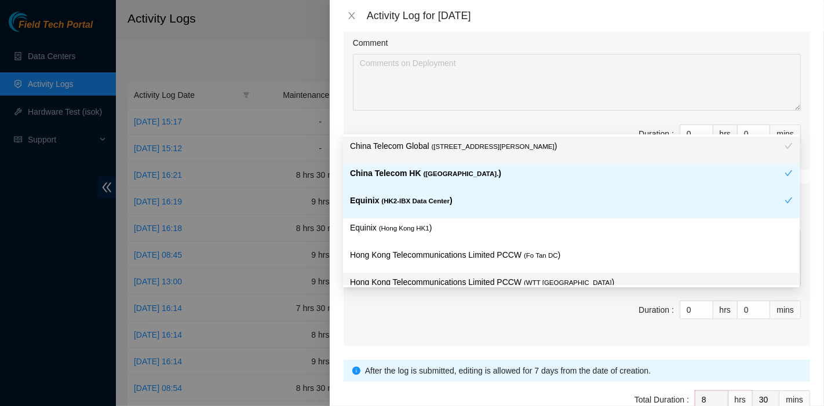
scroll to position [540, 0]
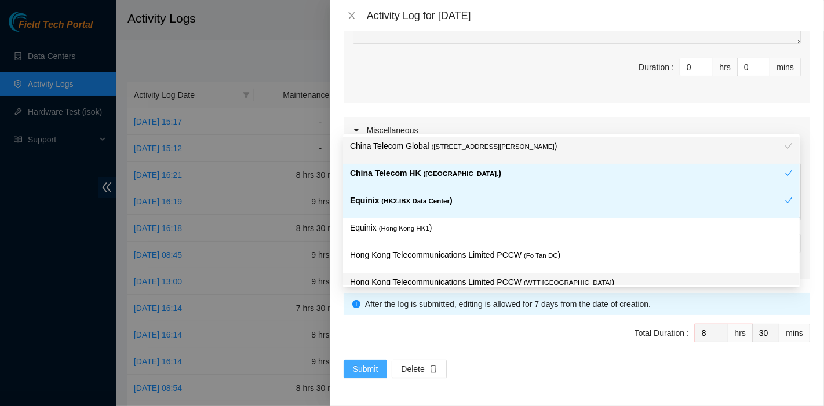
click at [361, 367] on span "Submit" at bounding box center [365, 369] width 25 height 13
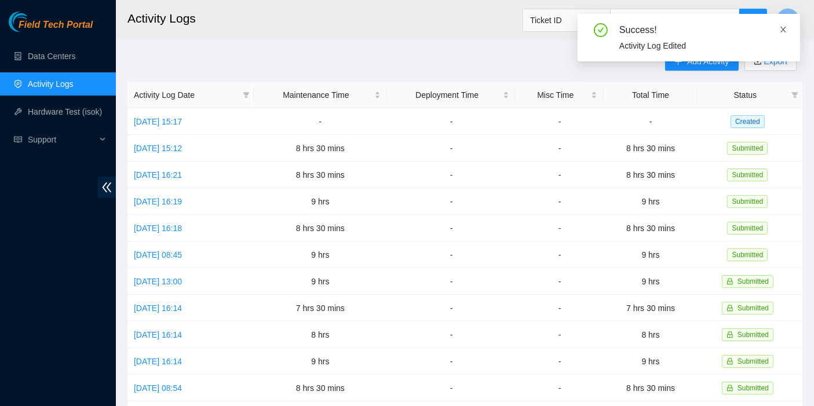
click at [781, 30] on icon "close" at bounding box center [783, 29] width 8 height 8
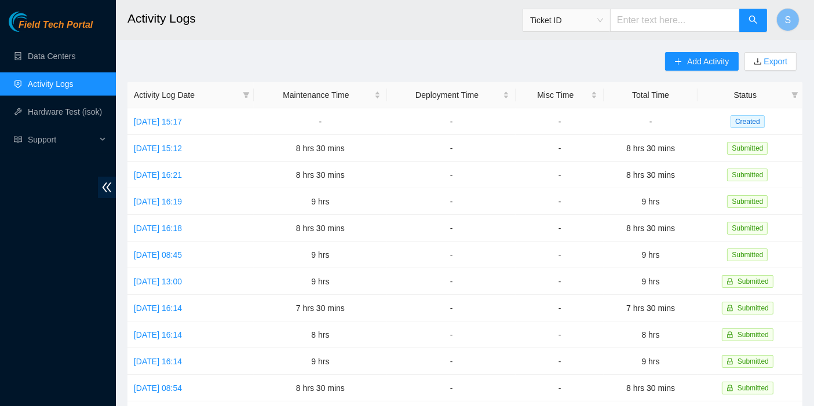
click at [590, 55] on div "Add Activity Export Activity Log Date Maintenance Time Deployment Time Misc Tim…" at bounding box center [464, 365] width 675 height 626
click at [702, 64] on span "Add Activity" at bounding box center [708, 61] width 42 height 13
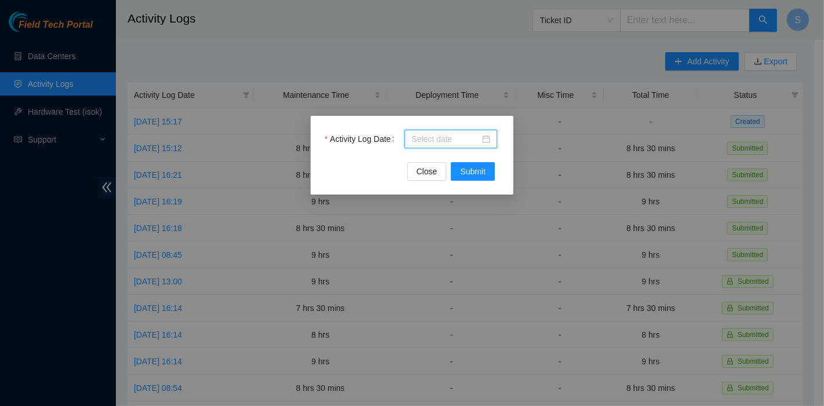
click at [429, 141] on input "Activity Log Date" at bounding box center [445, 139] width 68 height 13
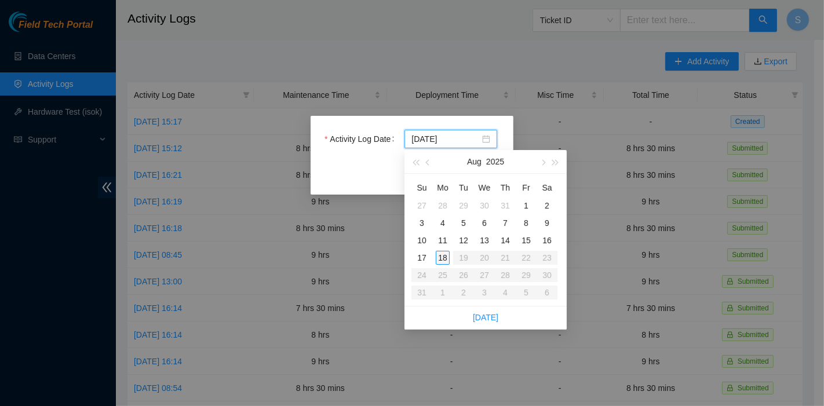
type input "[DATE]"
click at [419, 257] on div "17" at bounding box center [422, 258] width 14 height 14
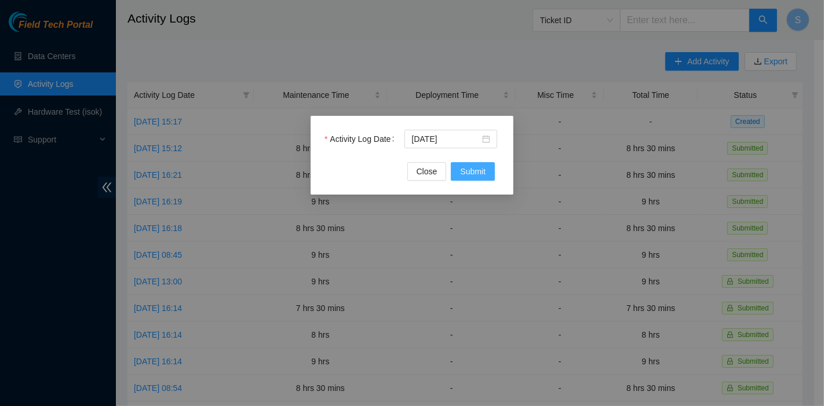
click at [460, 171] on span "Submit" at bounding box center [472, 171] width 25 height 13
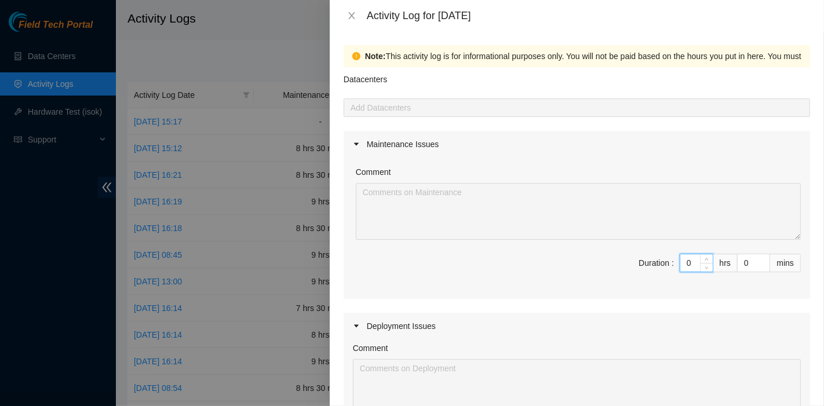
drag, startPoint x: 684, startPoint y: 260, endPoint x: 599, endPoint y: 258, distance: 85.2
click at [599, 258] on span "Duration : 0 hrs 0 mins" at bounding box center [577, 270] width 448 height 32
type input "8"
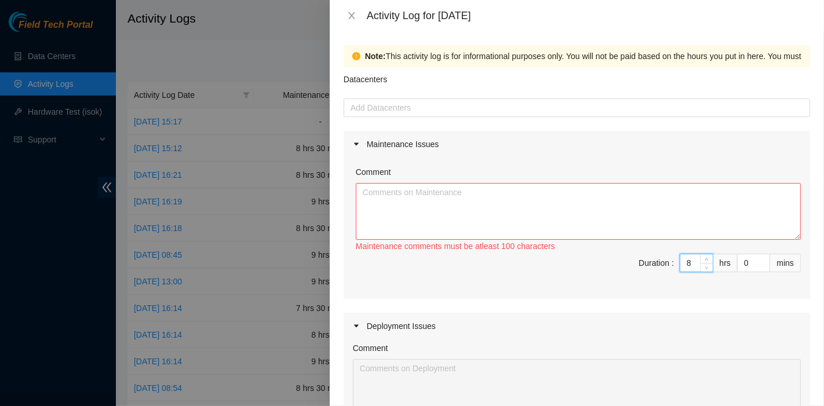
type input "8"
type input "3"
type input "30"
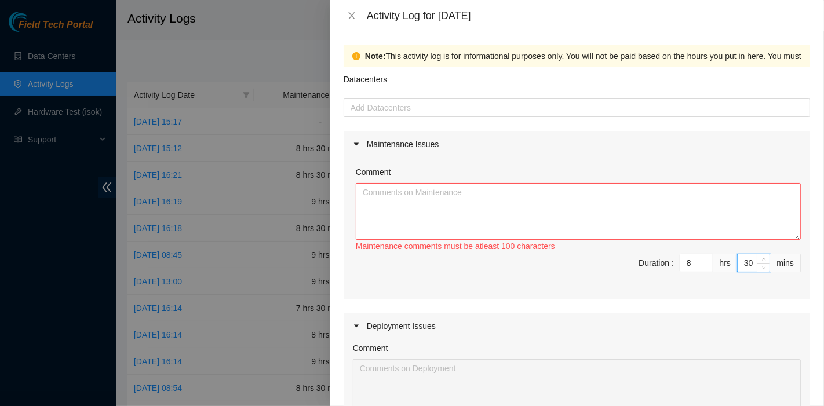
type input "30"
click at [392, 204] on textarea "Comment" at bounding box center [578, 211] width 445 height 57
paste textarea "DP83102 DP83104 DP80469 DP83429 - DP83430 DP81177 DP79032 DP78580 DP81102 DP805…"
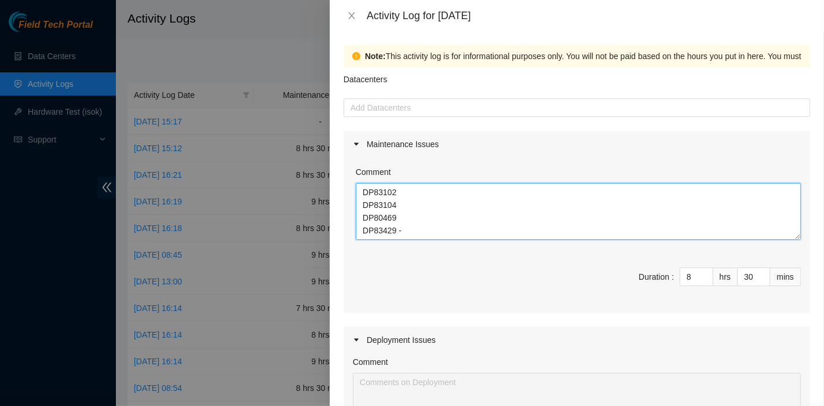
scroll to position [277, 0]
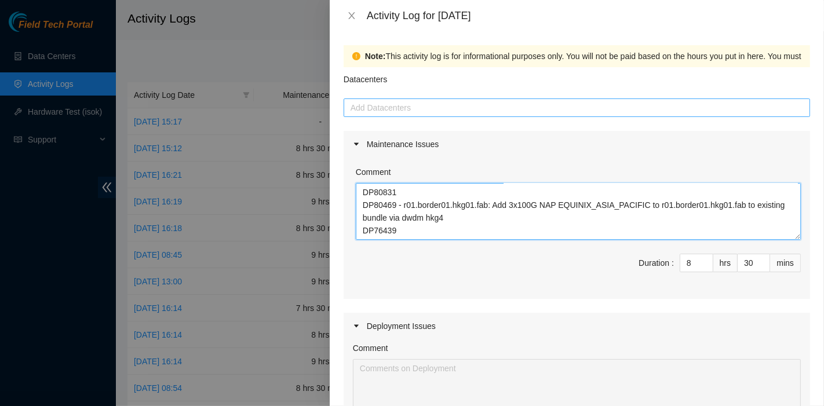
click at [434, 106] on div at bounding box center [576, 108] width 460 height 14
type textarea "DP83102 DP83104 DP80469 DP83429 - DP83430 DP81177 DP79032 DP78580 DP81102 DP805…"
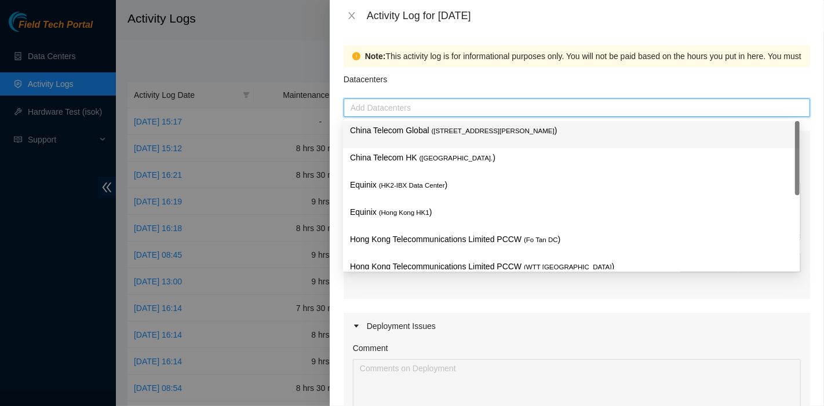
click at [429, 131] on p "China Telecom Global ( [STREET_ADDRESS][PERSON_NAME] )" at bounding box center [571, 130] width 443 height 13
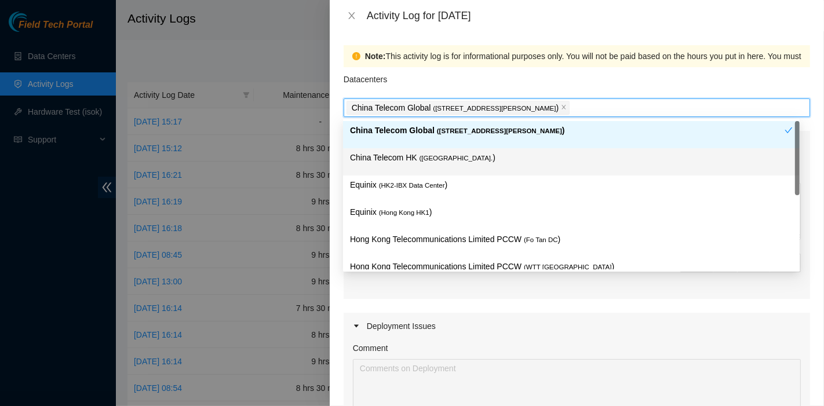
click at [426, 158] on span "( [GEOGRAPHIC_DATA]." at bounding box center [456, 158] width 74 height 7
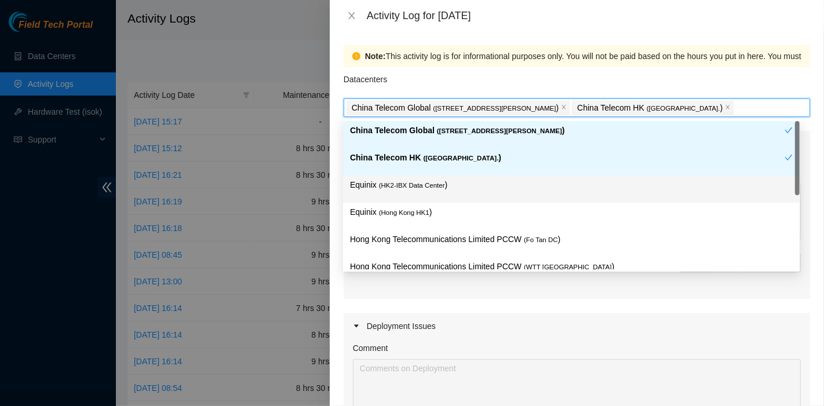
click at [425, 182] on span "( HK2-IBX Data Center" at bounding box center [412, 185] width 66 height 7
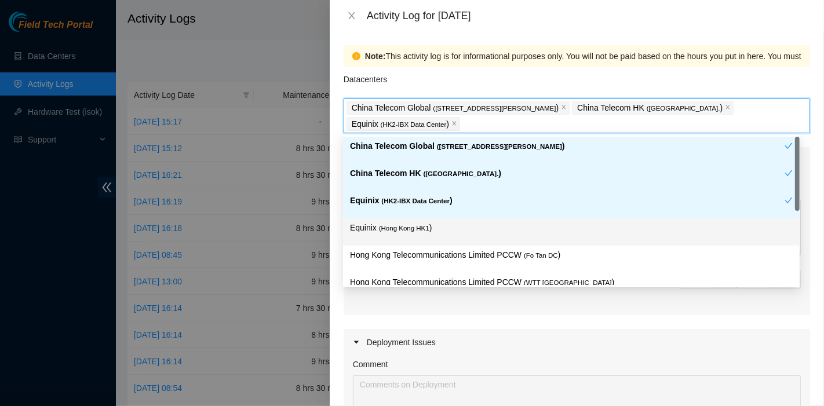
click at [427, 225] on span "( [GEOGRAPHIC_DATA] HK1" at bounding box center [404, 228] width 50 height 7
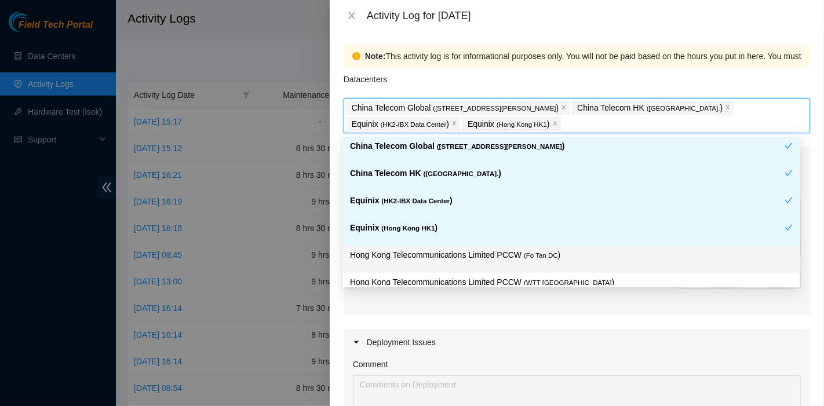
click at [547, 257] on span "( Fo Tan DC" at bounding box center [541, 255] width 34 height 7
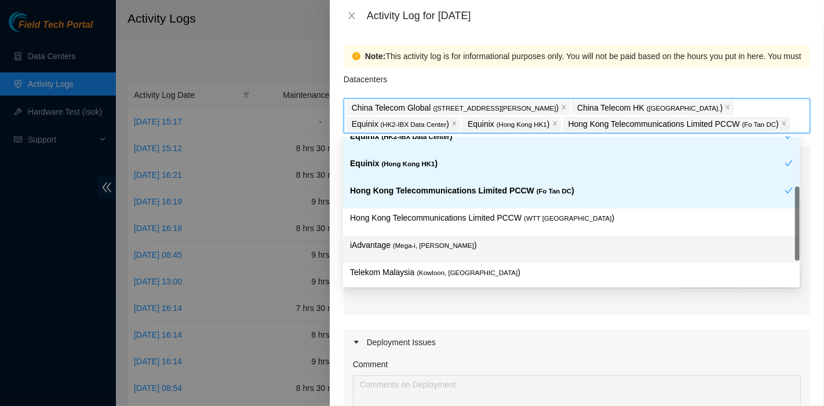
click at [540, 243] on p "iAdvantage ( Mega-i, Chai Wan )" at bounding box center [571, 245] width 443 height 13
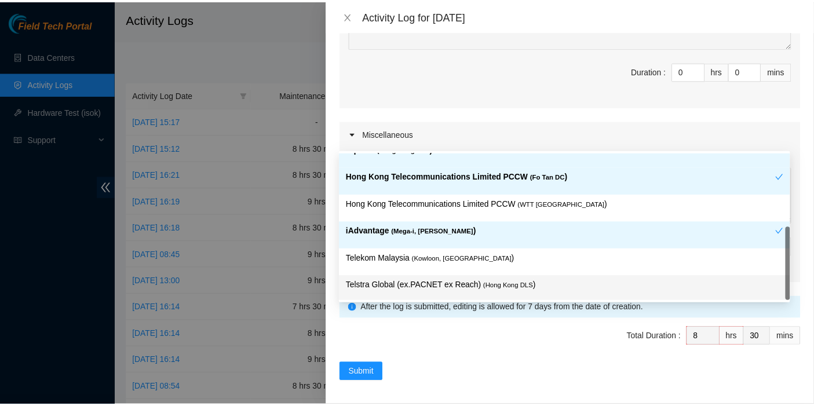
scroll to position [401, 0]
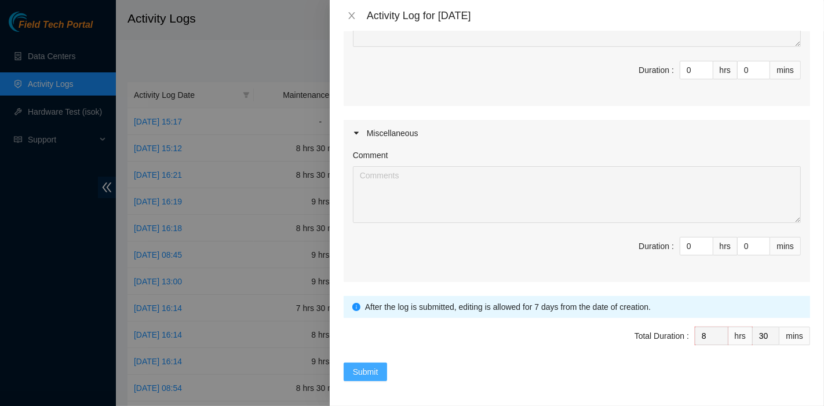
click at [363, 373] on span "Submit" at bounding box center [365, 371] width 25 height 13
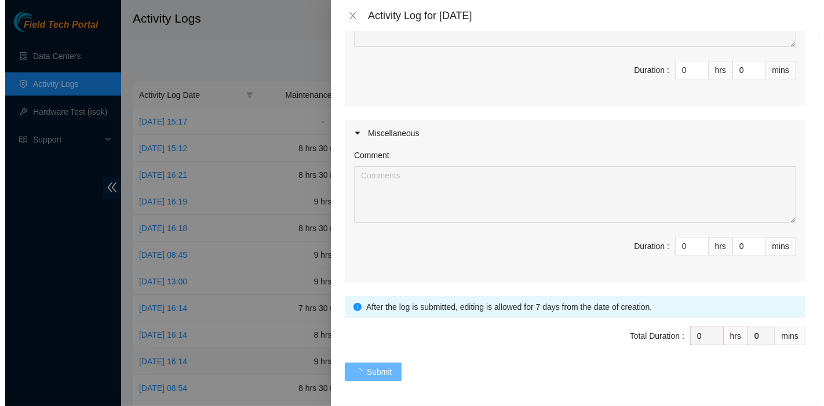
scroll to position [0, 0]
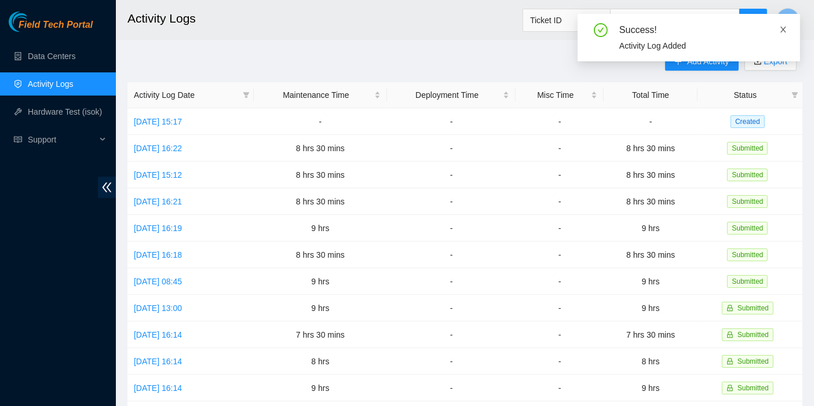
click at [783, 32] on icon "close" at bounding box center [783, 29] width 8 height 8
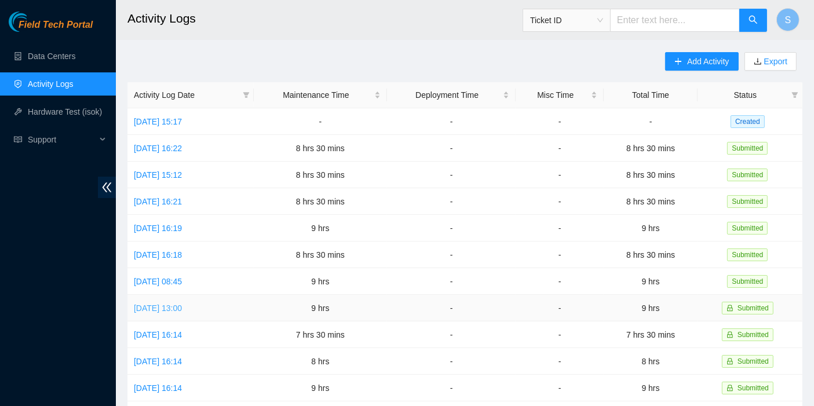
click at [182, 304] on link "[DATE] 13:00" at bounding box center [158, 308] width 48 height 9
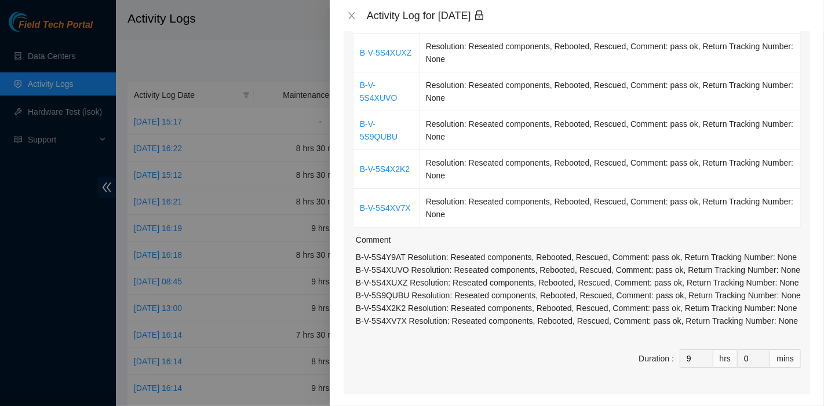
scroll to position [193, 0]
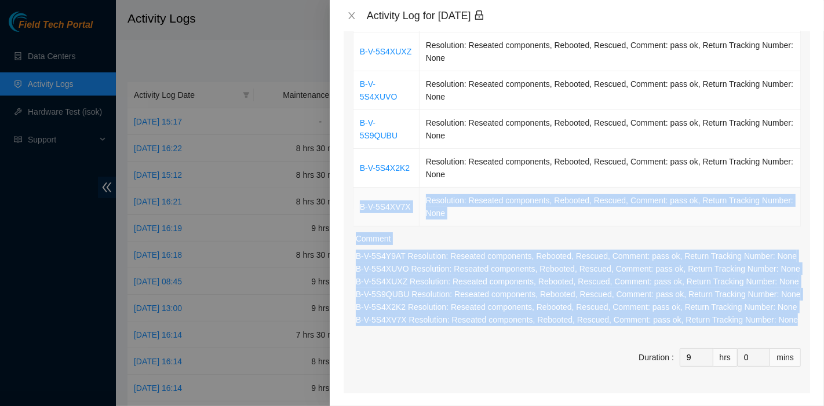
drag, startPoint x: 791, startPoint y: 331, endPoint x: 360, endPoint y: 215, distance: 445.7
click at [360, 215] on div "Ticket Number Resolution B-V-5S4Y9AT Resolution: Reseated components, Rebooted,…" at bounding box center [576, 179] width 466 height 429
click at [352, 17] on icon "close" at bounding box center [351, 15] width 9 height 9
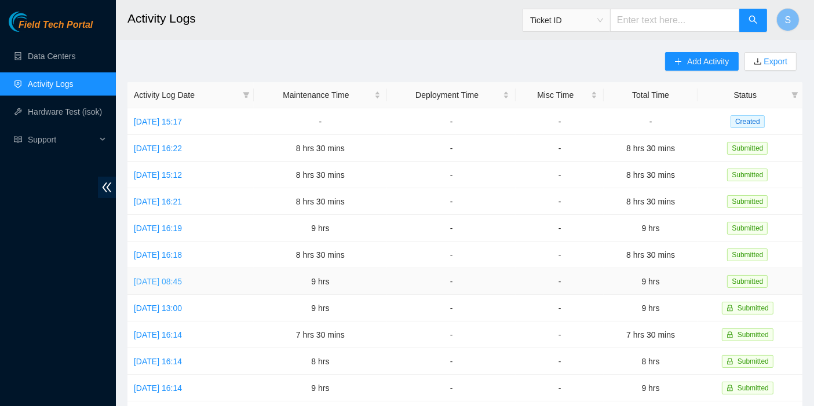
click at [174, 277] on link "[DATE] 08:45" at bounding box center [158, 281] width 48 height 9
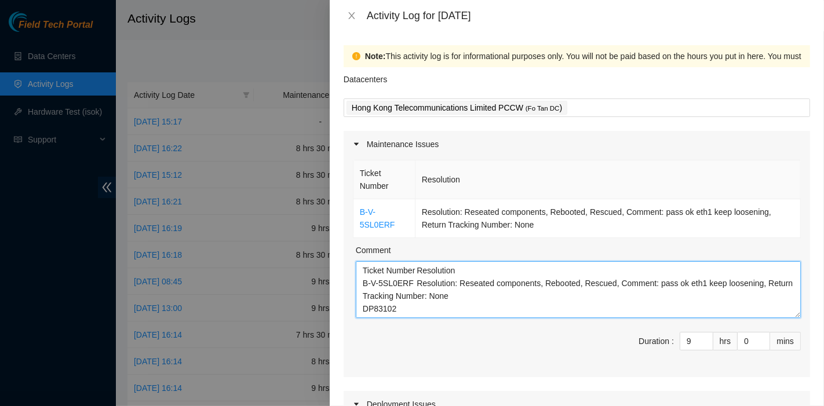
drag, startPoint x: 522, startPoint y: 301, endPoint x: 362, endPoint y: 280, distance: 161.8
click at [362, 279] on textarea "Ticket Number Resolution B-V-5SL0ERF Resolution: Reseated components, Rebooted,…" at bounding box center [578, 289] width 445 height 57
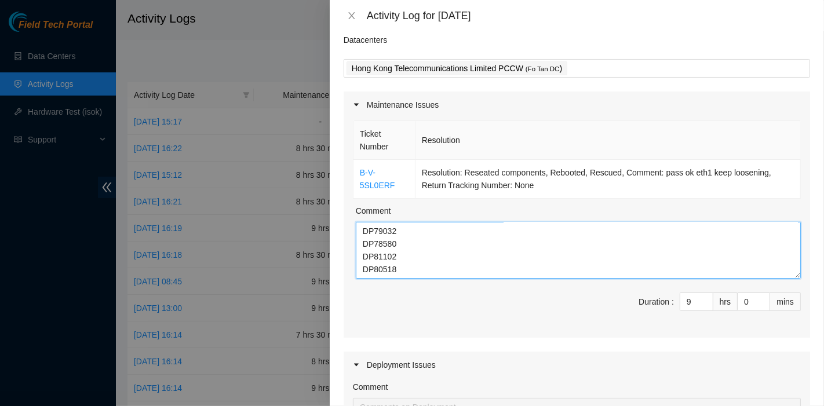
scroll to position [105, 0]
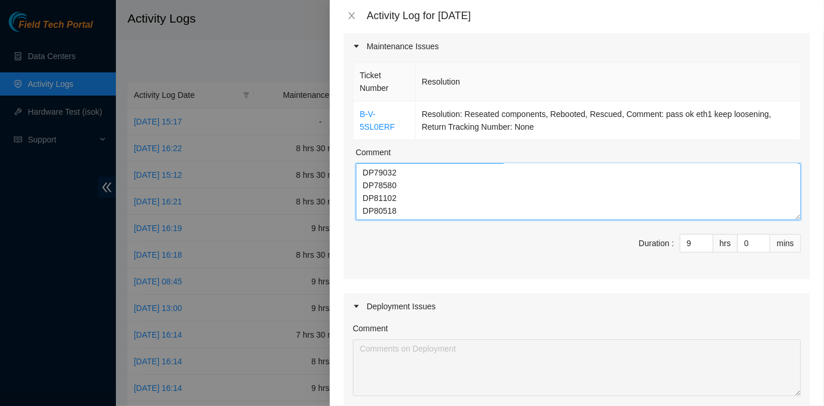
drag, startPoint x: 362, startPoint y: 280, endPoint x: 438, endPoint y: 404, distance: 146.1
click at [438, 404] on div "Maintenance Issues Ticket Number Resolution B-V-5SL0ERF Resolution: Reseated co…" at bounding box center [576, 332] width 466 height 598
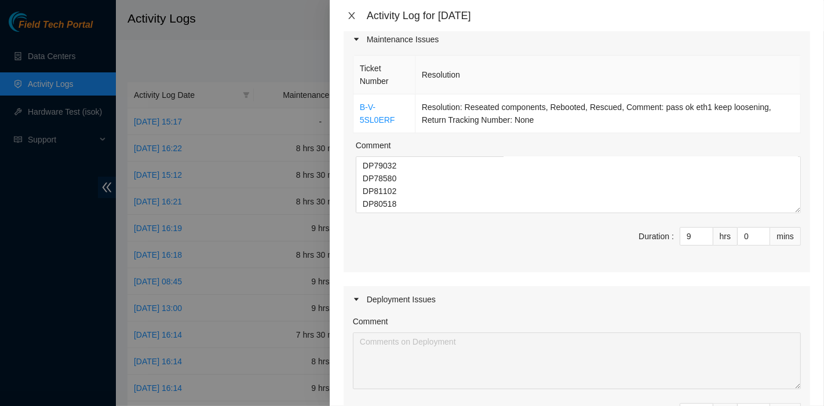
click at [351, 14] on icon "close" at bounding box center [351, 15] width 9 height 9
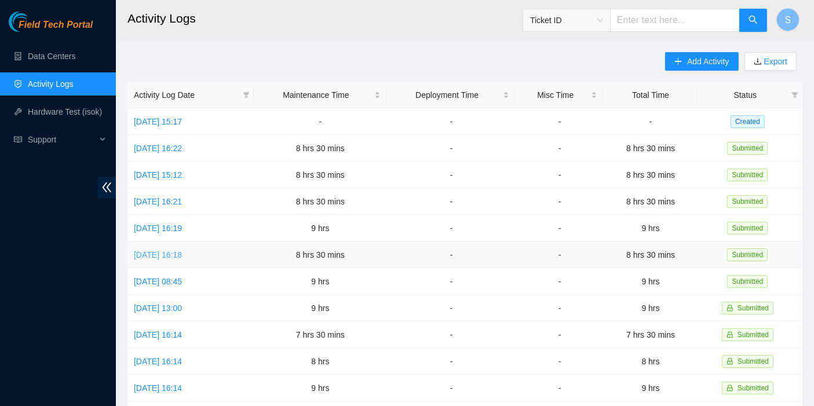
click at [180, 254] on link "[DATE] 16:18" at bounding box center [158, 254] width 48 height 9
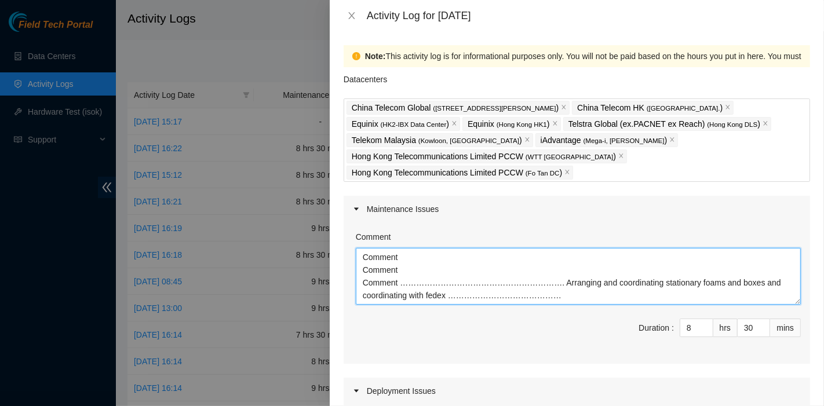
scroll to position [9, 0]
drag, startPoint x: 564, startPoint y: 287, endPoint x: 328, endPoint y: 258, distance: 237.5
click at [328, 258] on div "Activity Log for [DATE] Note: This activity log is for informational purposes o…" at bounding box center [412, 203] width 824 height 406
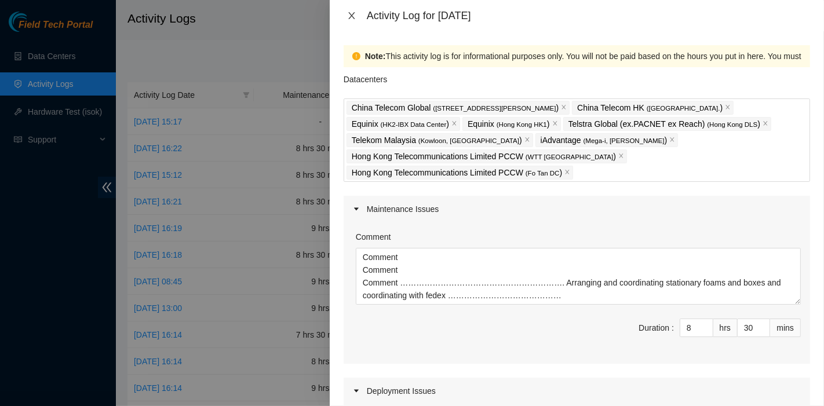
click at [350, 16] on icon "close" at bounding box center [351, 15] width 9 height 9
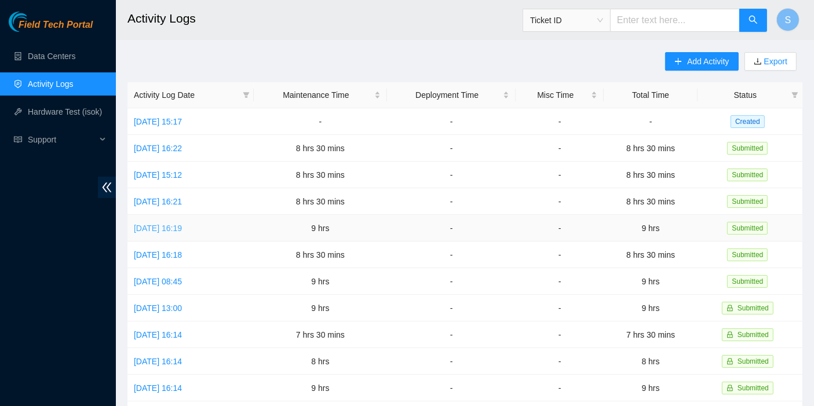
click at [176, 224] on link "[DATE] 16:19" at bounding box center [158, 228] width 48 height 9
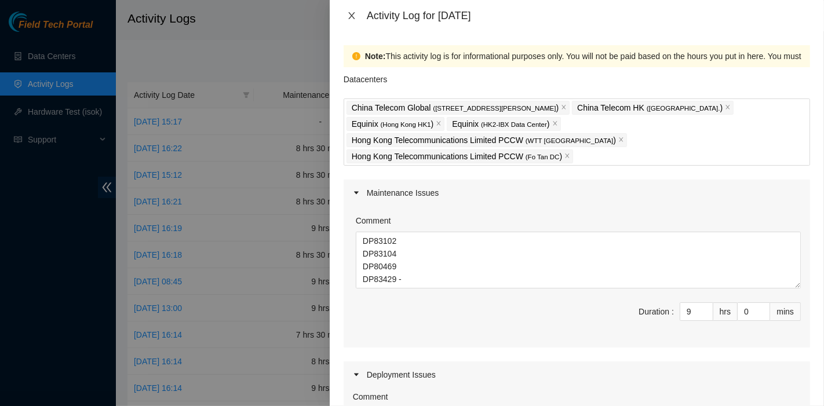
click at [352, 12] on icon "close" at bounding box center [351, 15] width 9 height 9
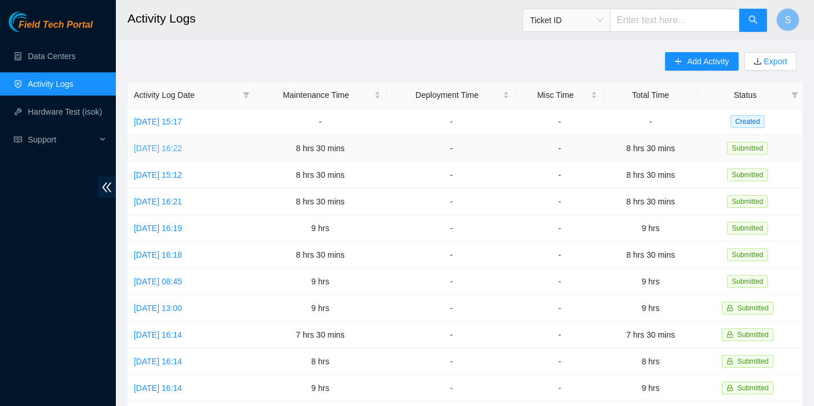
click at [166, 151] on link "[DATE] 16:22" at bounding box center [158, 148] width 48 height 9
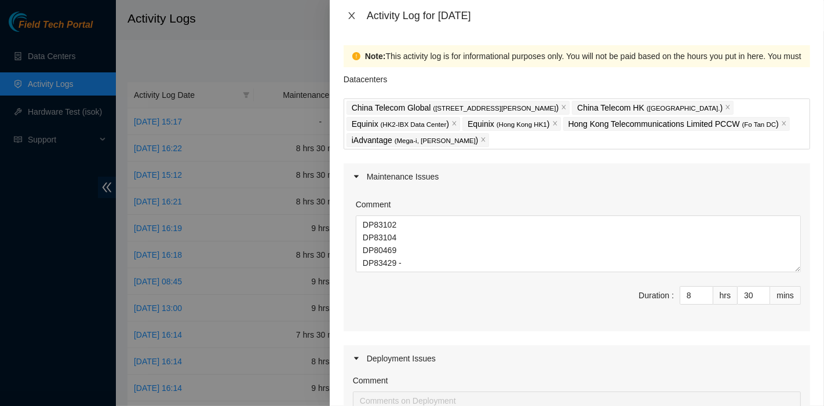
click at [357, 16] on button "Close" at bounding box center [351, 15] width 16 height 11
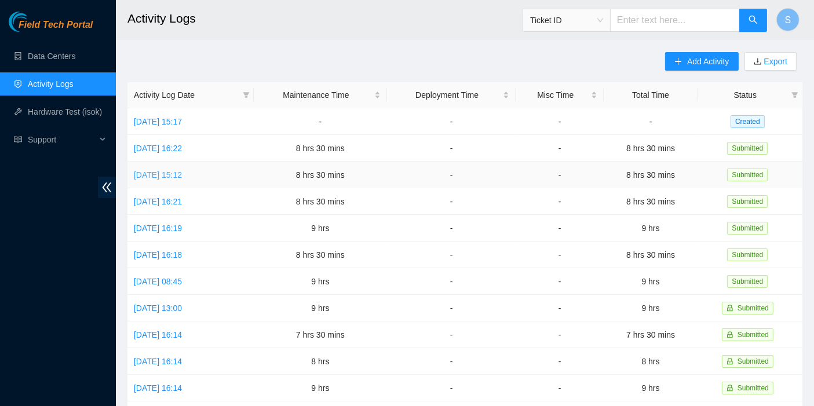
click at [182, 176] on link "[DATE] 15:12" at bounding box center [158, 174] width 48 height 9
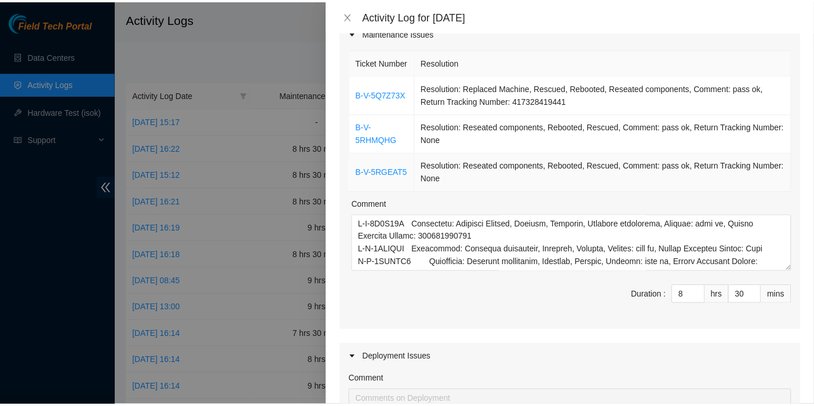
scroll to position [129, 0]
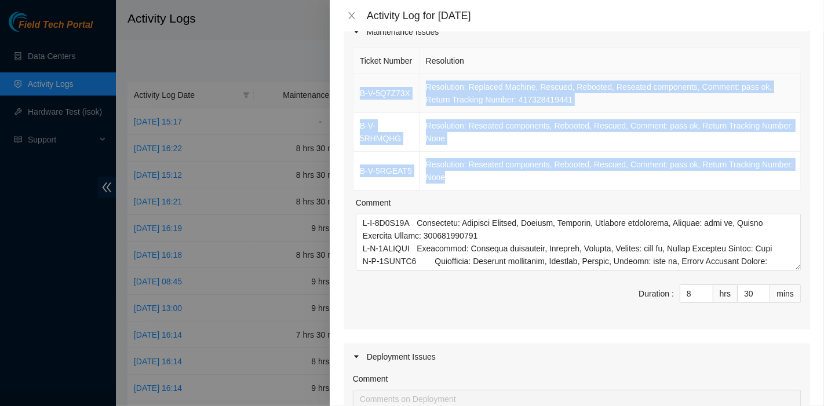
drag, startPoint x: 476, startPoint y: 195, endPoint x: 360, endPoint y: 108, distance: 144.8
click at [360, 108] on tbody "B-V-5Q7Z73X Resolution: Replaced Machine, Rescued, Rebooted, Reseated component…" at bounding box center [576, 132] width 447 height 116
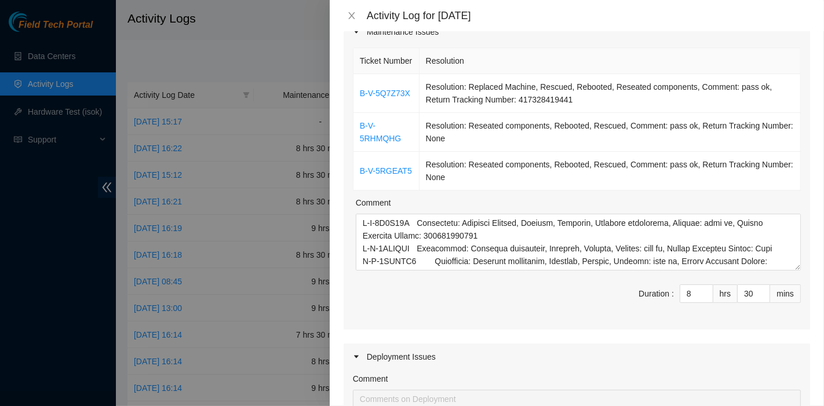
click at [350, 6] on div "Activity Log for [DATE]" at bounding box center [577, 15] width 494 height 31
click at [354, 17] on icon "close" at bounding box center [351, 15] width 9 height 9
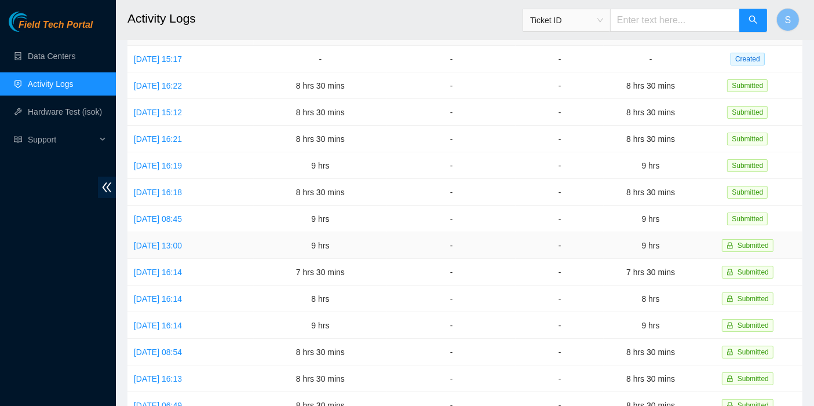
scroll to position [63, 0]
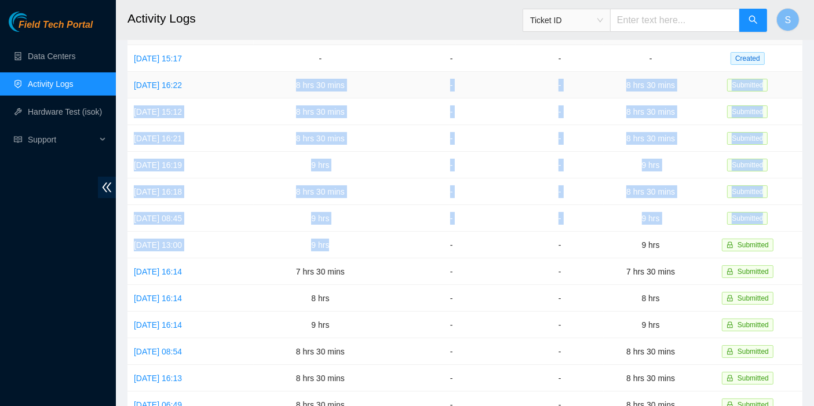
drag, startPoint x: 361, startPoint y: 244, endPoint x: 287, endPoint y: 91, distance: 169.9
click at [287, 91] on tbody "[DATE] 15:17 - - - - Created [DATE] 16:22 8 hrs 30 mins - - 8 hrs 30 mins Submi…" at bounding box center [464, 311] width 675 height 533
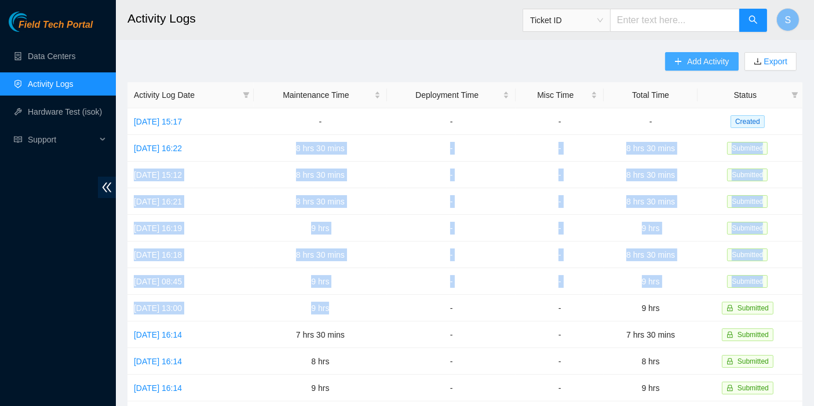
scroll to position [0, 0]
click at [792, 16] on button "S" at bounding box center [787, 19] width 23 height 23
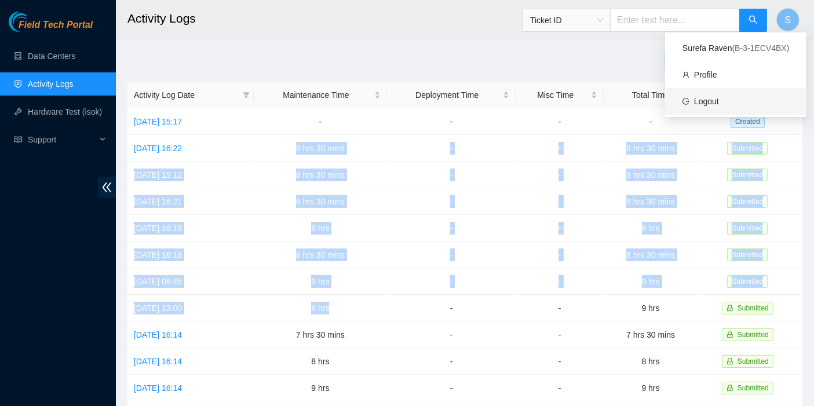
click at [719, 104] on link "Logout" at bounding box center [706, 101] width 25 height 9
